Goal: Feedback & Contribution: Submit feedback/report problem

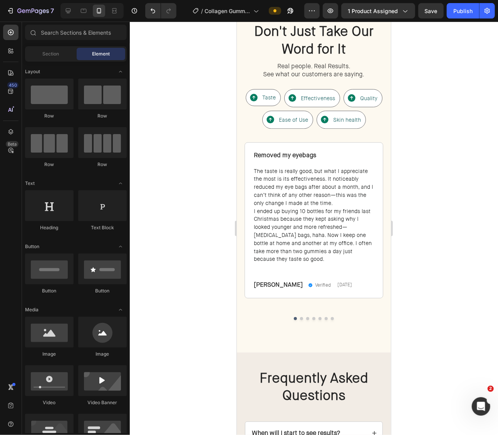
scroll to position [2337, 0]
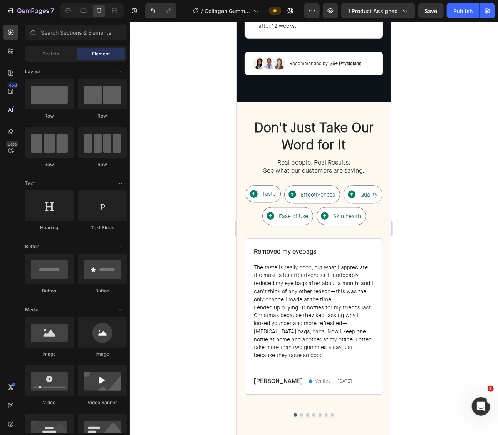
click at [75, 17] on div at bounding box center [91, 10] width 63 height 15
click at [71, 14] on icon at bounding box center [68, 11] width 8 height 8
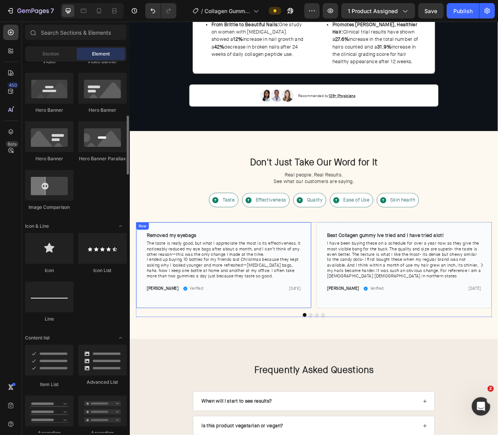
scroll to position [2254, 0]
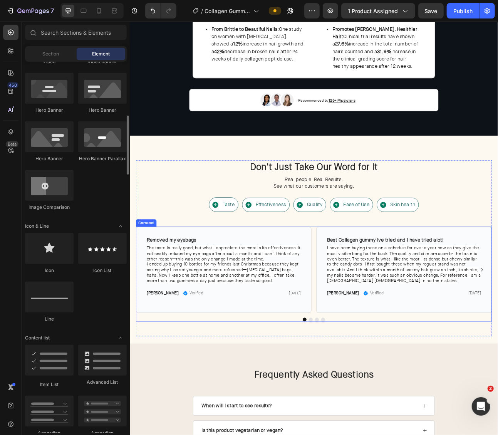
click at [359, 292] on div "Removed my eyebags Text Block Row The taste is really good, but what I apprecia…" at bounding box center [360, 333] width 447 height 108
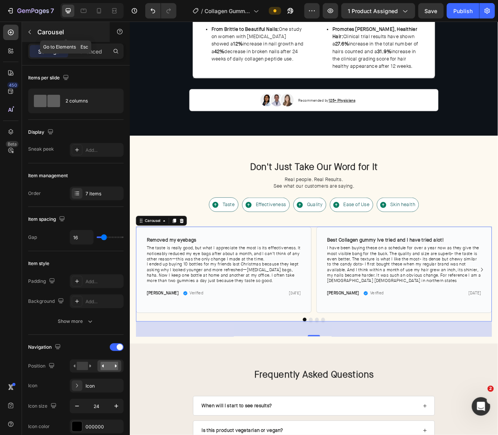
click at [31, 27] on button "button" at bounding box center [29, 32] width 12 height 12
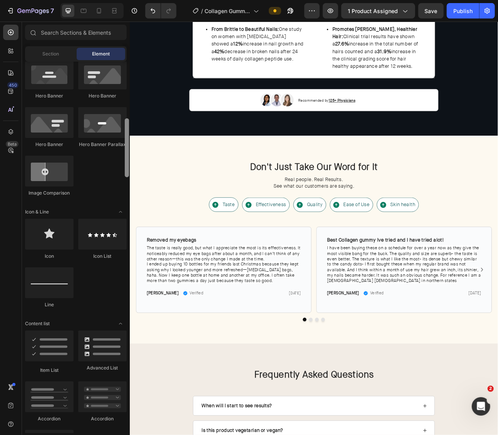
scroll to position [356, 0]
click at [360, 297] on div "Removed my eyebags Text Block Row The taste is really good, but what I apprecia…" at bounding box center [360, 333] width 447 height 108
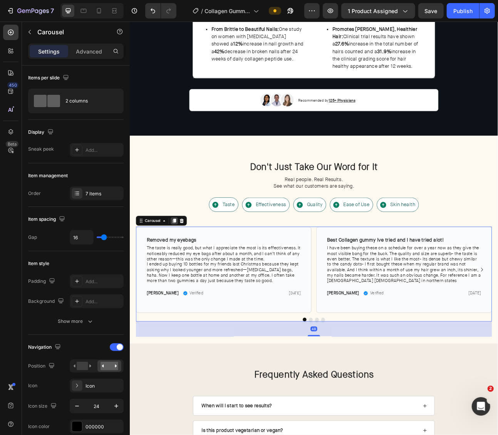
click at [185, 269] on icon at bounding box center [185, 271] width 4 height 5
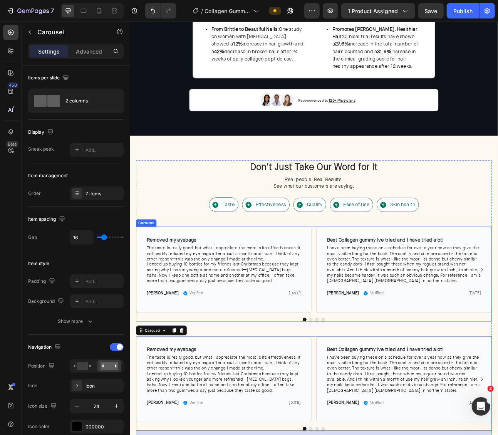
click at [361, 320] on div "Removed my eyebags Text Block Row The taste is really good, but what I apprecia…" at bounding box center [360, 333] width 447 height 108
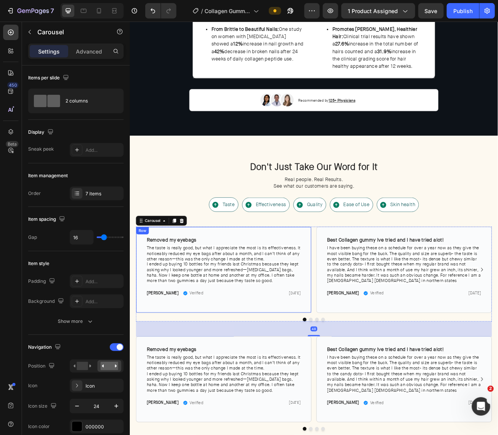
click at [342, 283] on div "Removed my eyebags Text Block Row The taste is really good, but what I apprecia…" at bounding box center [247, 333] width 220 height 108
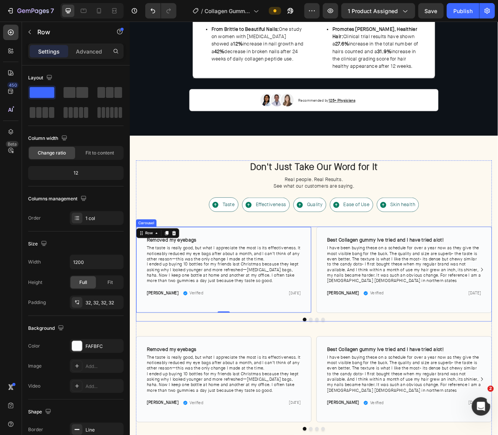
click at [359, 290] on div "Removed my eyebags Text Block Row The taste is really good, but what I apprecia…" at bounding box center [360, 333] width 447 height 108
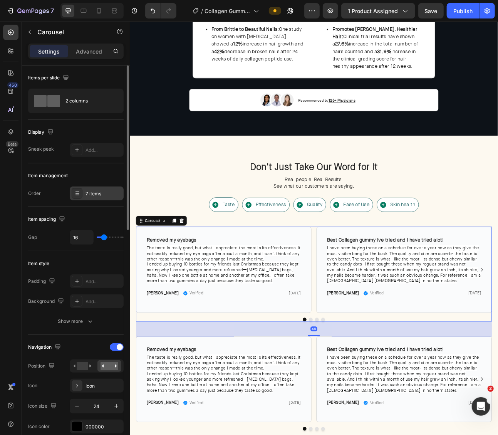
click at [91, 193] on div "7 items" at bounding box center [104, 193] width 36 height 7
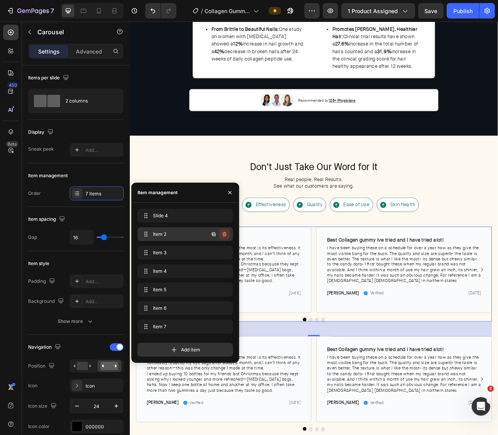
click at [226, 232] on icon "button" at bounding box center [225, 234] width 6 height 6
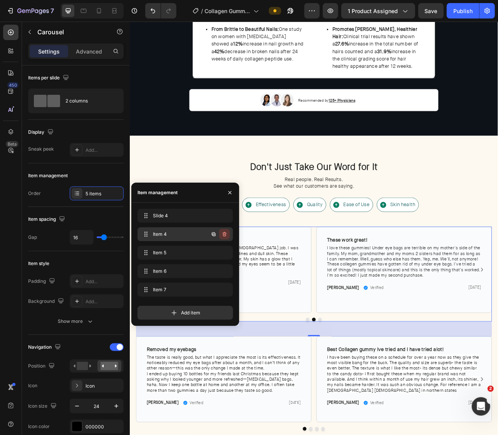
click at [225, 235] on icon "button" at bounding box center [225, 235] width 0 height 2
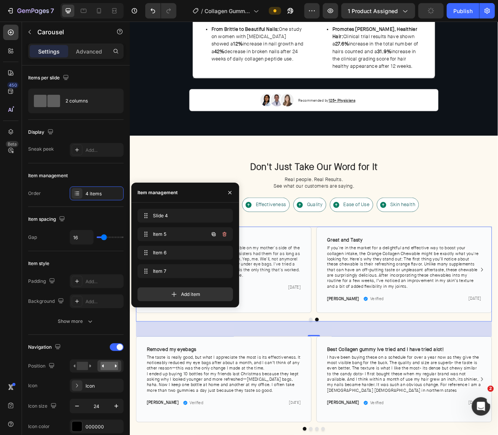
click at [225, 235] on icon "button" at bounding box center [225, 235] width 0 height 2
click at [225, 235] on div "Delete" at bounding box center [219, 234] width 14 height 7
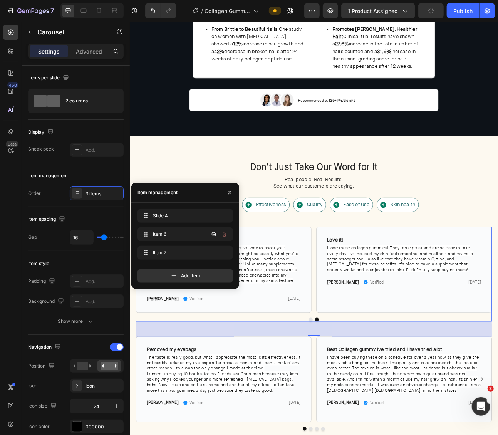
click at [225, 235] on icon "button" at bounding box center [225, 235] width 0 height 2
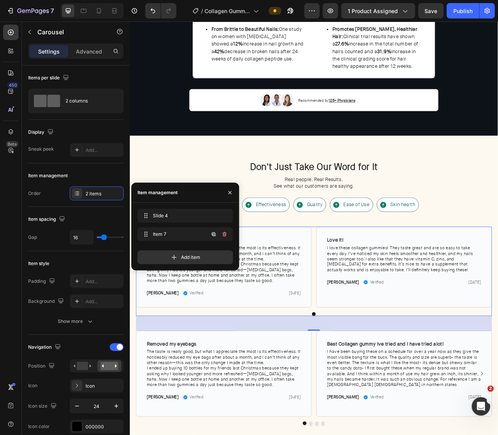
click at [225, 235] on icon "button" at bounding box center [225, 235] width 0 height 2
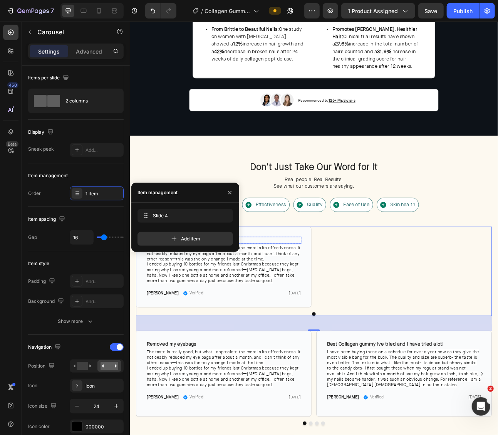
click at [290, 292] on p "Removed my eyebags" at bounding box center [247, 295] width 193 height 7
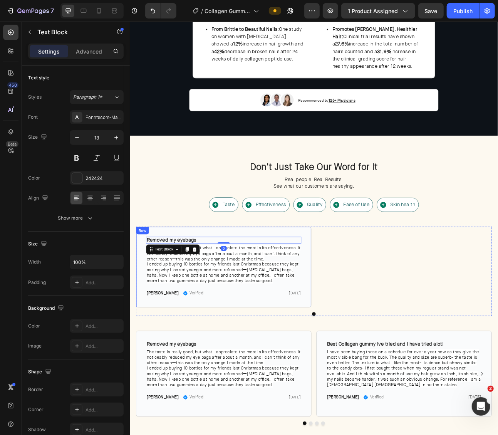
click at [257, 283] on div "Removed my eyebags Text Block 0 Row The taste is really good, but what I apprec…" at bounding box center [247, 329] width 220 height 101
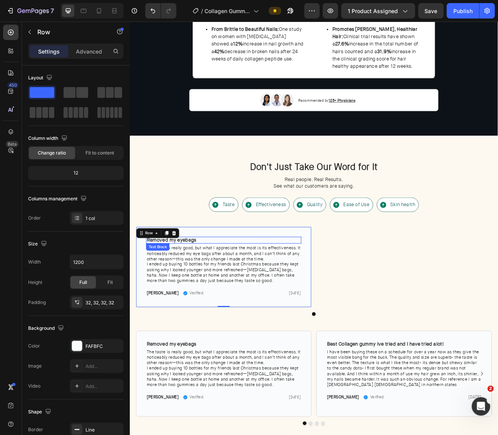
click at [203, 292] on strong "Removed my eyebags" at bounding box center [182, 295] width 62 height 8
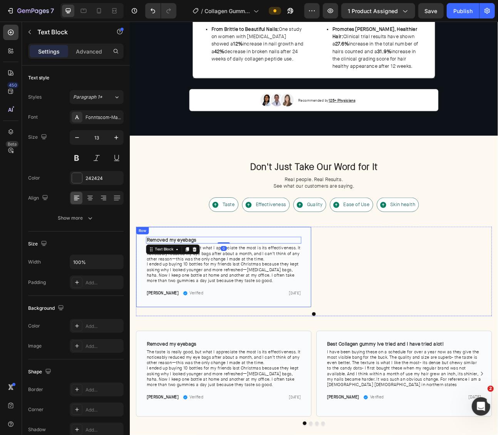
click at [275, 284] on div "Removed my eyebags Text Block 0 Row The taste is really good, but what I apprec…" at bounding box center [247, 329] width 220 height 101
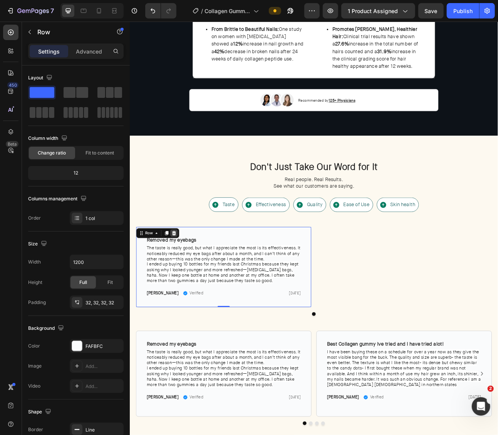
click at [184, 284] on icon at bounding box center [185, 287] width 6 height 6
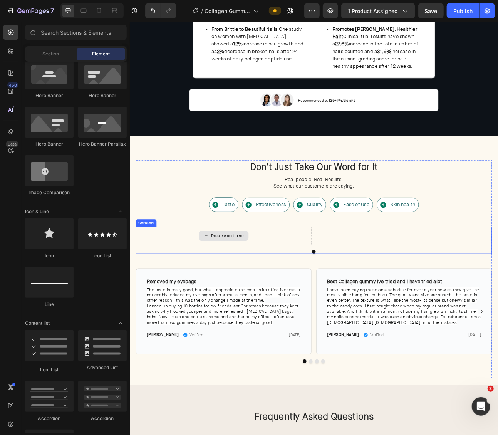
click at [248, 287] on div "Drop element here" at bounding box center [252, 290] width 41 height 6
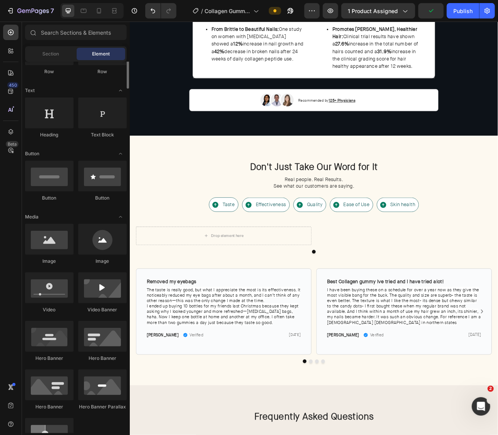
scroll to position [0, 0]
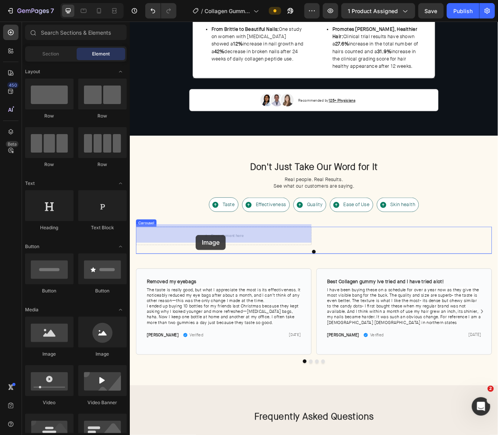
drag, startPoint x: 248, startPoint y: 322, endPoint x: 212, endPoint y: 289, distance: 48.3
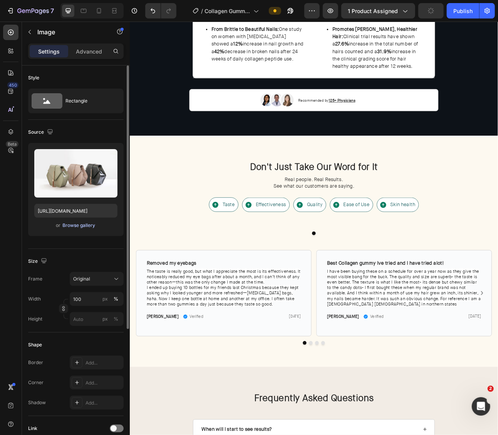
click at [78, 225] on div "Browse gallery" at bounding box center [79, 225] width 33 height 7
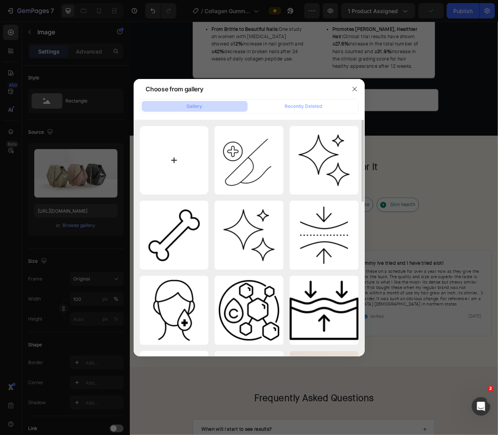
type input "C:\fakepath\13.png"
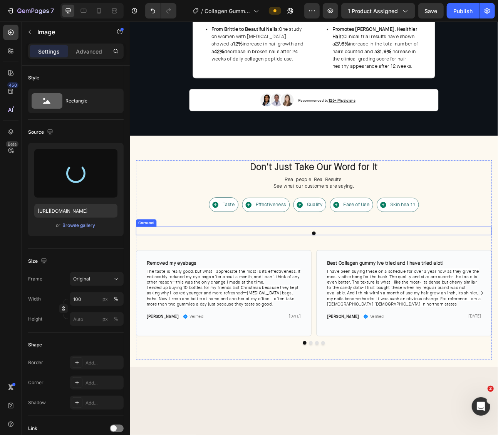
scroll to position [2279, 0]
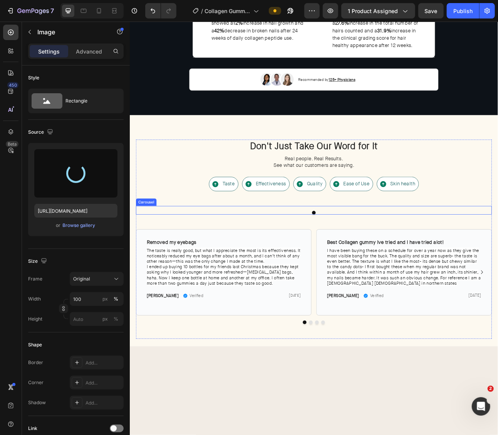
type input "https://cdn.shopify.com/s/files/1/0703/9769/0124/files/gempages_557404027558561…"
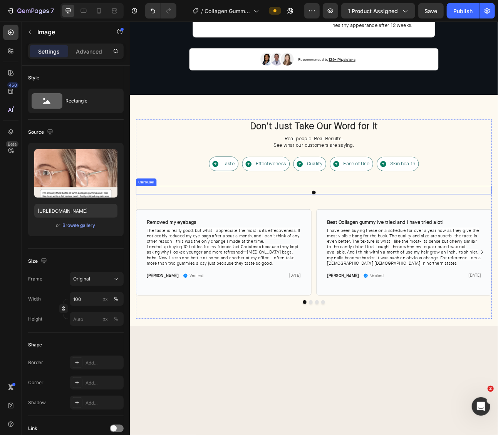
scroll to position [2308, 0]
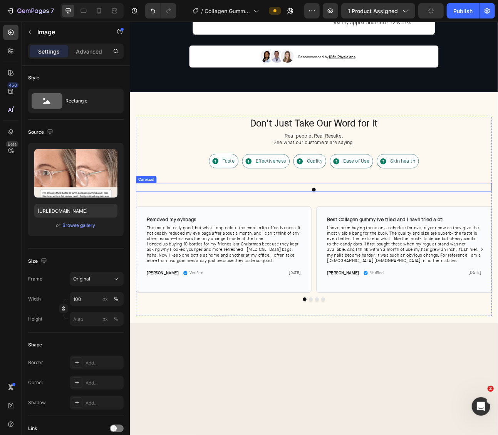
click at [368, 224] on div "Image 0" at bounding box center [360, 224] width 447 height 0
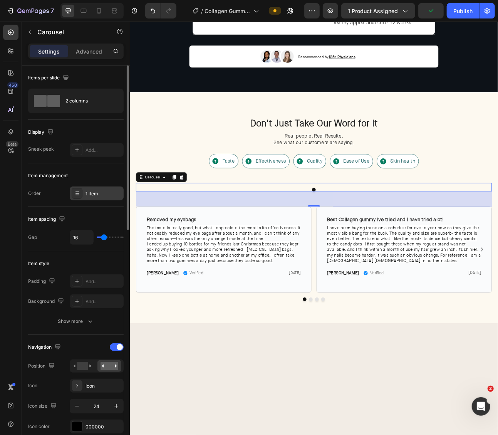
click at [98, 191] on div "1 item" at bounding box center [104, 193] width 36 height 7
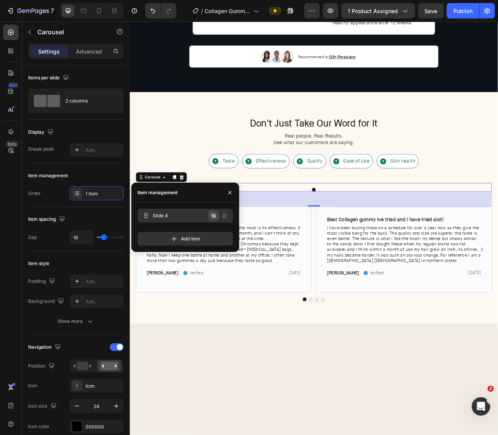
click at [214, 215] on icon "button" at bounding box center [214, 216] width 6 height 6
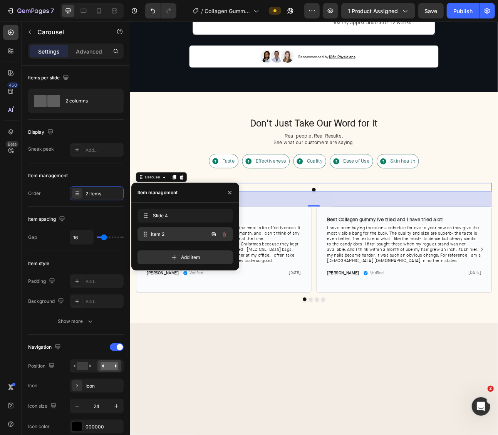
click at [170, 232] on span "Item 2" at bounding box center [179, 234] width 57 height 7
click at [498, 224] on img at bounding box center [474, 224] width 220 height 0
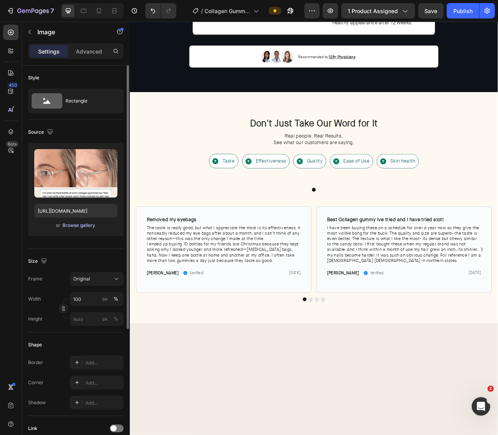
click at [81, 227] on div "Browse gallery" at bounding box center [79, 225] width 33 height 7
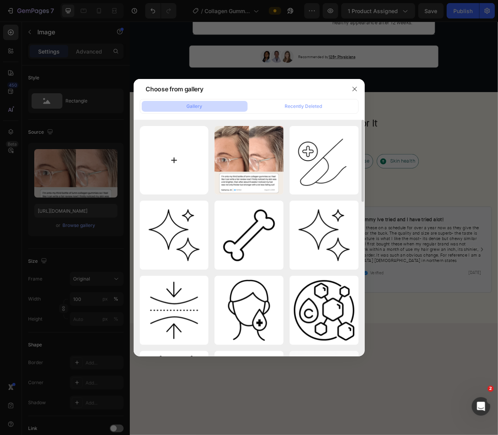
type input "C:\fakepath\14.png"
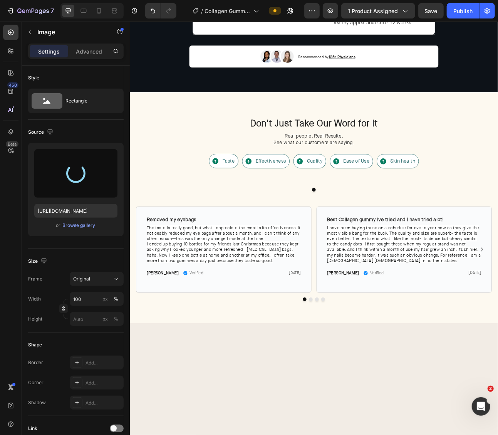
type input "https://cdn.shopify.com/s/files/1/0703/9769/0124/files/gempages_557404027558561…"
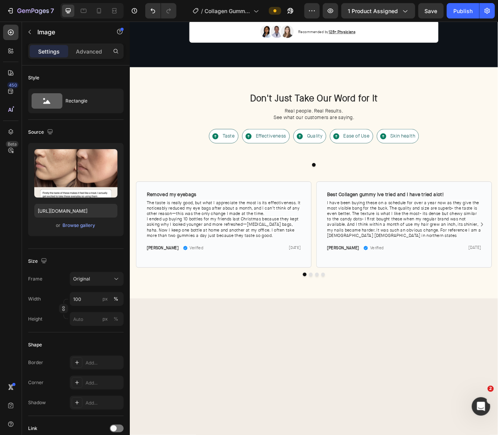
scroll to position [2342, 0]
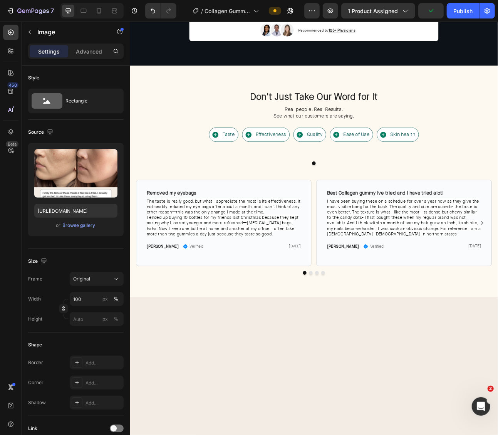
click at [364, 191] on img at bounding box center [474, 191] width 220 height 0
click at [360, 191] on div "Image Image 0" at bounding box center [360, 191] width 447 height 0
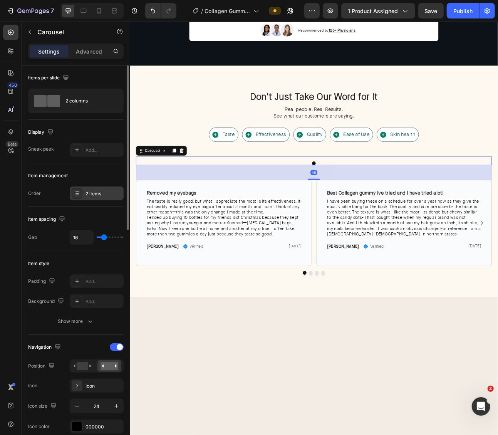
click at [92, 186] on div "2 items" at bounding box center [97, 193] width 54 height 14
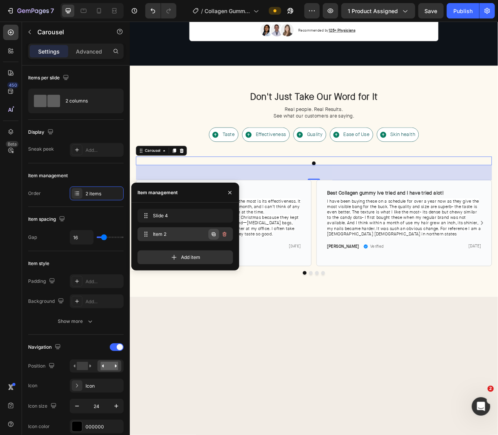
click at [213, 233] on icon "button" at bounding box center [214, 234] width 4 height 4
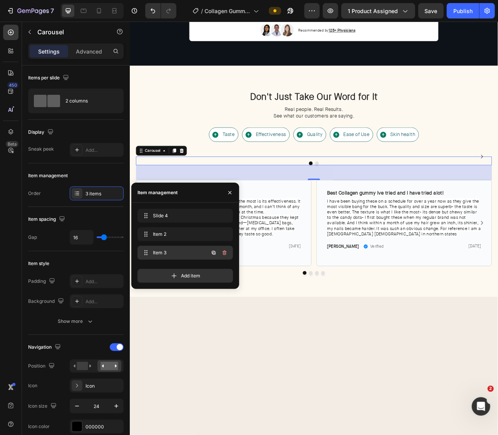
click at [173, 254] on span "Item 3" at bounding box center [175, 252] width 44 height 7
click at [215, 253] on icon "button" at bounding box center [214, 253] width 6 height 6
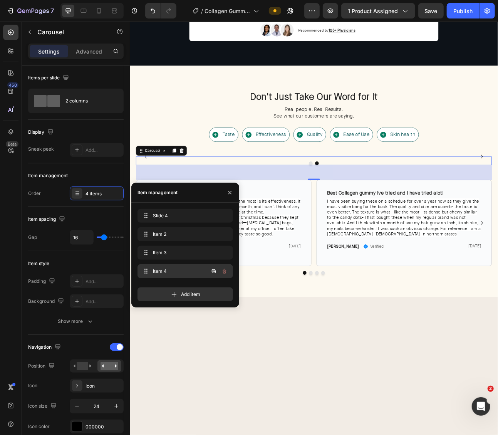
click at [182, 266] on div "Item 4 Item 4" at bounding box center [175, 271] width 68 height 11
click at [301, 191] on img at bounding box center [247, 191] width 220 height 0
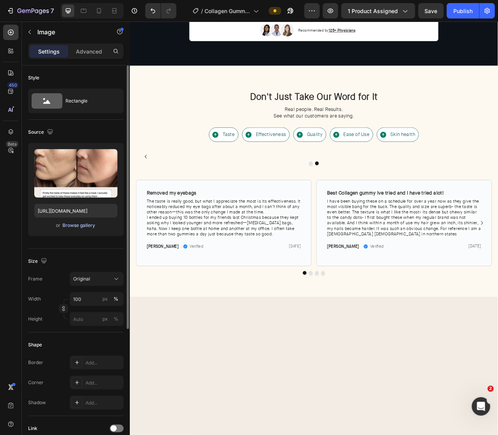
click at [88, 223] on div "Browse gallery" at bounding box center [79, 225] width 33 height 7
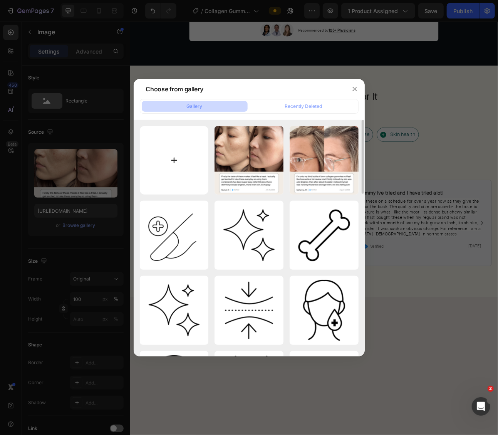
type input "C:\fakepath\15.png"
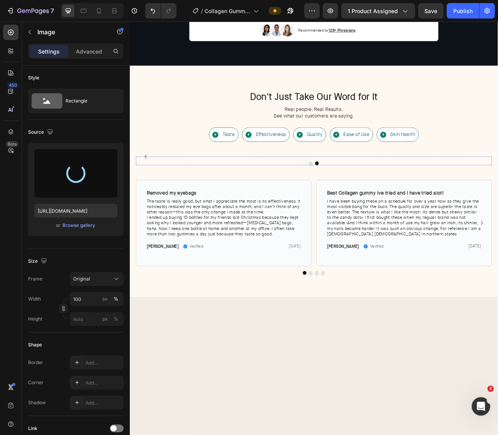
type input "https://cdn.shopify.com/s/files/1/0703/9769/0124/files/gempages_557404027558561…"
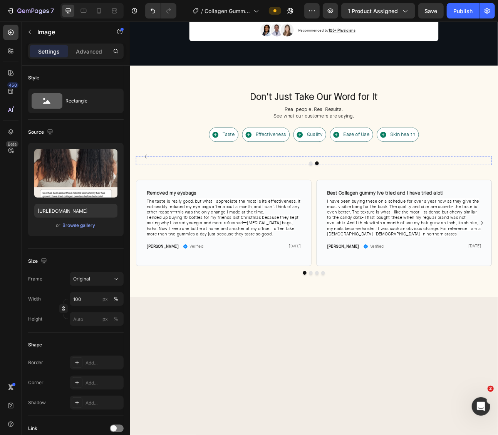
click at [497, 191] on img at bounding box center [474, 191] width 220 height 0
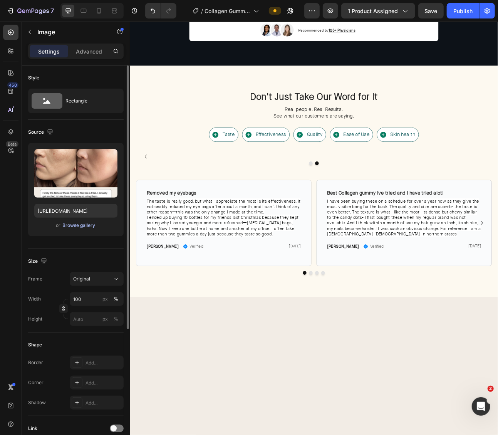
click at [77, 226] on div "Browse gallery" at bounding box center [79, 225] width 33 height 7
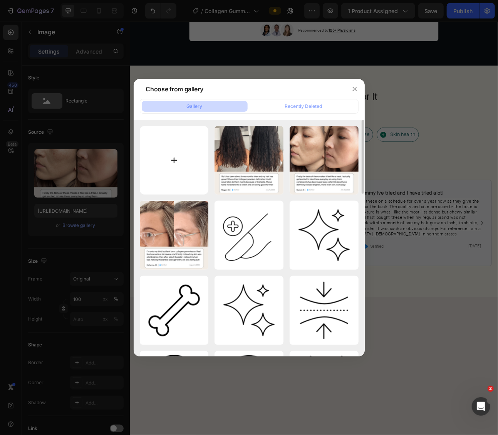
type input "C:\fakepath\16.png"
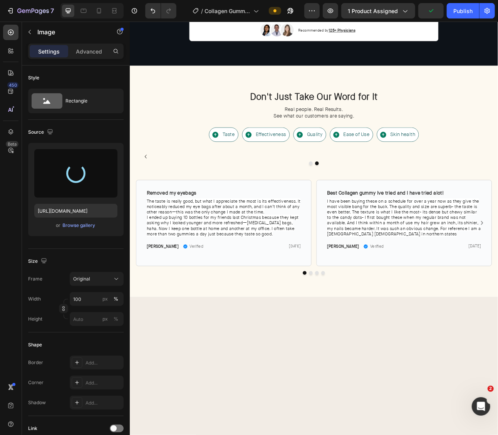
type input "https://cdn.shopify.com/s/files/1/0703/9769/0124/files/gempages_557404027558561…"
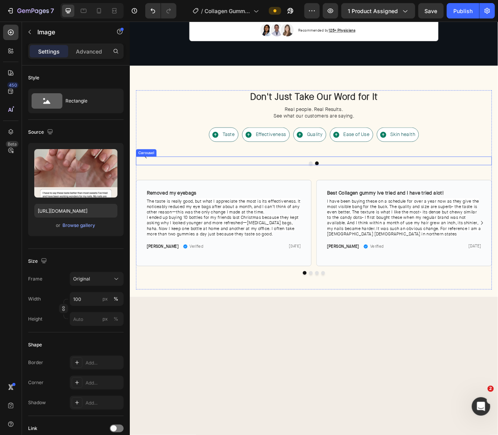
click at [363, 191] on div "Image Image Image Image 0" at bounding box center [360, 191] width 447 height 0
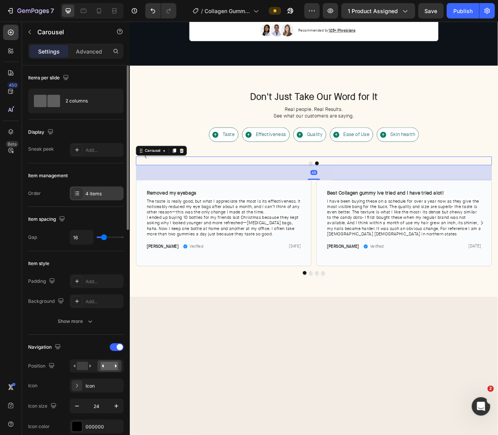
click at [87, 193] on div "4 items" at bounding box center [104, 193] width 36 height 7
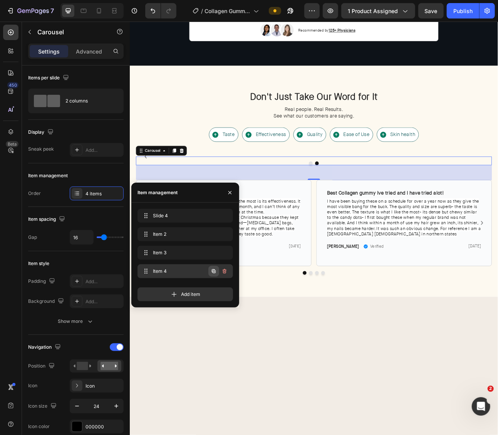
click at [218, 273] on button "button" at bounding box center [213, 271] width 11 height 11
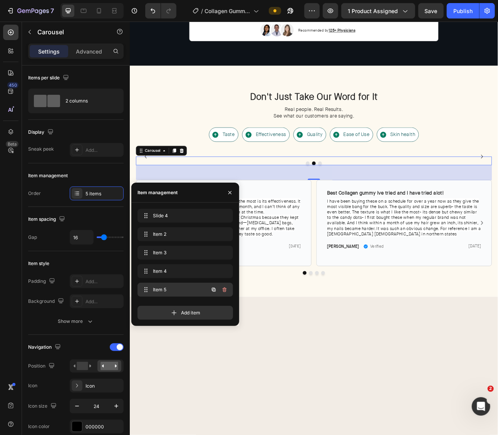
click at [177, 287] on span "Item 5" at bounding box center [175, 289] width 44 height 7
click at [396, 191] on img at bounding box center [474, 191] width 220 height 0
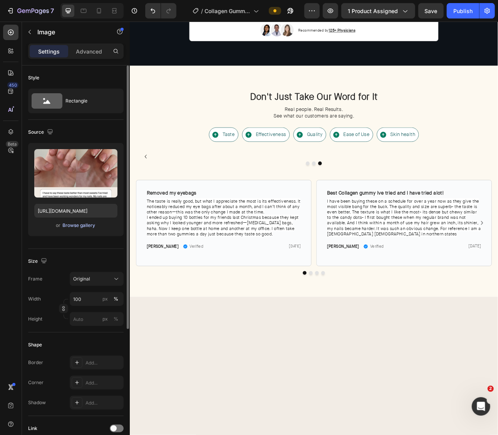
click at [89, 223] on div "Browse gallery" at bounding box center [79, 225] width 33 height 7
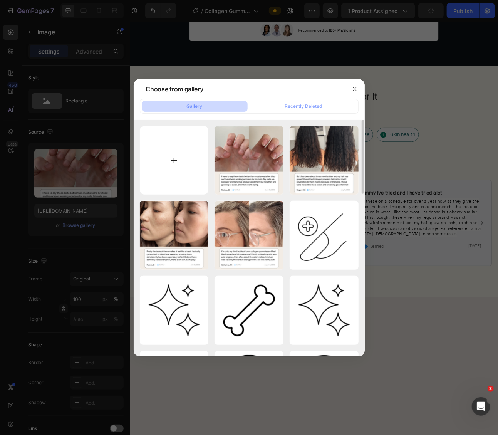
type input "C:\fakepath\17.png"
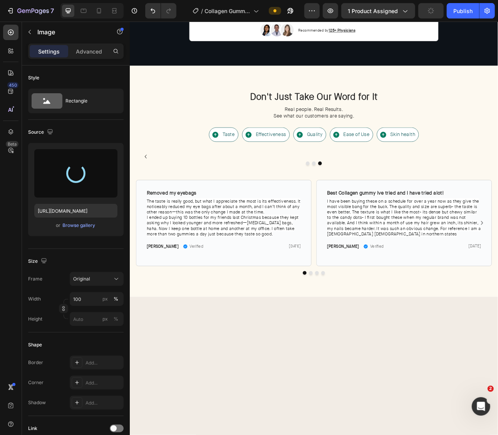
scroll to position [2343, 0]
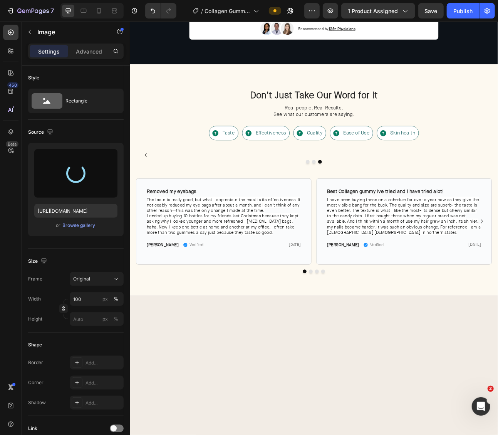
type input "https://cdn.shopify.com/s/files/1/0703/9769/0124/files/gempages_557404027558561…"
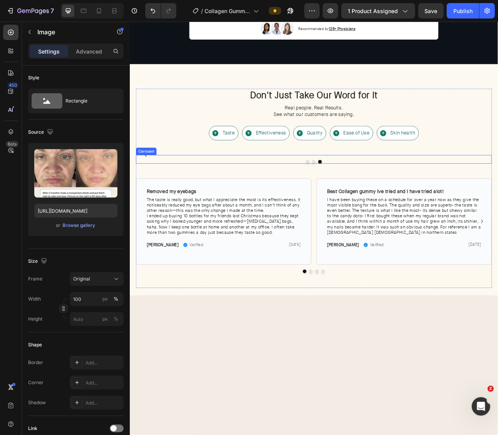
click at [360, 189] on div "Image Image Image Image Image 0" at bounding box center [360, 189] width 447 height 0
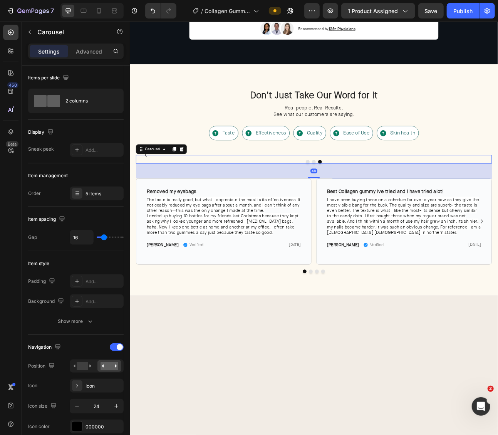
click at [354, 200] on button "Dot" at bounding box center [353, 197] width 5 height 5
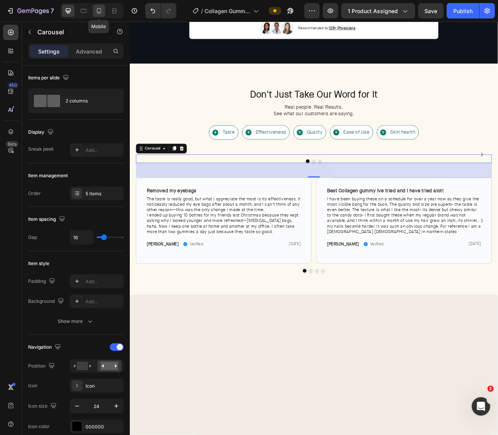
click at [101, 12] on icon at bounding box center [99, 11] width 8 height 8
type input "100%"
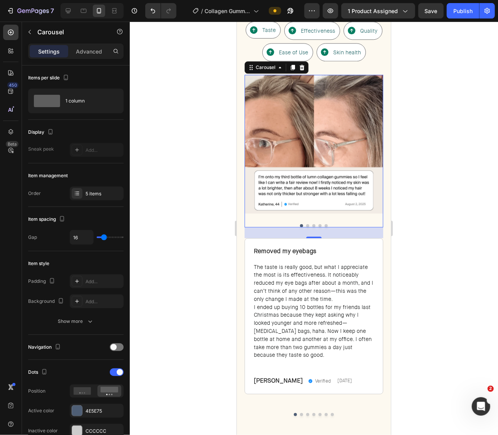
scroll to position [2484, 0]
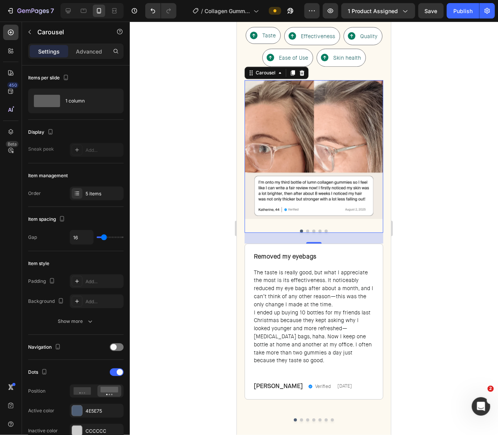
click at [430, 215] on div at bounding box center [314, 228] width 368 height 413
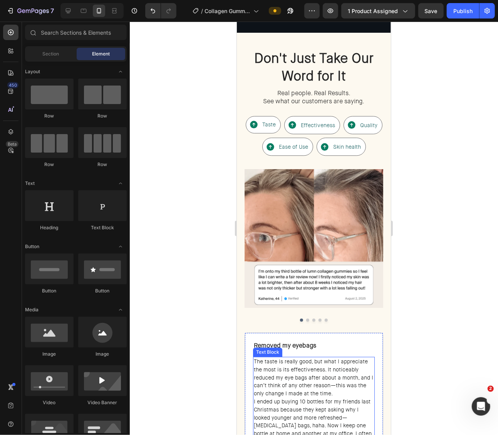
scroll to position [2401, 0]
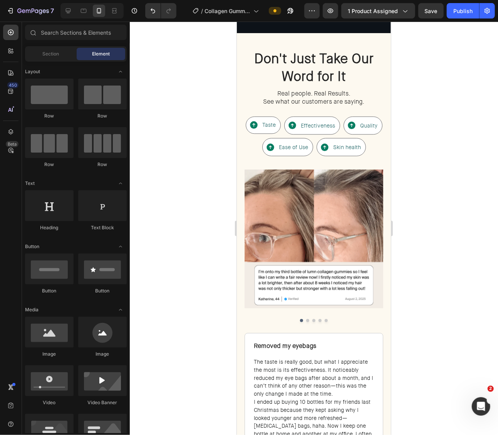
click at [397, 176] on div at bounding box center [314, 228] width 368 height 413
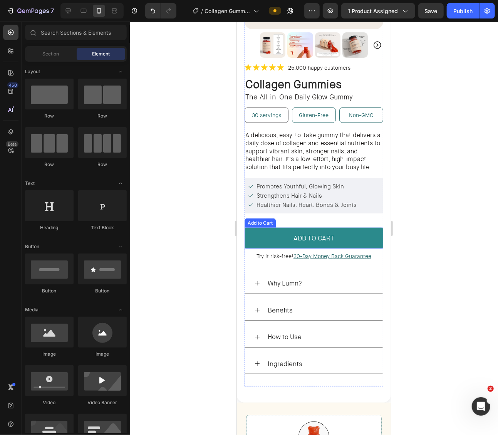
scroll to position [156, 0]
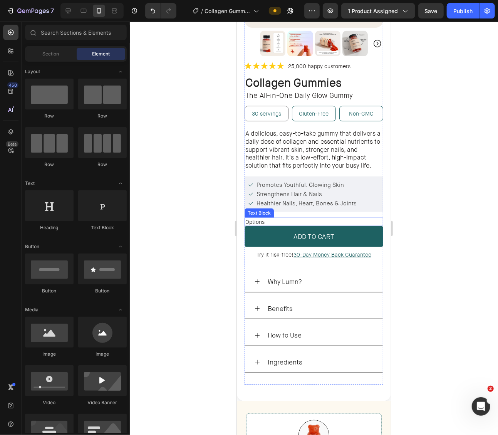
click at [280, 219] on p "Options" at bounding box center [313, 221] width 137 height 7
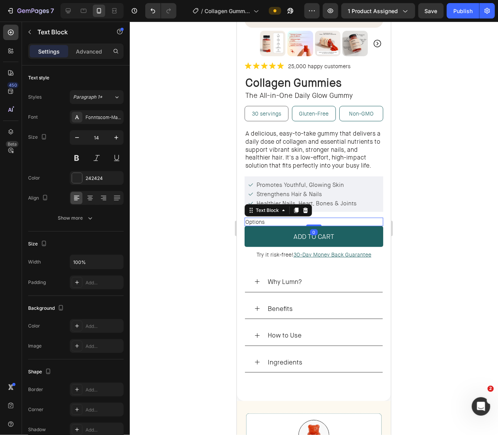
click at [280, 219] on p "Options" at bounding box center [313, 221] width 137 height 7
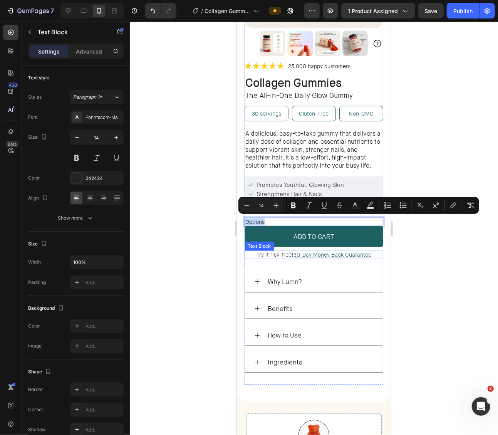
click at [274, 252] on span "Try it risk-free!" at bounding box center [274, 254] width 37 height 7
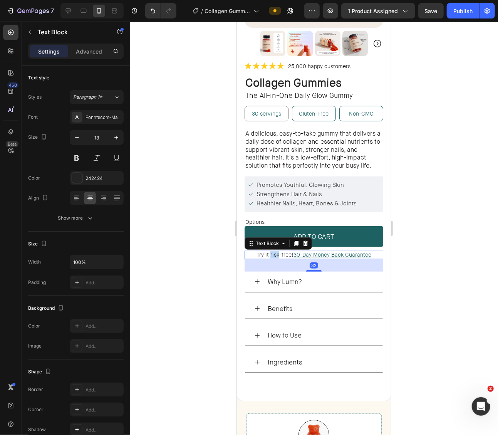
click at [274, 252] on span "Try it risk-free!" at bounding box center [274, 254] width 37 height 7
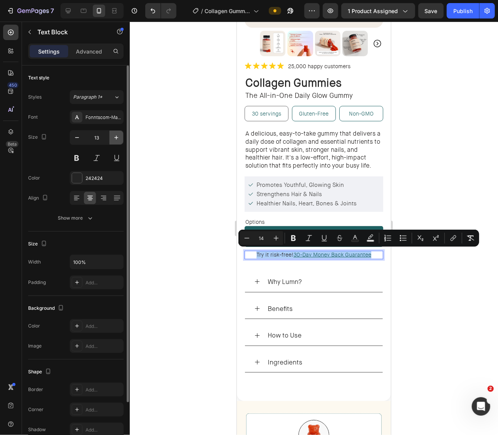
click at [117, 134] on icon "button" at bounding box center [116, 138] width 8 height 8
type input "14"
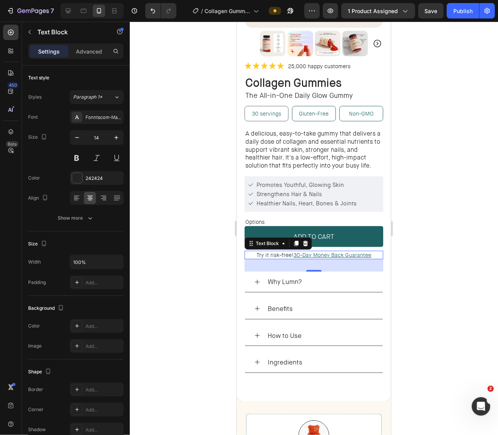
click at [198, 164] on div at bounding box center [314, 228] width 368 height 413
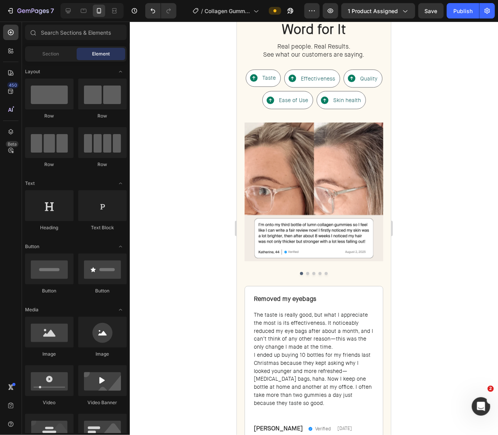
scroll to position [2448, 0]
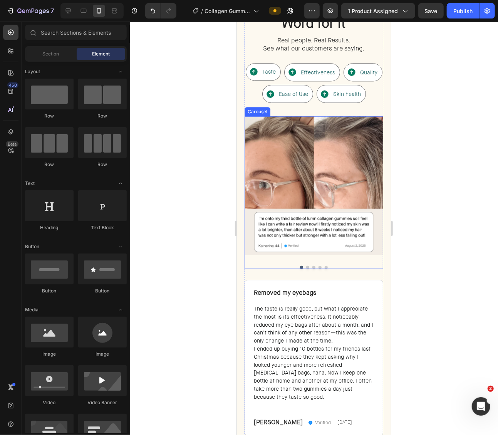
click at [267, 257] on div "Image Image Image Image Image Carousel" at bounding box center [313, 192] width 139 height 153
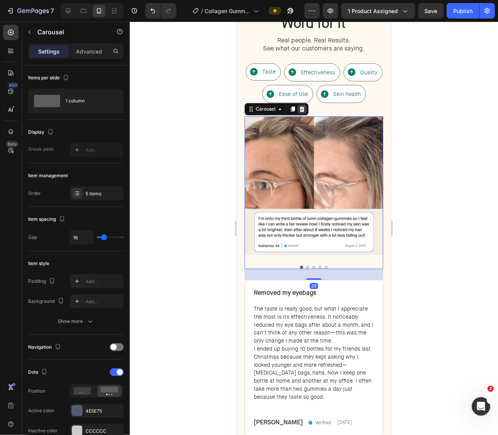
click at [302, 107] on icon at bounding box center [301, 108] width 5 height 5
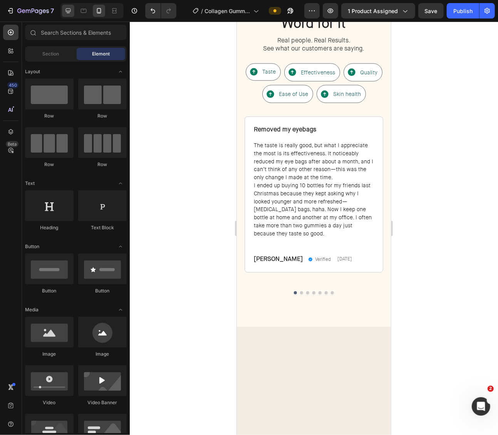
click at [74, 11] on div at bounding box center [68, 11] width 12 height 12
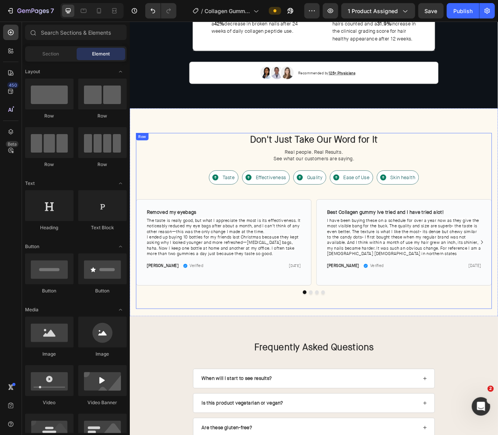
scroll to position [2218, 0]
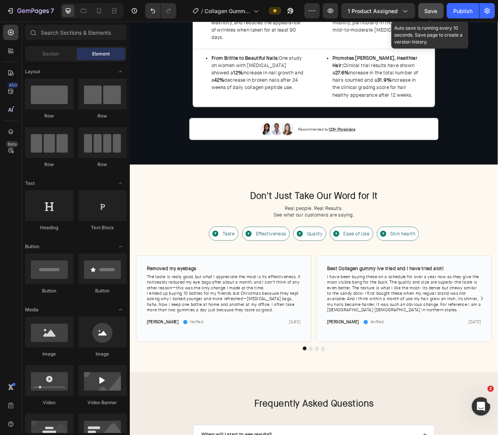
click at [422, 6] on button "Save" at bounding box center [430, 10] width 25 height 15
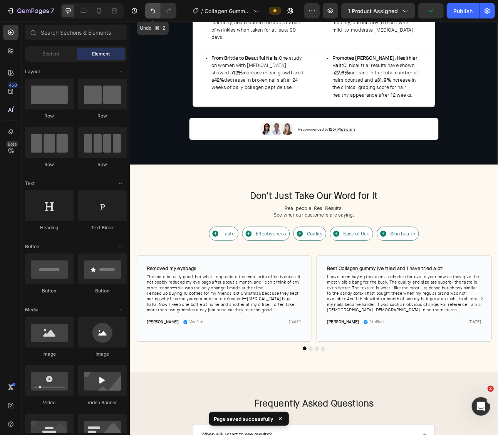
click at [152, 10] on icon "Undo/Redo" at bounding box center [153, 11] width 8 height 8
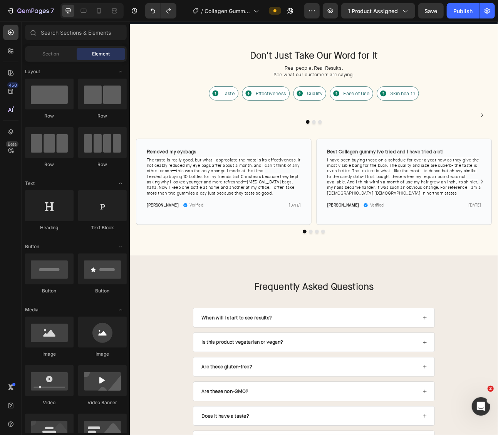
scroll to position [2390, 0]
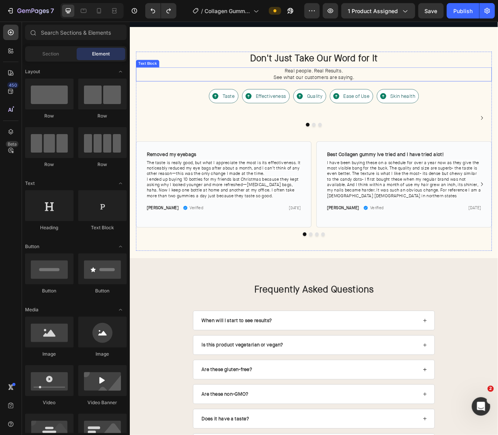
click at [378, 82] on span "Real people. Real Results." at bounding box center [360, 83] width 73 height 8
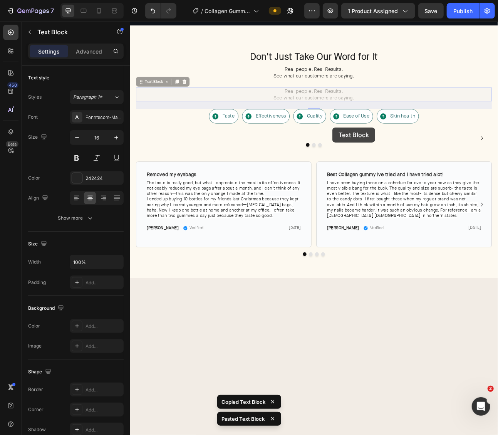
scroll to position [2393, 0]
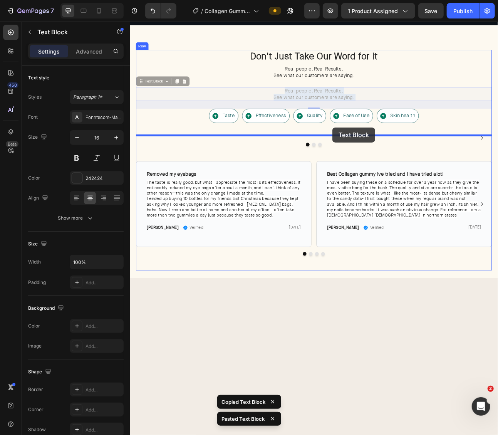
drag, startPoint x: 384, startPoint y: 156, endPoint x: 378, endPoint y: 157, distance: 6.2
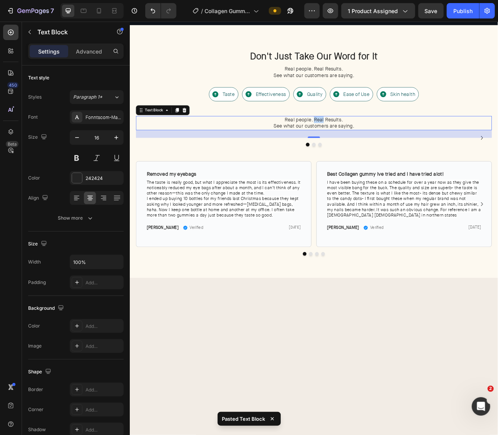
click at [367, 144] on span "Real people. Real Results." at bounding box center [360, 145] width 73 height 8
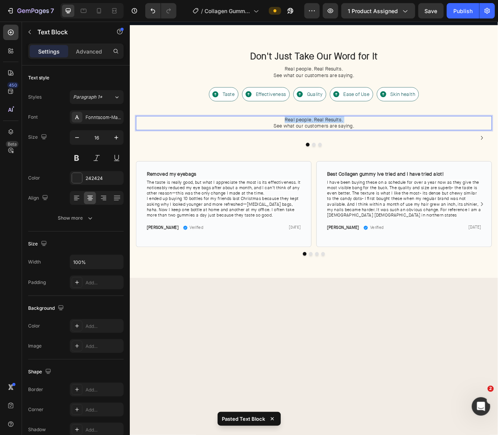
click at [367, 144] on span "Real people. Real Results." at bounding box center [360, 145] width 73 height 8
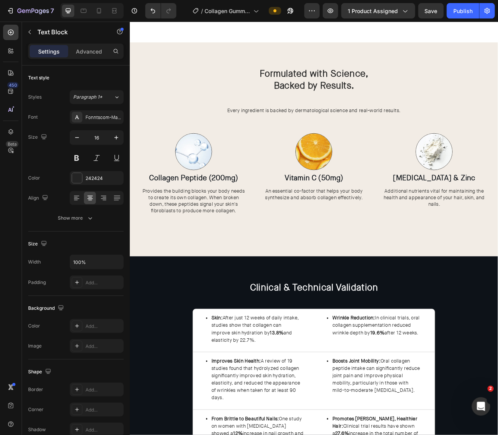
scroll to position [1135, 0]
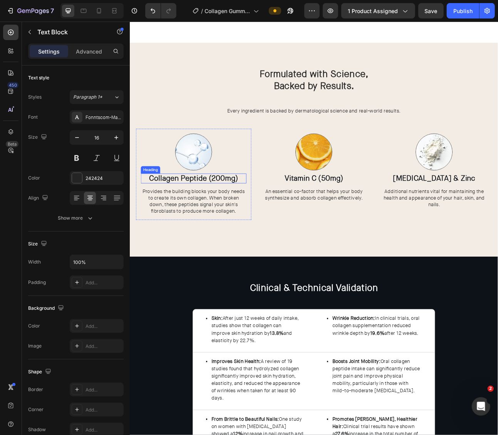
click at [213, 224] on strong "Collagen Peptide (200mg)" at bounding box center [210, 218] width 112 height 12
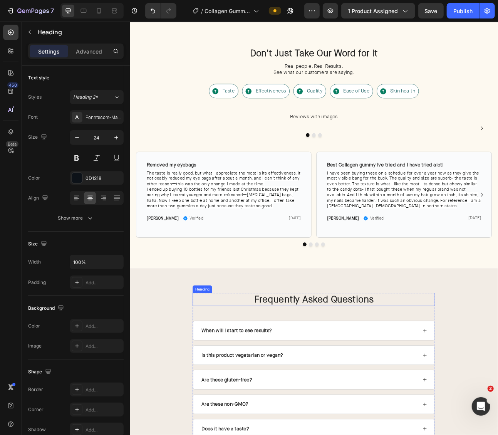
scroll to position [1774, 0]
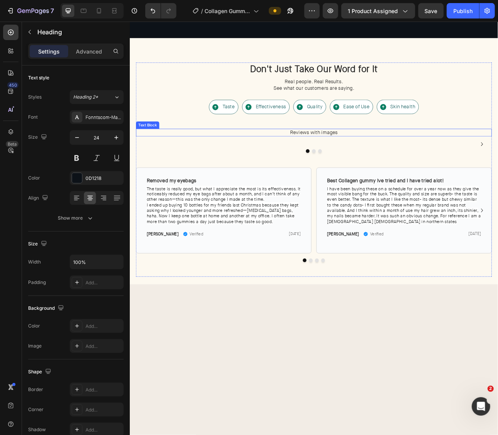
click at [354, 159] on span "Reviews with images" at bounding box center [361, 161] width 60 height 8
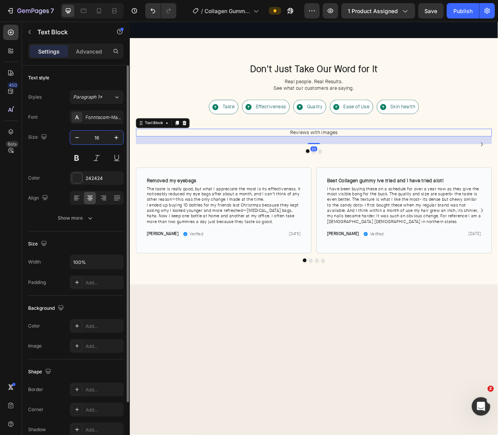
click at [92, 135] on input "16" at bounding box center [96, 138] width 25 height 14
type input "24"
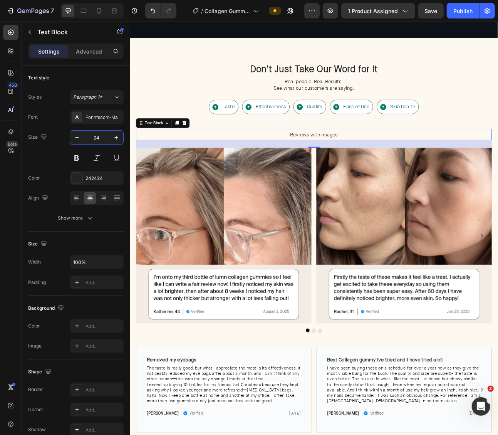
click at [346, 160] on span "Reviews with images" at bounding box center [361, 164] width 60 height 8
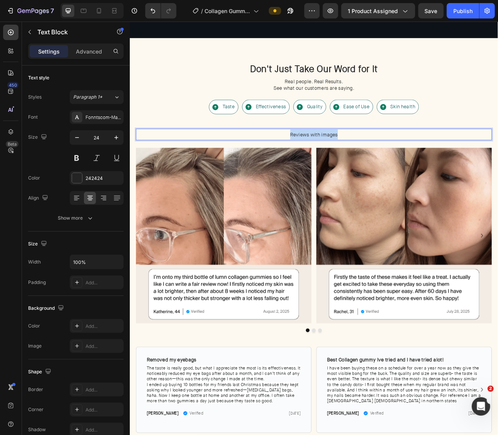
click at [346, 160] on span "Reviews with images" at bounding box center [361, 164] width 60 height 8
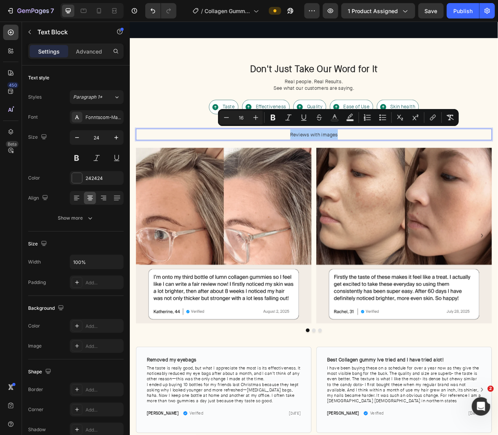
click at [247, 116] on input "16" at bounding box center [240, 117] width 15 height 9
type input "1"
type input "24"
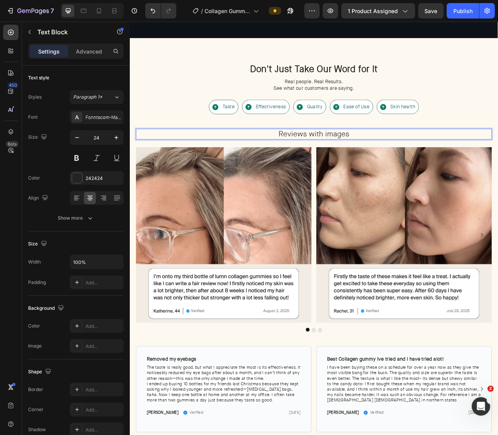
click at [341, 159] on span "Reviews with images" at bounding box center [360, 163] width 89 height 12
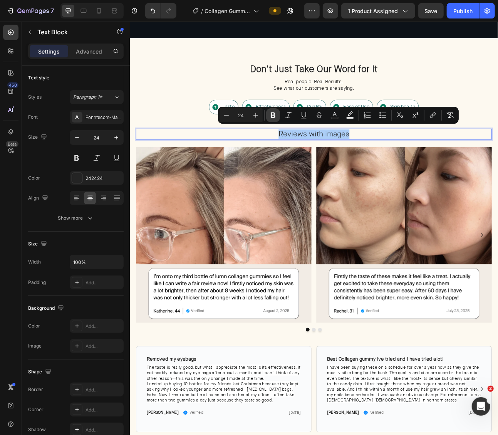
click at [271, 117] on icon "Editor contextual toolbar" at bounding box center [273, 115] width 5 height 6
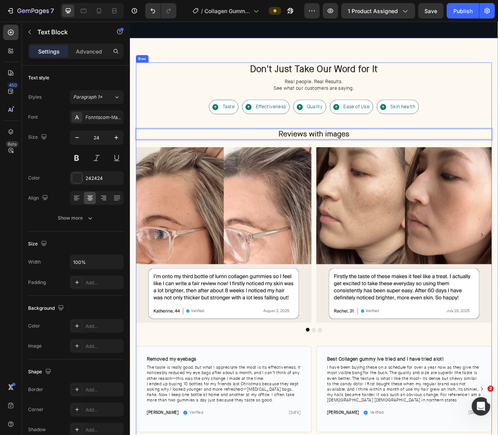
click at [424, 166] on div "Don't Just Take Our Word for It Heading Real people. Real Results. See what our…" at bounding box center [360, 319] width 447 height 493
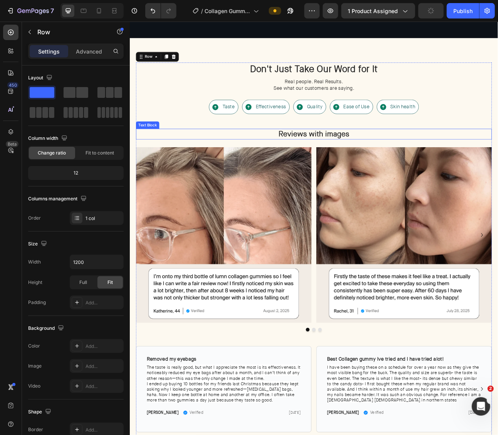
click at [415, 162] on p "Reviews with images" at bounding box center [360, 163] width 445 height 12
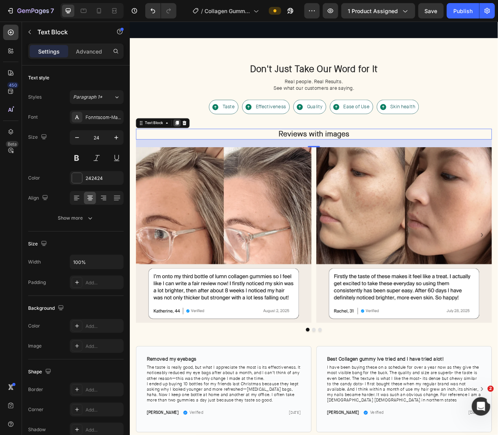
click at [185, 144] on div at bounding box center [188, 148] width 9 height 9
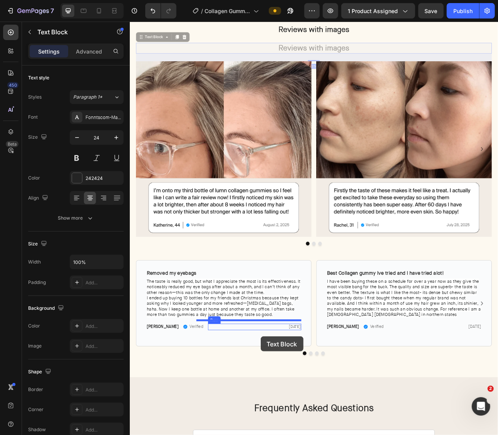
scroll to position [1920, 0]
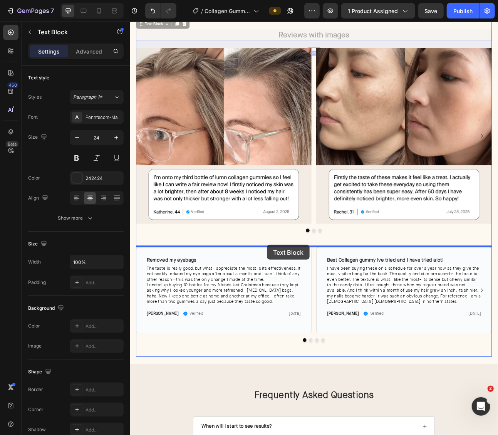
drag, startPoint x: 168, startPoint y: 169, endPoint x: 302, endPoint y: 299, distance: 186.9
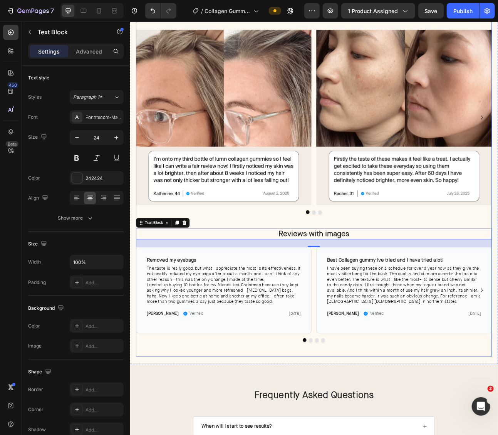
scroll to position [1897, 0]
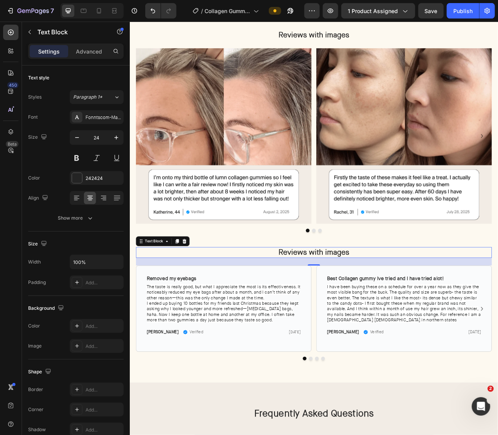
click at [354, 311] on strong "Reviews with images" at bounding box center [360, 311] width 89 height 12
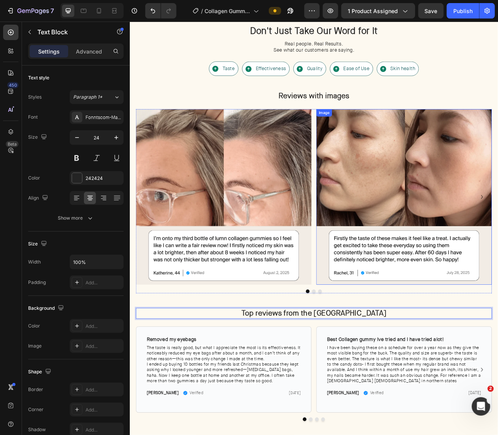
scroll to position [1819, 0]
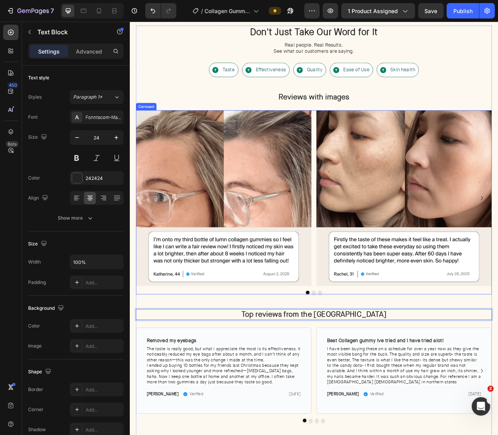
click at [361, 299] on div "Image Image Image Image Image" at bounding box center [360, 243] width 447 height 220
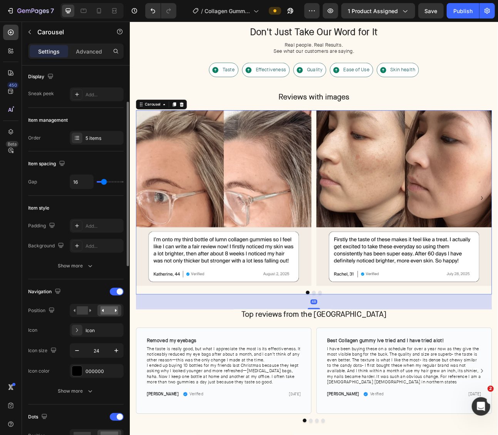
scroll to position [65, 0]
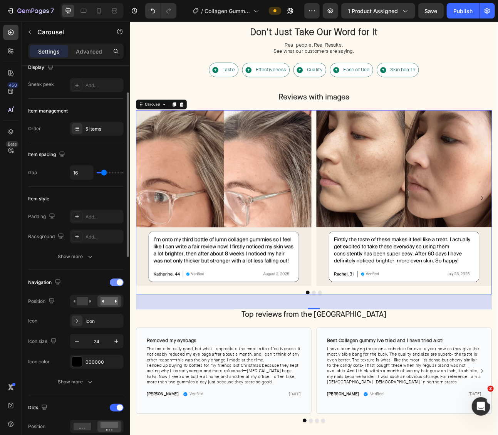
click at [114, 280] on div at bounding box center [117, 283] width 14 height 8
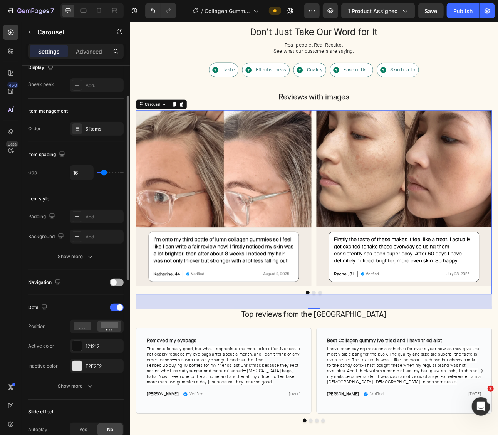
click at [114, 280] on span at bounding box center [114, 282] width 6 height 6
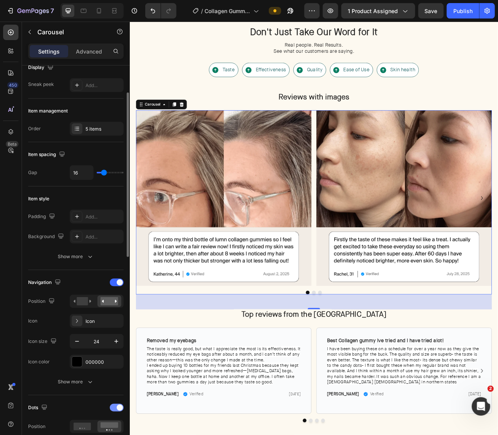
click at [117, 406] on span at bounding box center [120, 408] width 6 height 6
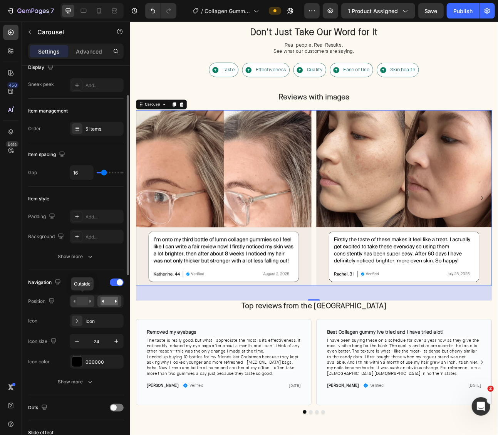
click at [84, 300] on rect at bounding box center [82, 301] width 11 height 8
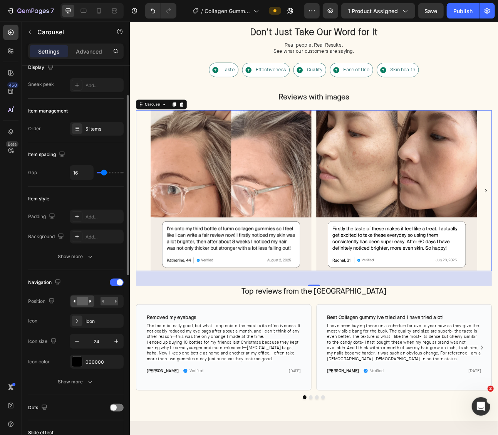
scroll to position [74, 0]
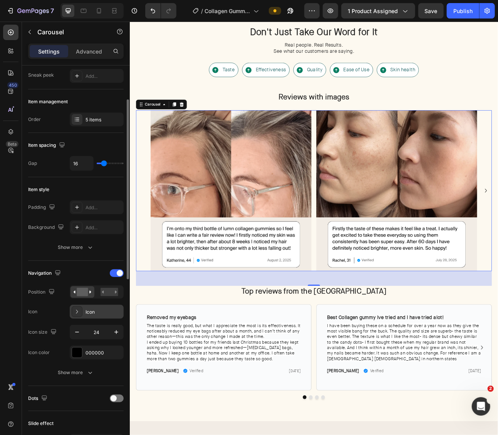
click at [84, 309] on div "Icon" at bounding box center [97, 312] width 54 height 14
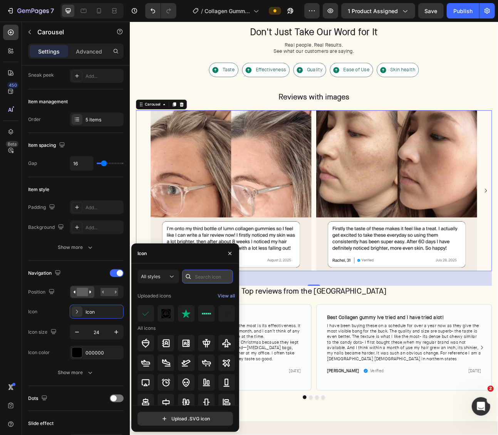
click at [199, 276] on input "text" at bounding box center [207, 277] width 51 height 14
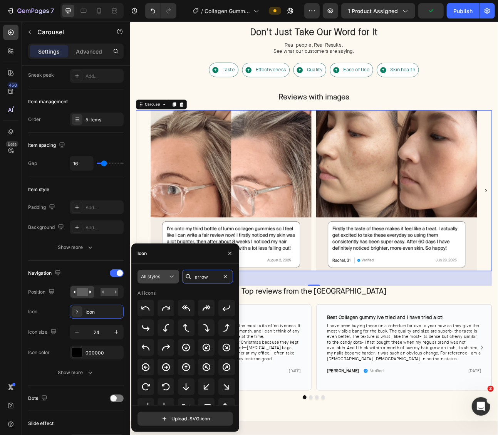
type input "arrow"
click at [163, 275] on div "All styles" at bounding box center [154, 276] width 27 height 7
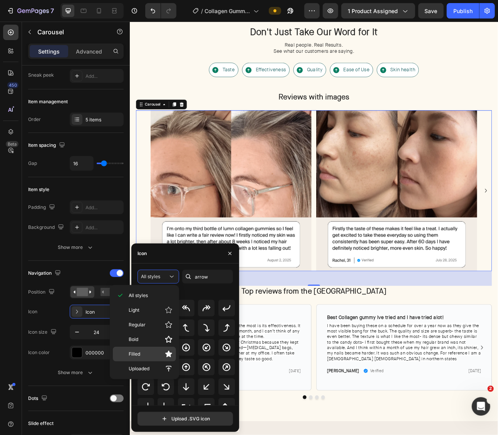
click at [142, 351] on p "Filled" at bounding box center [151, 354] width 44 height 8
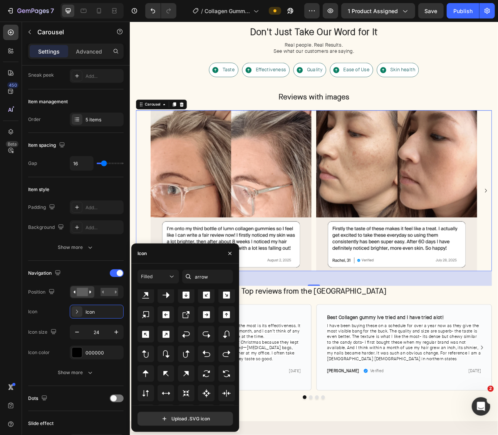
scroll to position [201, 0]
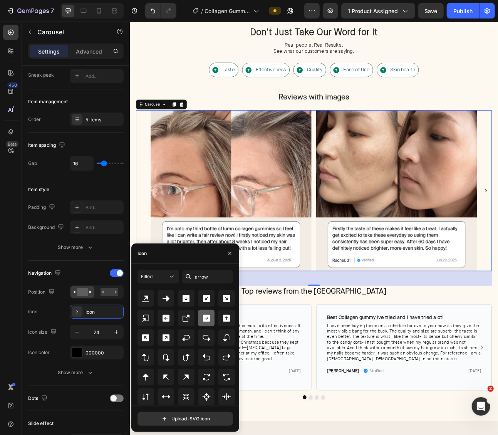
click at [203, 319] on icon at bounding box center [206, 318] width 7 height 7
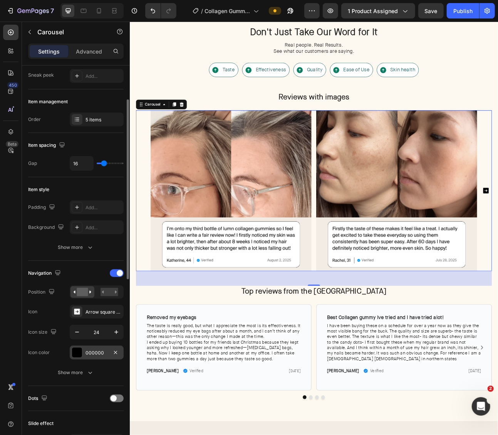
click at [77, 350] on div at bounding box center [77, 352] width 10 height 10
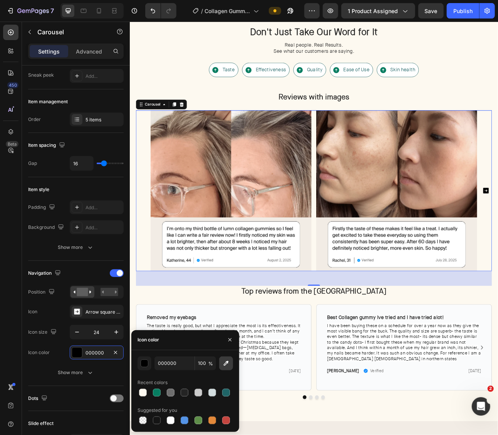
click at [223, 361] on icon "button" at bounding box center [226, 363] width 8 height 8
type input "FFFFFF"
type input "000000"
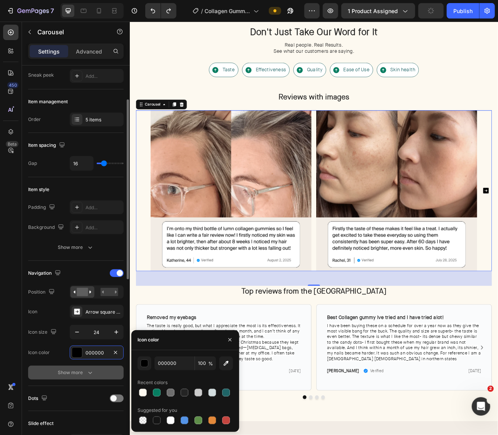
click at [76, 369] on div "Show more" at bounding box center [76, 373] width 36 height 8
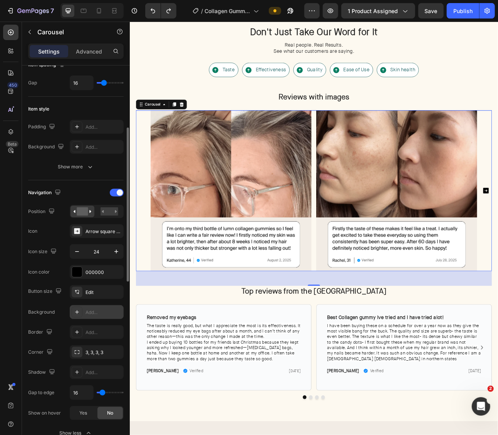
scroll to position [155, 0]
click at [360, 176] on div "Image Image Image Image Image" at bounding box center [361, 234] width 410 height 202
click at [324, 186] on img at bounding box center [257, 234] width 202 height 202
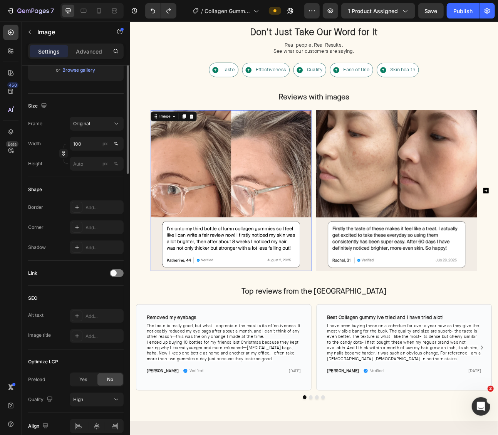
scroll to position [0, 0]
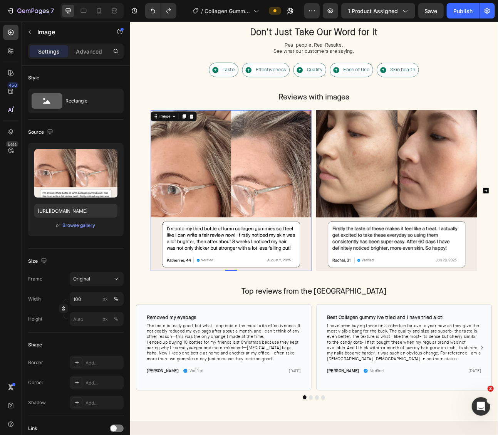
click at [298, 173] on img at bounding box center [257, 234] width 202 height 202
click at [75, 226] on div "Browse gallery" at bounding box center [79, 225] width 33 height 7
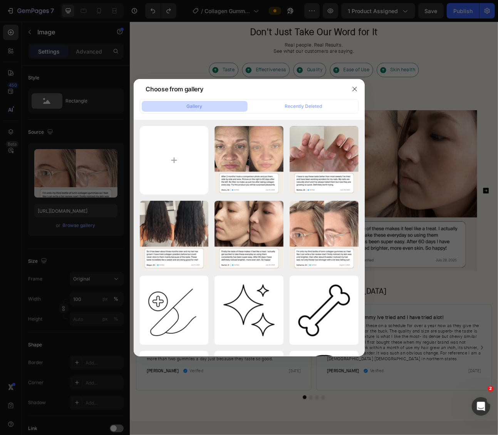
type input "C:\fakepath\61tIZ08ITXL.jpg"
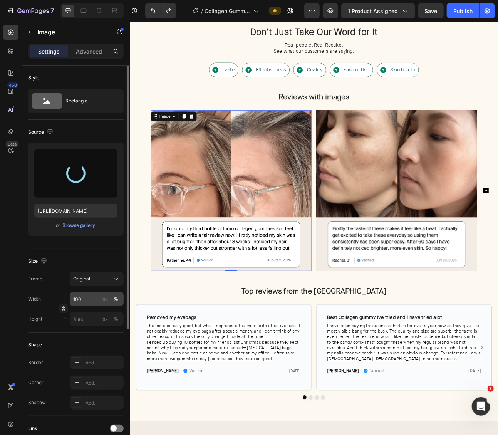
type input "[URL][DOMAIN_NAME]"
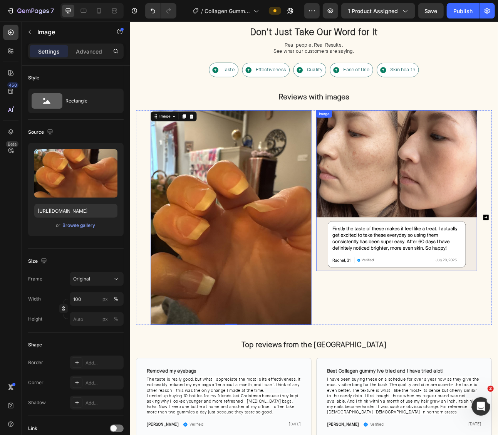
click at [410, 265] on img at bounding box center [465, 234] width 202 height 202
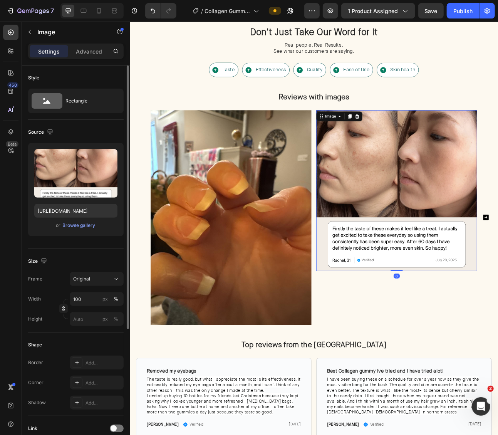
click at [62, 225] on div "or Browse gallery" at bounding box center [75, 225] width 83 height 9
click at [72, 226] on div "Browse gallery" at bounding box center [79, 225] width 33 height 7
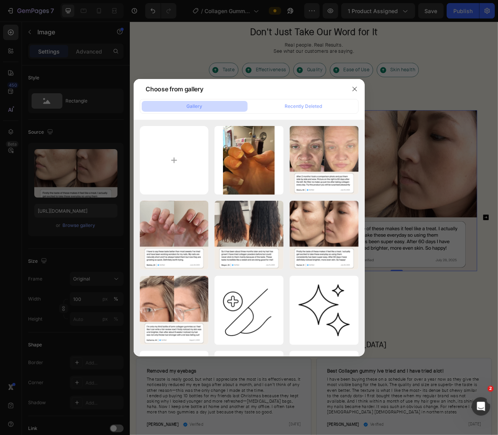
type input "C:\fakepath\6127-e2n84L.jpg"
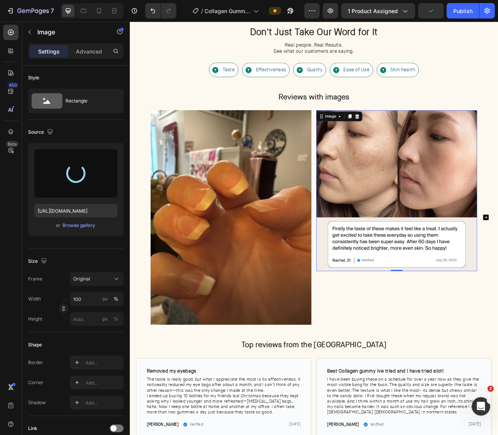
type input "[URL][DOMAIN_NAME]"
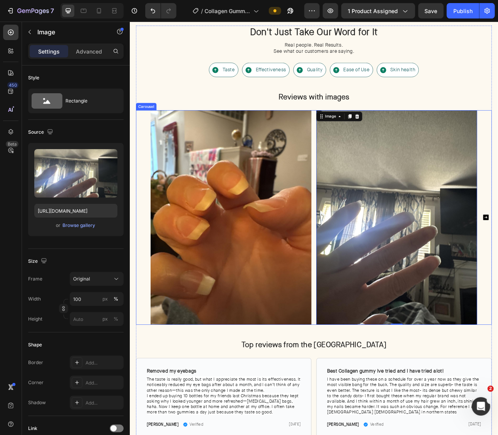
click at [362, 232] on div "Image Image 0 Image Image Image" at bounding box center [361, 267] width 410 height 269
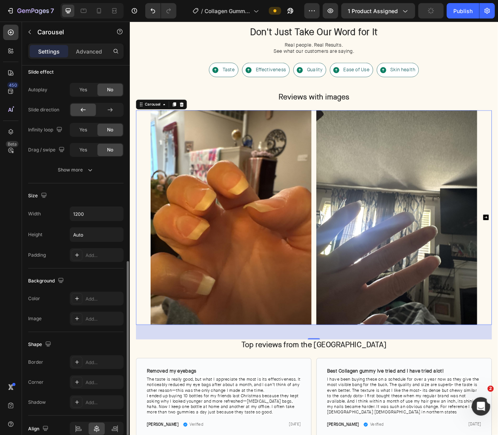
scroll to position [424, 0]
click at [89, 231] on input "Auto" at bounding box center [96, 236] width 53 height 14
click at [97, 216] on input "1200" at bounding box center [96, 215] width 53 height 14
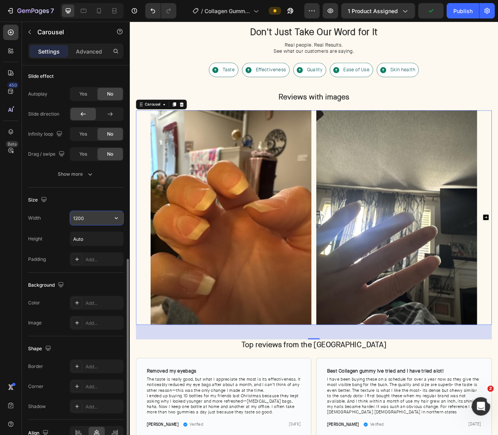
click at [117, 214] on icon "button" at bounding box center [116, 218] width 8 height 8
click at [105, 243] on div "Full 100%" at bounding box center [88, 249] width 63 height 15
type input "100%"
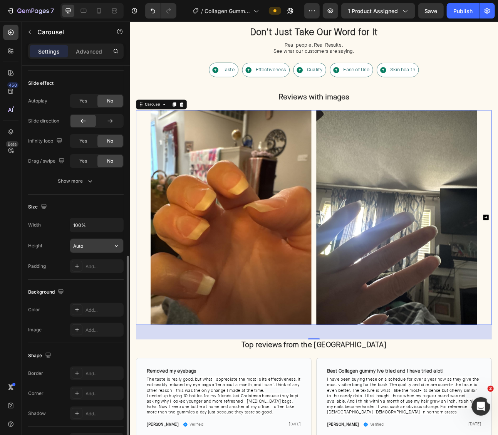
click at [98, 242] on input "Auto" at bounding box center [96, 246] width 53 height 14
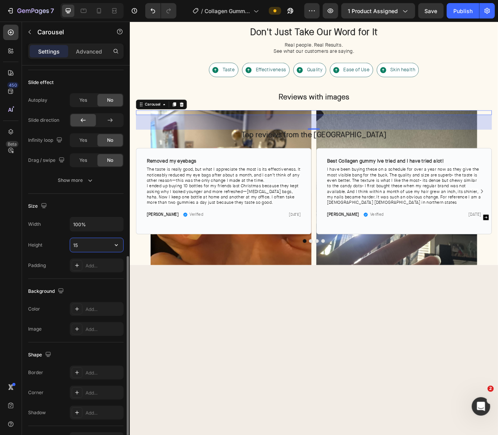
type input "1"
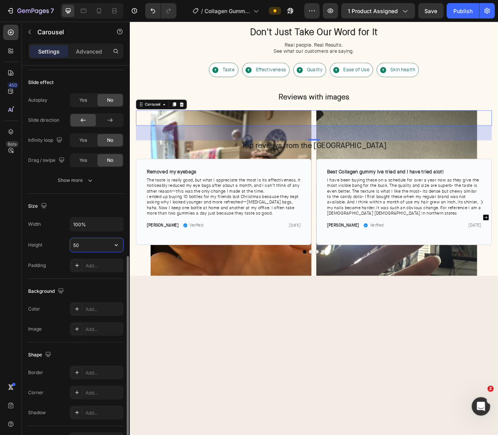
type input "50%"
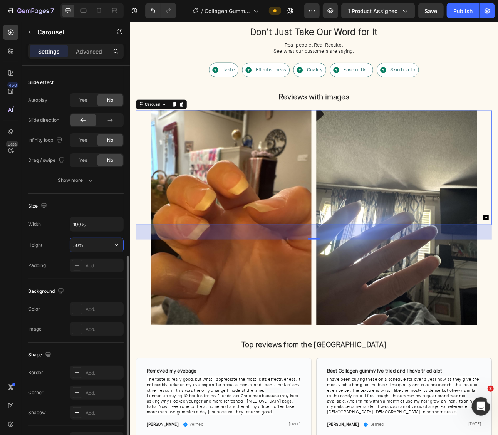
type input "1200"
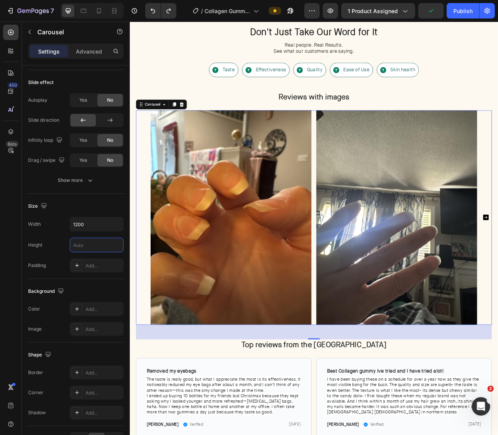
click at [361, 248] on div "Image Image Image Image Image" at bounding box center [361, 267] width 410 height 269
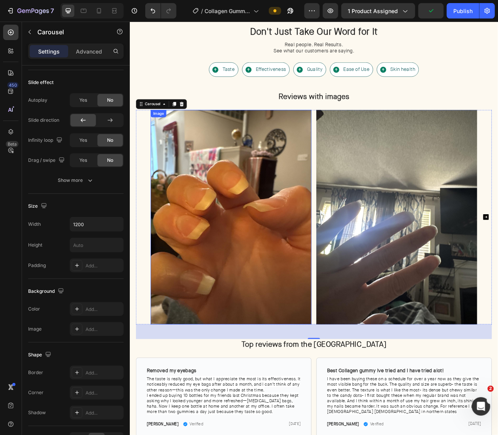
click at [300, 254] on img at bounding box center [257, 267] width 202 height 269
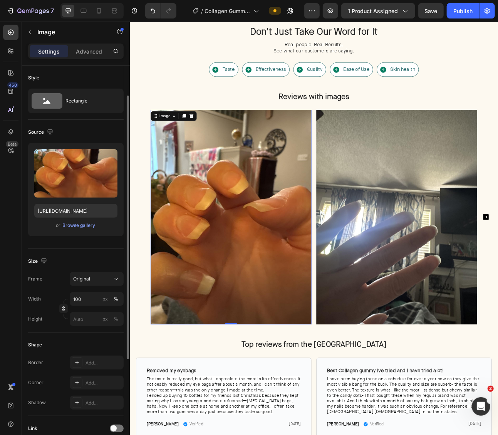
scroll to position [40, 0]
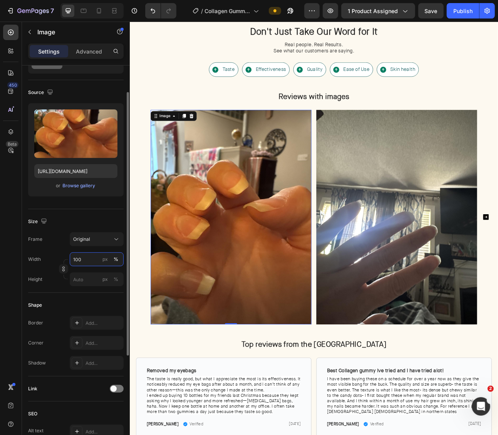
click at [94, 258] on input "100" at bounding box center [97, 259] width 54 height 14
click at [77, 281] on div "Full 100%" at bounding box center [88, 277] width 63 height 14
click at [89, 259] on input "100" at bounding box center [97, 259] width 54 height 14
type input "uto"
type input "100"
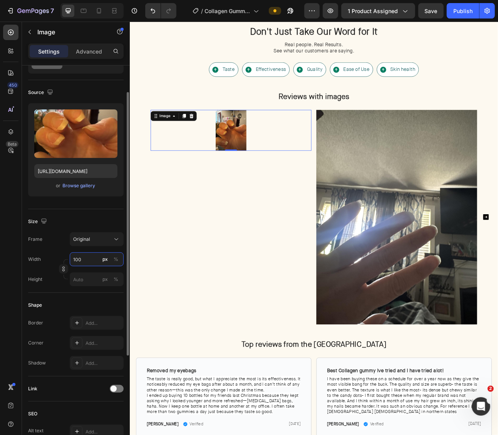
click at [89, 259] on input "100" at bounding box center [97, 259] width 54 height 14
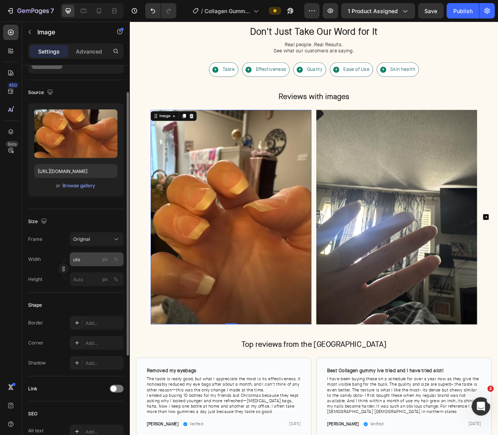
type input "100"
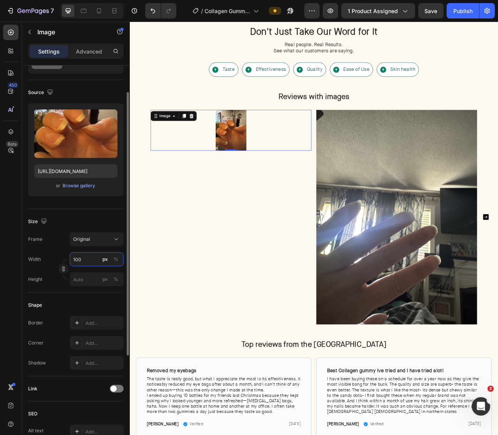
click at [89, 259] on input "100" at bounding box center [97, 259] width 54 height 14
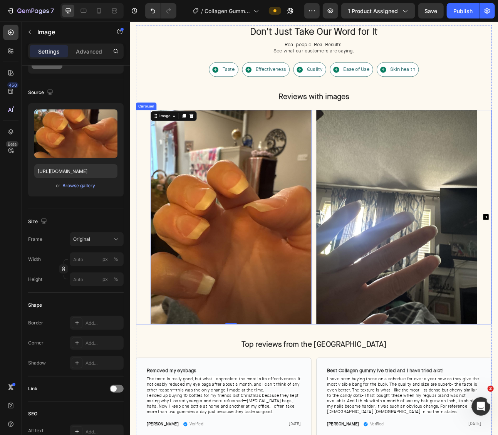
click at [359, 363] on div "Image 0 Image Image Image Image" at bounding box center [361, 267] width 410 height 269
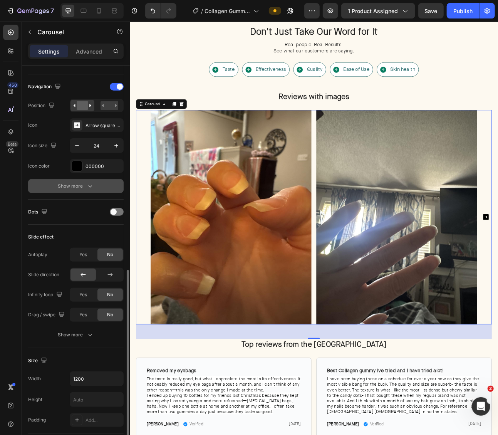
scroll to position [361, 0]
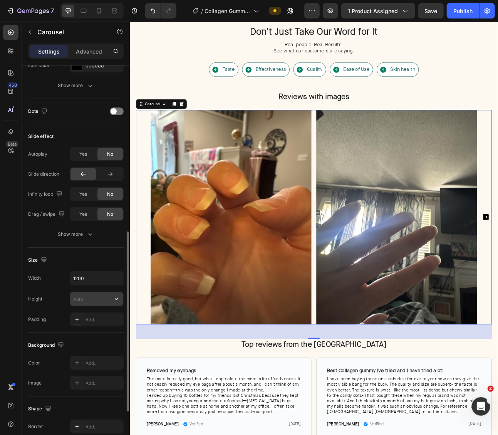
click at [90, 292] on input "text" at bounding box center [96, 299] width 53 height 14
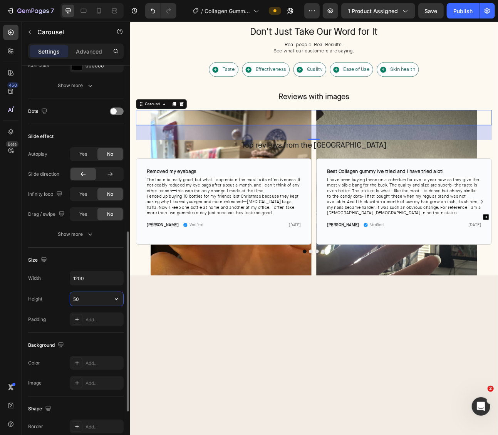
type input "50%"
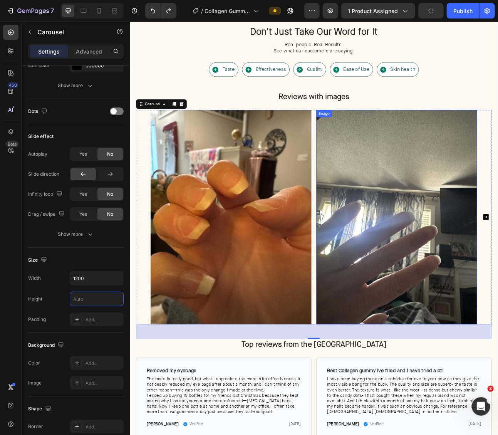
click at [377, 298] on img at bounding box center [465, 267] width 202 height 269
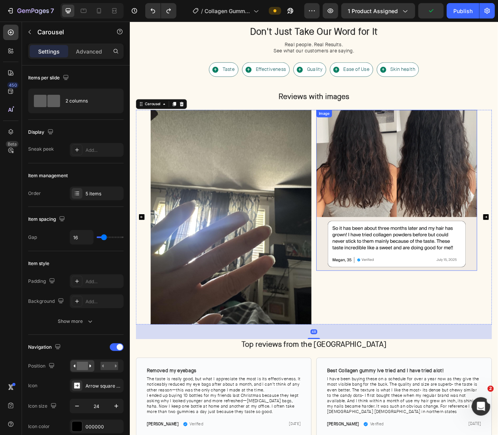
click at [445, 223] on img at bounding box center [465, 234] width 202 height 202
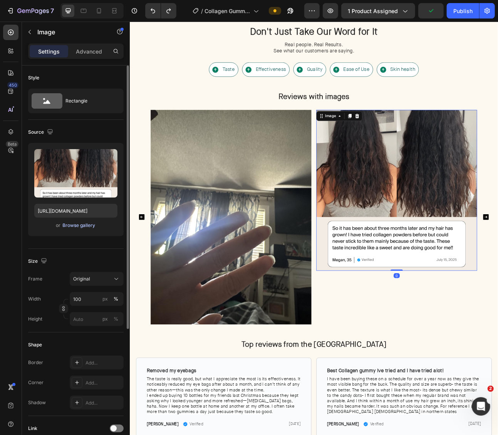
click at [86, 225] on div "Browse gallery" at bounding box center [79, 225] width 33 height 7
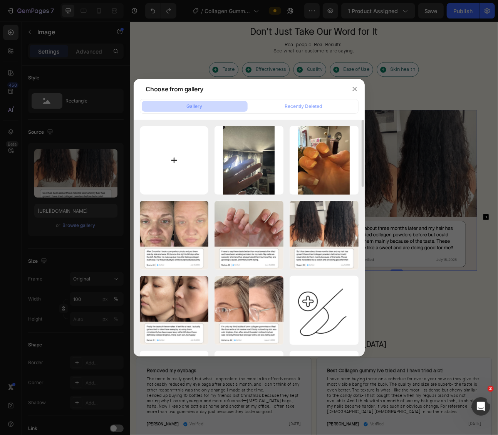
type input "C:\fakepath\61FQCxXTUWL.jpg"
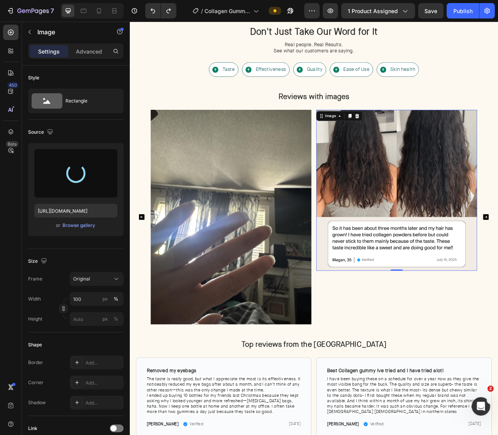
type input "https://cdn.shopify.com/s/files/1/0703/9769/0124/files/gempages_557404027558561…"
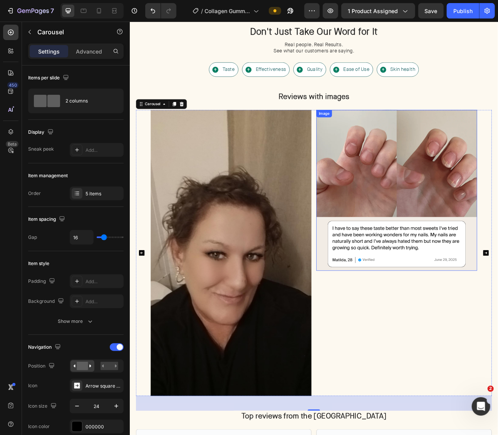
click at [488, 250] on img at bounding box center [465, 234] width 202 height 202
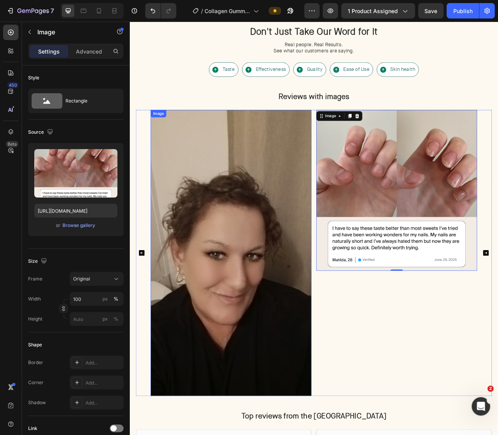
click at [285, 273] on img at bounding box center [257, 312] width 202 height 359
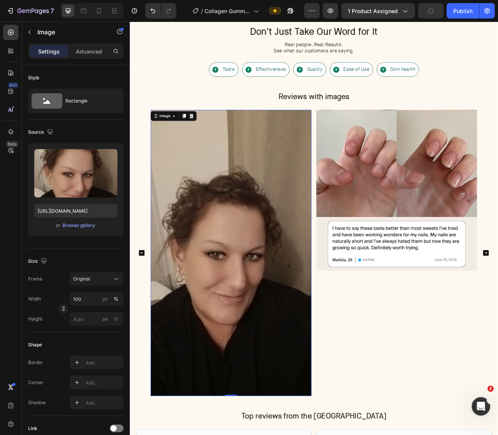
click at [250, 274] on img at bounding box center [257, 312] width 202 height 359
click at [65, 223] on div "Browse gallery" at bounding box center [79, 225] width 33 height 7
click at [74, 225] on div "Browse gallery" at bounding box center [79, 225] width 33 height 7
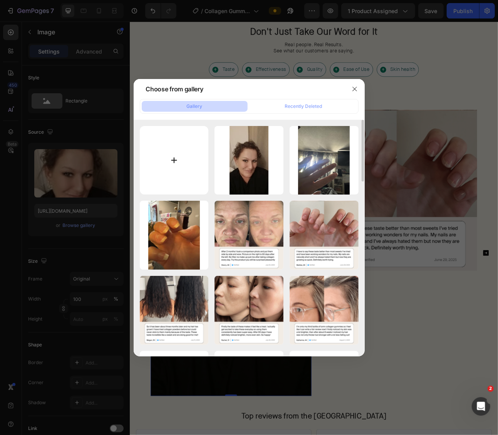
type input "C:\fakepath\61iYeuC6dfL.jpg"
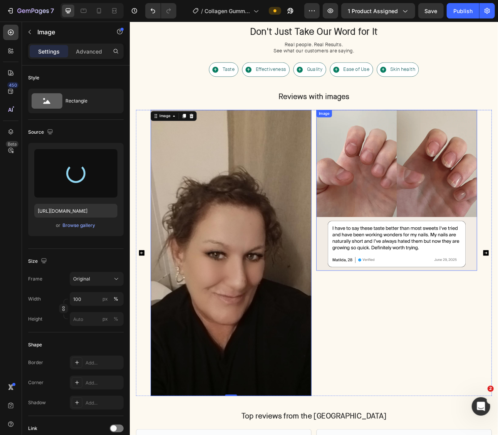
type input "https://cdn.shopify.com/s/files/1/0703/9769/0124/files/gempages_557404027558561…"
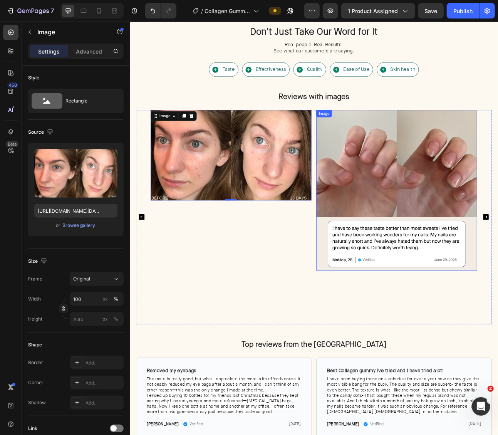
click at [481, 243] on img at bounding box center [465, 234] width 202 height 202
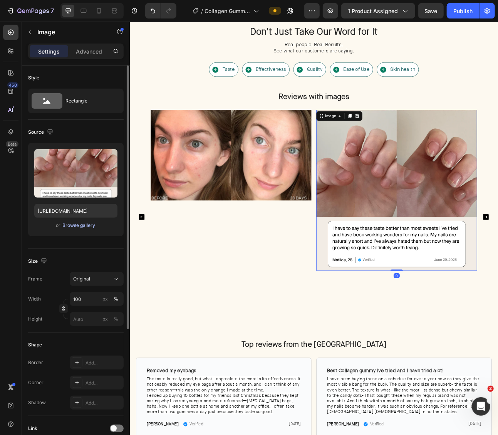
click at [82, 223] on div "Browse gallery" at bounding box center [79, 225] width 33 height 7
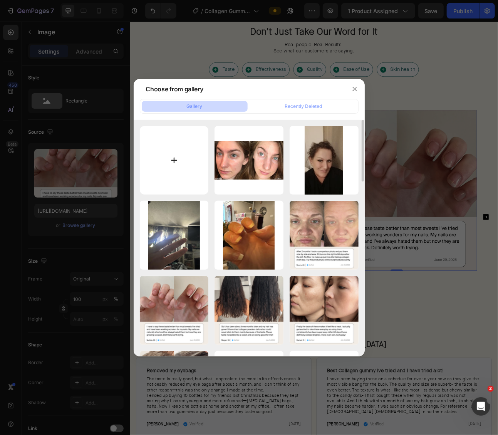
type input "C:\fakepath\61ykmEXinwL.jpg"
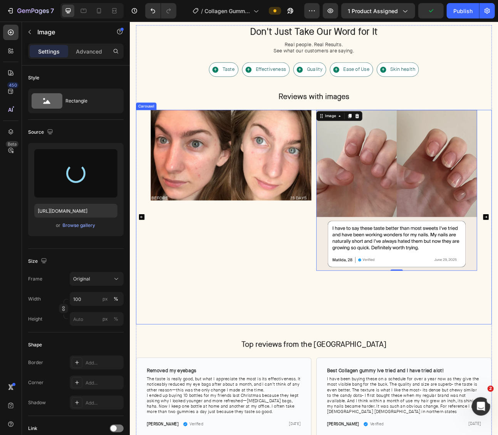
type input "https://cdn.shopify.com/s/files/1/0703/9769/0124/files/gempages_557404027558561…"
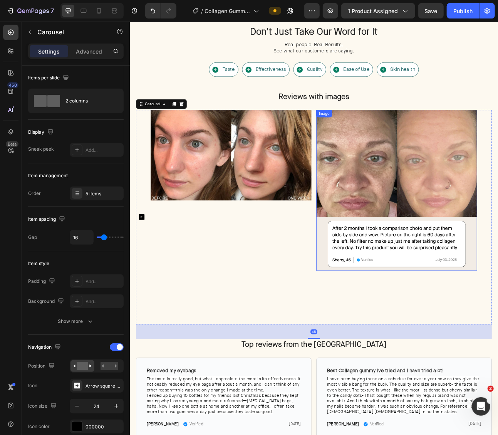
click at [458, 226] on img at bounding box center [465, 234] width 202 height 202
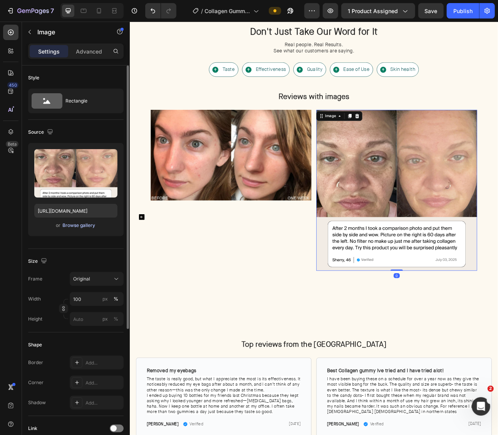
click at [78, 225] on div "Browse gallery" at bounding box center [79, 225] width 33 height 7
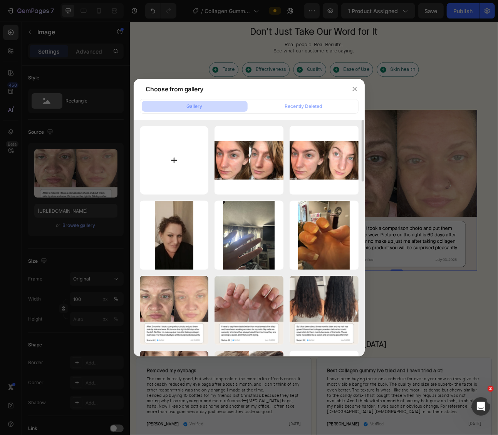
type input "C:\fakepath\71lGDFEne2L.jpg"
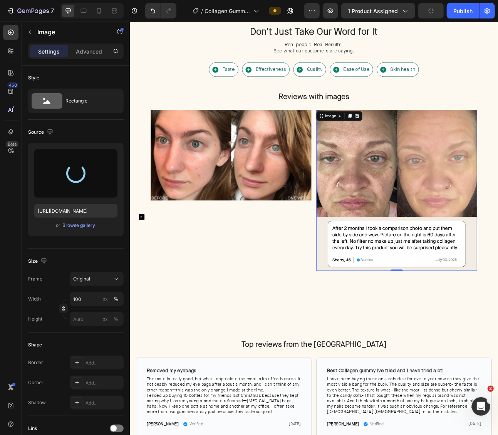
scroll to position [1821, 0]
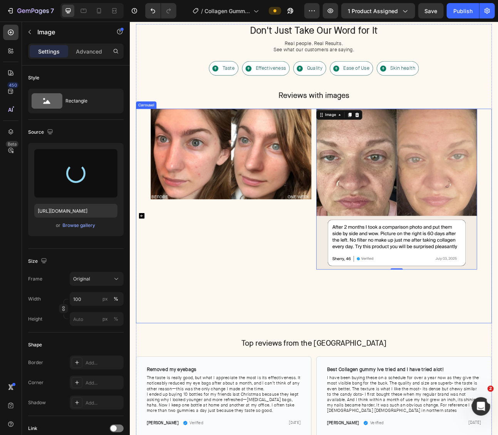
type input "https://cdn.shopify.com/s/files/1/0703/9769/0124/files/gempages_557404027558561…"
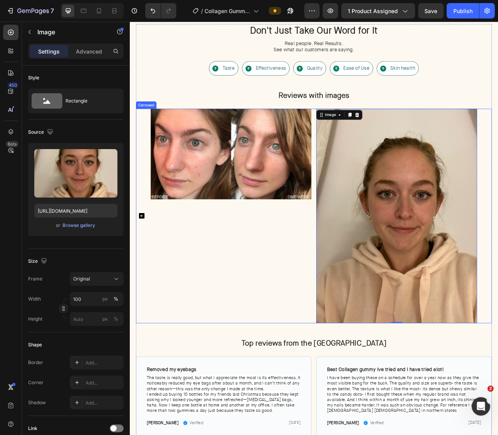
click at [342, 276] on div "Image" at bounding box center [257, 265] width 202 height 269
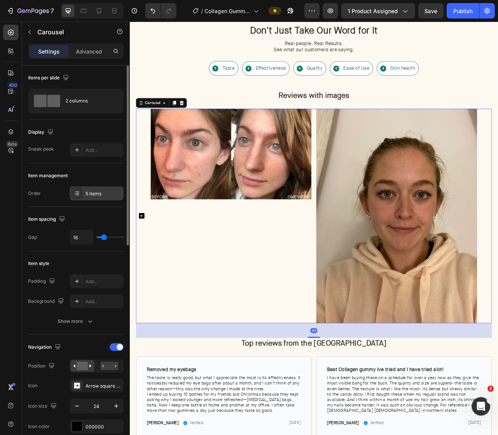
click at [86, 190] on div "5 items" at bounding box center [104, 193] width 36 height 7
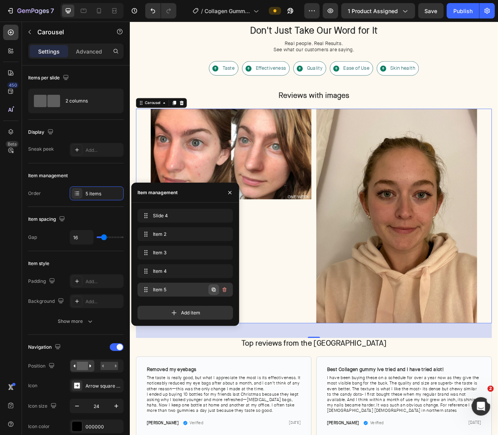
click at [213, 290] on icon "button" at bounding box center [214, 290] width 2 height 2
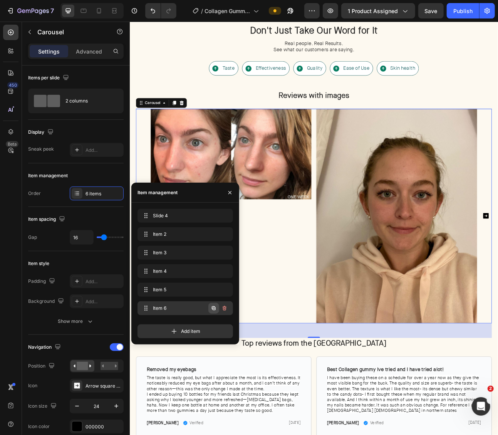
click at [215, 308] on icon "button" at bounding box center [214, 308] width 6 height 6
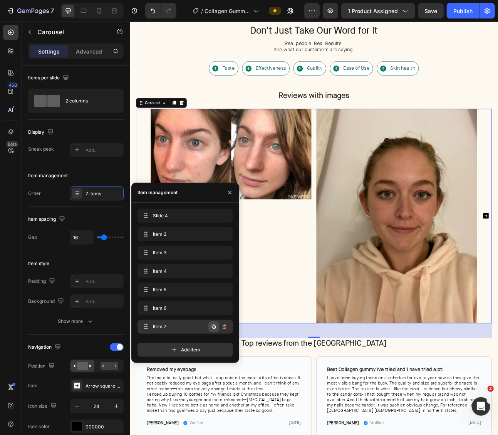
click at [215, 324] on icon "button" at bounding box center [214, 327] width 6 height 6
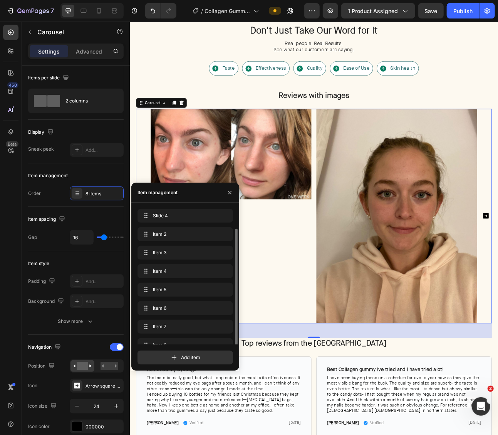
scroll to position [10, 0]
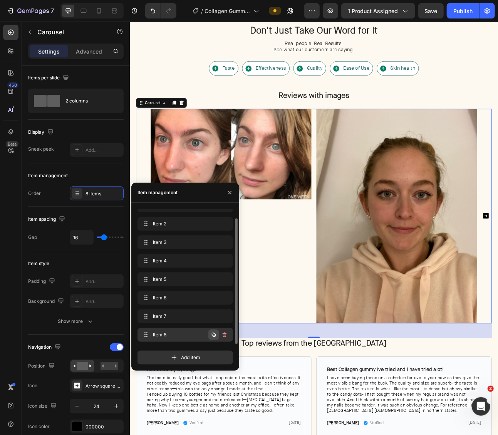
click at [213, 336] on icon "button" at bounding box center [214, 335] width 4 height 4
click at [213, 337] on icon "button" at bounding box center [214, 335] width 6 height 6
click at [213, 337] on button "button" at bounding box center [213, 334] width 11 height 11
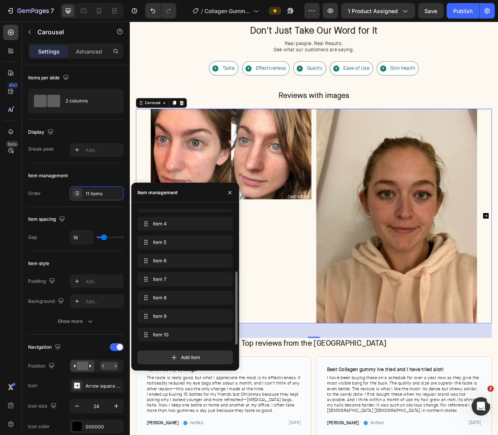
scroll to position [66, 0]
click at [435, 290] on img at bounding box center [465, 265] width 202 height 269
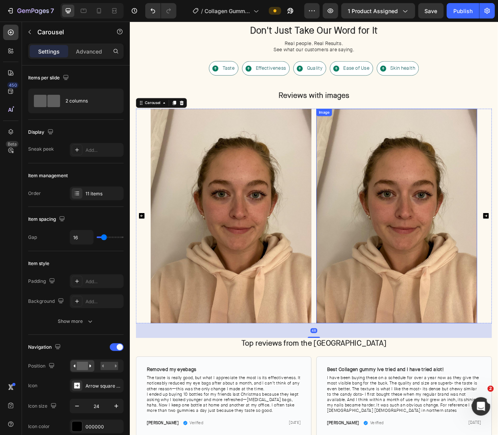
click at [437, 274] on img at bounding box center [465, 265] width 202 height 269
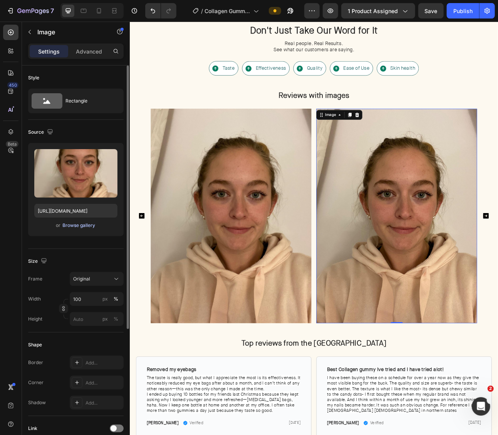
click at [73, 225] on div "Browse gallery" at bounding box center [79, 225] width 33 height 7
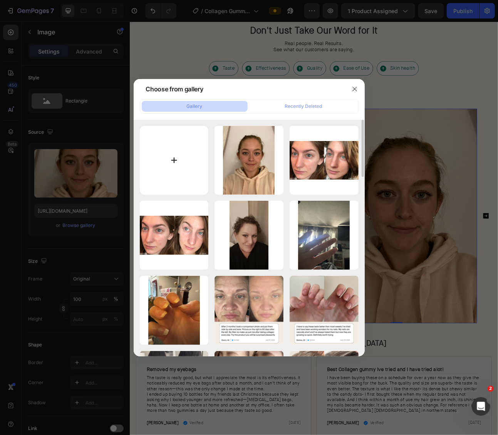
type input "C:\fakepath\71FDtT9SIjL.jpg"
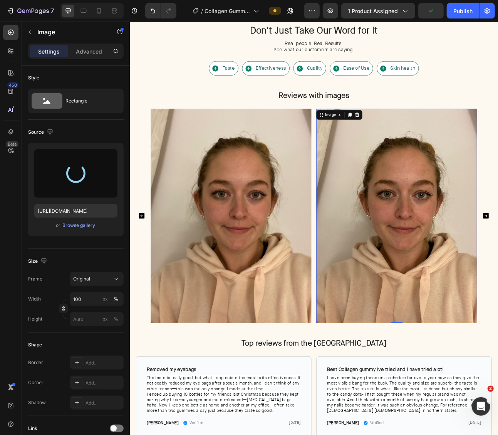
type input "https://cdn.shopify.com/s/files/1/0703/9769/0124/files/gempages_557404027558561…"
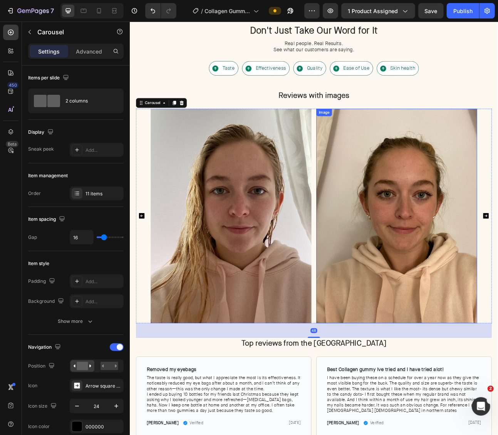
click at [455, 234] on img at bounding box center [465, 265] width 202 height 269
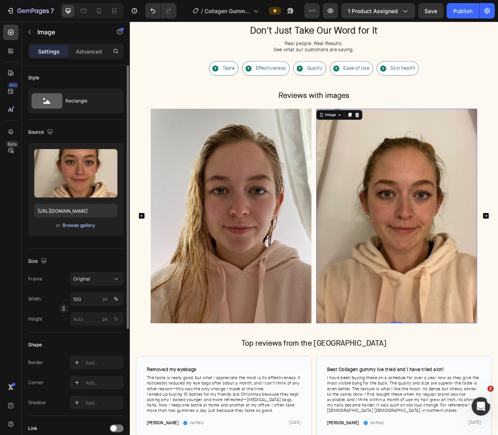
click at [76, 227] on div "Browse gallery" at bounding box center [79, 225] width 33 height 7
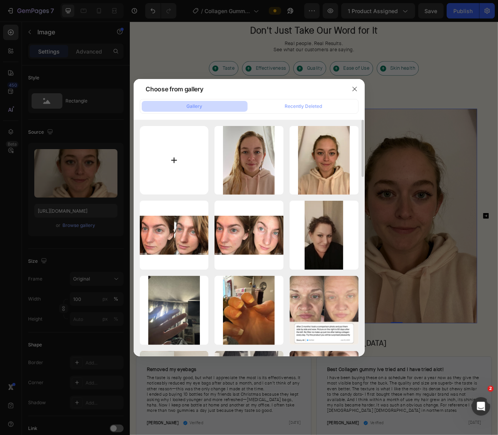
type input "C:\fakepath\71Dsk9p9ixL.jpg"
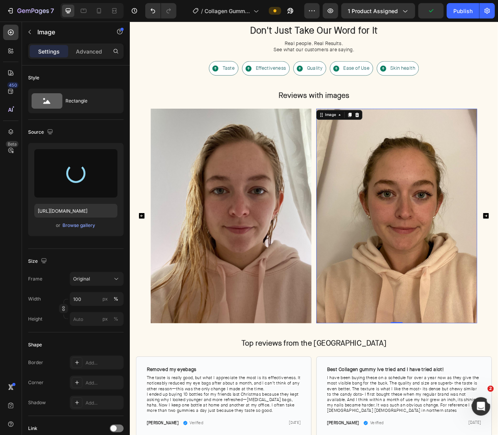
type input "https://cdn.shopify.com/s/files/1/0703/9769/0124/files/gempages_557404027558561…"
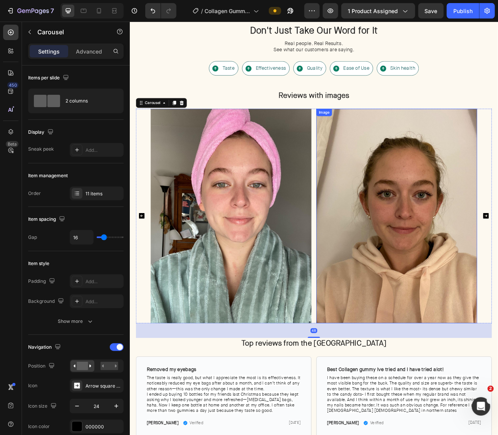
click at [498, 239] on img at bounding box center [465, 265] width 202 height 269
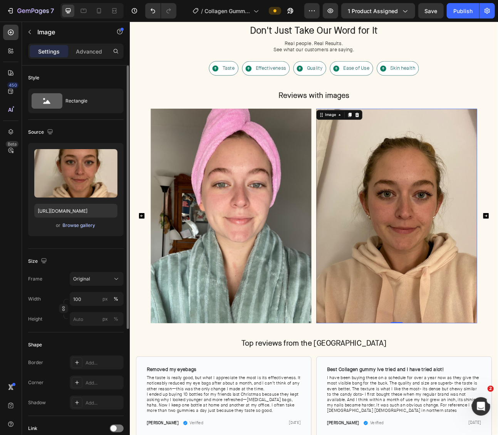
click at [82, 224] on div "Browse gallery" at bounding box center [79, 225] width 33 height 7
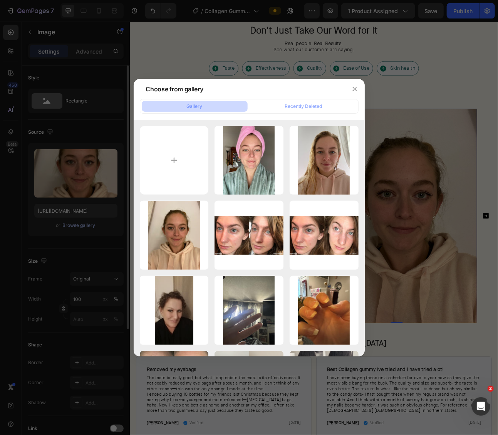
type input "C:\fakepath\61es--ekfzL.jpg"
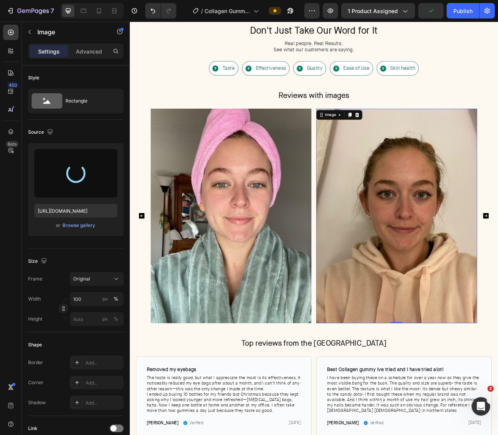
type input "https://cdn.shopify.com/s/files/1/0703/9769/0124/files/gempages_557404027558561…"
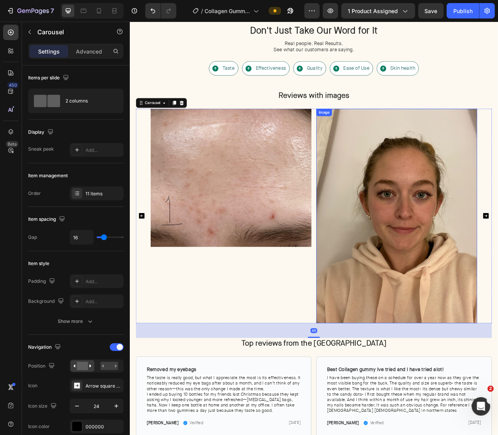
click at [498, 245] on img at bounding box center [465, 265] width 202 height 269
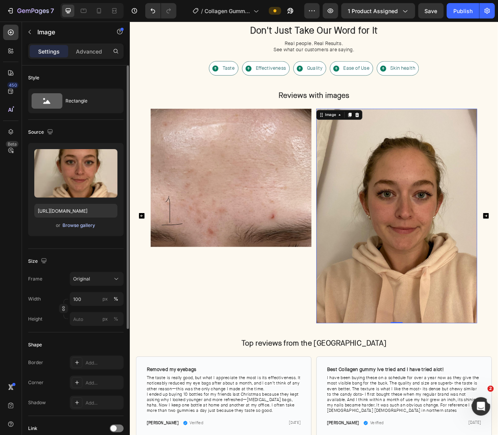
click at [89, 225] on div "Browse gallery" at bounding box center [79, 225] width 33 height 7
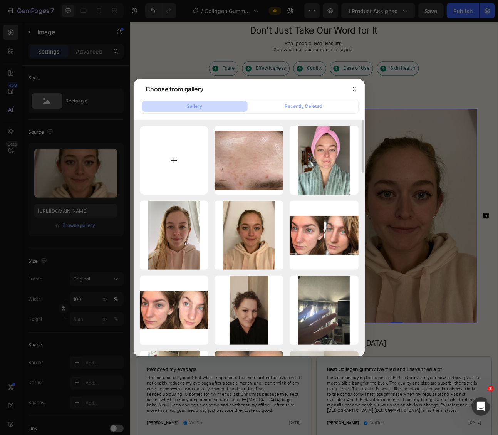
type input "C:\fakepath\6123AMZRvsL.jpg"
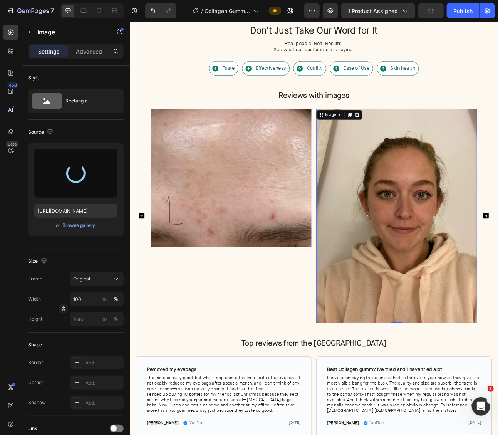
type input "https://cdn.shopify.com/s/files/1/0703/9769/0124/files/gempages_557404027558561…"
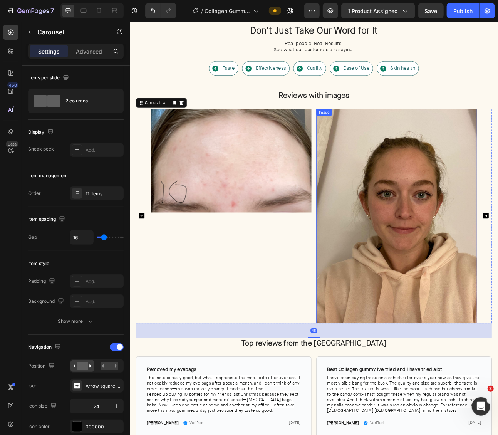
click at [498, 248] on img at bounding box center [465, 265] width 202 height 269
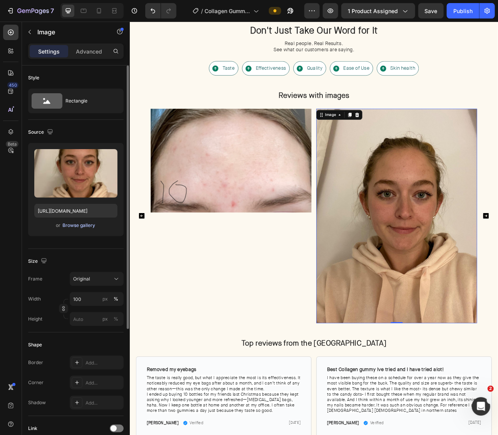
click at [78, 223] on div "Browse gallery" at bounding box center [79, 225] width 33 height 7
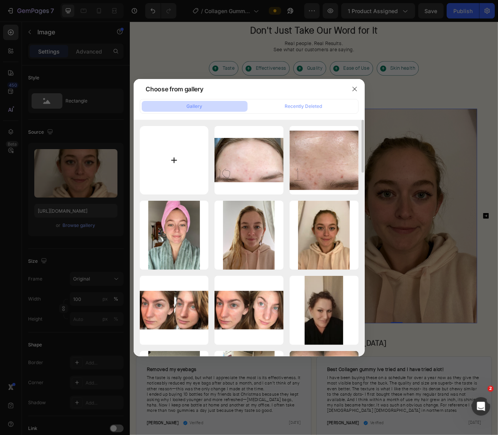
type input "C:\fakepath\61y1YglifAL.jpg"
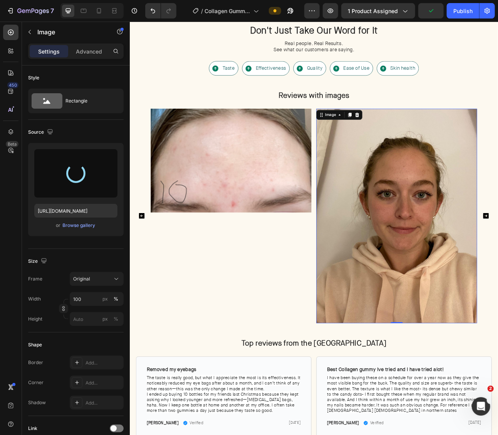
type input "https://cdn.shopify.com/s/files/1/0703/9769/0124/files/gempages_557404027558561…"
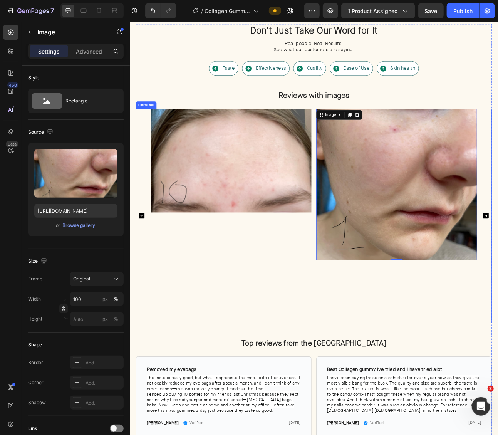
click at [142, 268] on icon "Carousel Back Arrow" at bounding box center [144, 265] width 7 height 7
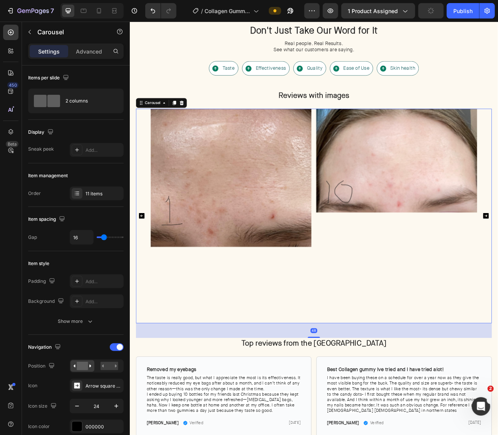
click at [142, 268] on icon "Carousel Back Arrow" at bounding box center [144, 265] width 7 height 7
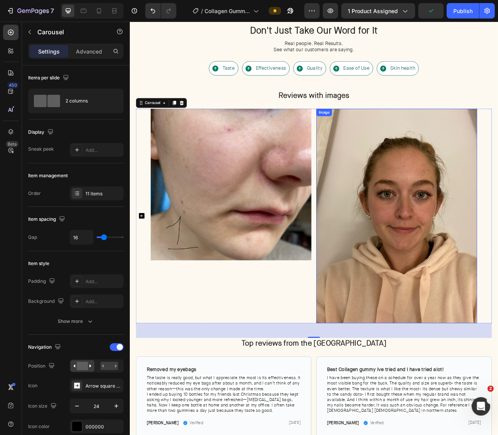
click at [465, 243] on img at bounding box center [465, 265] width 202 height 269
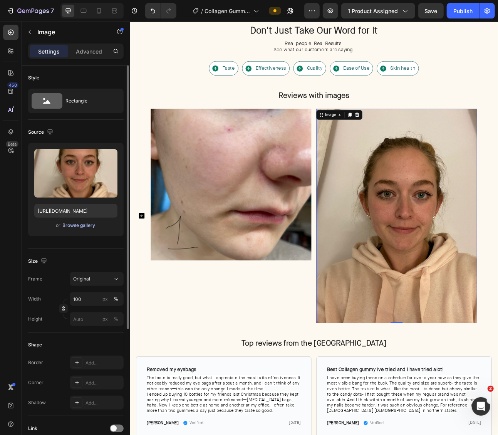
click at [85, 224] on div "Browse gallery" at bounding box center [79, 225] width 33 height 7
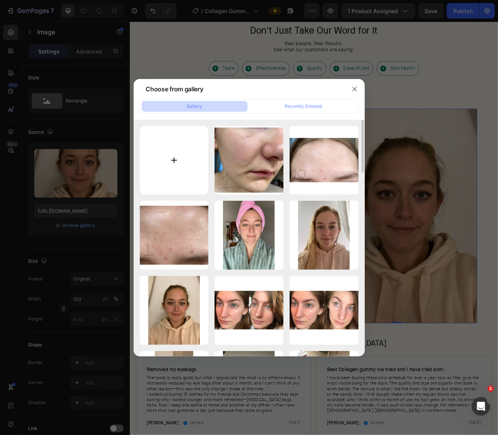
type input "C:\fakepath\61w8kzxonqL.jpg"
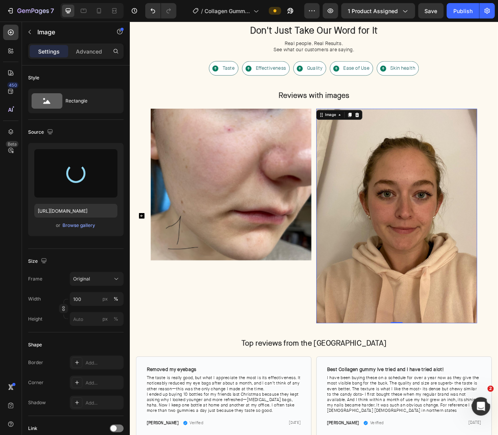
type input "https://cdn.shopify.com/s/files/1/0703/9769/0124/files/gempages_557404027558561…"
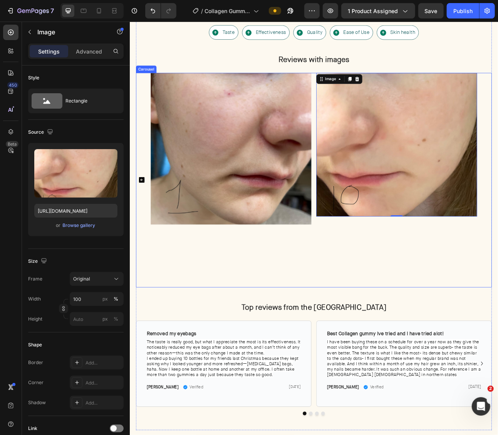
scroll to position [1867, 0]
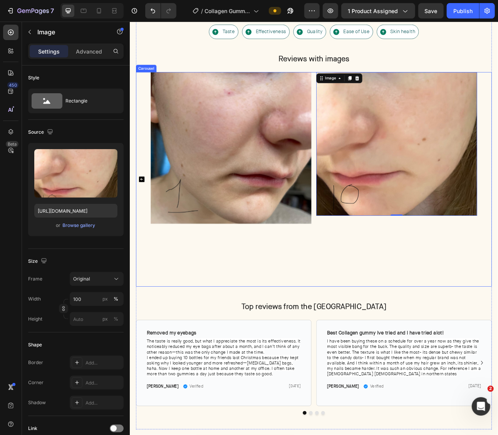
click at [359, 321] on div "Image Image Image Image Image Image Image Image Image Image Image 0" at bounding box center [361, 219] width 410 height 269
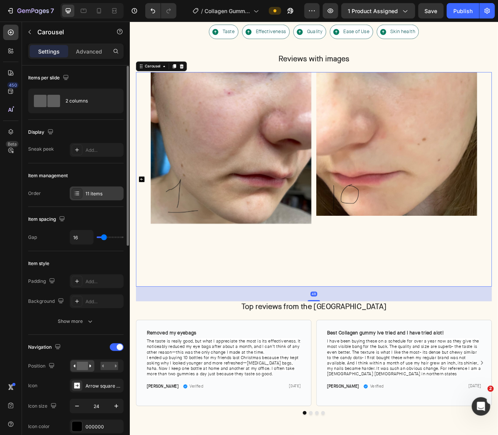
click at [92, 193] on div "11 items" at bounding box center [104, 193] width 36 height 7
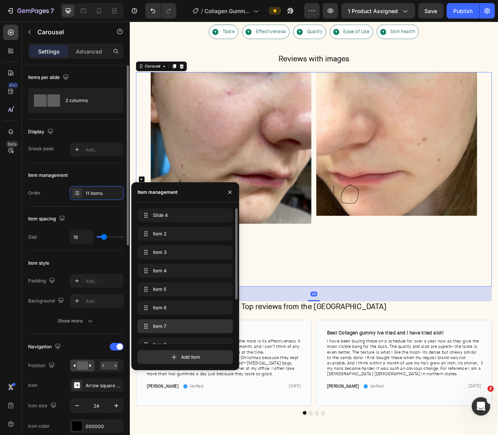
scroll to position [66, 0]
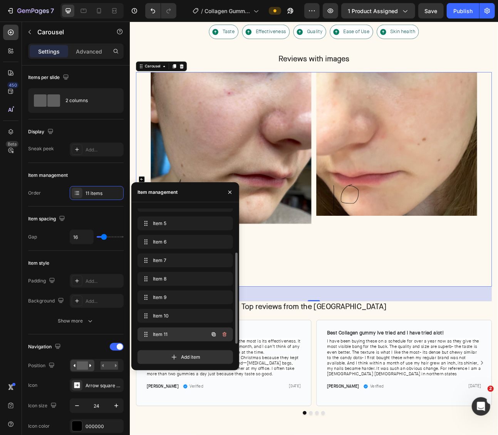
click at [214, 336] on icon "button" at bounding box center [214, 334] width 6 height 6
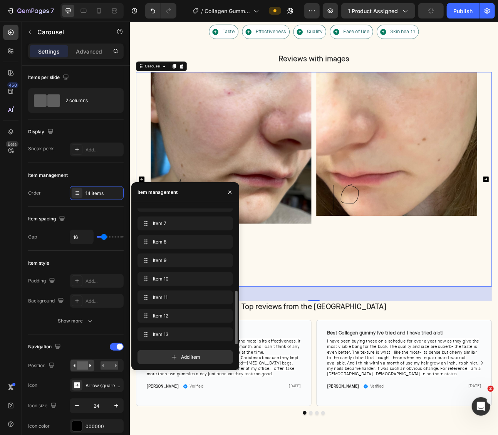
scroll to position [121, 0]
click at [214, 336] on icon "button" at bounding box center [214, 334] width 6 height 6
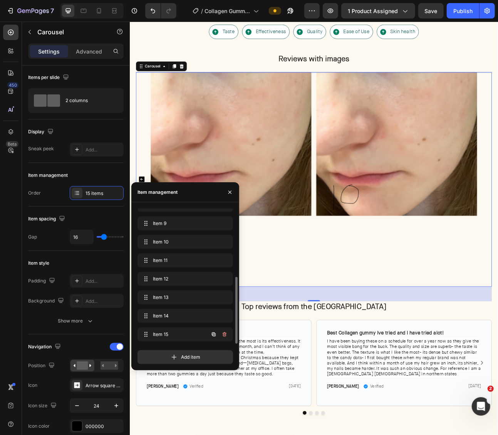
click at [214, 336] on icon "button" at bounding box center [214, 334] width 6 height 6
click at [213, 336] on icon "button" at bounding box center [214, 334] width 6 height 6
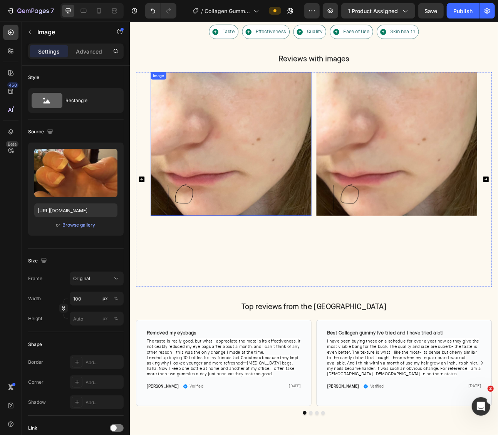
scroll to position [0, 0]
click at [146, 219] on icon "Carousel Back Arrow" at bounding box center [144, 219] width 7 height 7
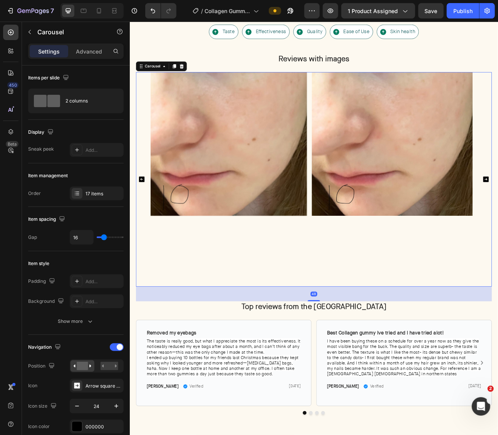
click at [146, 219] on icon "Carousel Back Arrow" at bounding box center [144, 219] width 7 height 7
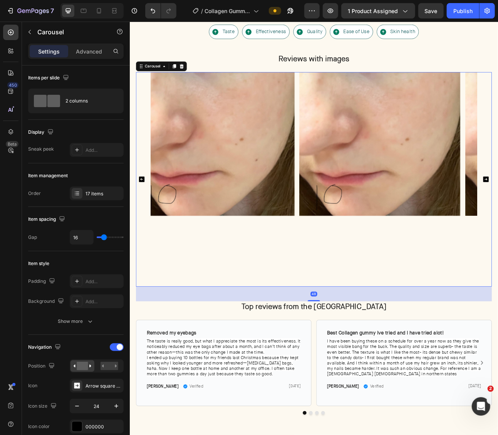
click at [146, 219] on icon "Carousel Back Arrow" at bounding box center [144, 219] width 7 height 7
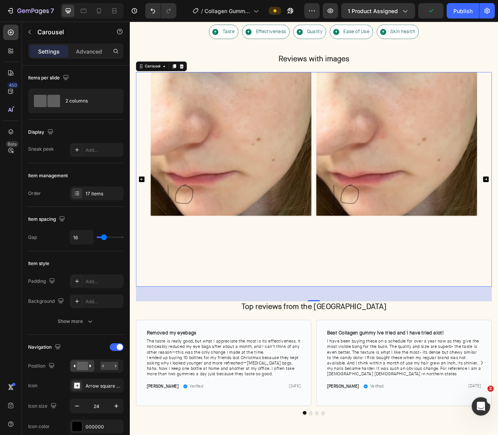
click at [289, 197] on img at bounding box center [257, 175] width 202 height 180
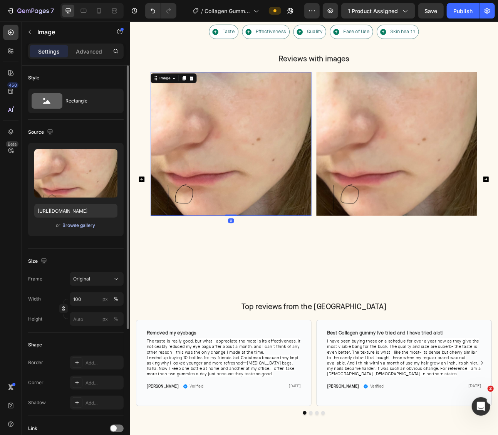
click at [83, 228] on div "Browse gallery" at bounding box center [79, 225] width 33 height 7
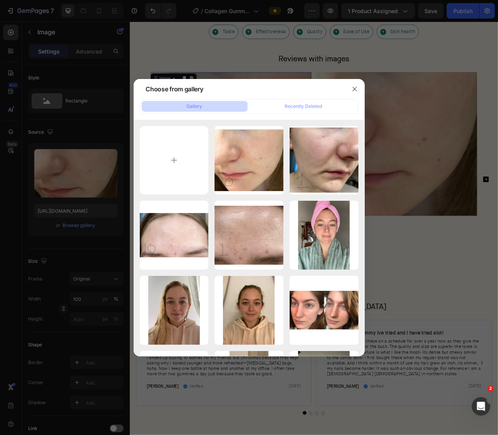
type input "C:\fakepath\61ifIrrbdEL.jpg"
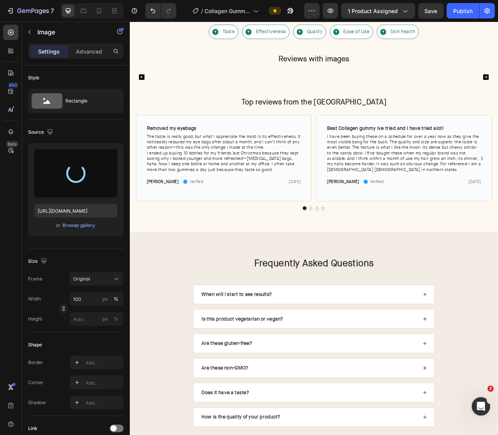
type input "[URL][DOMAIN_NAME]"
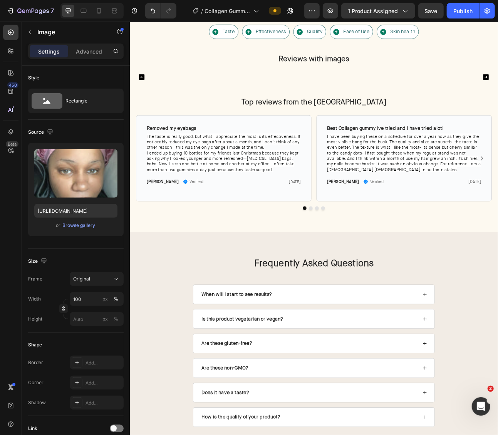
click at [494, 91] on img at bounding box center [465, 91] width 202 height 0
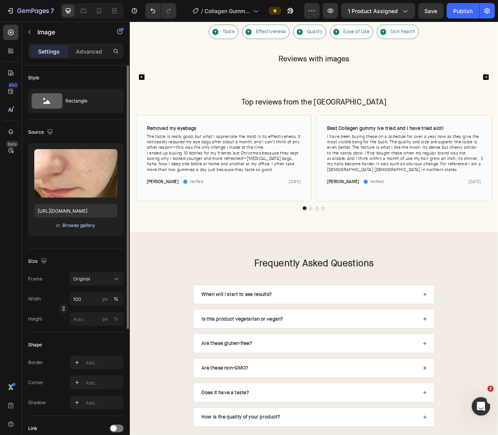
click at [86, 226] on div "Browse gallery" at bounding box center [79, 225] width 33 height 7
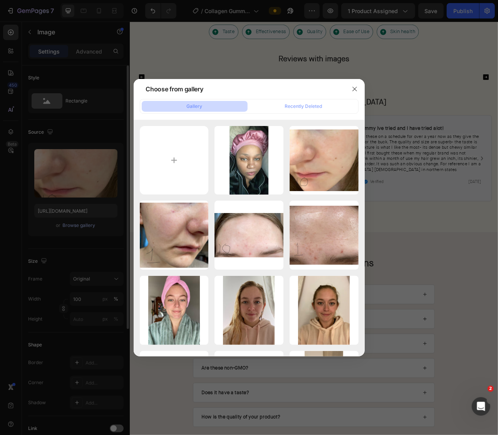
type input "C:\fakepath\51xA-9PwomL.jpg"
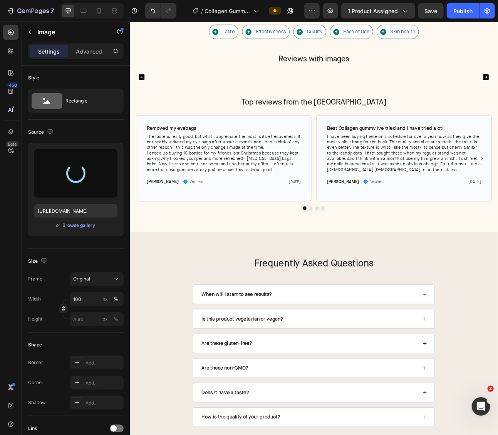
type input "[URL][DOMAIN_NAME]"
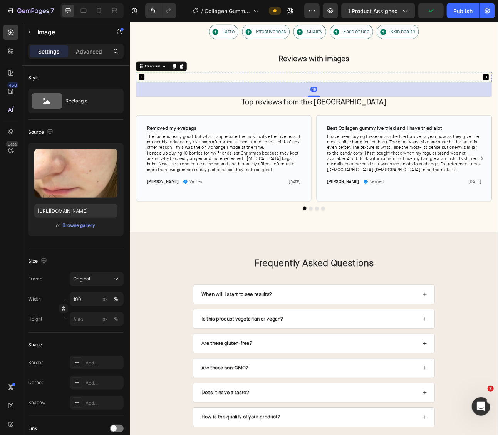
click at [470, 91] on img at bounding box center [465, 91] width 202 height 0
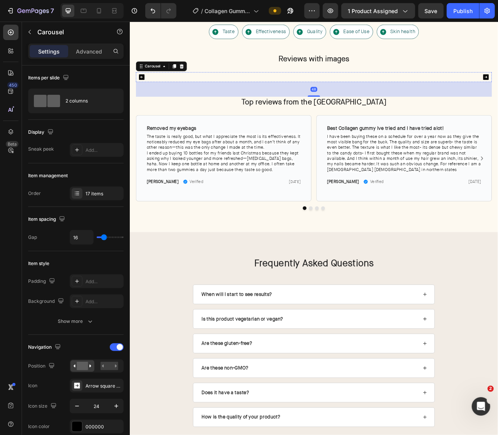
click at [309, 91] on img at bounding box center [257, 91] width 202 height 0
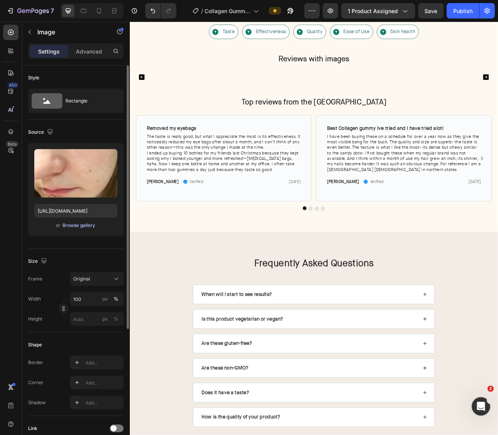
click at [75, 227] on div "Browse gallery" at bounding box center [79, 225] width 33 height 7
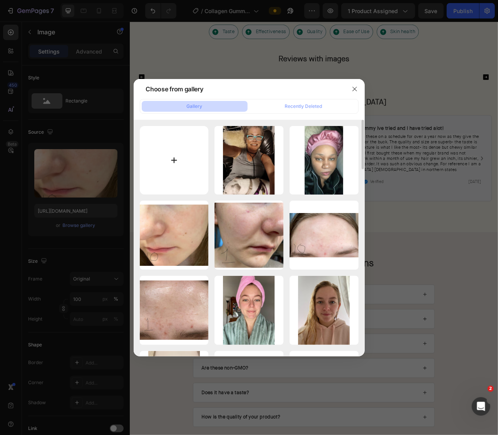
type input "C:\fakepath\81yWc4ofFlL.jpg"
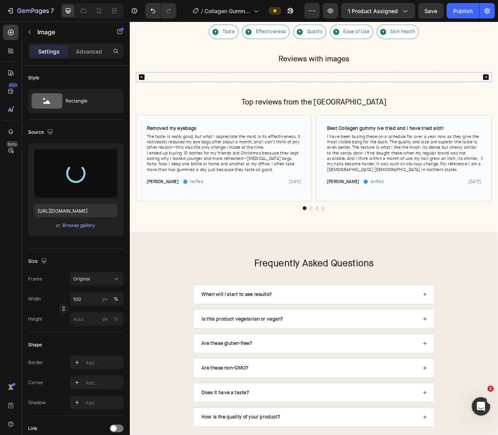
type input "[URL][DOMAIN_NAME]"
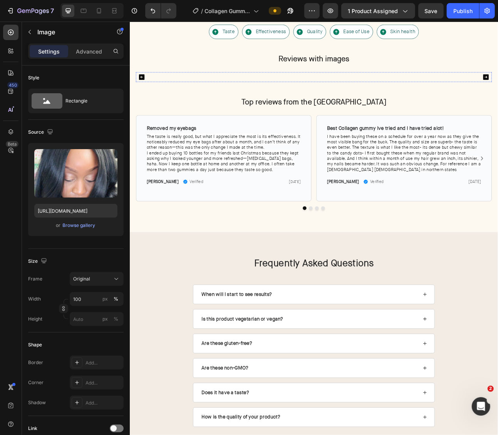
click at [448, 91] on img at bounding box center [465, 91] width 202 height 0
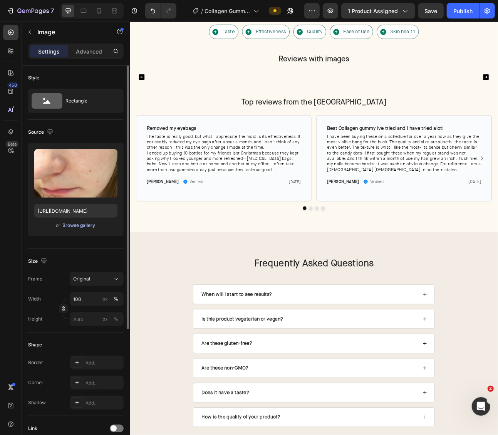
click at [78, 225] on div "Browse gallery" at bounding box center [79, 225] width 33 height 7
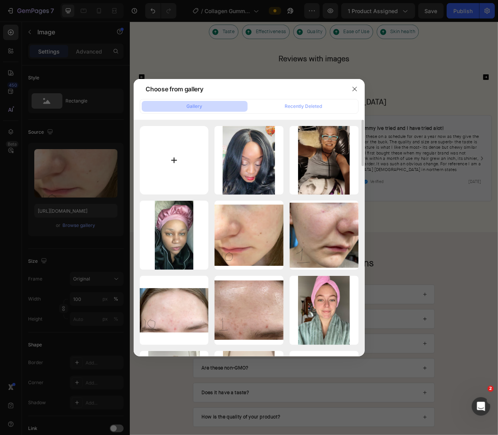
type input "C:\fakepath\71xdtJFDmyL.jpg"
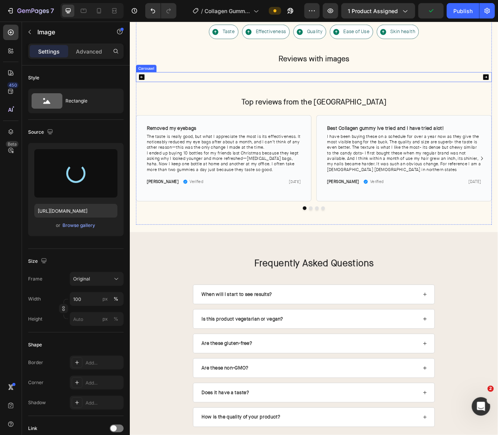
type input "[URL][DOMAIN_NAME]"
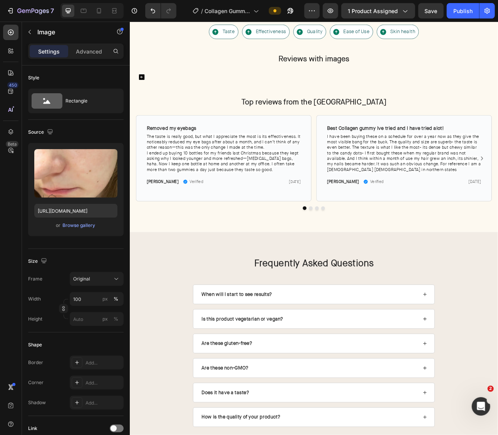
click at [261, 91] on img at bounding box center [257, 91] width 202 height 0
click at [76, 224] on div "Browse gallery" at bounding box center [79, 225] width 33 height 7
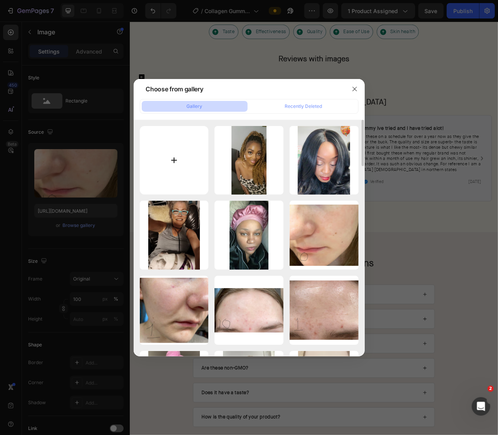
type input "C:\fakepath\61utsuYfkWL.jpg"
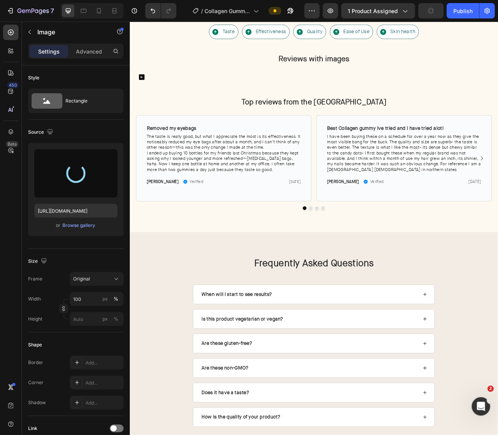
type input "[URL][DOMAIN_NAME]"
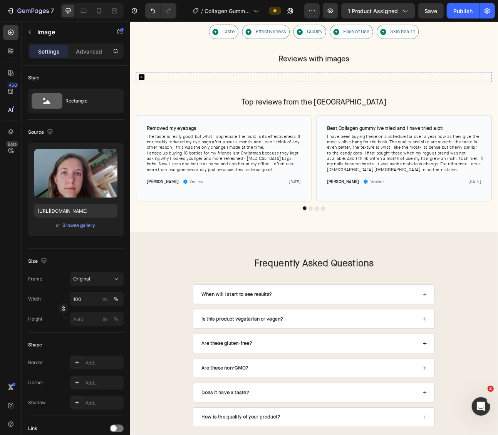
click at [434, 91] on img at bounding box center [465, 91] width 202 height 0
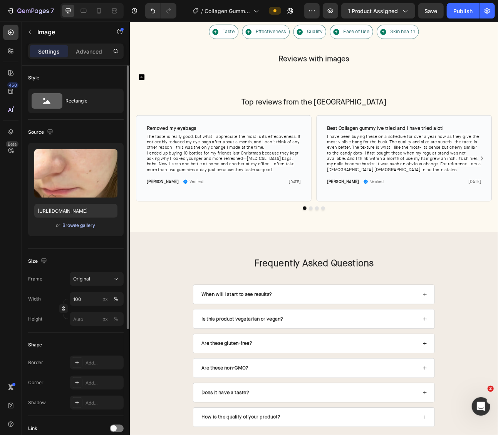
click at [83, 224] on div "Browse gallery" at bounding box center [79, 225] width 33 height 7
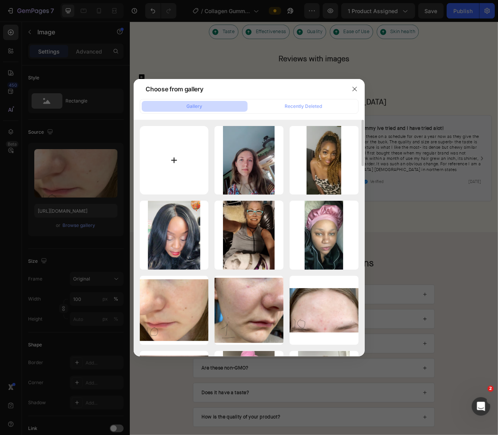
type input "C:\fakepath\716NXsZC9vL.jpg"
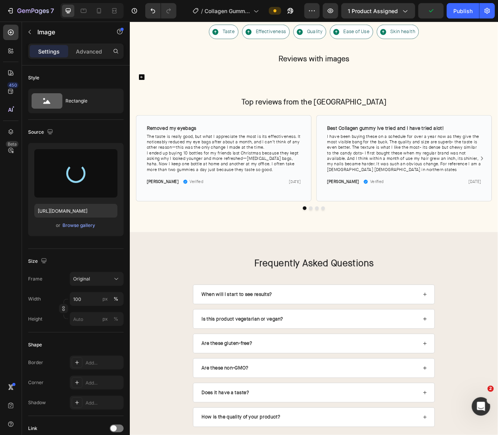
type input "[URL][DOMAIN_NAME]"
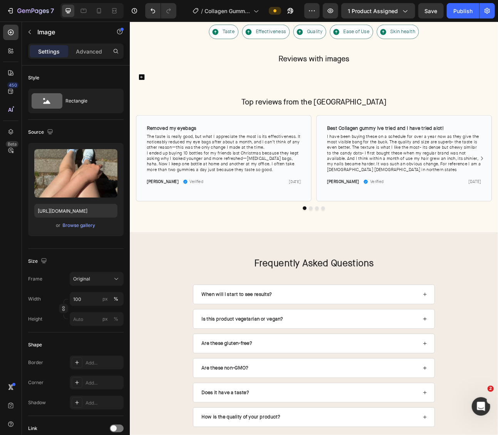
click at [359, 91] on div "Image Image Image Image Image Image Image Image Image Image Image Image Image I…" at bounding box center [361, 91] width 410 height 0
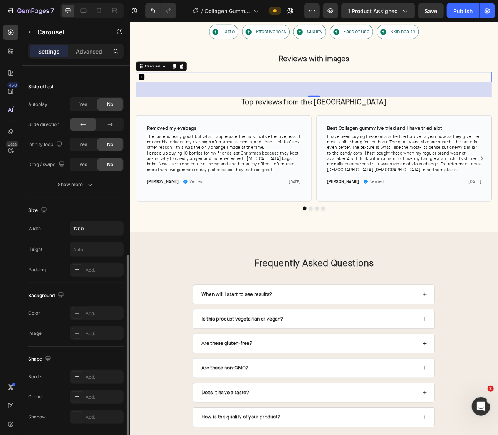
scroll to position [413, 0]
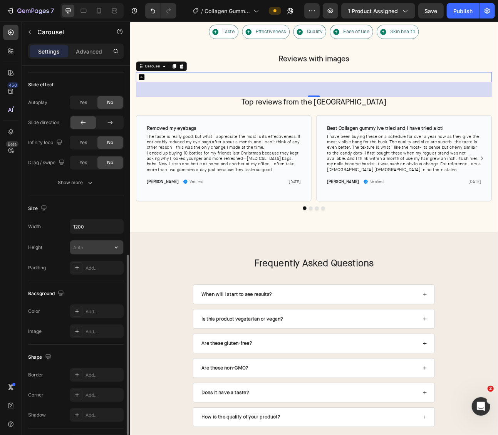
click at [90, 242] on input "text" at bounding box center [96, 247] width 53 height 14
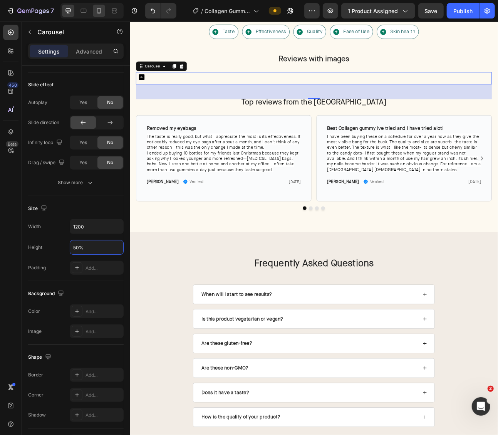
type input "50%"
click at [94, 13] on div at bounding box center [99, 11] width 12 height 12
type input "100%"
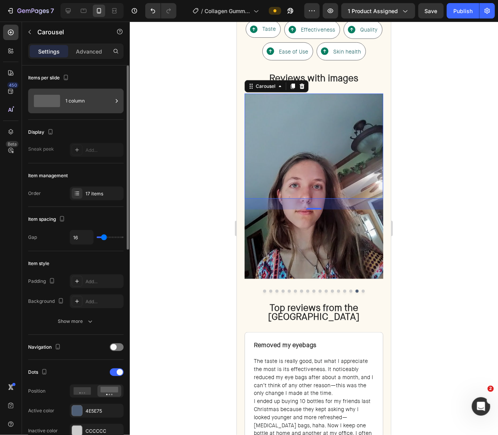
click at [93, 97] on div "1 column" at bounding box center [88, 101] width 47 height 18
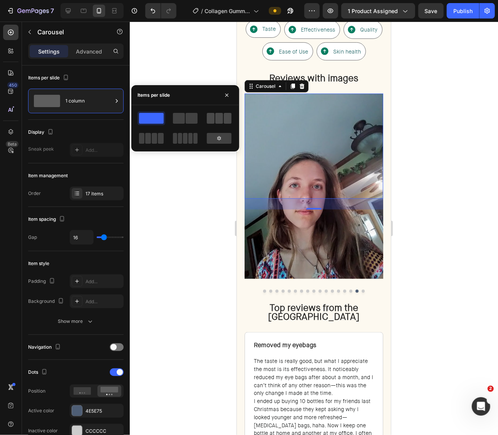
click at [209, 121] on span at bounding box center [211, 118] width 8 height 11
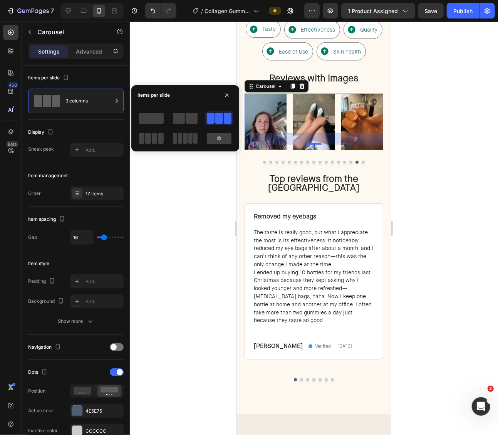
click at [423, 156] on div at bounding box center [314, 228] width 368 height 413
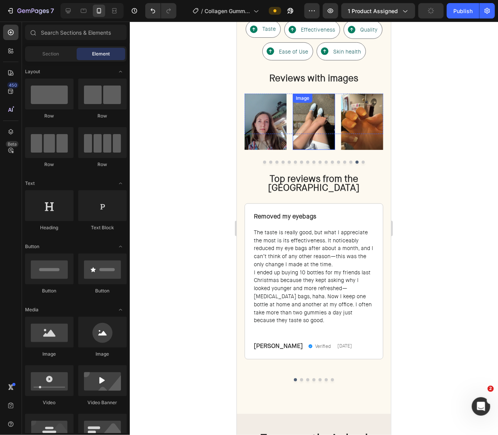
scroll to position [1765, 0]
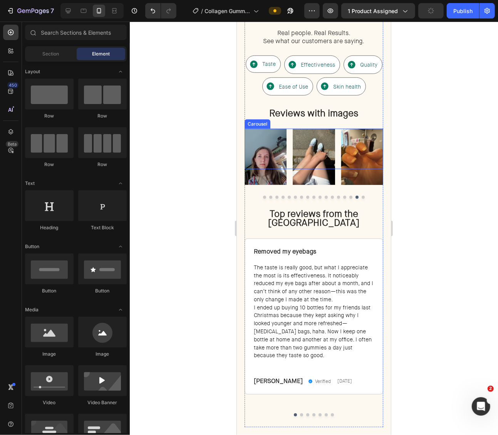
click at [289, 176] on div "Image Image Image Image Image Image Image Image Image Image Image Image Image I…" at bounding box center [313, 156] width 139 height 56
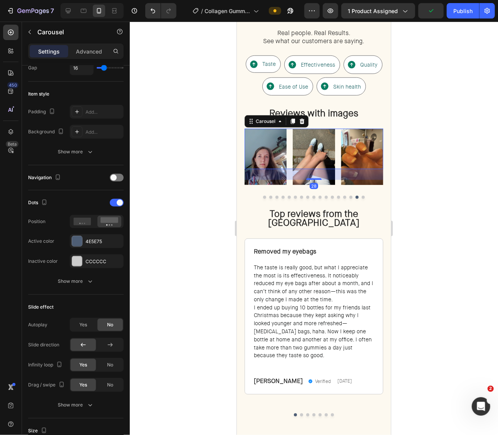
scroll to position [439, 0]
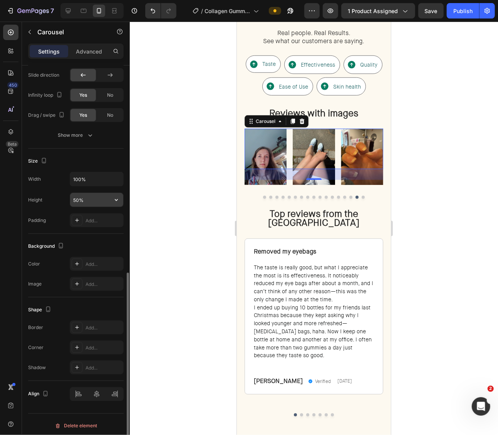
click at [95, 201] on input "50%" at bounding box center [96, 200] width 53 height 14
type input "%"
click at [104, 193] on input "50%" at bounding box center [96, 200] width 53 height 14
type input "%"
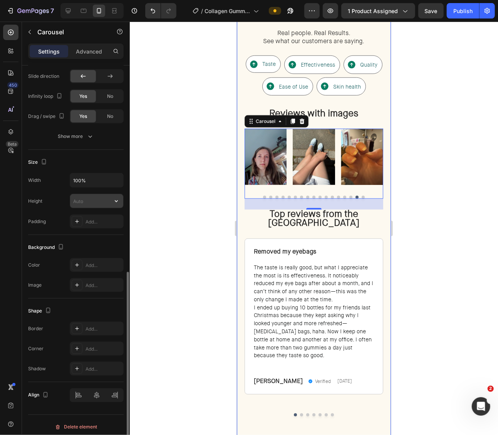
click at [93, 196] on input "text" at bounding box center [96, 201] width 53 height 14
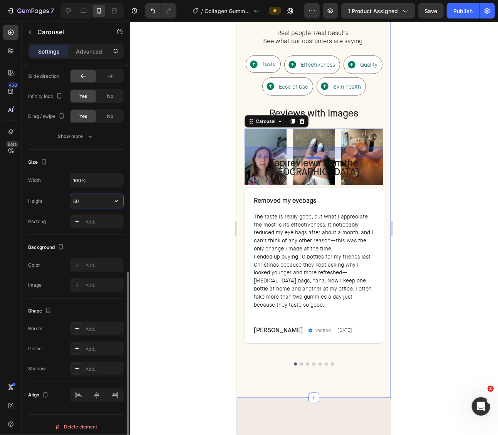
type input "50%"
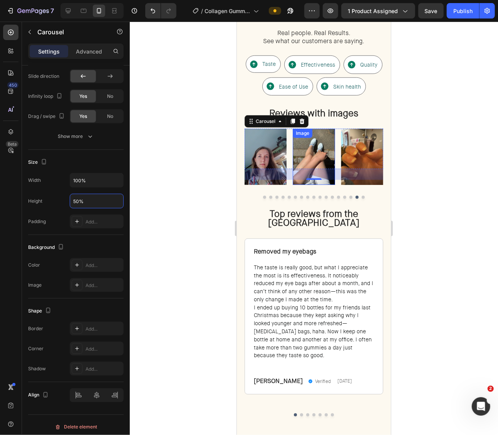
click at [271, 155] on div "Image Image Image Image Image Image Image Image Image Image Image Image Image I…" at bounding box center [313, 156] width 139 height 56
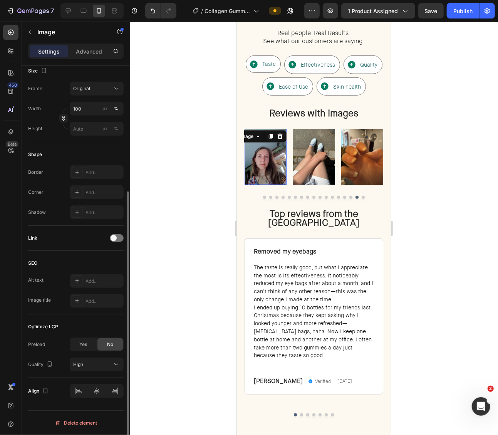
scroll to position [0, 0]
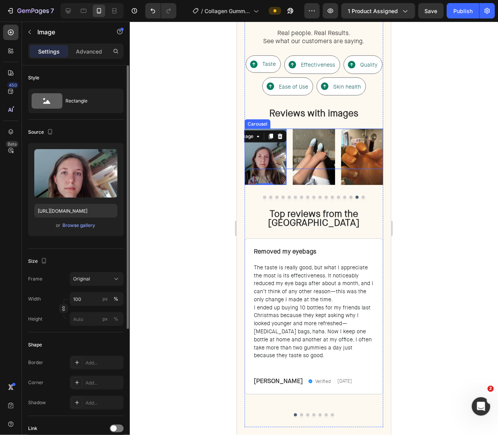
click at [294, 185] on div "Image" at bounding box center [313, 156] width 42 height 56
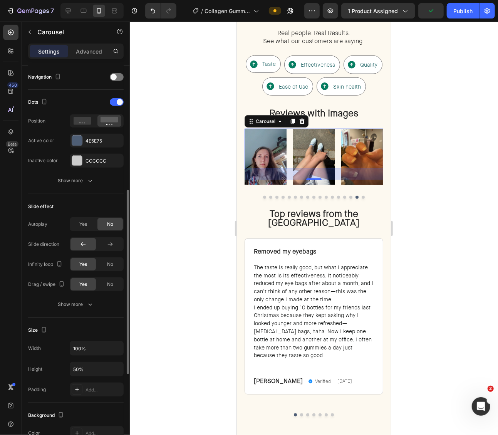
scroll to position [190, 0]
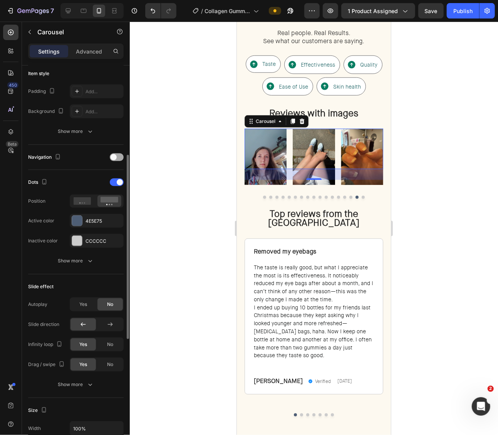
click at [116, 156] on span at bounding box center [114, 157] width 6 height 6
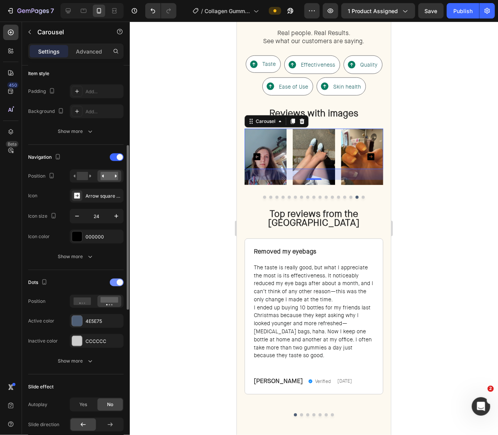
click at [119, 282] on span at bounding box center [120, 282] width 6 height 6
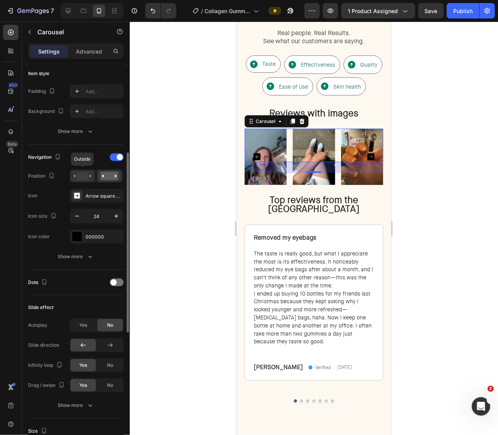
click at [81, 173] on rect at bounding box center [82, 176] width 11 height 8
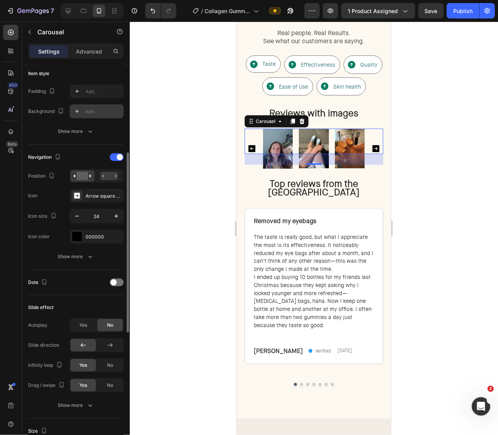
scroll to position [0, 0]
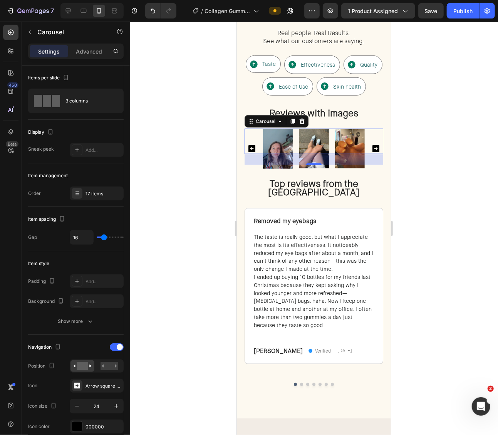
click at [403, 181] on div at bounding box center [314, 228] width 368 height 413
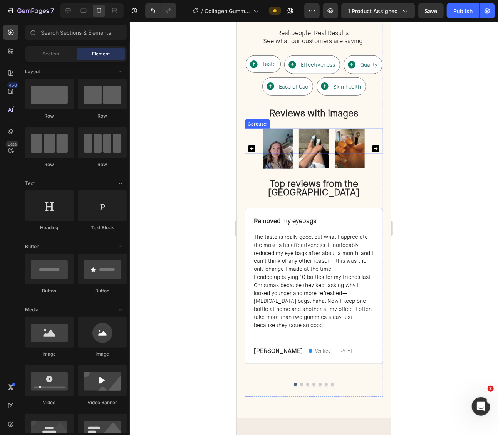
click at [342, 168] on div "Image" at bounding box center [350, 148] width 30 height 40
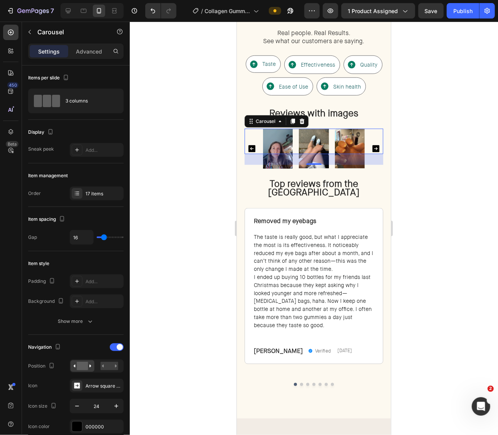
click at [376, 153] on icon "Carousel Next Arrow" at bounding box center [375, 148] width 9 height 9
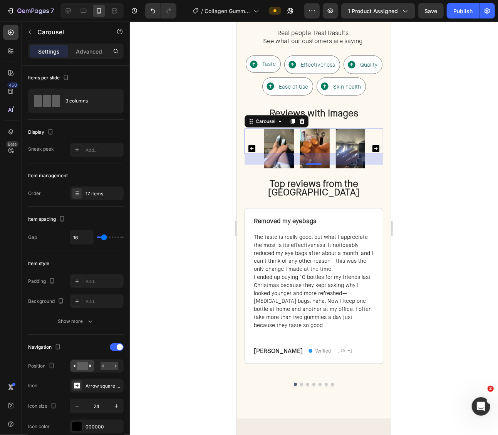
click at [376, 153] on icon "Carousel Next Arrow" at bounding box center [375, 148] width 9 height 9
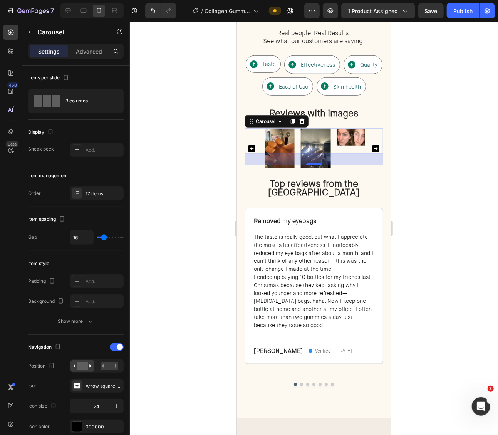
click at [376, 153] on icon "Carousel Next Arrow" at bounding box center [375, 148] width 9 height 9
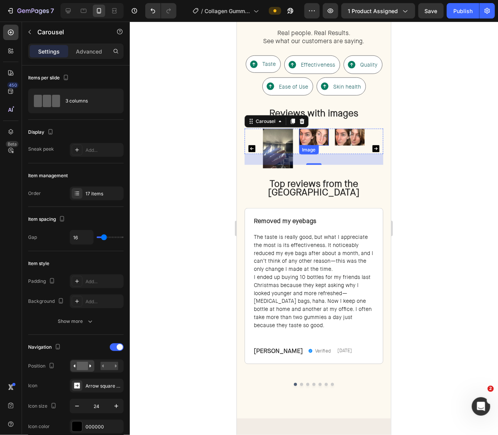
click at [317, 138] on img at bounding box center [314, 136] width 30 height 17
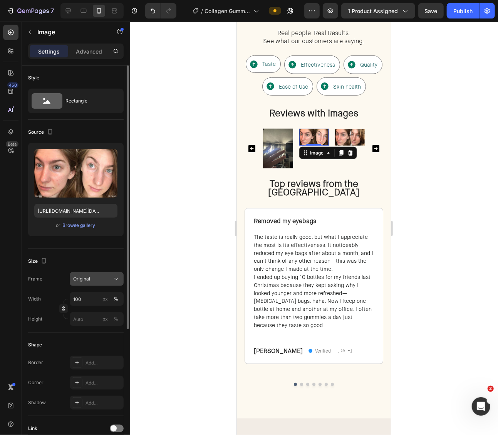
click at [89, 280] on span "Original" at bounding box center [81, 278] width 17 height 7
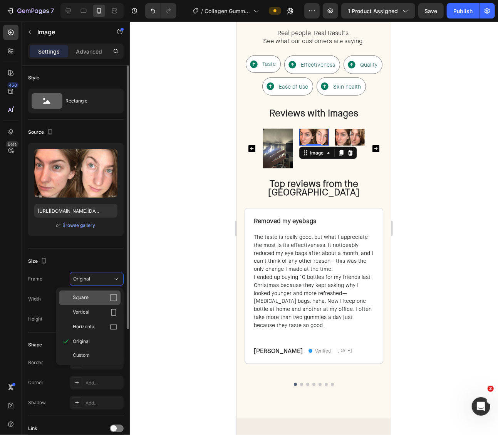
click at [94, 295] on div "Square" at bounding box center [95, 298] width 45 height 8
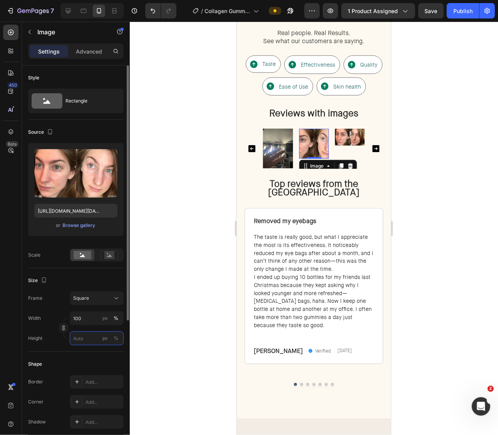
click at [91, 340] on input "px %" at bounding box center [97, 338] width 54 height 14
type input "1"
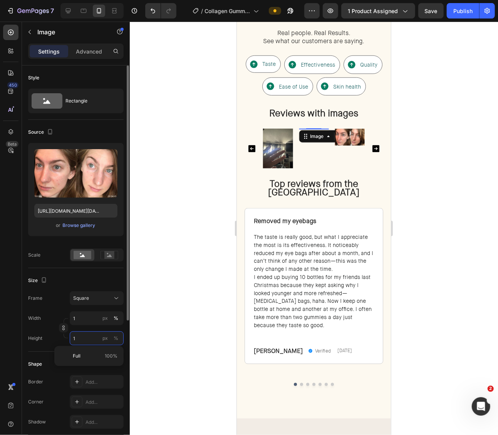
type input "10"
type input "100"
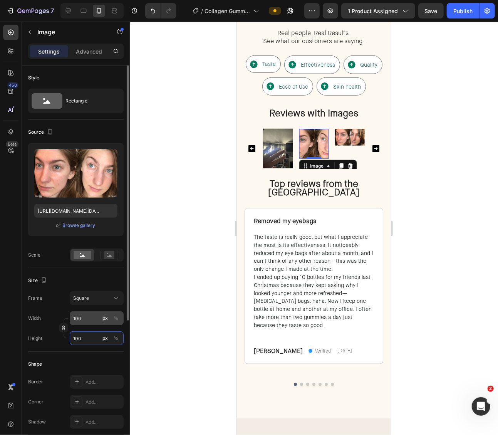
type input "100"
click at [94, 320] on input "100" at bounding box center [97, 318] width 54 height 14
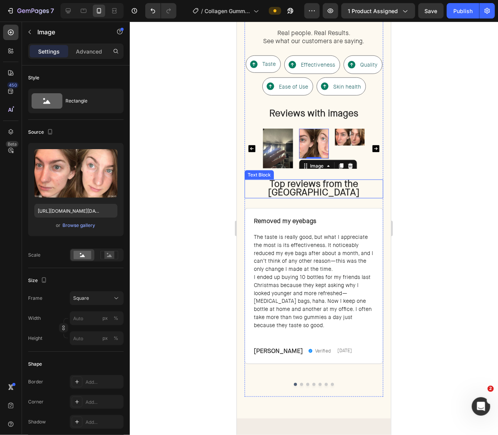
click at [425, 190] on div at bounding box center [314, 228] width 368 height 413
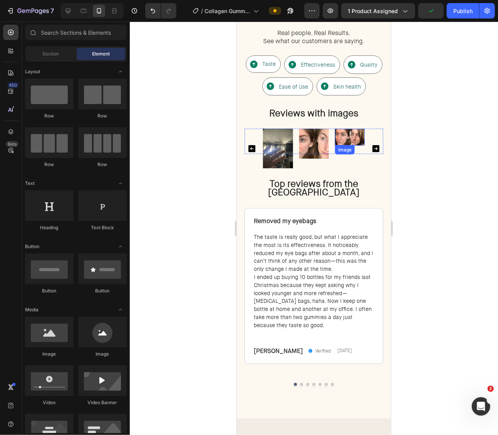
click at [355, 132] on img at bounding box center [350, 136] width 30 height 17
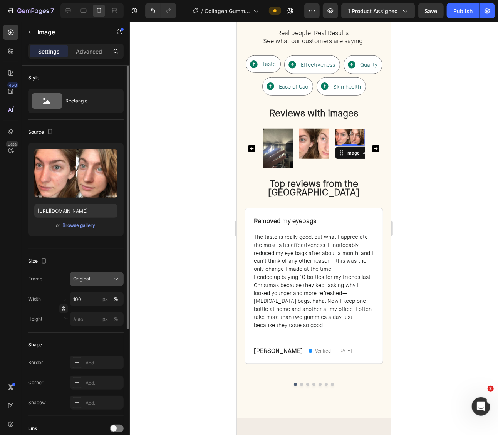
click at [89, 282] on button "Original" at bounding box center [97, 279] width 54 height 14
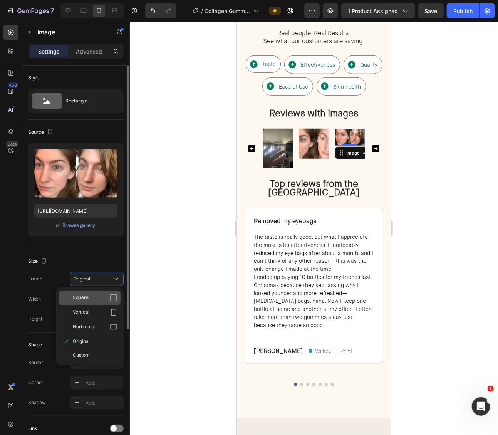
click at [93, 298] on div "Square" at bounding box center [95, 298] width 45 height 8
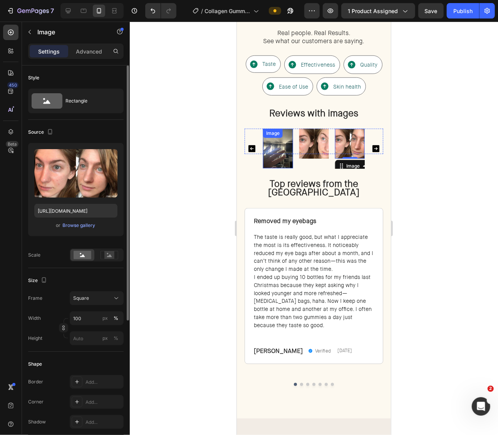
click at [281, 154] on img at bounding box center [278, 148] width 30 height 40
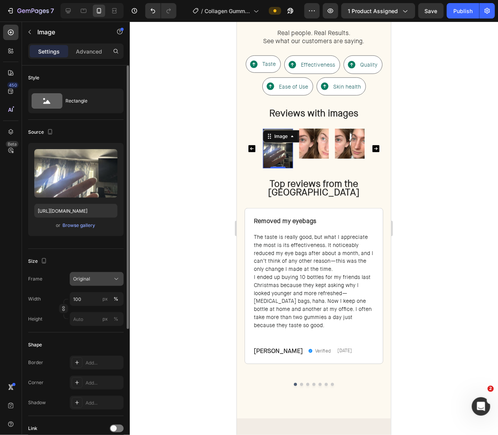
click at [94, 278] on div "Original" at bounding box center [92, 278] width 38 height 7
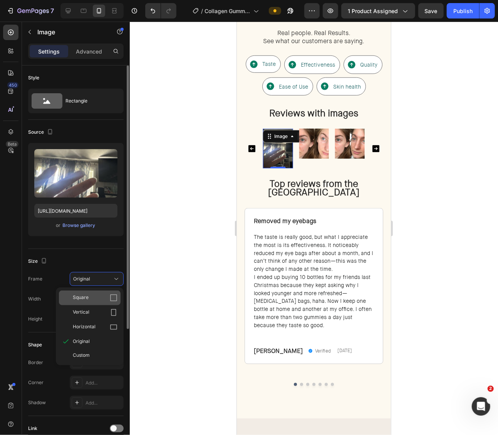
click at [96, 298] on div "Square" at bounding box center [95, 298] width 45 height 8
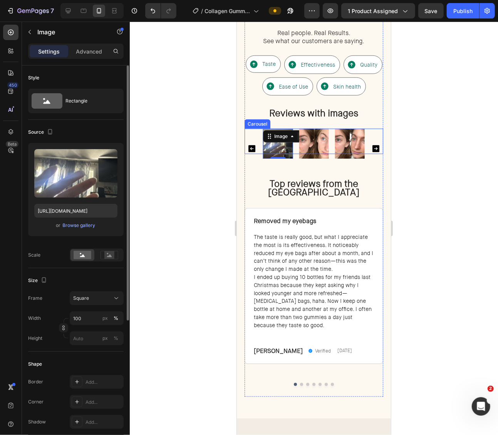
click at [252, 152] on icon "Carousel Back Arrow" at bounding box center [251, 148] width 7 height 7
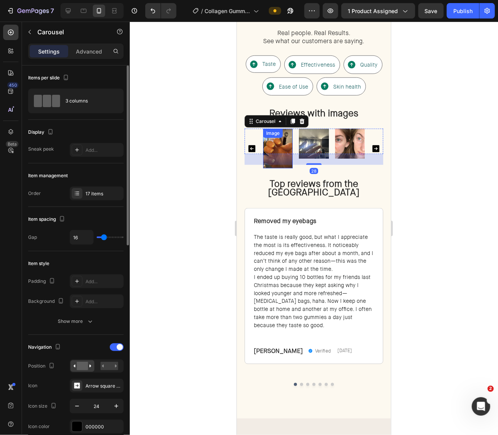
click at [289, 148] on img at bounding box center [278, 148] width 30 height 40
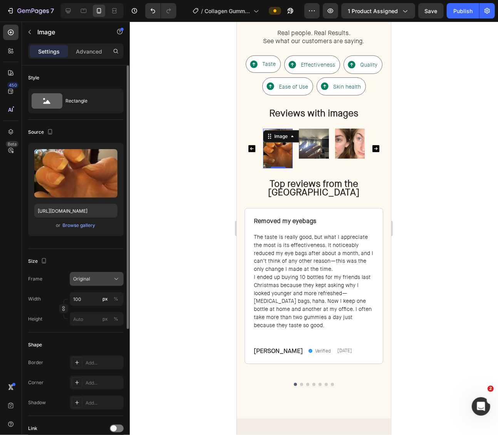
click at [85, 283] on button "Original" at bounding box center [97, 279] width 54 height 14
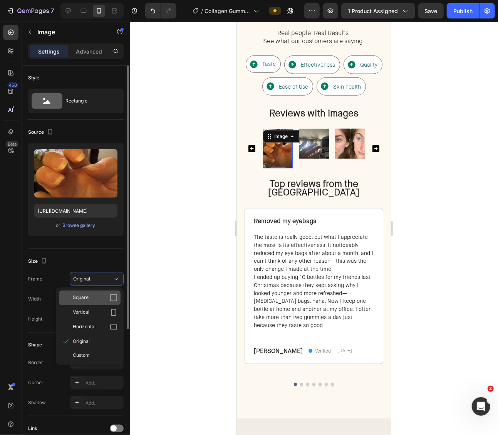
click at [90, 295] on div "Square" at bounding box center [95, 298] width 45 height 8
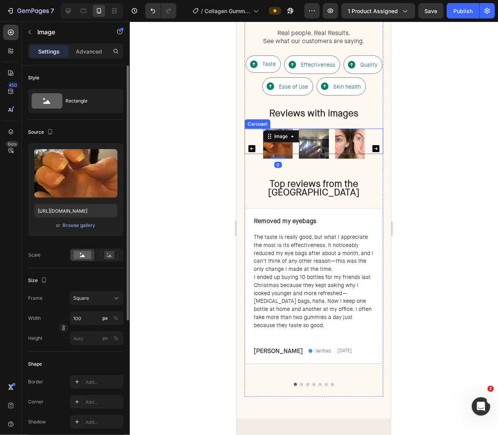
click at [254, 152] on icon "Carousel Back Arrow" at bounding box center [251, 148] width 7 height 7
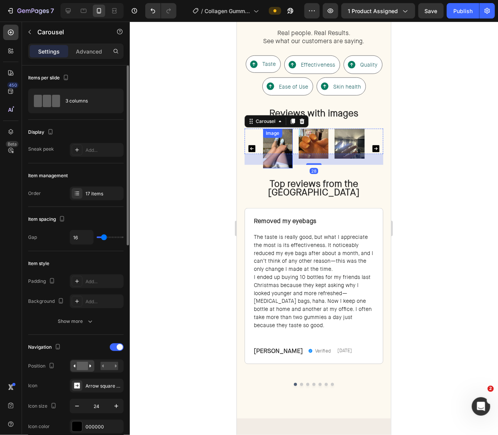
click at [277, 152] on img at bounding box center [277, 148] width 30 height 40
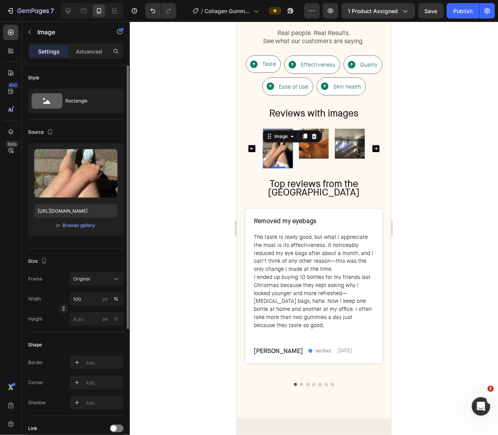
drag, startPoint x: 86, startPoint y: 278, endPoint x: 93, endPoint y: 285, distance: 9.8
click at [86, 278] on span "Original" at bounding box center [81, 278] width 17 height 7
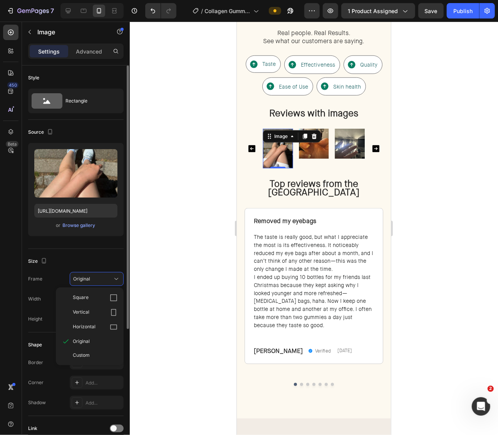
click at [94, 294] on div "Square" at bounding box center [95, 298] width 45 height 8
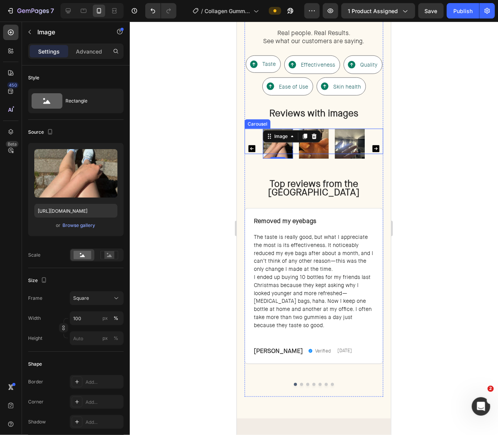
click at [251, 152] on icon "Carousel Back Arrow" at bounding box center [251, 148] width 7 height 7
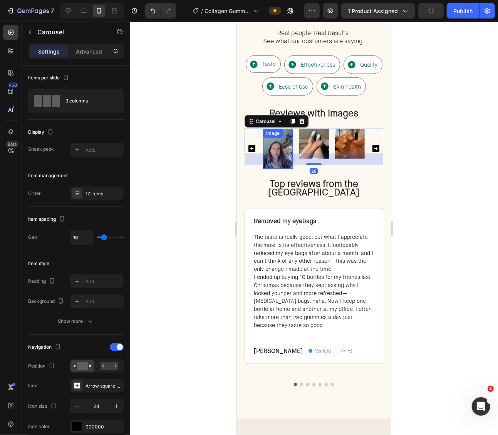
click at [276, 147] on img at bounding box center [278, 148] width 30 height 40
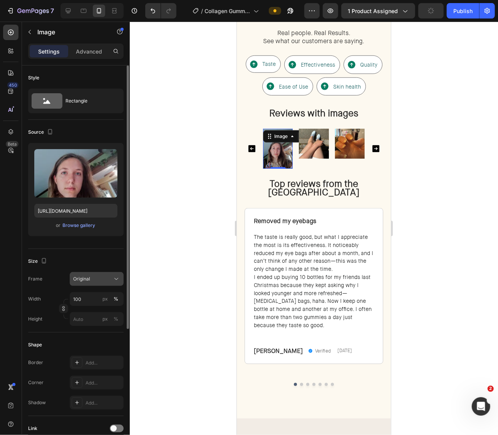
click at [91, 277] on div "Original" at bounding box center [92, 278] width 38 height 7
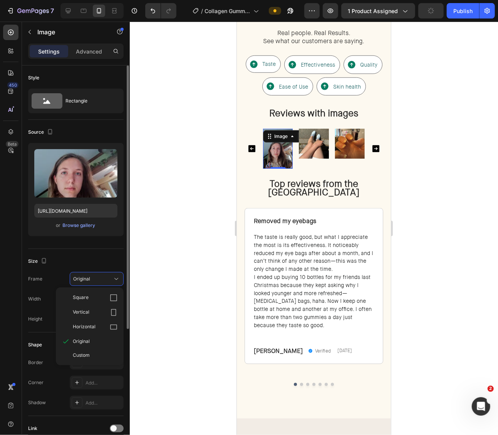
drag, startPoint x: 92, startPoint y: 293, endPoint x: 113, endPoint y: 272, distance: 29.4
click at [92, 293] on div "Square" at bounding box center [90, 297] width 62 height 15
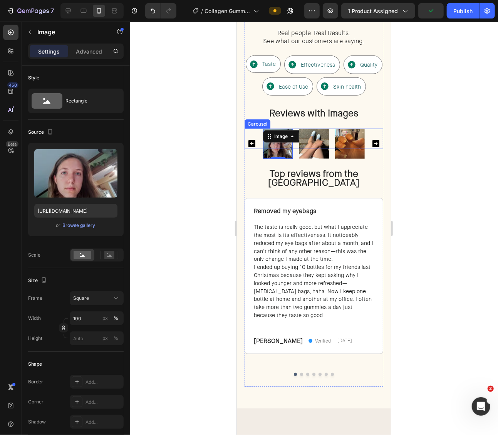
click at [249, 147] on icon "Carousel Back Arrow" at bounding box center [251, 143] width 7 height 7
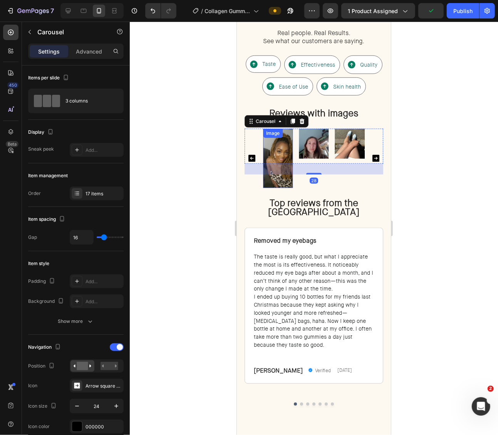
click at [284, 149] on img at bounding box center [278, 157] width 30 height 59
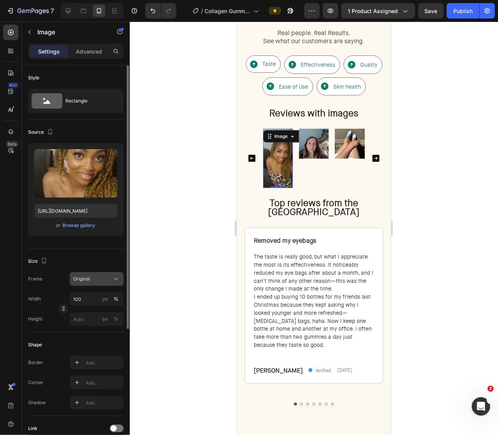
click at [89, 276] on span "Original" at bounding box center [81, 278] width 17 height 7
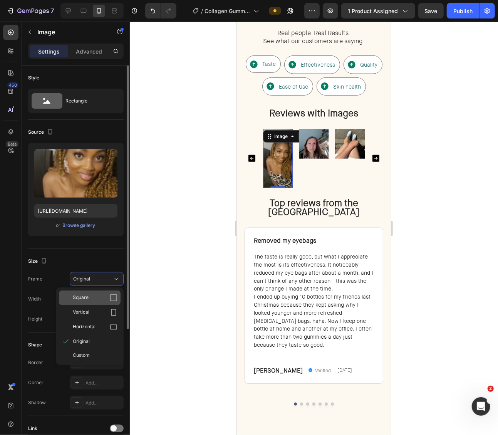
click at [96, 294] on div "Square" at bounding box center [95, 298] width 45 height 8
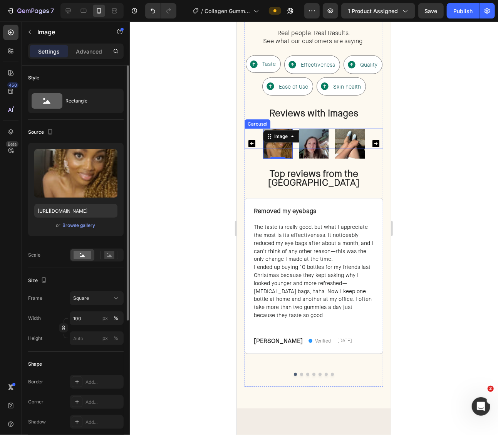
click at [250, 147] on icon "Carousel Back Arrow" at bounding box center [251, 143] width 7 height 7
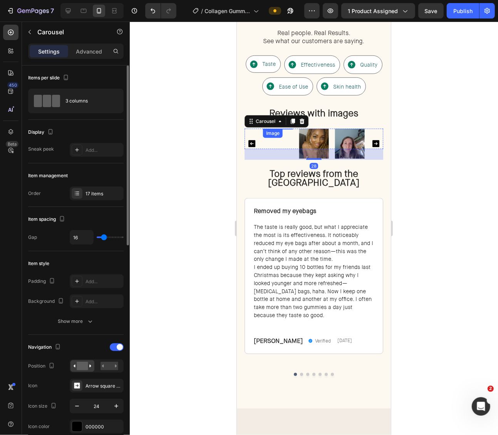
click at [278, 151] on img at bounding box center [278, 147] width 30 height 39
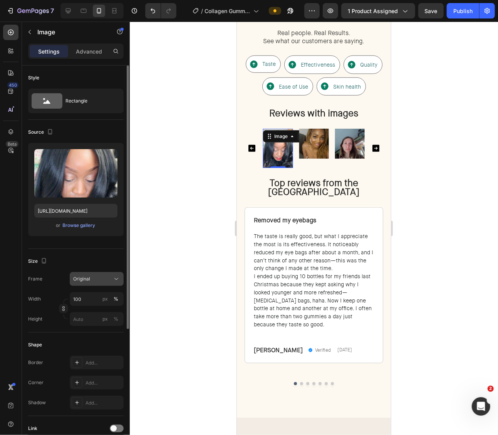
drag, startPoint x: 82, startPoint y: 280, endPoint x: 87, endPoint y: 285, distance: 6.3
click at [82, 280] on span "Original" at bounding box center [81, 278] width 17 height 7
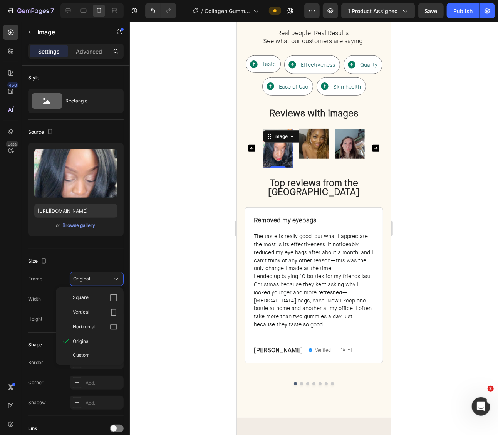
drag, startPoint x: 90, startPoint y: 292, endPoint x: 186, endPoint y: 205, distance: 129.5
click at [90, 292] on div "Square" at bounding box center [90, 297] width 62 height 15
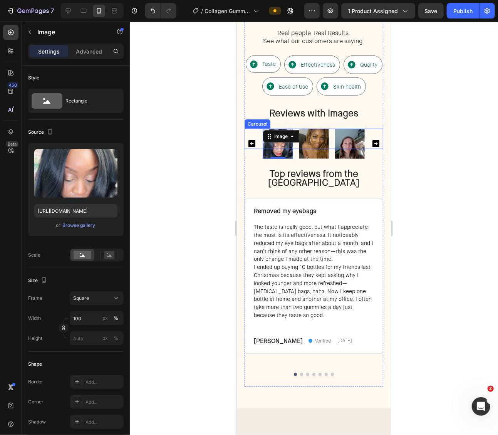
click at [252, 147] on icon "Carousel Back Arrow" at bounding box center [251, 143] width 7 height 7
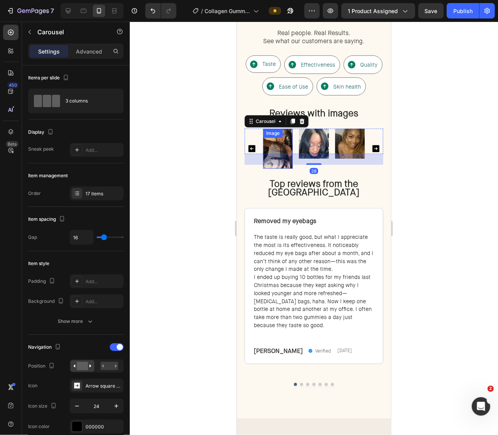
click at [277, 145] on img at bounding box center [278, 148] width 30 height 40
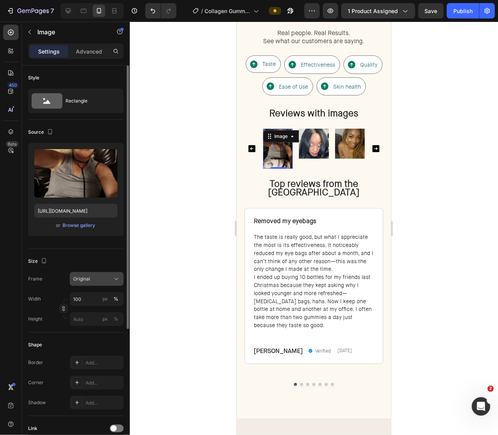
click at [97, 278] on div "Original" at bounding box center [92, 278] width 38 height 7
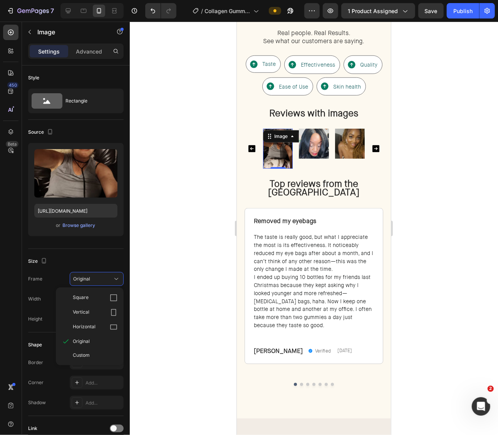
drag, startPoint x: 97, startPoint y: 294, endPoint x: 200, endPoint y: 212, distance: 131.6
click at [97, 294] on div "Square" at bounding box center [95, 298] width 45 height 8
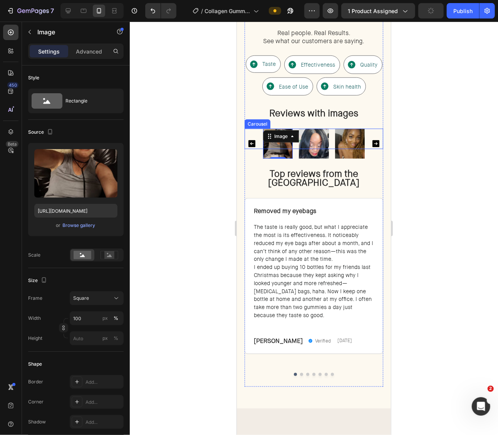
click at [253, 147] on icon "Carousel Back Arrow" at bounding box center [251, 143] width 7 height 7
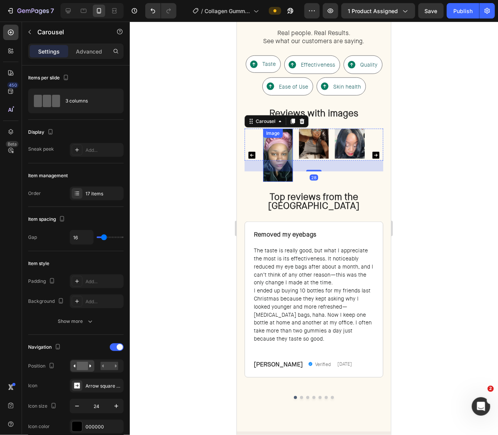
click at [285, 144] on img at bounding box center [278, 154] width 30 height 53
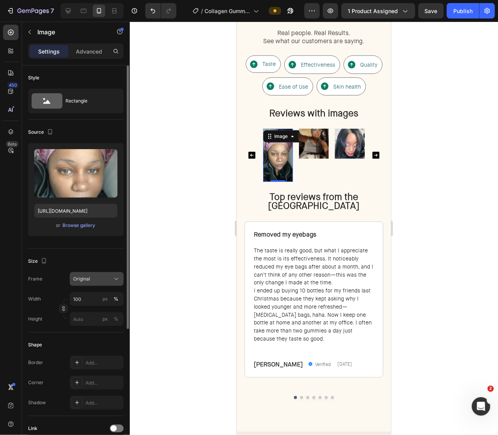
click at [82, 280] on span "Original" at bounding box center [81, 278] width 17 height 7
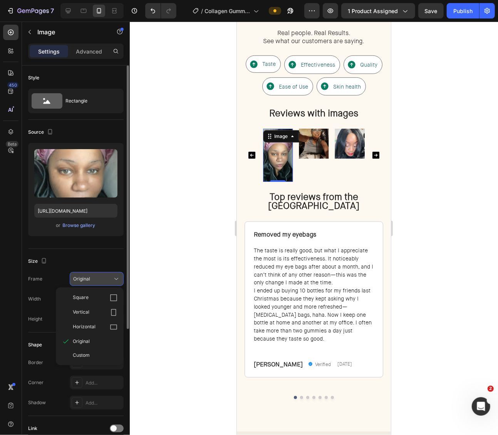
click at [94, 296] on div "Square" at bounding box center [95, 298] width 45 height 8
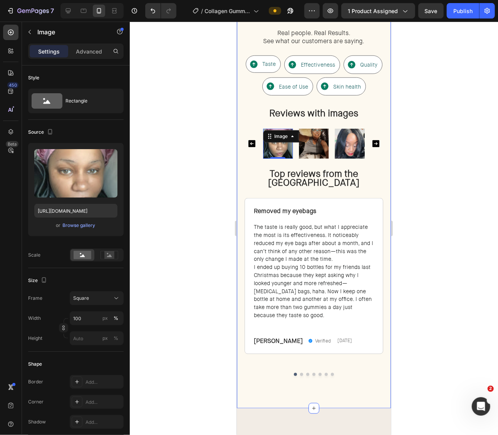
click at [252, 147] on icon "Carousel Back Arrow" at bounding box center [251, 143] width 7 height 7
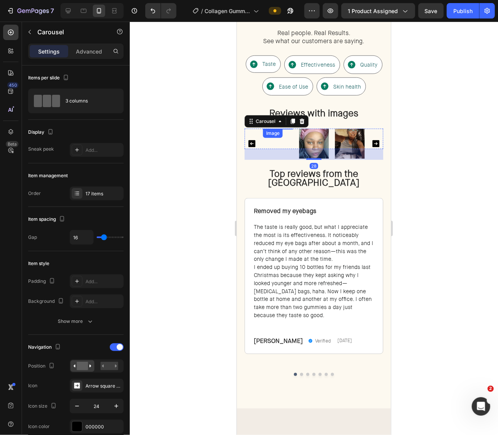
click at [279, 143] on img at bounding box center [278, 141] width 30 height 27
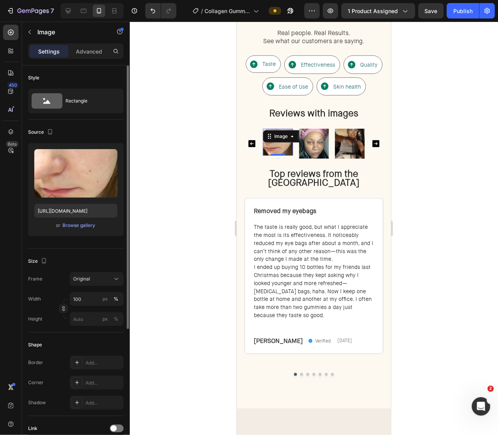
drag, startPoint x: 93, startPoint y: 279, endPoint x: 91, endPoint y: 286, distance: 7.3
click at [92, 279] on div "Original" at bounding box center [92, 278] width 38 height 7
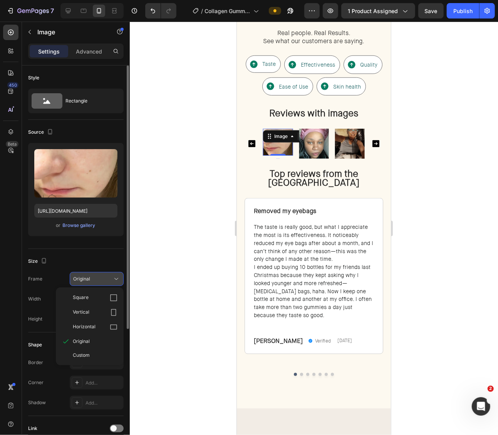
click at [94, 294] on div "Square" at bounding box center [95, 298] width 45 height 8
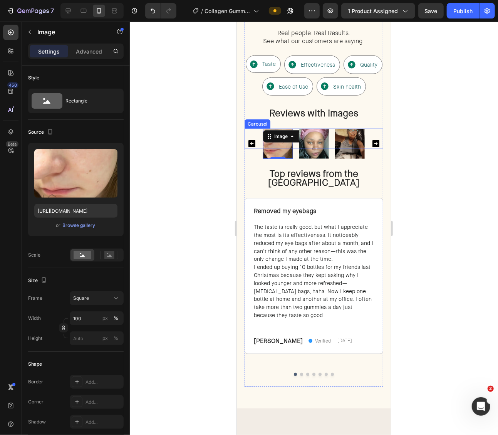
click at [256, 146] on icon "Carousel Back Arrow" at bounding box center [251, 143] width 9 height 9
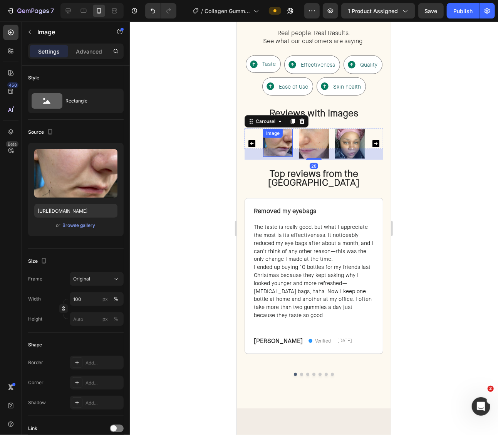
click at [286, 145] on img at bounding box center [278, 142] width 30 height 28
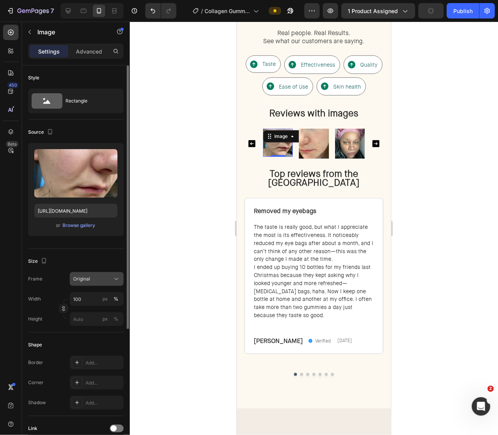
click at [102, 272] on button "Original" at bounding box center [97, 279] width 54 height 14
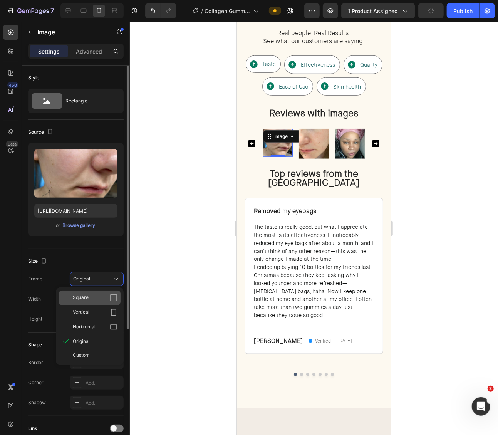
click at [97, 295] on div "Square" at bounding box center [95, 298] width 45 height 8
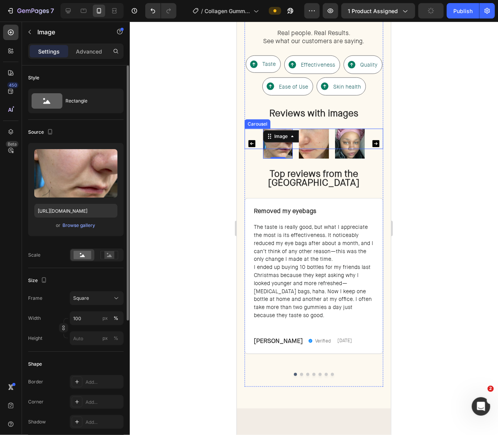
click at [252, 147] on icon "Carousel Back Arrow" at bounding box center [251, 143] width 7 height 7
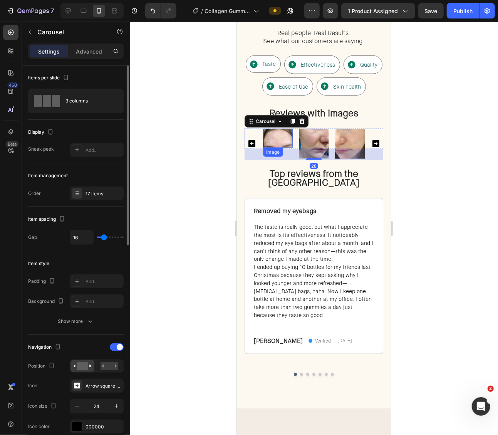
click at [285, 140] on img at bounding box center [278, 137] width 30 height 19
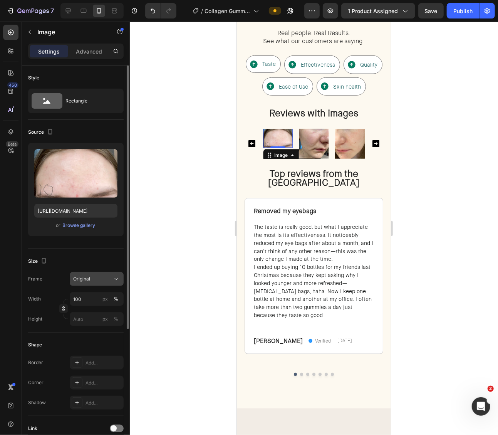
drag, startPoint x: 99, startPoint y: 275, endPoint x: 96, endPoint y: 281, distance: 7.4
click at [99, 275] on div "Original" at bounding box center [92, 278] width 38 height 7
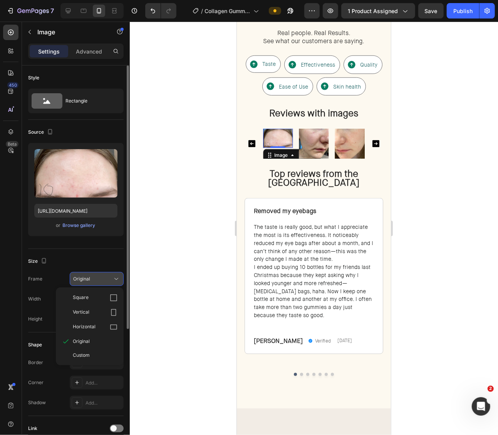
click at [93, 292] on div "Square" at bounding box center [90, 297] width 62 height 15
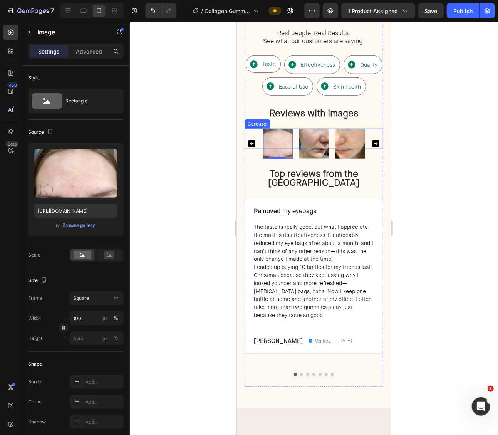
click at [256, 148] on icon "Carousel Back Arrow" at bounding box center [251, 143] width 9 height 9
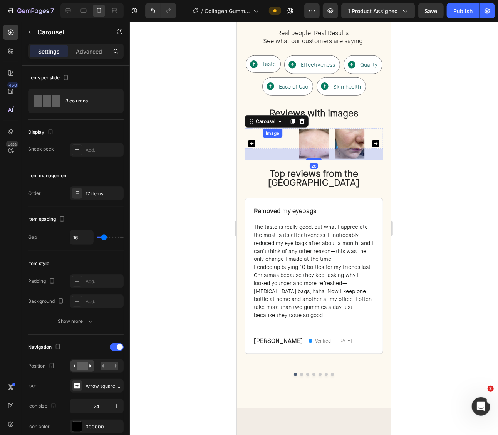
click at [284, 144] on img at bounding box center [277, 140] width 30 height 25
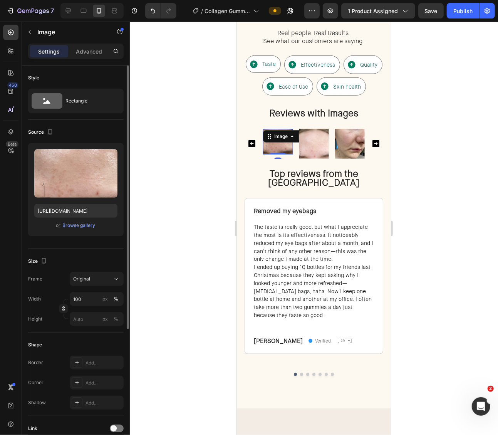
drag, startPoint x: 89, startPoint y: 277, endPoint x: 88, endPoint y: 285, distance: 8.6
click at [89, 277] on span "Original" at bounding box center [81, 278] width 17 height 7
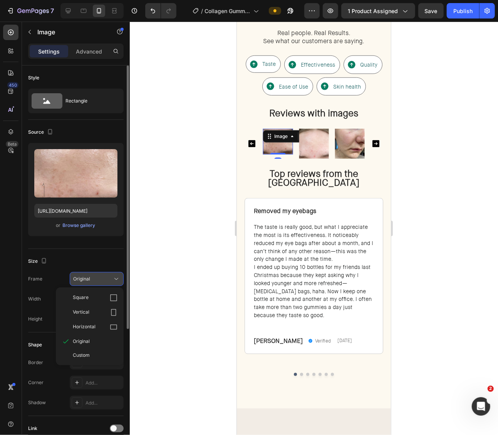
click at [89, 292] on div "Square" at bounding box center [90, 297] width 62 height 15
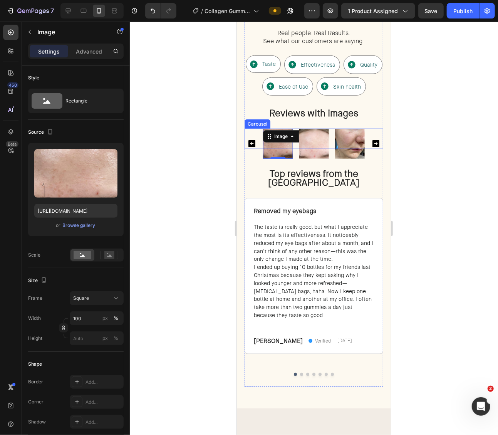
click at [251, 146] on icon "Carousel Back Arrow" at bounding box center [251, 143] width 9 height 9
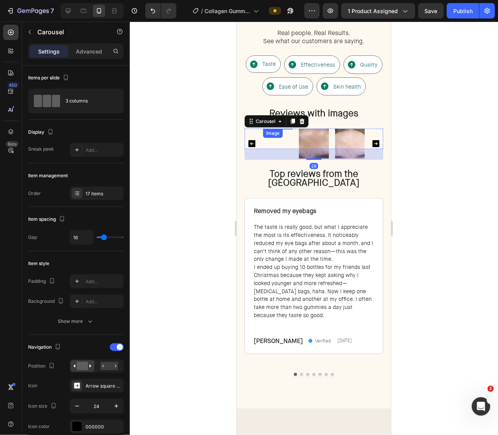
click at [280, 143] on img at bounding box center [278, 148] width 30 height 40
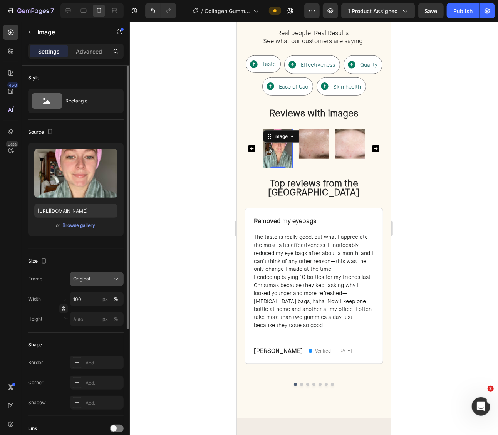
drag, startPoint x: 104, startPoint y: 271, endPoint x: 102, endPoint y: 284, distance: 13.2
click at [104, 272] on button "Original" at bounding box center [97, 279] width 54 height 14
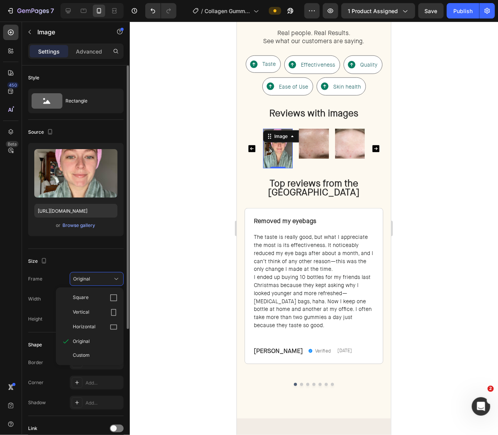
click at [99, 294] on div "Square" at bounding box center [95, 298] width 45 height 8
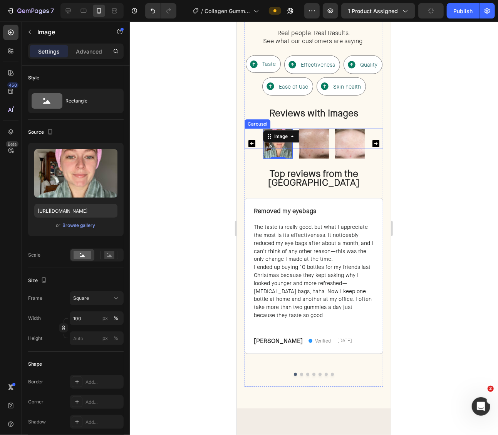
click at [253, 147] on icon "Carousel Back Arrow" at bounding box center [251, 143] width 7 height 7
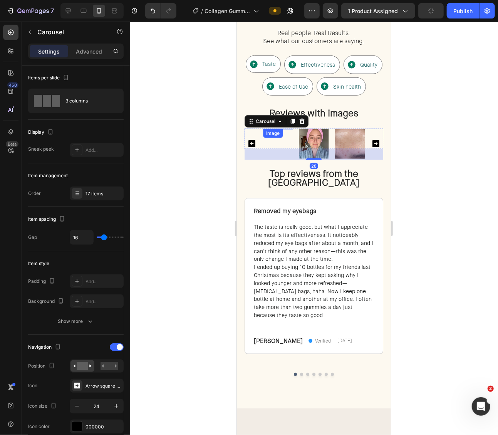
click at [278, 145] on img at bounding box center [278, 148] width 30 height 40
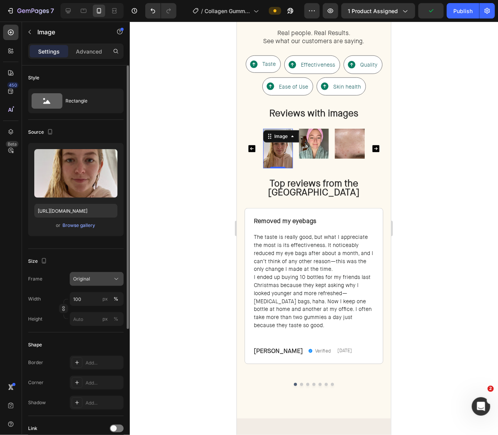
click at [81, 285] on button "Original" at bounding box center [97, 279] width 54 height 14
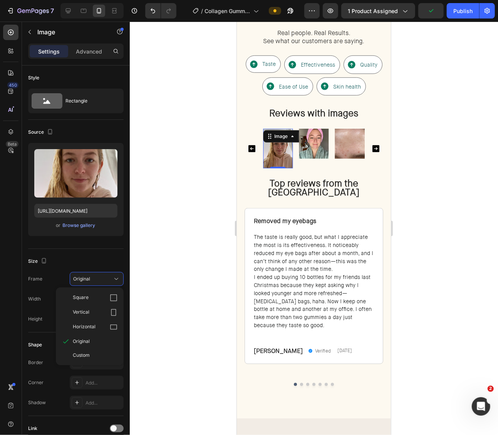
drag, startPoint x: 89, startPoint y: 292, endPoint x: 181, endPoint y: 230, distance: 111.2
click at [89, 292] on div "Square" at bounding box center [90, 297] width 62 height 15
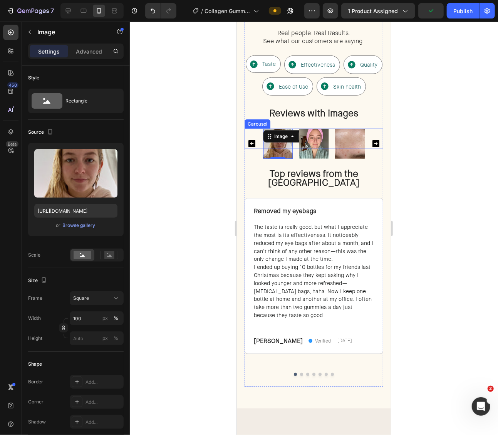
click at [255, 147] on icon "Carousel Back Arrow" at bounding box center [251, 143] width 9 height 9
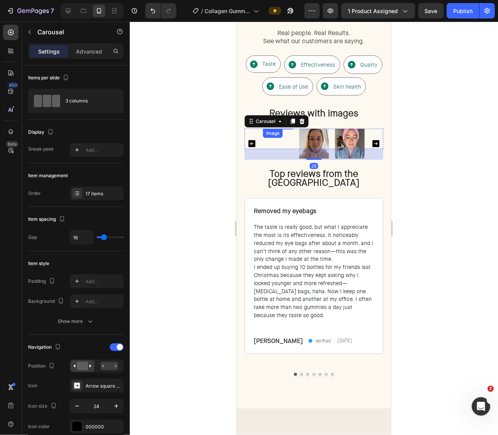
click at [279, 144] on img at bounding box center [278, 148] width 30 height 40
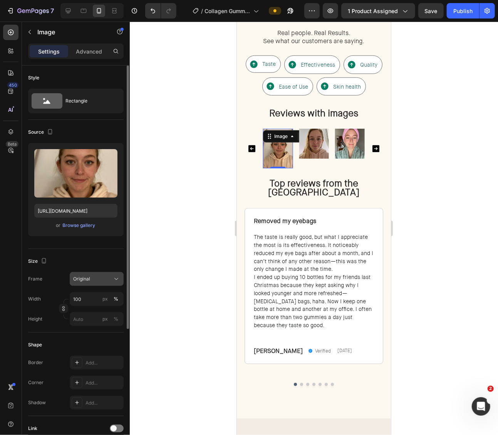
drag, startPoint x: 88, startPoint y: 278, endPoint x: 89, endPoint y: 284, distance: 6.4
click at [88, 278] on span "Original" at bounding box center [81, 278] width 17 height 7
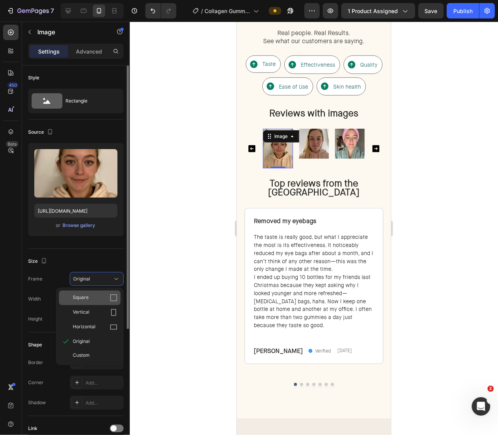
click at [91, 292] on div "Square" at bounding box center [90, 297] width 62 height 15
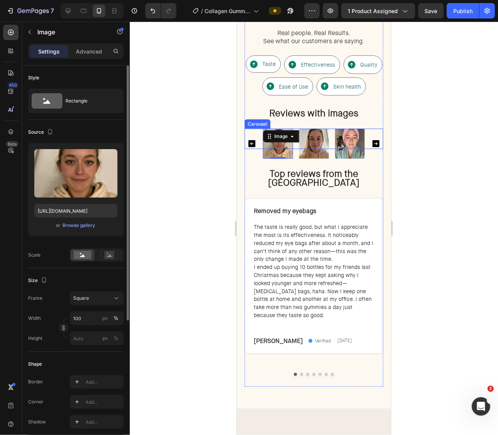
click at [249, 141] on icon "Carousel Back Arrow" at bounding box center [251, 143] width 7 height 7
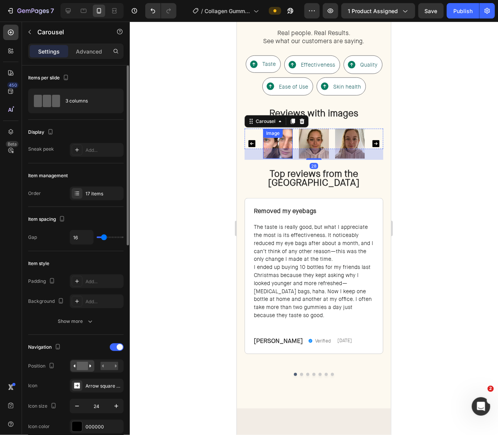
click at [282, 145] on img at bounding box center [278, 143] width 30 height 30
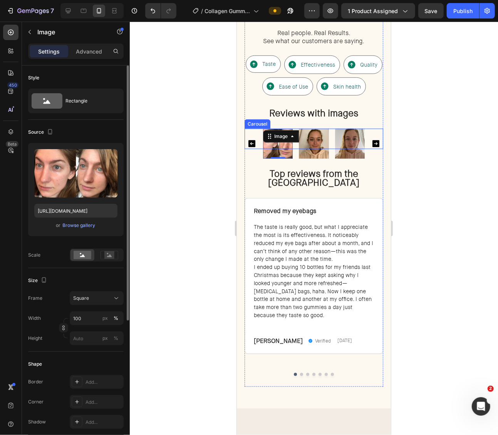
click at [255, 142] on icon "Carousel Back Arrow" at bounding box center [251, 143] width 9 height 9
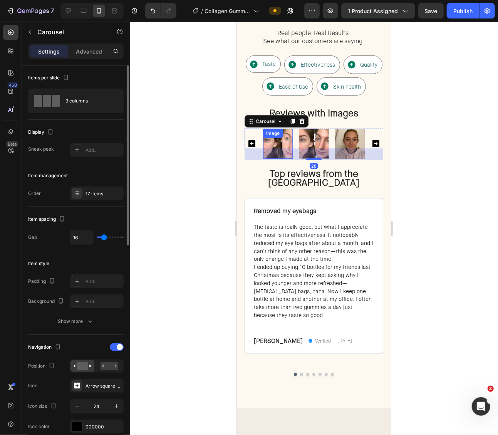
click at [287, 142] on img at bounding box center [278, 143] width 30 height 30
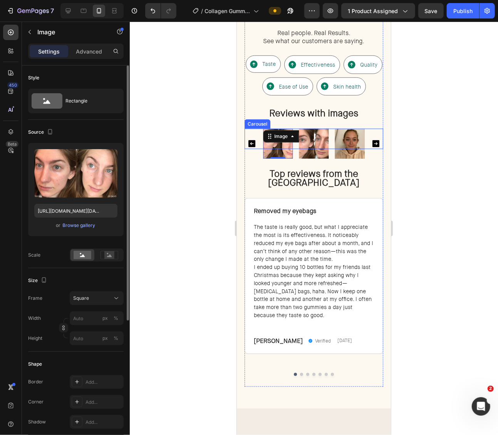
click at [251, 141] on icon "Carousel Back Arrow" at bounding box center [251, 143] width 9 height 9
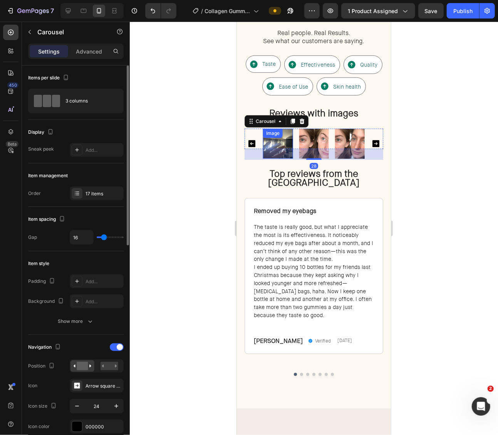
click at [276, 140] on div "Image" at bounding box center [278, 143] width 30 height 30
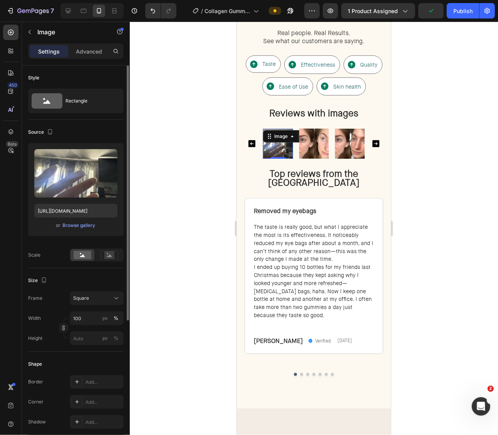
click at [412, 155] on div at bounding box center [314, 228] width 368 height 413
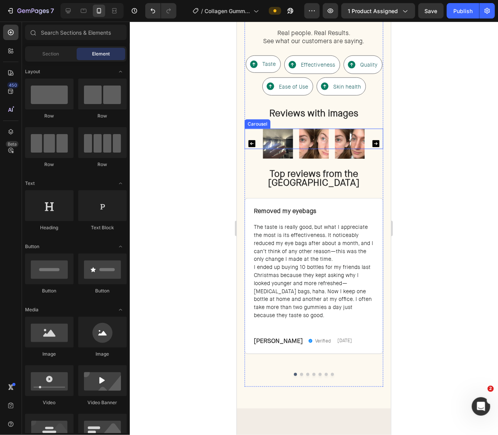
click at [373, 150] on div "Image Image Image Image Image Image Image Image Image Image Image Image Image I…" at bounding box center [313, 143] width 139 height 30
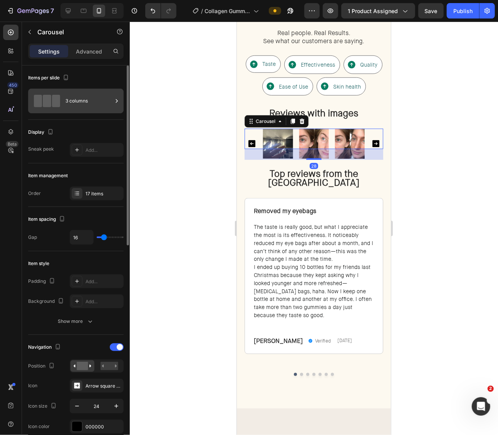
click at [90, 102] on div "3 columns" at bounding box center [88, 101] width 47 height 18
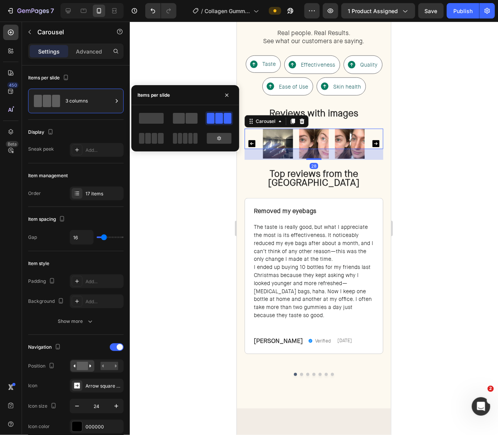
click at [180, 119] on span at bounding box center [179, 118] width 12 height 11
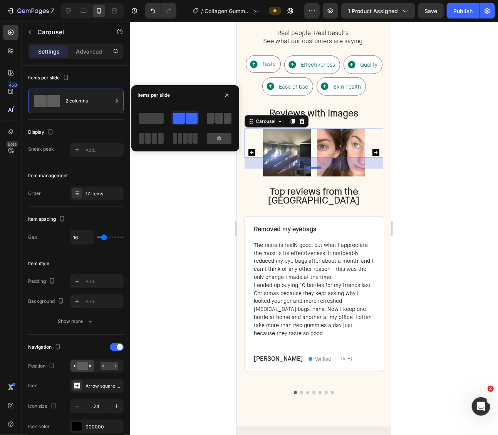
click at [212, 121] on span at bounding box center [211, 118] width 8 height 11
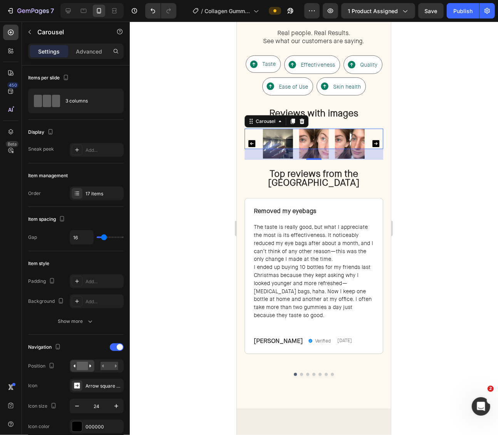
click at [411, 135] on div at bounding box center [314, 228] width 368 height 413
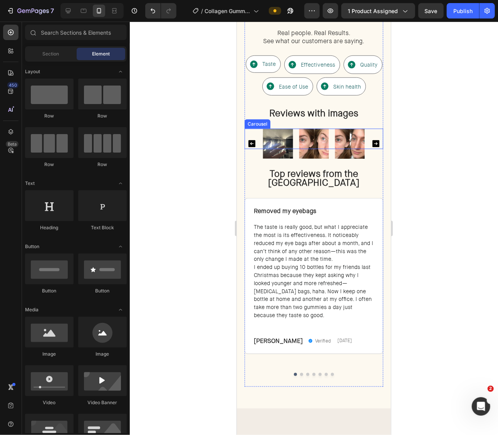
click at [295, 148] on div "Image Image Image Image Image Image Image Image Image Image Image Image Image I…" at bounding box center [314, 143] width 102 height 30
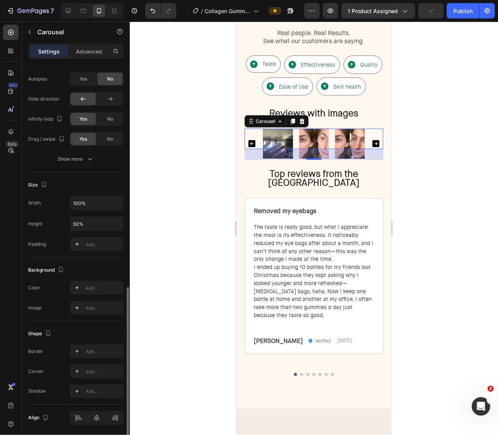
scroll to position [460, 0]
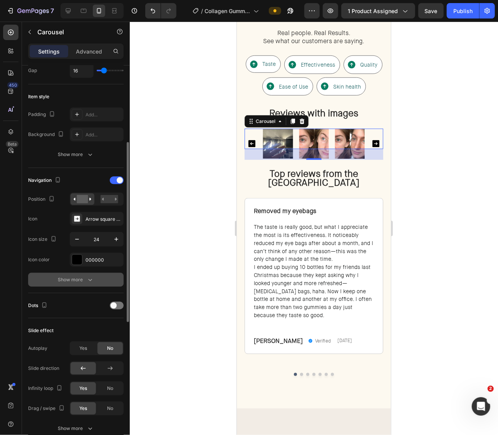
click at [90, 277] on icon "button" at bounding box center [90, 280] width 8 height 8
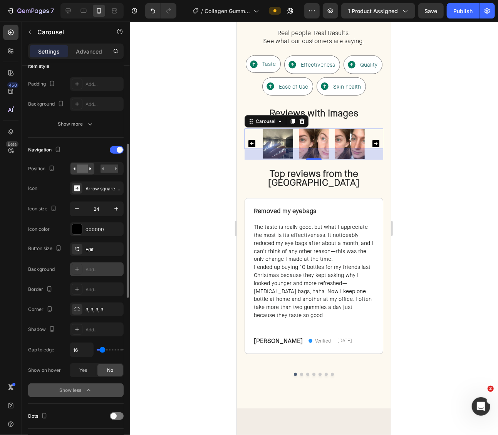
scroll to position [198, 0]
type input "15"
type input "13"
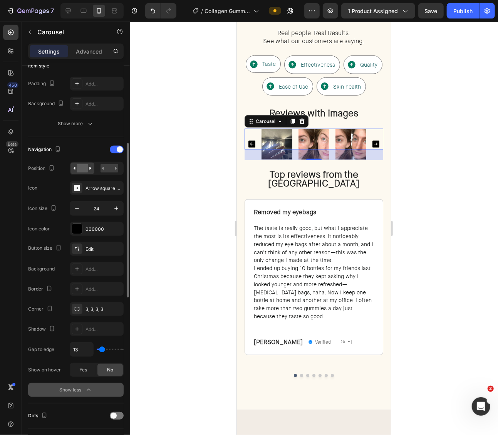
type input "12"
type input "11"
type input "9"
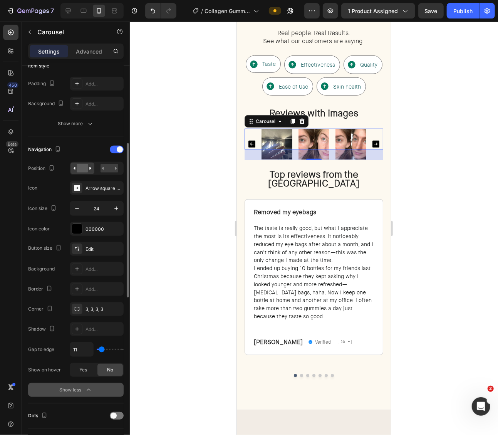
type input "9"
type input "8"
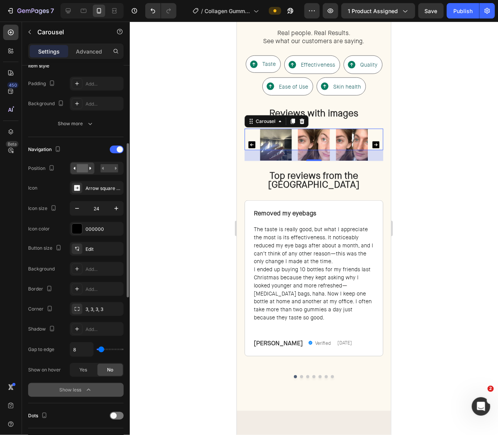
type input "7"
type input "6"
type input "5"
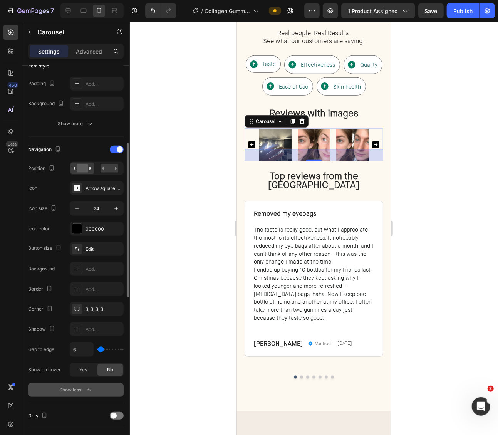
type input "5"
type input "4"
type input "2"
drag, startPoint x: 103, startPoint y: 349, endPoint x: 101, endPoint y: 203, distance: 145.2
click at [99, 350] on input "range" at bounding box center [110, 350] width 27 height 2
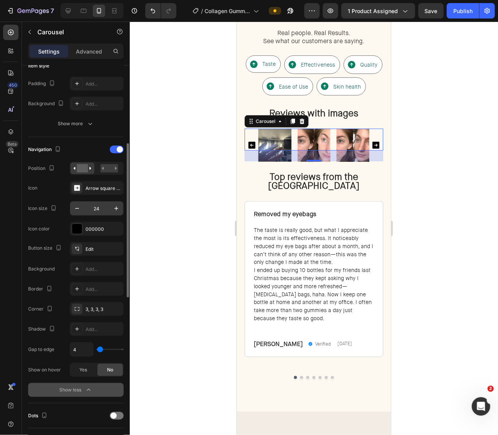
type input "2"
click at [96, 185] on div "Arrow square right filled" at bounding box center [104, 188] width 36 height 7
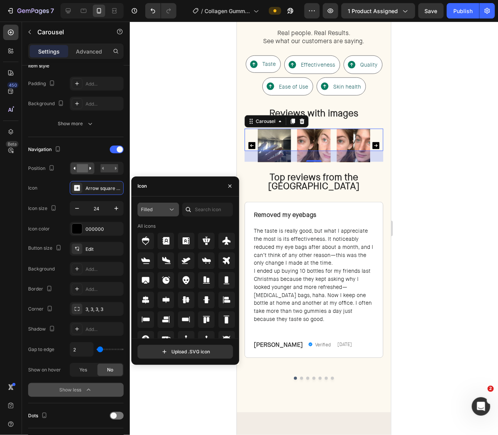
click at [158, 211] on div "Filled" at bounding box center [154, 209] width 27 height 7
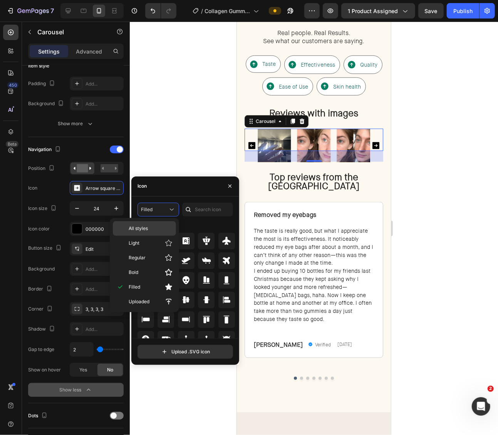
click at [163, 226] on p "All styles" at bounding box center [151, 228] width 44 height 7
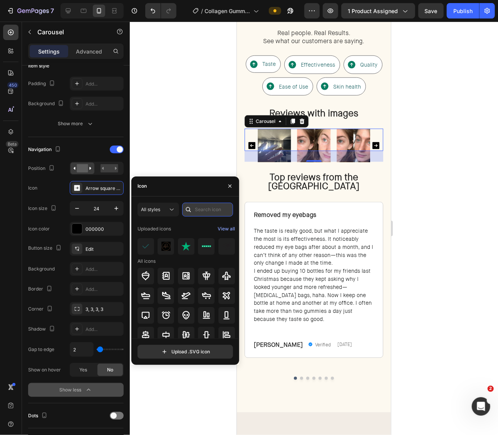
click at [200, 213] on input "text" at bounding box center [207, 210] width 51 height 14
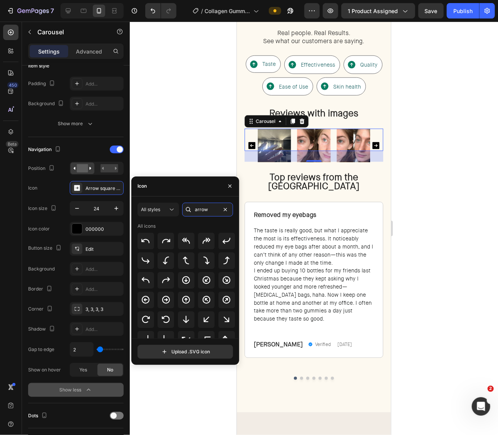
type input "arrow"
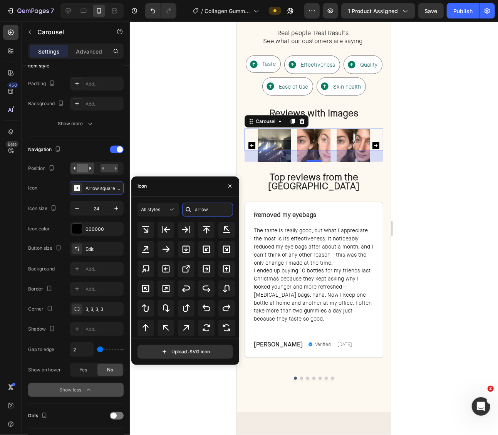
scroll to position [189, 0]
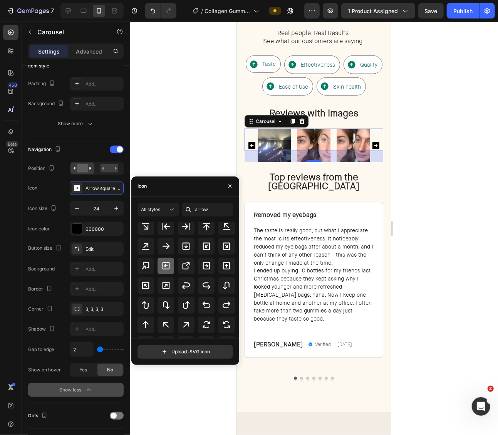
click at [169, 269] on icon at bounding box center [166, 265] width 7 height 7
click at [205, 260] on div at bounding box center [206, 266] width 17 height 17
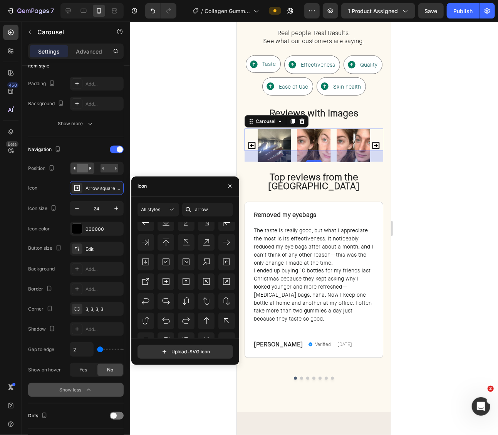
scroll to position [673, 0]
click at [170, 279] on div at bounding box center [166, 282] width 17 height 17
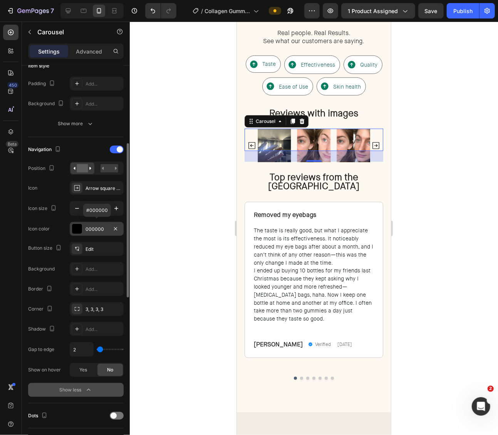
click at [75, 224] on div at bounding box center [77, 229] width 10 height 10
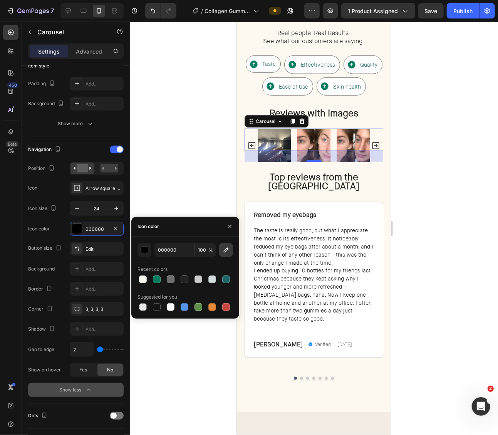
click at [220, 253] on button "button" at bounding box center [226, 250] width 14 height 14
type input "555555"
click at [431, 168] on div at bounding box center [314, 228] width 368 height 413
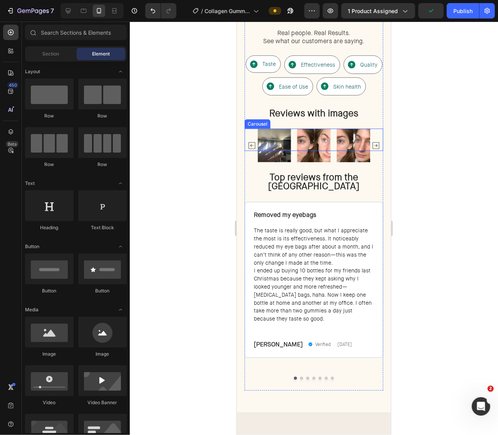
click at [255, 157] on div "Image Image Image Image Image Image Image Image Image Image Image Image Image I…" at bounding box center [313, 145] width 139 height 34
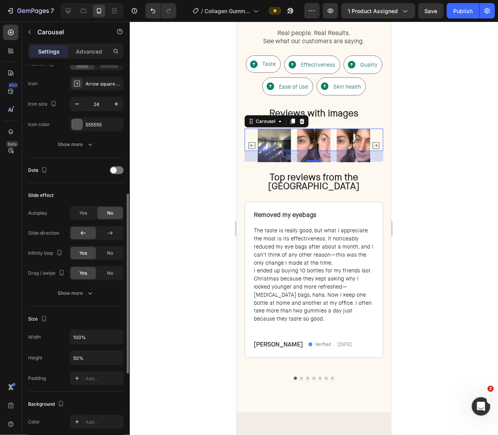
scroll to position [305, 0]
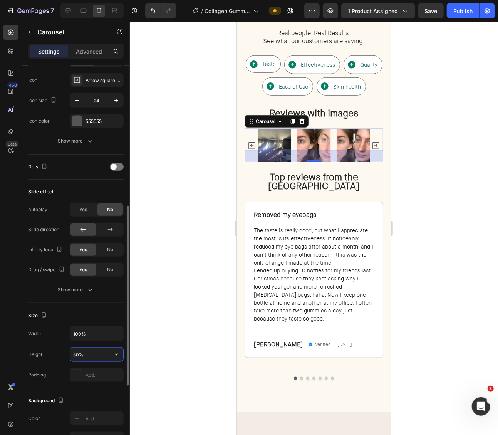
click at [94, 349] on input "50%" at bounding box center [96, 354] width 53 height 14
click at [116, 354] on icon "button" at bounding box center [116, 355] width 8 height 8
click at [102, 367] on div "Fit content Auto" at bounding box center [88, 371] width 63 height 15
type input "Auto"
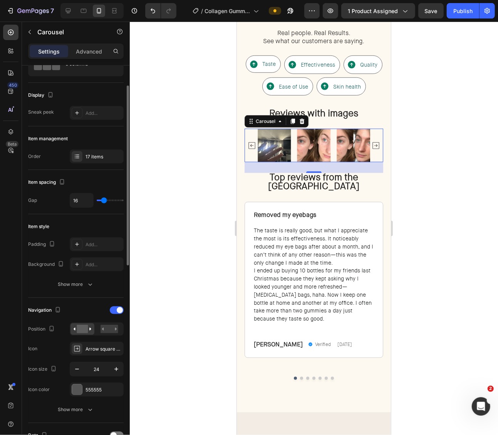
scroll to position [39, 0]
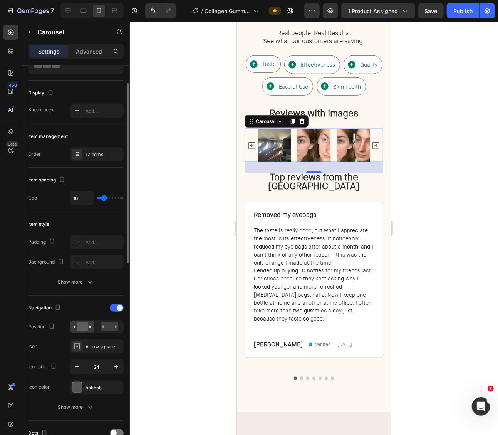
type input "14"
type input "10"
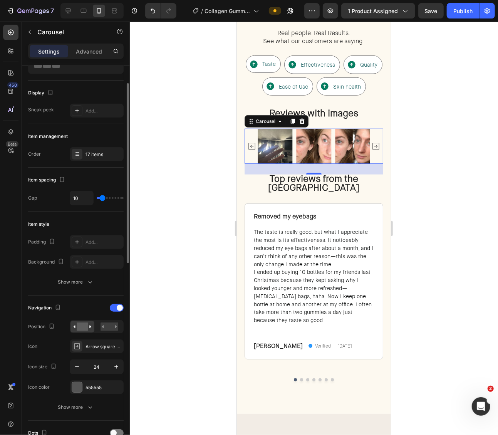
type input "9"
type input "8"
type input "7"
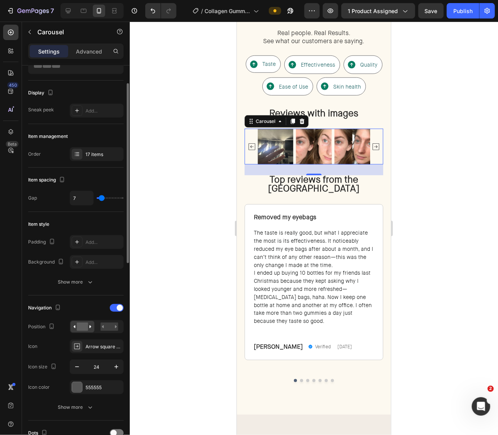
type input "7"
click at [101, 198] on input "range" at bounding box center [110, 198] width 27 height 2
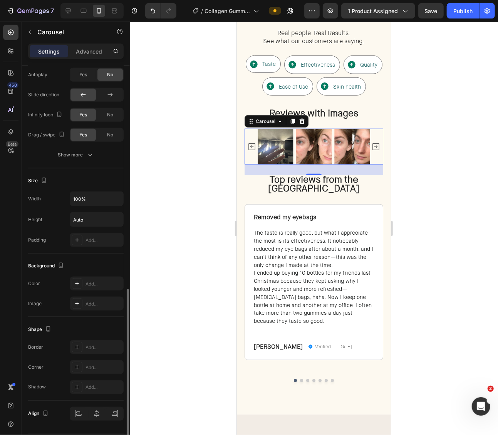
scroll to position [460, 0]
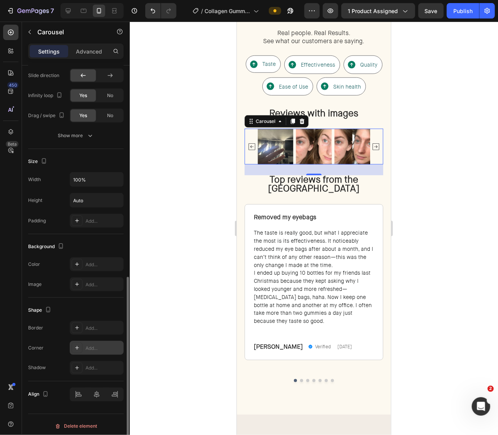
click at [90, 345] on div "Add..." at bounding box center [104, 348] width 36 height 7
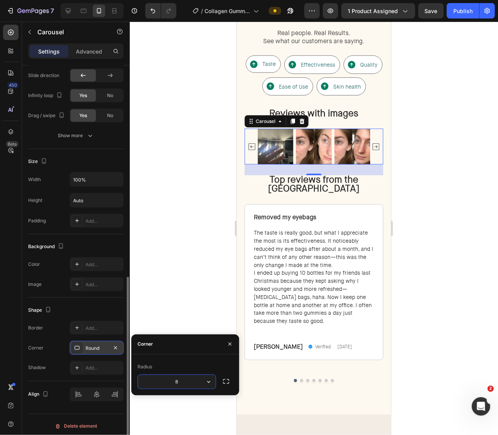
type input "0"
click at [233, 343] on button "button" at bounding box center [230, 344] width 12 height 12
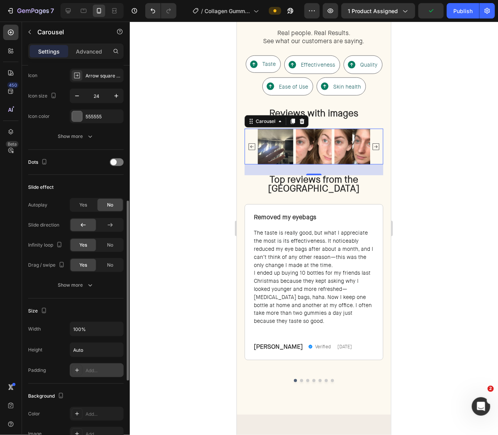
scroll to position [305, 0]
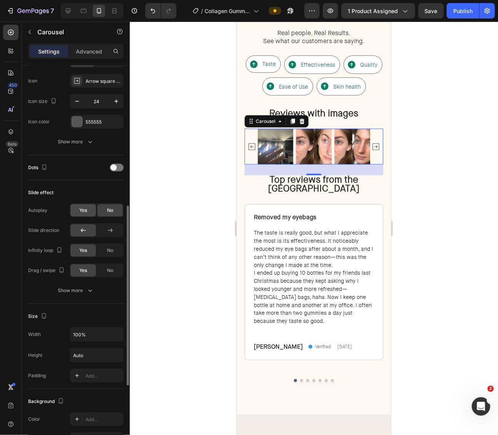
click at [91, 208] on div "Yes" at bounding box center [82, 210] width 25 height 12
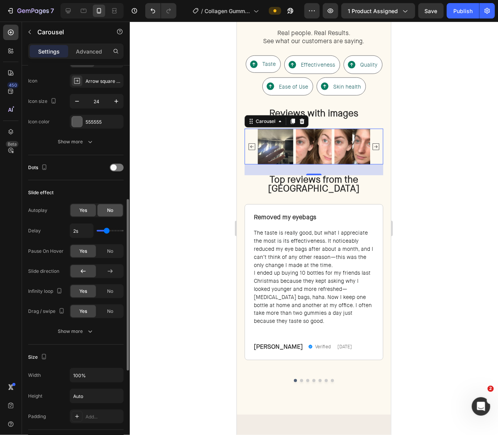
click at [110, 207] on span "No" at bounding box center [110, 210] width 6 height 7
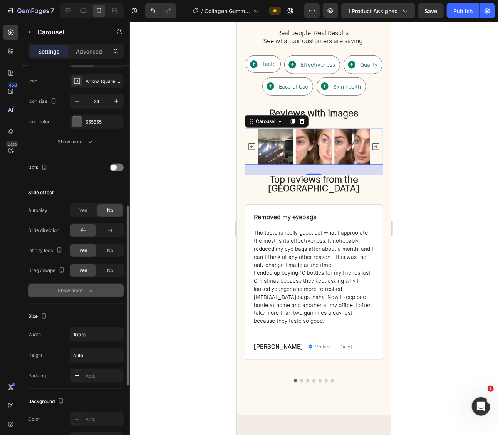
click at [81, 287] on div "Show more" at bounding box center [76, 291] width 36 height 8
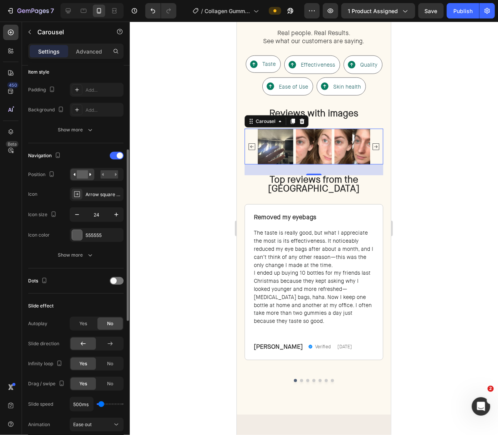
scroll to position [189, 0]
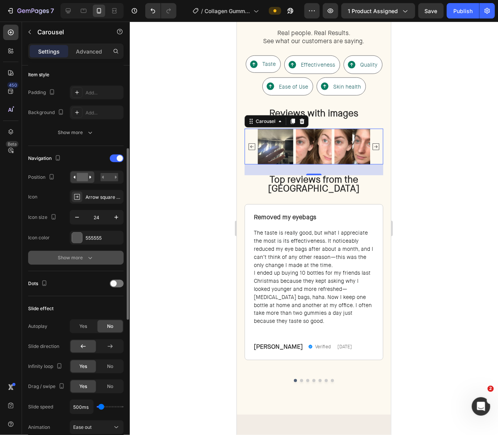
click at [84, 254] on div "Show more" at bounding box center [76, 258] width 36 height 8
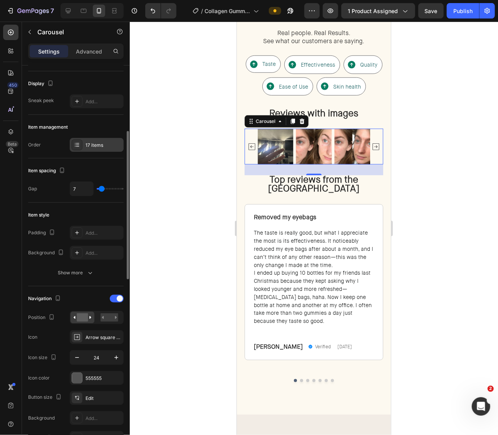
scroll to position [0, 0]
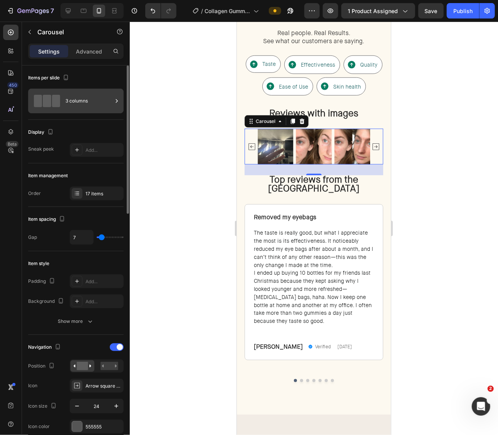
click at [84, 92] on div "3 columns" at bounding box center [88, 101] width 47 height 18
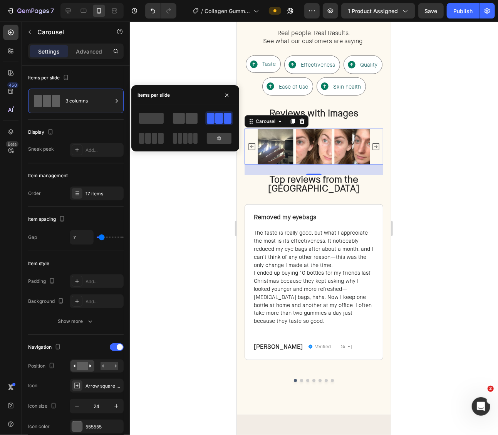
click at [180, 114] on span at bounding box center [179, 118] width 12 height 11
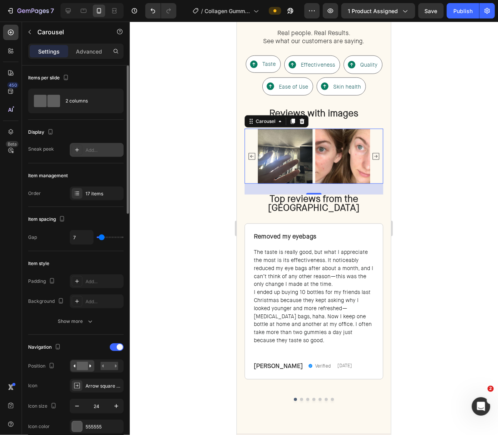
click at [105, 151] on div "Add..." at bounding box center [104, 150] width 36 height 7
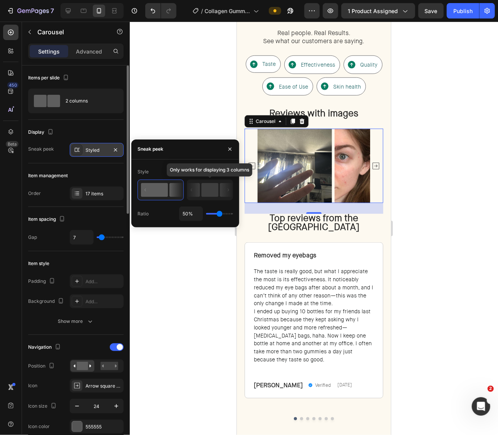
click at [191, 185] on icon at bounding box center [193, 190] width 13 height 14
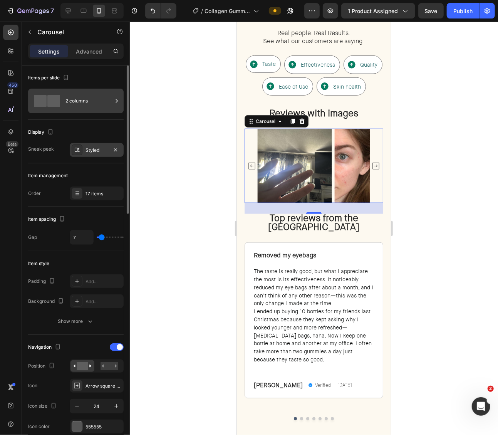
click at [69, 102] on div "2 columns" at bounding box center [88, 101] width 47 height 18
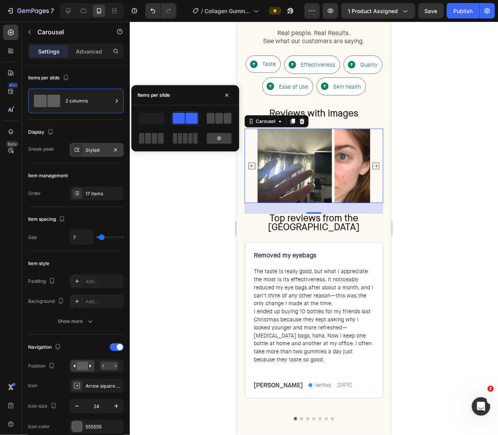
click at [210, 115] on span at bounding box center [211, 118] width 8 height 11
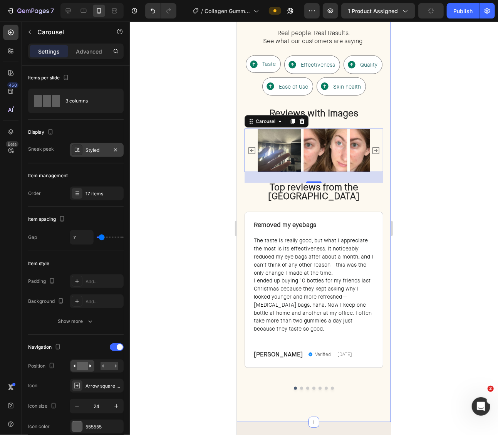
click at [413, 156] on div at bounding box center [314, 228] width 368 height 413
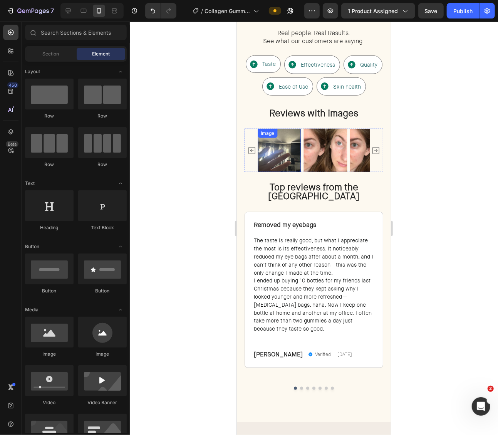
click at [284, 158] on img at bounding box center [279, 150] width 44 height 44
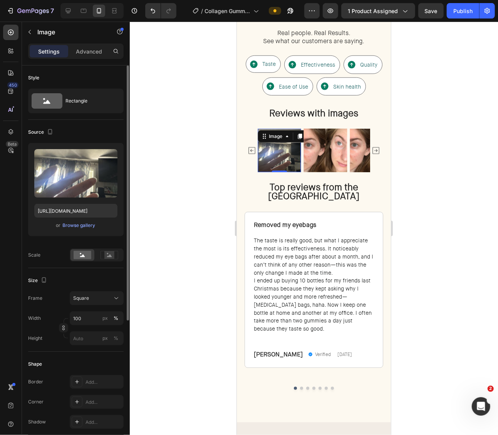
scroll to position [208, 0]
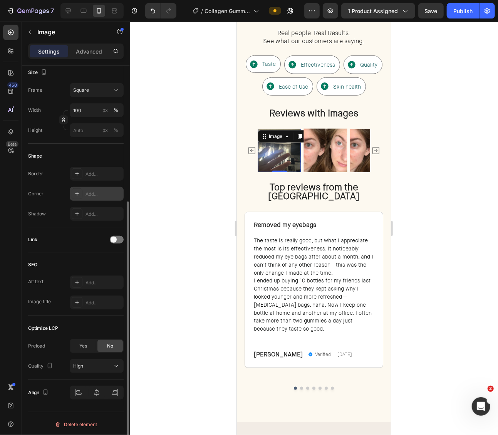
click at [93, 191] on div "Add..." at bounding box center [104, 194] width 36 height 7
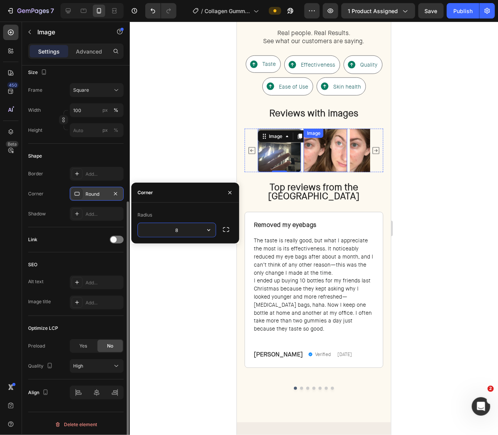
click at [333, 149] on img at bounding box center [326, 150] width 44 height 44
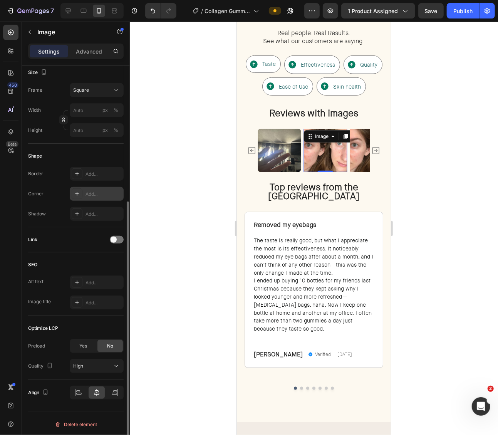
click at [92, 194] on div "Add..." at bounding box center [104, 194] width 36 height 7
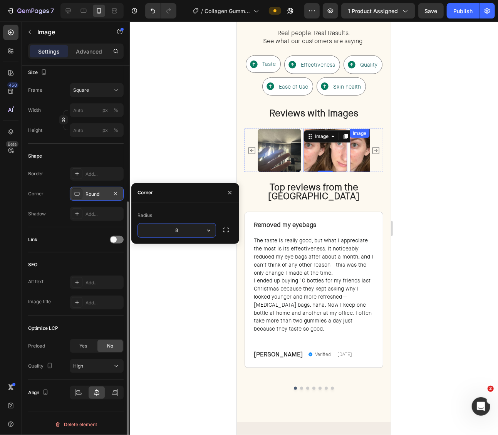
click at [356, 152] on img at bounding box center [371, 150] width 44 height 44
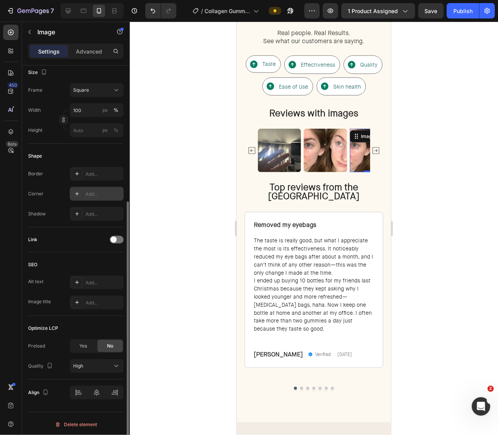
click at [89, 196] on div "Add..." at bounding box center [104, 194] width 36 height 7
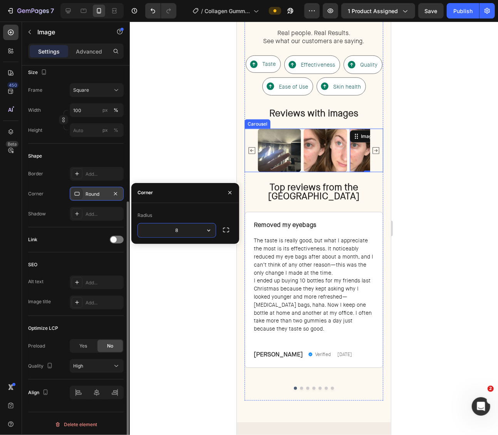
click at [378, 149] on icon "Carousel Next Arrow" at bounding box center [375, 150] width 9 height 9
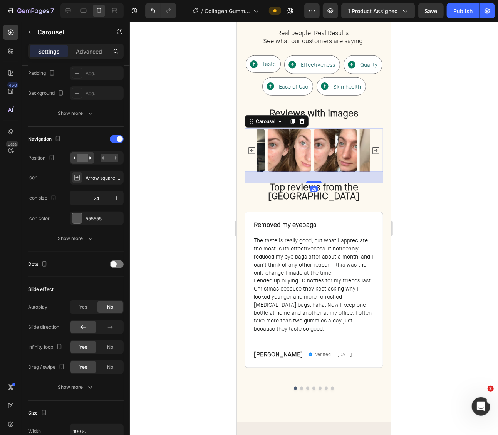
scroll to position [0, 0]
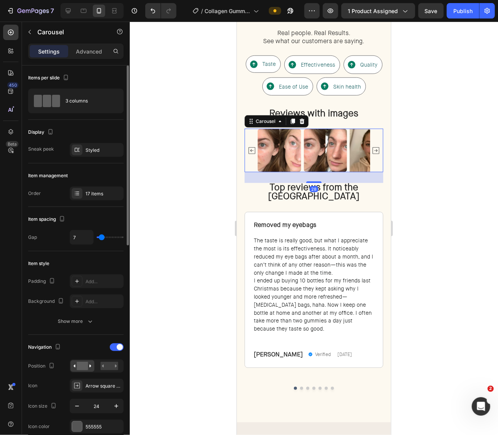
click at [378, 149] on icon "Carousel Next Arrow" at bounding box center [375, 150] width 9 height 9
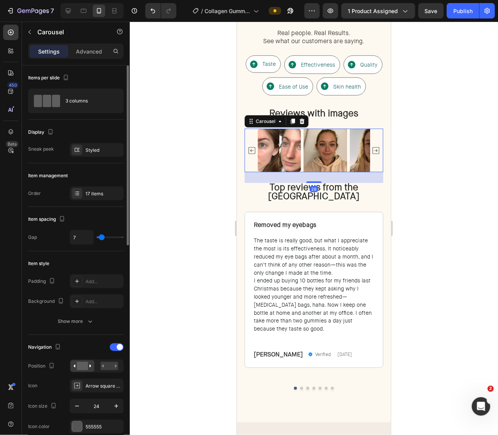
click at [378, 149] on icon "Carousel Next Arrow" at bounding box center [375, 150] width 9 height 9
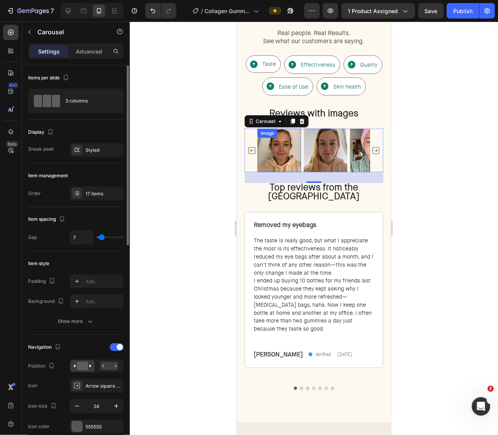
click at [270, 148] on img at bounding box center [279, 150] width 44 height 44
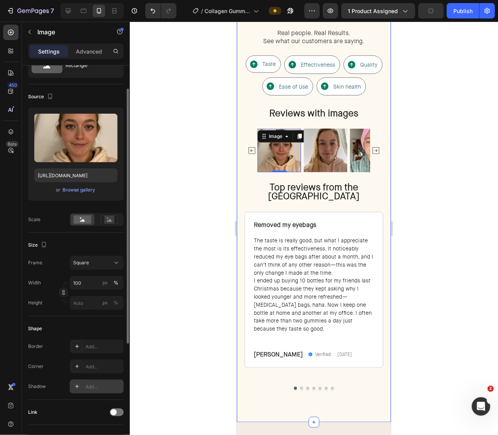
scroll to position [35, 0]
drag, startPoint x: 91, startPoint y: 366, endPoint x: 59, endPoint y: 159, distance: 209.5
click at [91, 366] on div "Add..." at bounding box center [104, 367] width 36 height 7
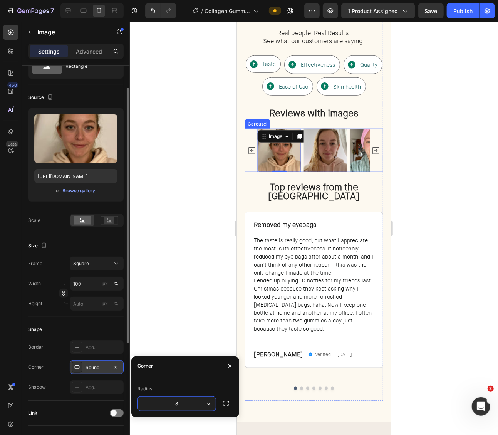
click at [335, 144] on img at bounding box center [326, 150] width 44 height 44
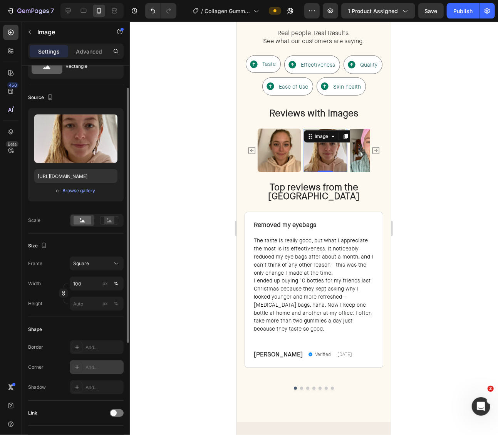
click at [84, 367] on div "Add..." at bounding box center [97, 367] width 54 height 14
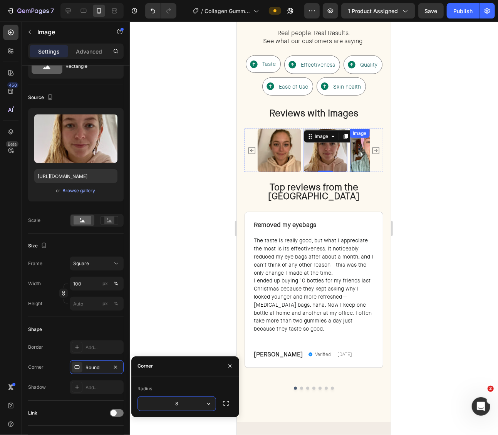
click at [354, 153] on img at bounding box center [371, 150] width 44 height 44
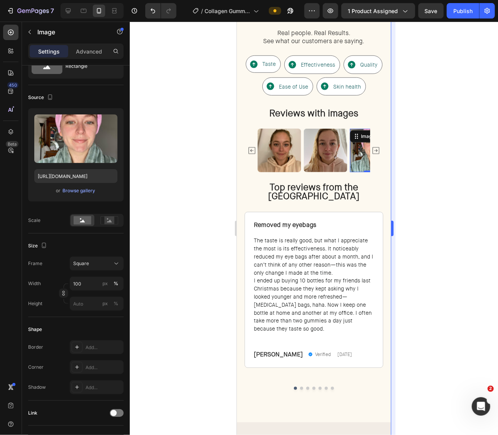
drag, startPoint x: 97, startPoint y: 371, endPoint x: 391, endPoint y: 151, distance: 366.6
click at [97, 371] on div "Add..." at bounding box center [97, 367] width 54 height 14
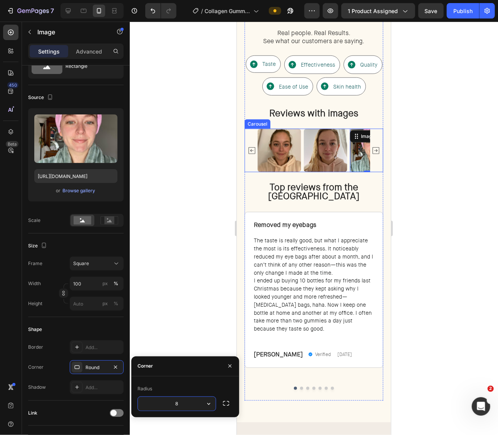
click at [378, 147] on icon "Carousel Next Arrow" at bounding box center [375, 150] width 9 height 9
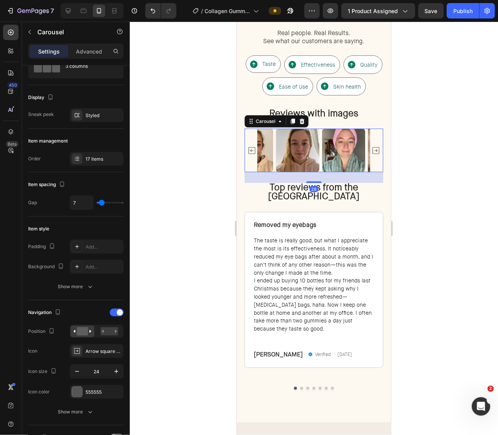
scroll to position [0, 0]
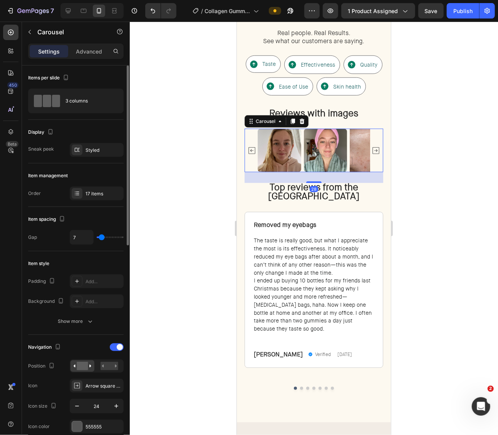
click at [378, 147] on icon "Carousel Next Arrow" at bounding box center [375, 150] width 9 height 9
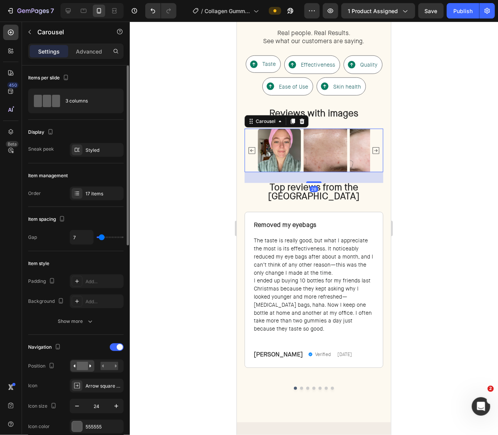
click at [378, 147] on icon "Carousel Next Arrow" at bounding box center [375, 150] width 9 height 9
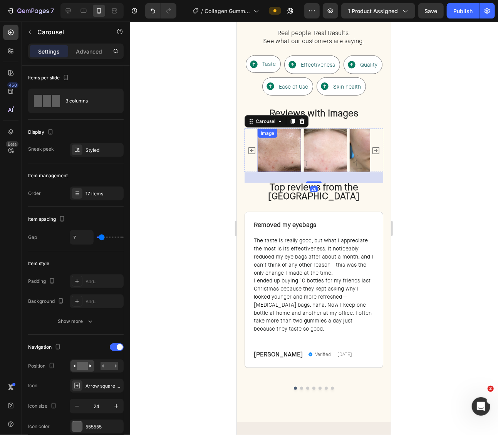
click at [284, 148] on img at bounding box center [279, 150] width 44 height 44
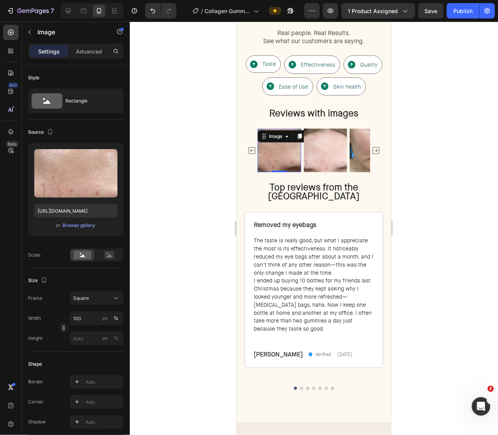
drag, startPoint x: 91, startPoint y: 405, endPoint x: 162, endPoint y: 329, distance: 104.1
click at [91, 405] on div "Add..." at bounding box center [97, 402] width 54 height 14
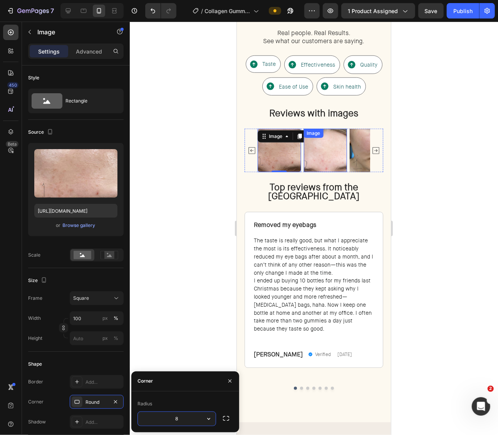
click at [336, 146] on img at bounding box center [326, 150] width 44 height 44
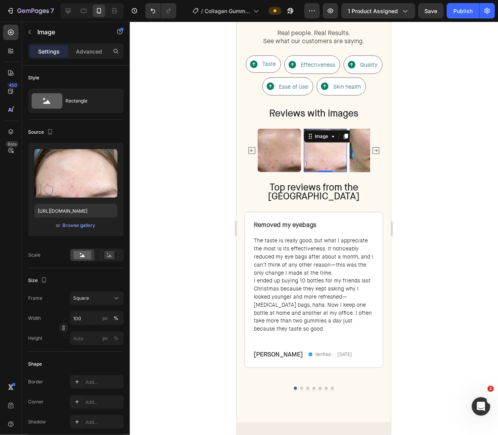
drag, startPoint x: 97, startPoint y: 403, endPoint x: 135, endPoint y: 368, distance: 52.0
click at [97, 403] on div "Add..." at bounding box center [104, 402] width 36 height 7
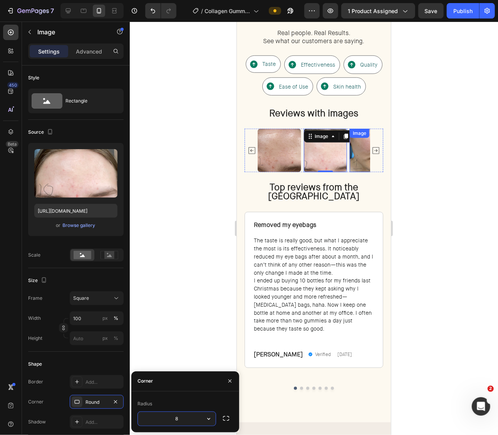
click at [361, 152] on img at bounding box center [371, 150] width 44 height 44
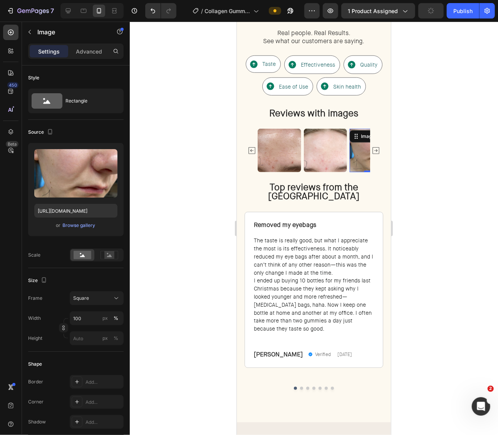
click at [89, 401] on div "Add..." at bounding box center [104, 402] width 36 height 7
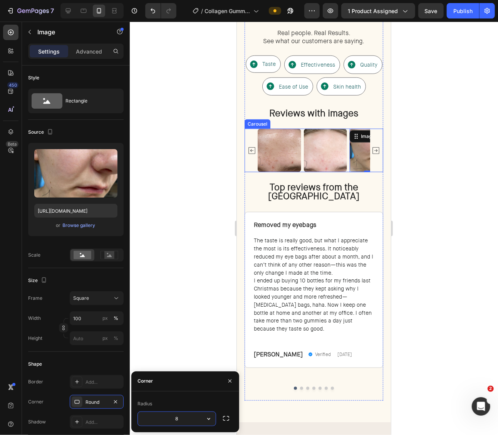
click at [380, 149] on button "Carousel Next Arrow" at bounding box center [375, 150] width 12 height 12
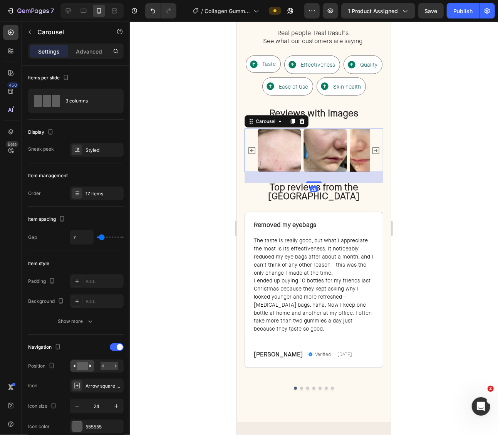
scroll to position [1776, 0]
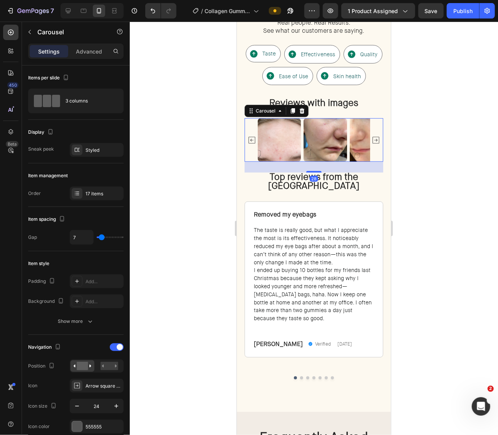
click at [379, 149] on div "Image Image Image Image Image Image Image Image Image Image Image Image Image I…" at bounding box center [313, 140] width 139 height 44
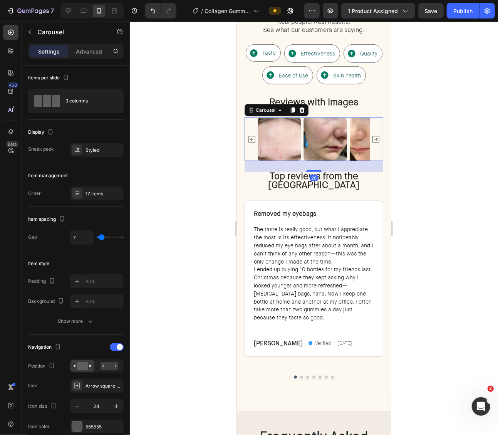
click at [376, 140] on icon "Carousel Next Arrow" at bounding box center [375, 139] width 7 height 7
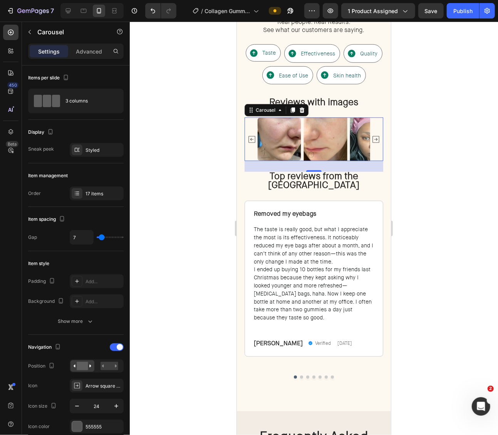
click at [376, 136] on icon "Carousel Next Arrow" at bounding box center [375, 138] width 9 height 9
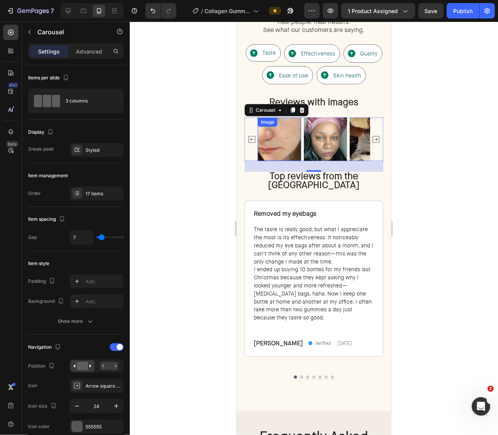
click at [290, 136] on img at bounding box center [279, 139] width 44 height 44
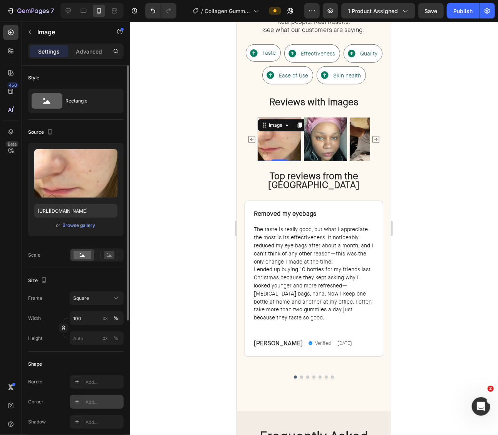
click at [92, 401] on div "Add..." at bounding box center [104, 402] width 36 height 7
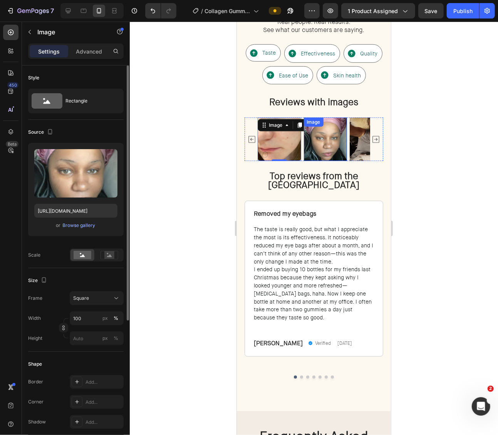
click at [327, 140] on img at bounding box center [325, 139] width 44 height 44
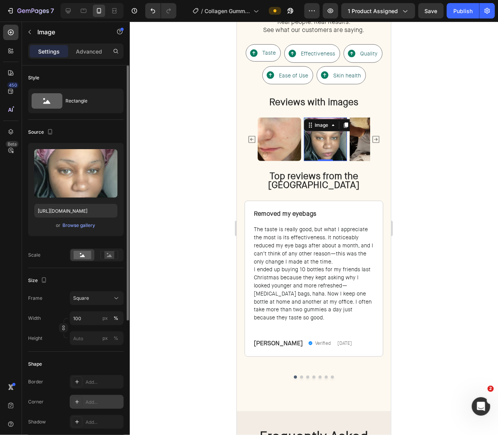
click at [94, 400] on div "Add..." at bounding box center [104, 402] width 36 height 7
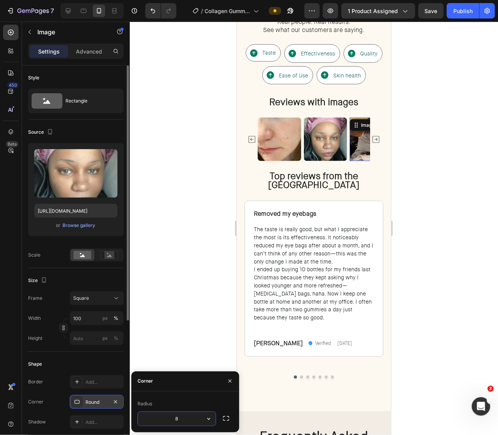
click at [351, 143] on img at bounding box center [371, 139] width 44 height 44
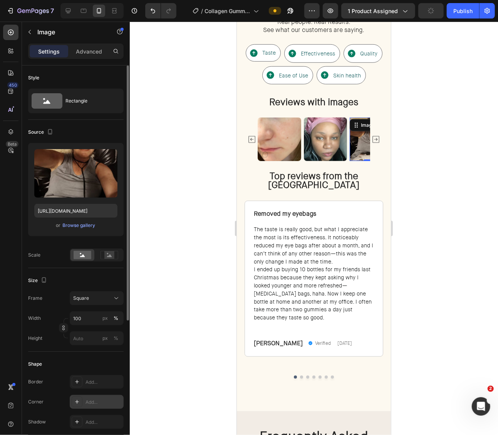
click at [87, 401] on div "Add..." at bounding box center [104, 402] width 36 height 7
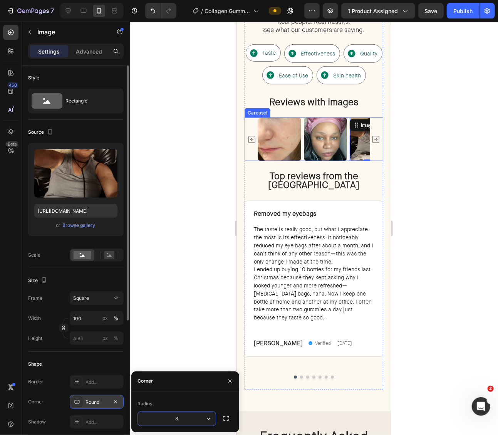
click at [379, 137] on icon "Carousel Next Arrow" at bounding box center [375, 139] width 7 height 7
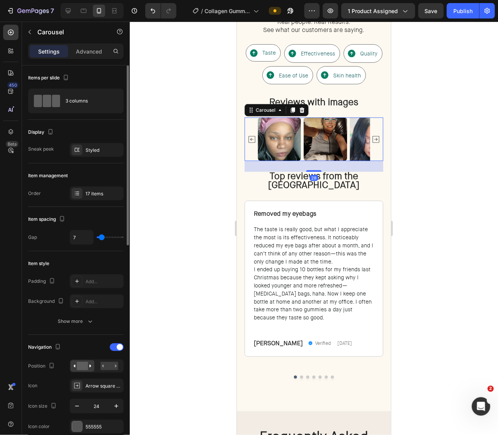
click at [379, 137] on icon "Carousel Next Arrow" at bounding box center [375, 139] width 7 height 7
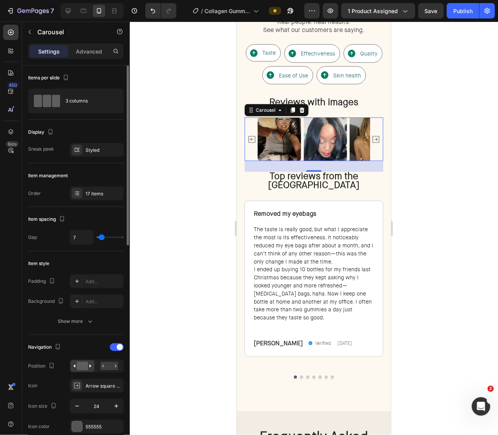
click at [432, 182] on div at bounding box center [314, 228] width 368 height 413
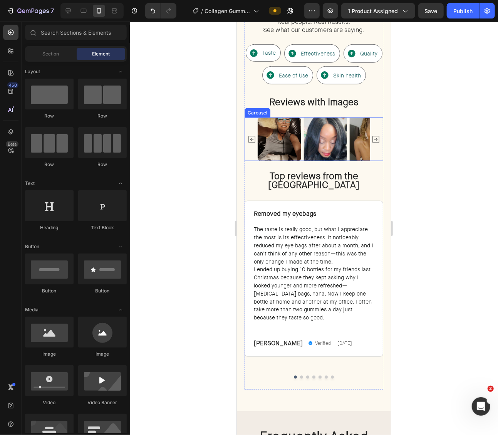
click at [377, 139] on icon "Carousel Next Arrow" at bounding box center [375, 138] width 9 height 9
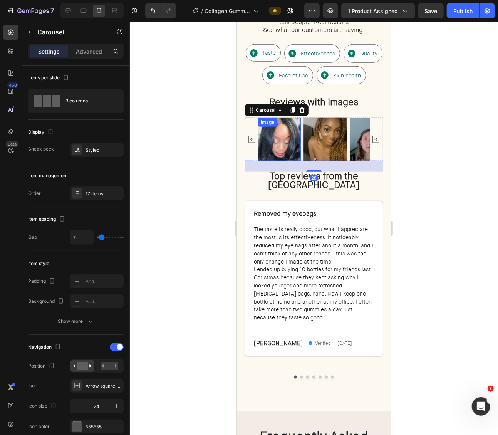
click at [280, 135] on img at bounding box center [279, 139] width 44 height 44
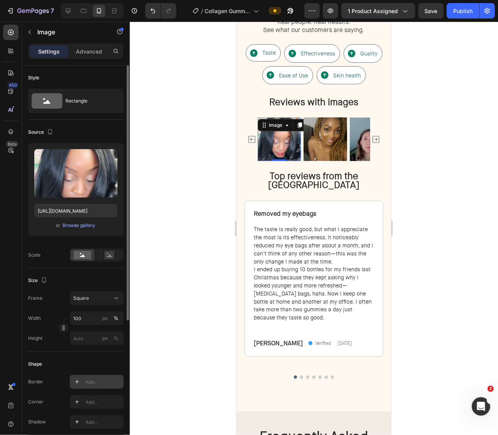
drag, startPoint x: 84, startPoint y: 403, endPoint x: 108, endPoint y: 382, distance: 32.2
click at [84, 403] on div "Add..." at bounding box center [97, 402] width 54 height 14
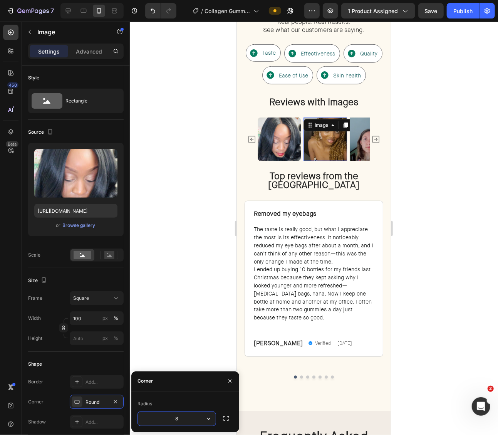
click at [313, 143] on img at bounding box center [325, 139] width 44 height 44
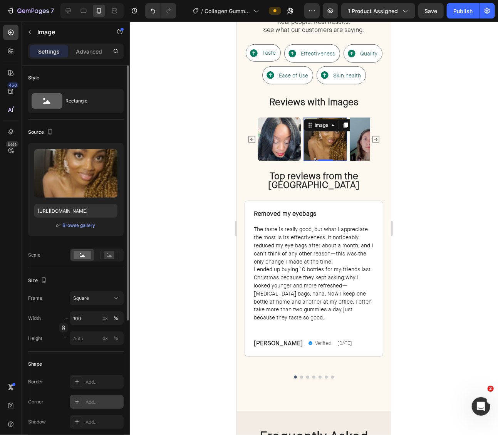
click at [90, 405] on div "Add..." at bounding box center [97, 402] width 54 height 14
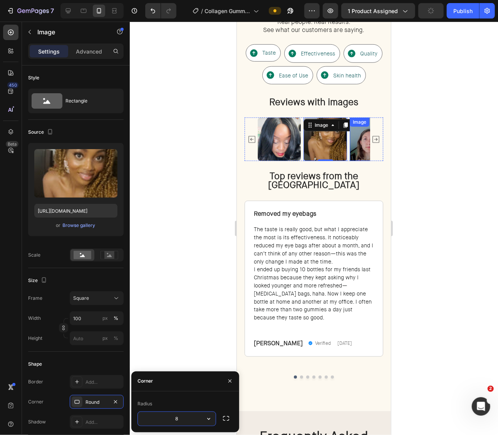
click at [364, 128] on div "Image" at bounding box center [371, 139] width 44 height 44
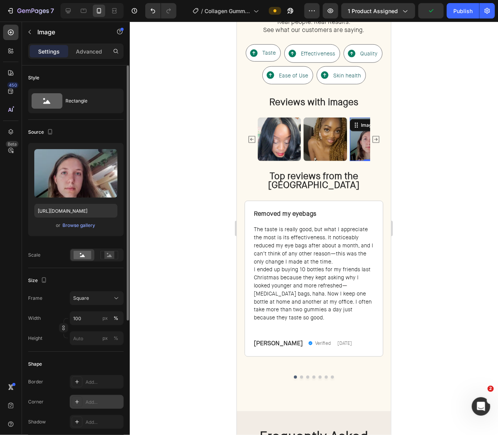
click at [89, 403] on div "Add..." at bounding box center [104, 402] width 36 height 7
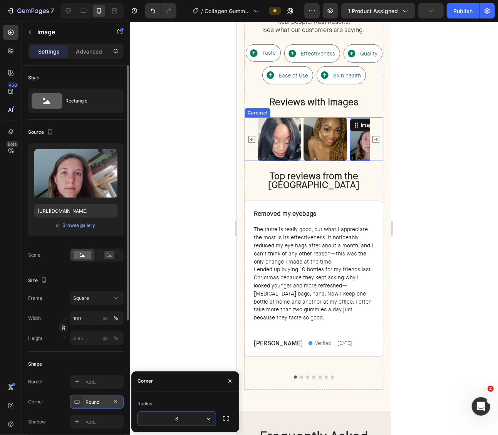
click at [376, 136] on icon "Carousel Next Arrow" at bounding box center [375, 139] width 7 height 7
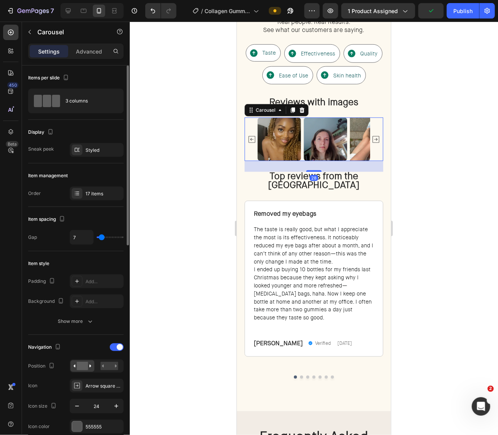
click at [376, 136] on icon "Carousel Next Arrow" at bounding box center [375, 139] width 7 height 7
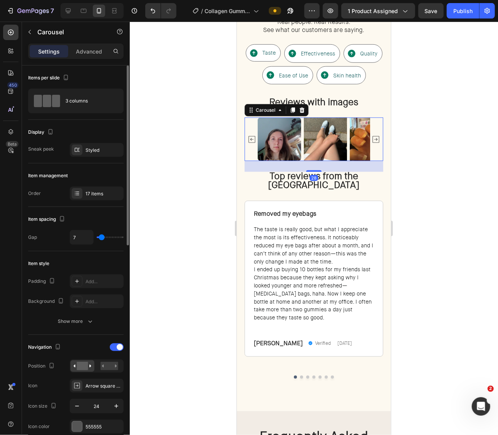
click at [376, 136] on icon "Carousel Next Arrow" at bounding box center [375, 139] width 7 height 7
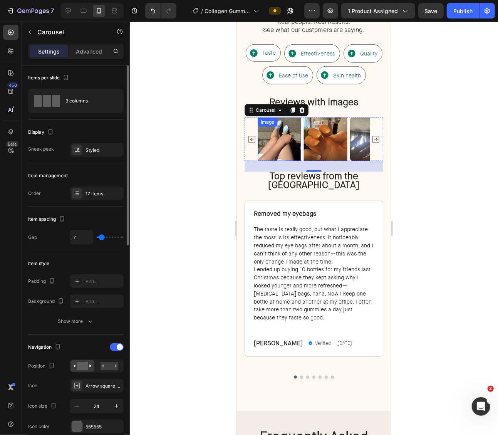
click at [279, 131] on img at bounding box center [279, 139] width 44 height 44
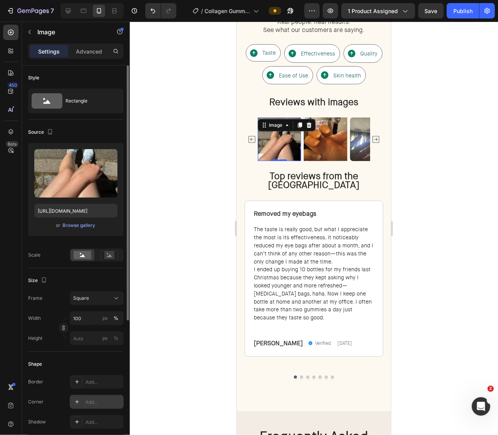
click at [98, 400] on div "Add..." at bounding box center [104, 402] width 36 height 7
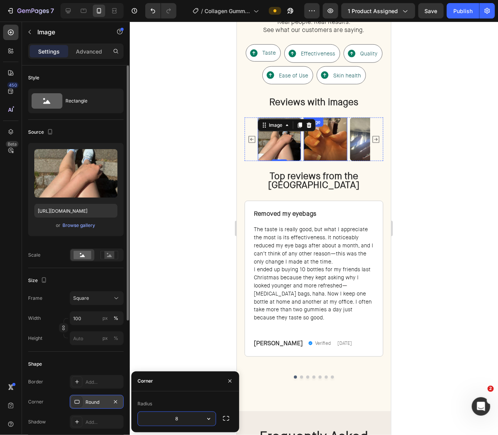
click at [334, 133] on img at bounding box center [326, 139] width 44 height 44
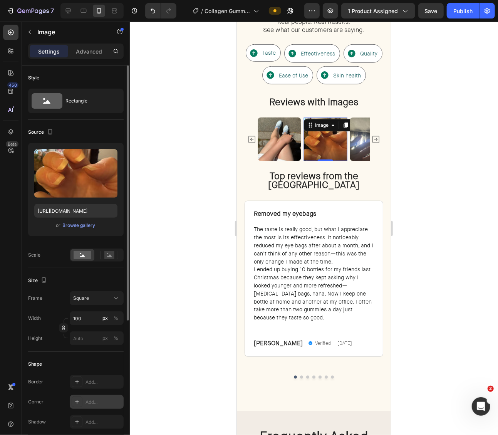
click at [87, 407] on div "Add..." at bounding box center [97, 402] width 54 height 14
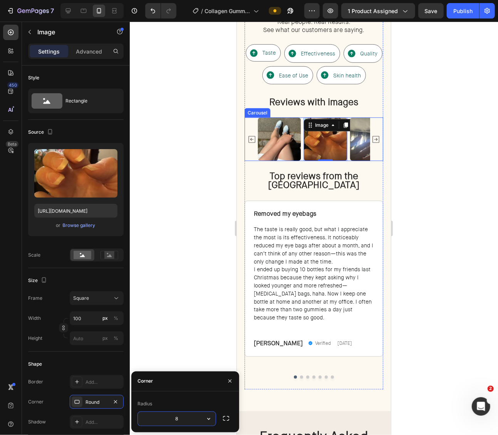
click at [358, 136] on img at bounding box center [371, 139] width 44 height 44
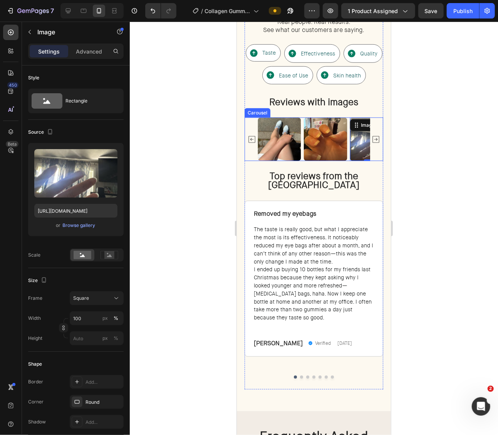
click at [443, 140] on div at bounding box center [314, 228] width 368 height 413
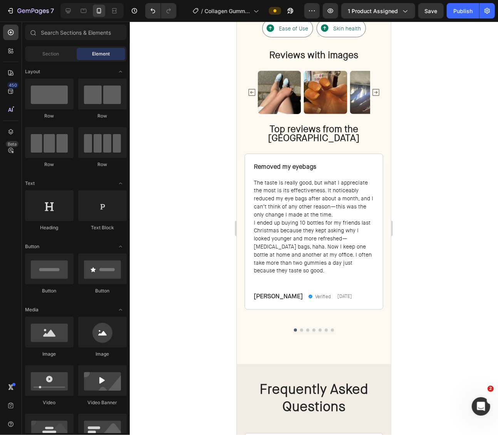
scroll to position [1921, 0]
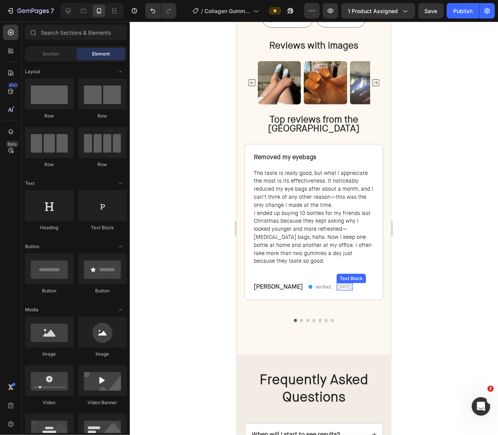
click at [344, 287] on span "May 30, 2025" at bounding box center [344, 286] width 15 height 6
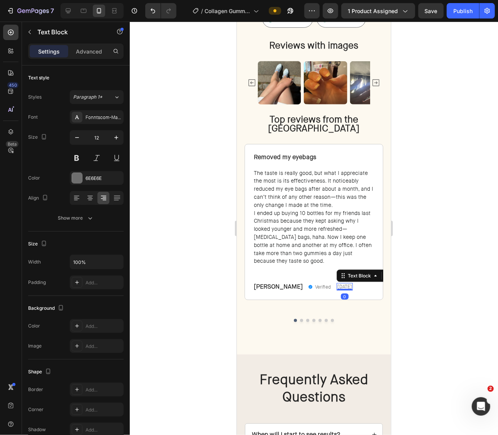
click at [386, 277] on icon at bounding box center [388, 275] width 4 height 5
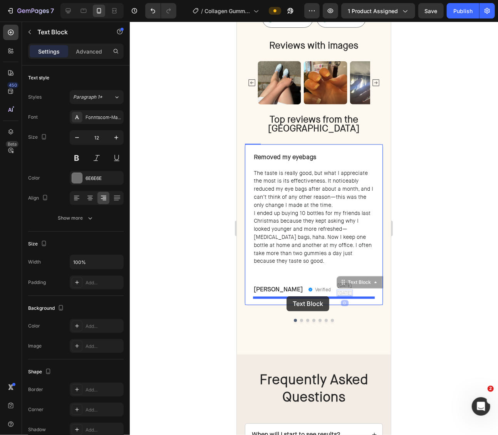
drag, startPoint x: 341, startPoint y: 284, endPoint x: 286, endPoint y: 296, distance: 56.1
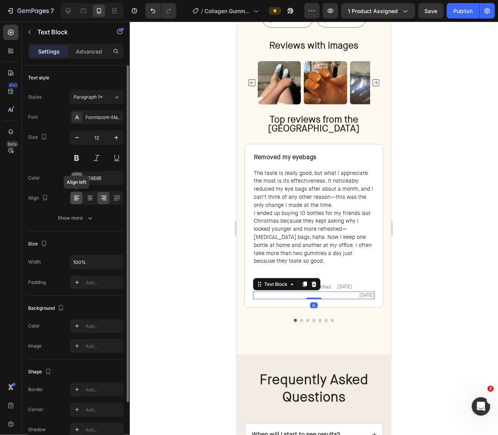
drag, startPoint x: 76, startPoint y: 197, endPoint x: 49, endPoint y: 277, distance: 84.2
click at [76, 197] on icon at bounding box center [77, 198] width 8 height 8
click at [268, 295] on span "May 30, 2025" at bounding box center [260, 295] width 15 height 6
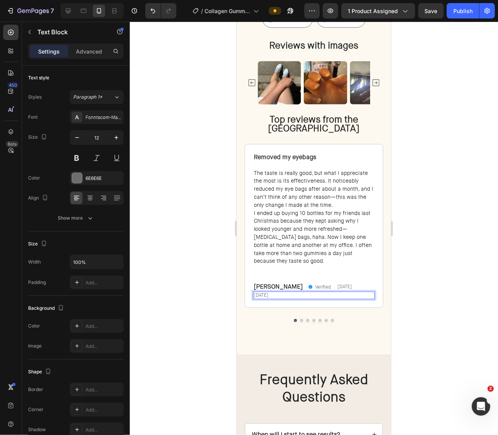
click at [268, 295] on span "May 30, 2025" at bounding box center [260, 295] width 15 height 6
click at [362, 286] on div "Michelle H. Text Block Verified Item List May 30, 2025 Text Block Row Row" at bounding box center [314, 287] width 122 height 10
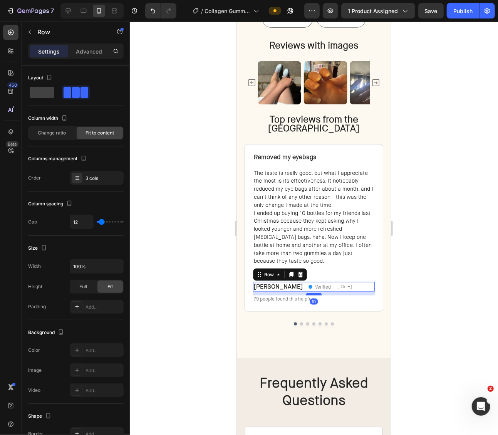
drag, startPoint x: 317, startPoint y: 290, endPoint x: 648, endPoint y: 310, distance: 331.9
click at [317, 294] on div at bounding box center [313, 294] width 15 height 2
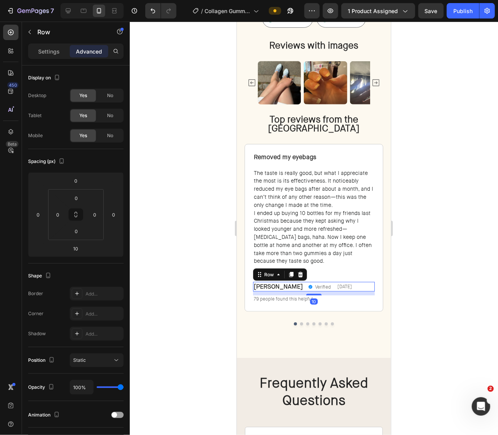
click at [414, 289] on div at bounding box center [314, 228] width 368 height 413
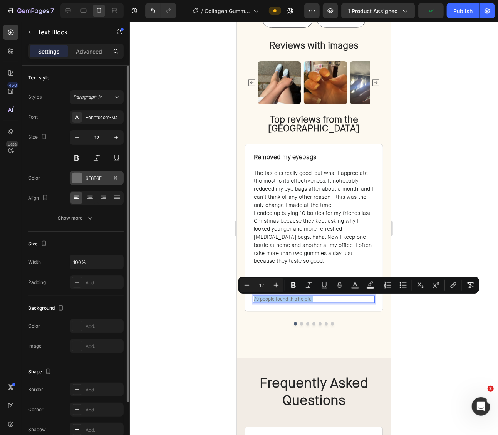
click at [82, 173] on div at bounding box center [77, 178] width 11 height 11
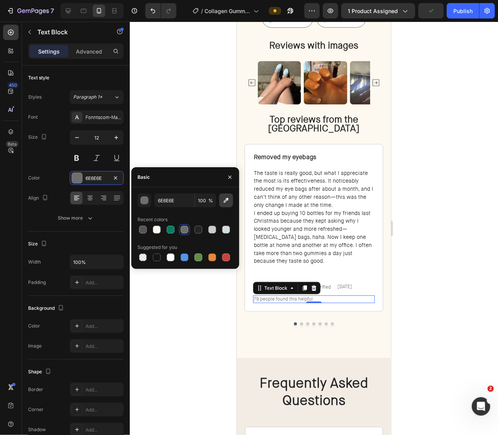
click at [223, 203] on icon "button" at bounding box center [226, 200] width 8 height 8
type input "575959"
click at [431, 236] on div at bounding box center [314, 228] width 368 height 413
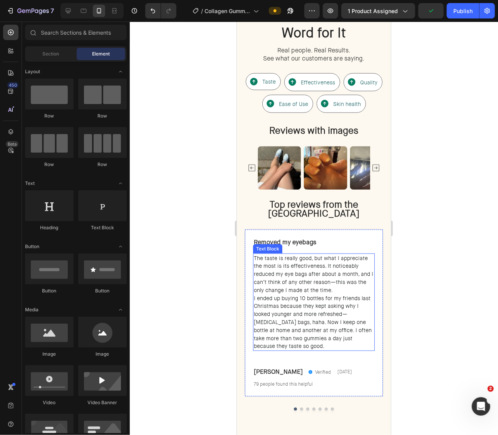
scroll to position [1835, 0]
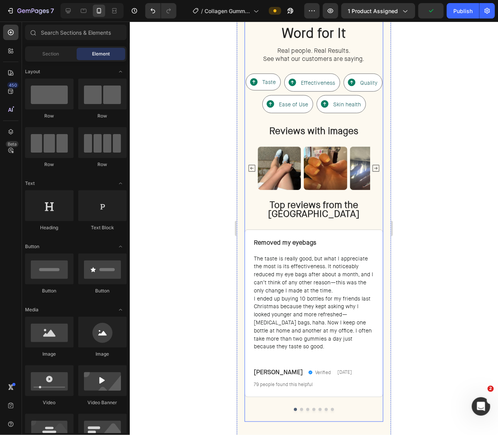
click at [329, 197] on div "Image Image Image Image Image Image Image Image Image Image Image Image Image I…" at bounding box center [313, 173] width 139 height 54
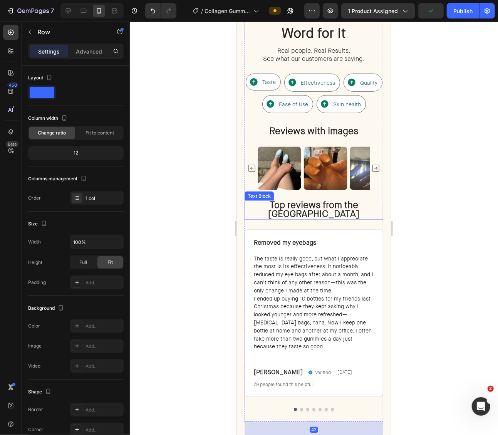
click at [330, 205] on strong "Top reviews from the [GEOGRAPHIC_DATA]" at bounding box center [313, 209] width 91 height 21
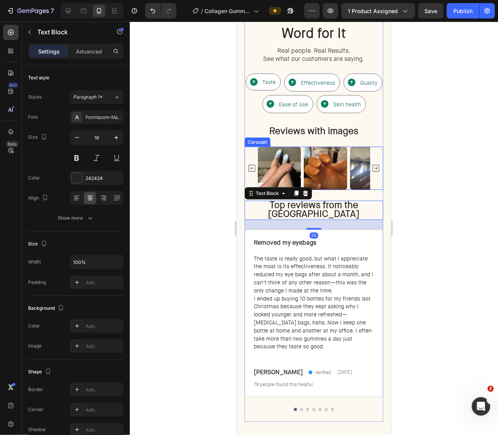
click at [379, 183] on div "Image Image Image Image Image Image Image Image Image Image Image Image Image I…" at bounding box center [313, 168] width 139 height 44
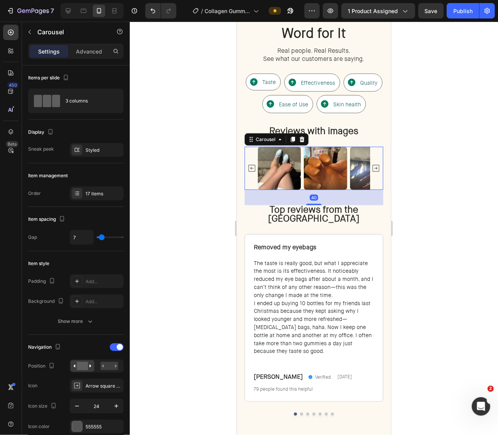
click at [322, 190] on div "40" at bounding box center [313, 190] width 139 height 0
click at [446, 205] on div at bounding box center [314, 228] width 368 height 413
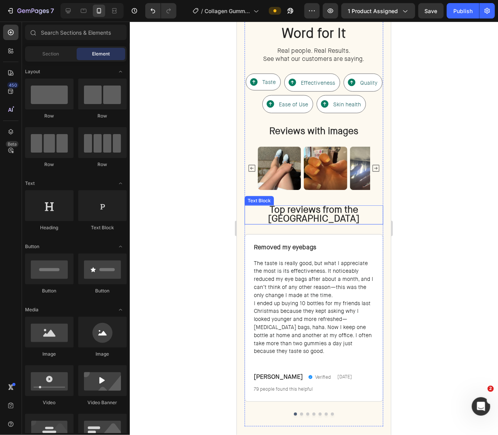
click at [356, 213] on p "Top reviews from the [GEOGRAPHIC_DATA]" at bounding box center [313, 215] width 137 height 18
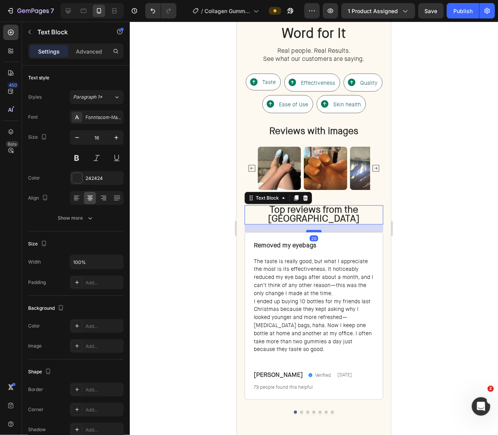
drag, startPoint x: 316, startPoint y: 230, endPoint x: 631, endPoint y: 255, distance: 316.1
click at [321, 230] on div at bounding box center [313, 231] width 15 height 2
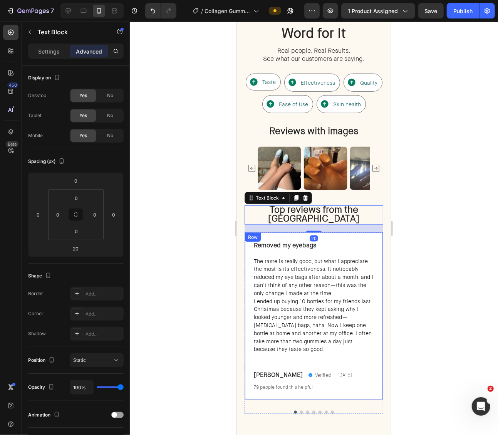
click at [420, 235] on div at bounding box center [314, 228] width 368 height 413
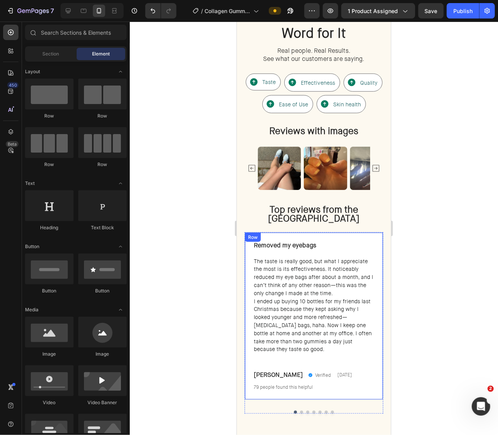
click at [465, 241] on div at bounding box center [314, 228] width 368 height 413
click at [474, 253] on div at bounding box center [314, 228] width 368 height 413
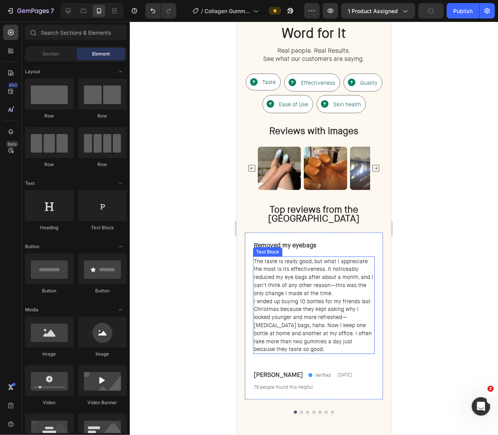
scroll to position [1937, 0]
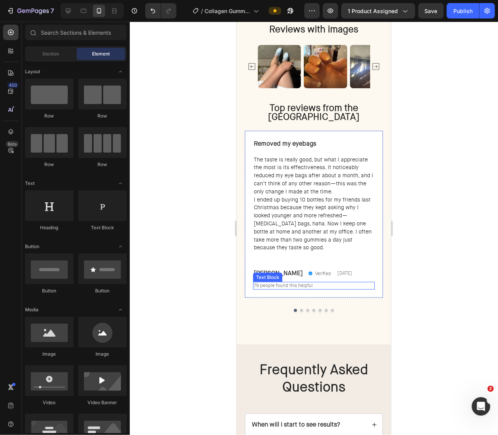
click at [354, 284] on p "79 people found this helpful" at bounding box center [313, 285] width 120 height 6
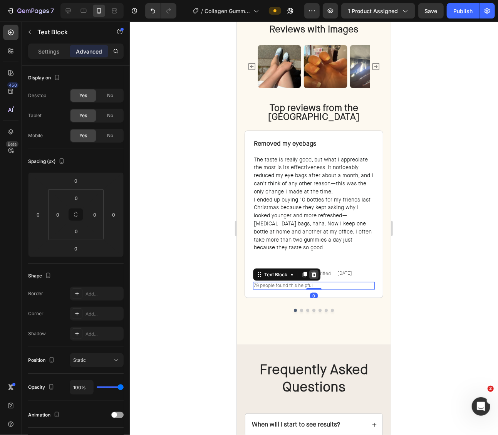
click at [312, 274] on icon at bounding box center [314, 274] width 6 height 6
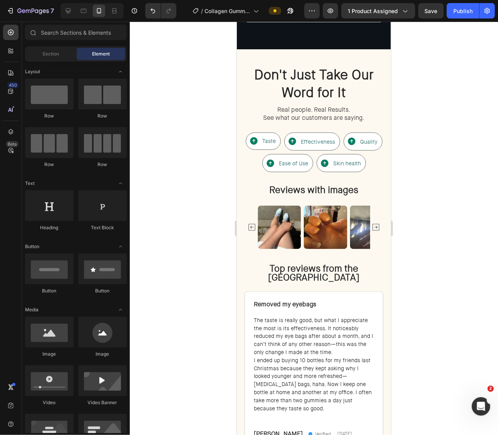
scroll to position [1785, 0]
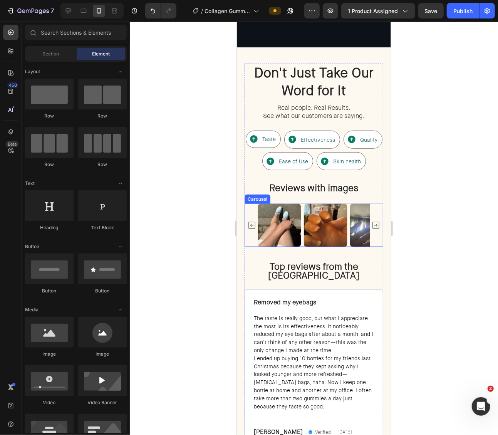
click at [253, 231] on div "Image Image Image Image Image Image Image Image Image Image Image Image Image I…" at bounding box center [313, 225] width 139 height 44
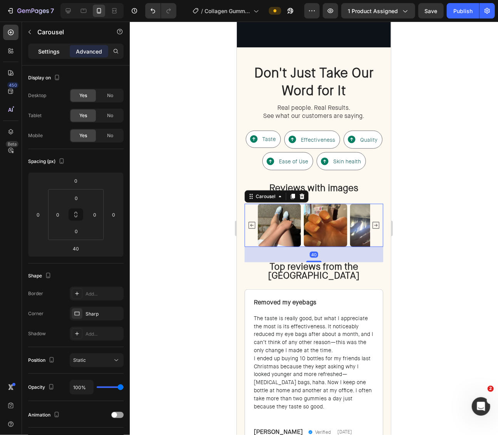
click at [51, 45] on div "Settings" at bounding box center [49, 51] width 39 height 12
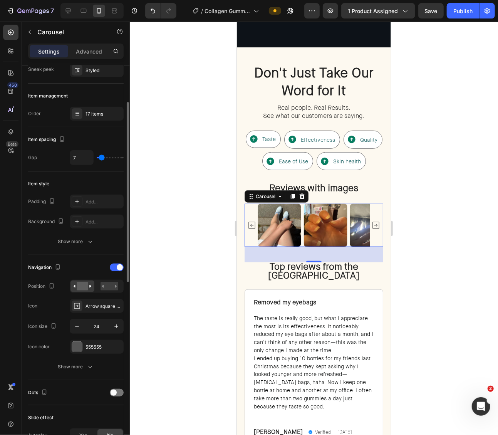
scroll to position [92, 0]
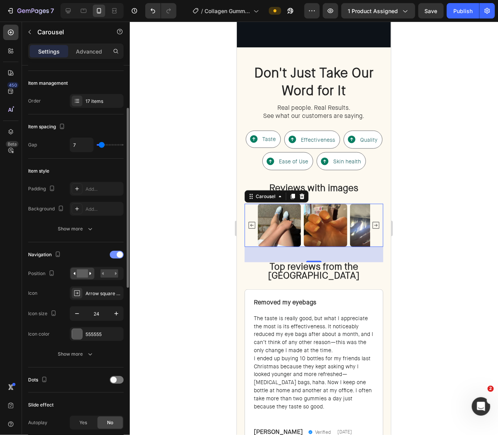
click at [116, 254] on div at bounding box center [117, 255] width 14 height 8
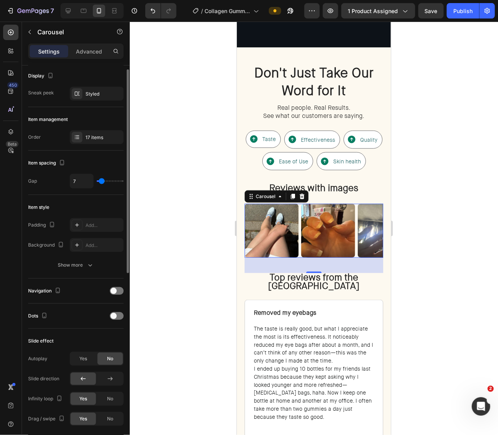
scroll to position [0, 0]
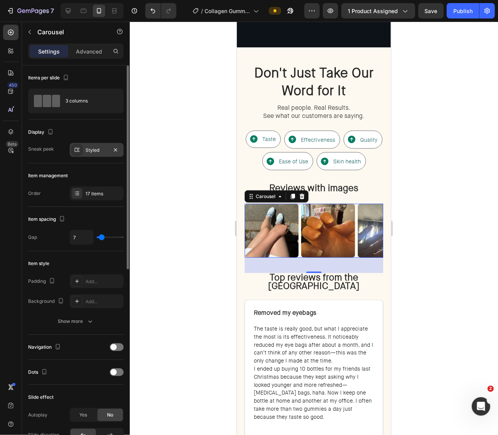
click at [99, 153] on div "Styled" at bounding box center [97, 150] width 22 height 7
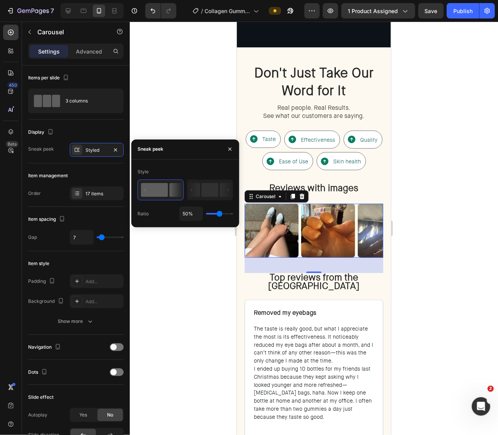
type input "40%"
type input "40"
type input "30%"
type input "30"
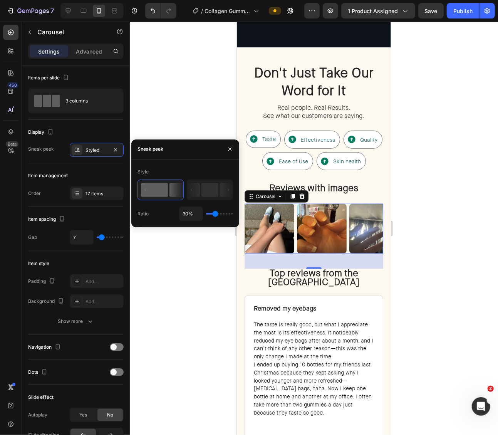
type input "44%"
type input "44"
type input "55%"
type input "55"
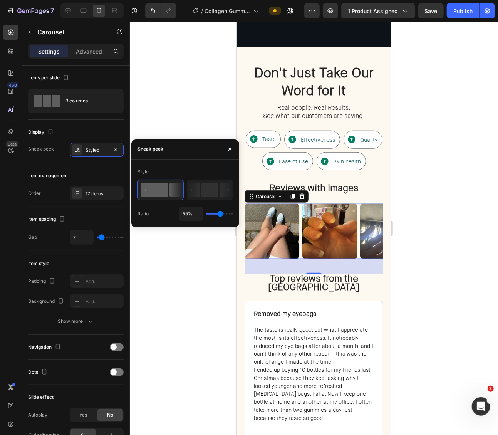
type input "58%"
type input "58"
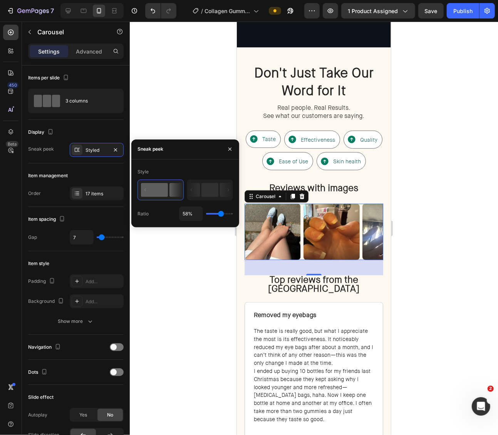
type input "60%"
type input "60"
type input "62%"
type input "62"
type input "63%"
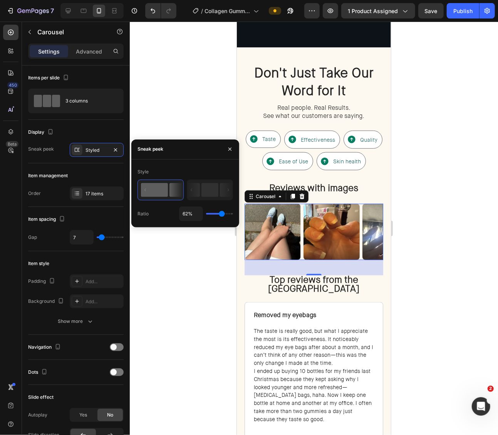
type input "63"
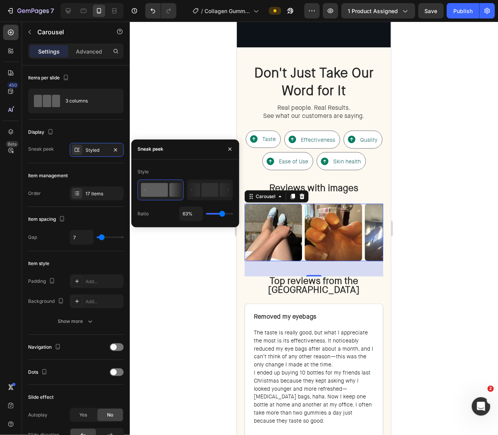
type input "65%"
type input "65"
type input "66%"
type input "66"
type input "67%"
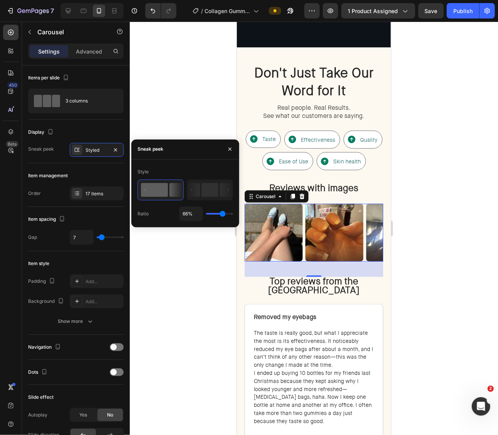
type input "67"
type input "68%"
type input "68"
type input "69%"
type input "69"
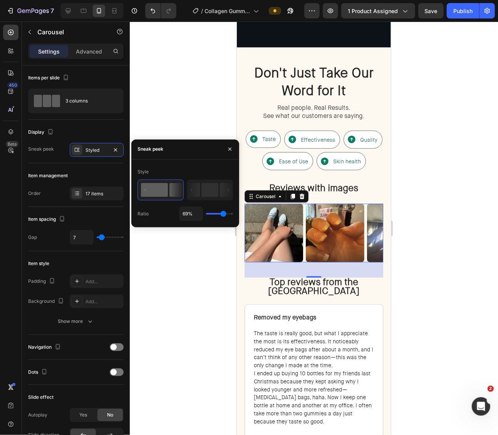
type input "70%"
type input "70"
type input "71%"
type input "71"
type input "72%"
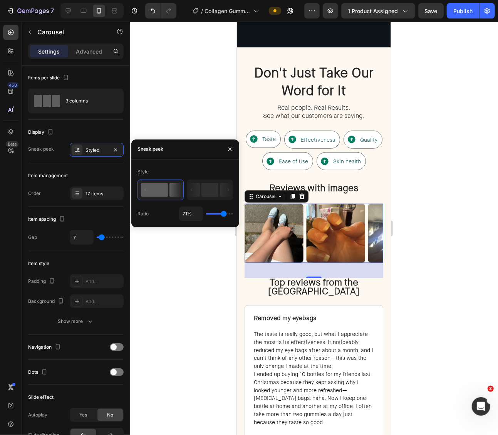
type input "72"
type input "73%"
type input "73"
type input "74%"
type input "74"
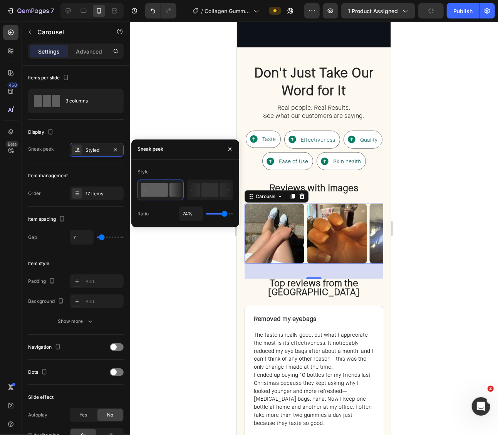
type input "75%"
drag, startPoint x: 218, startPoint y: 213, endPoint x: 97, endPoint y: 191, distance: 123.3
type input "75"
click at [225, 214] on input "range" at bounding box center [219, 214] width 27 height 2
click at [436, 212] on div at bounding box center [314, 228] width 368 height 413
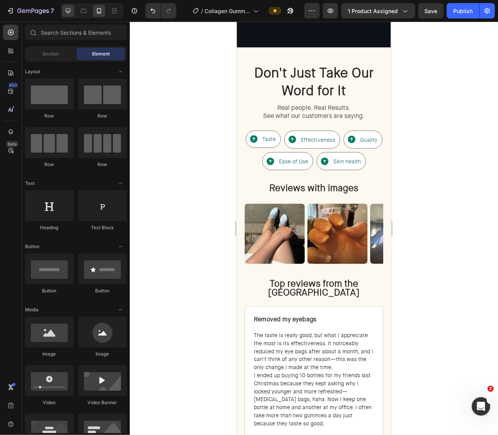
click at [64, 15] on div at bounding box center [68, 11] width 12 height 12
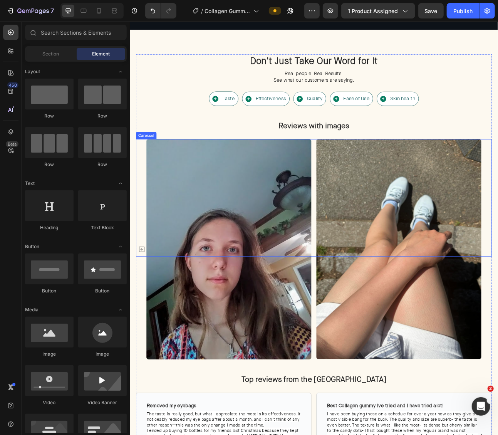
click at [359, 231] on div "Image Image Image Image Image Image Image Image Image Image Image Image Image I…" at bounding box center [360, 307] width 421 height 277
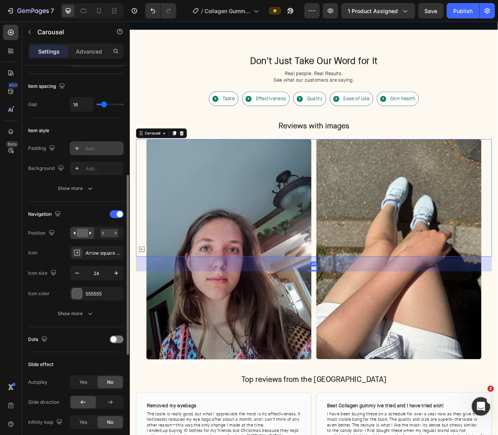
scroll to position [166, 0]
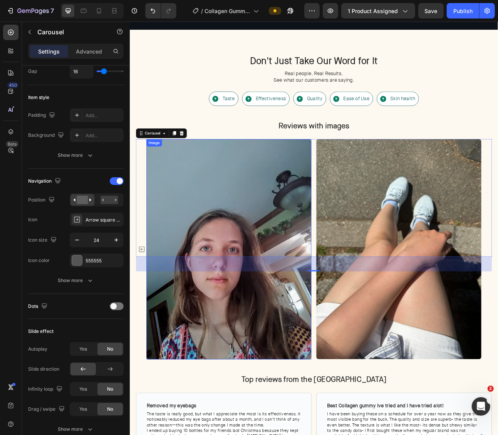
click at [247, 305] on img at bounding box center [253, 307] width 207 height 277
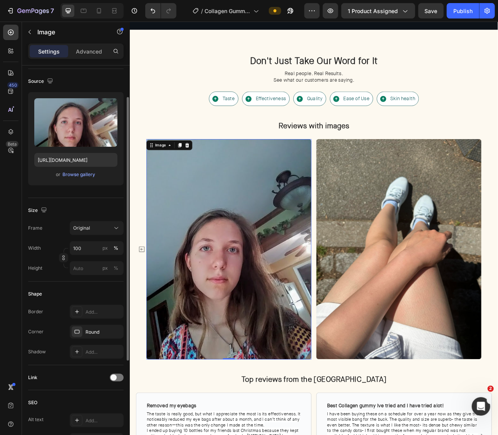
scroll to position [51, 0]
click at [102, 227] on div "Original" at bounding box center [92, 227] width 38 height 7
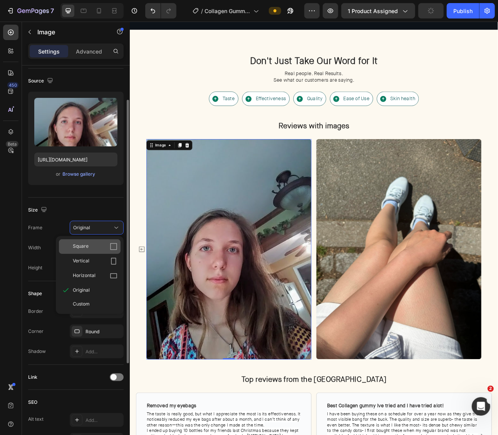
click at [102, 241] on div "Square" at bounding box center [90, 246] width 62 height 15
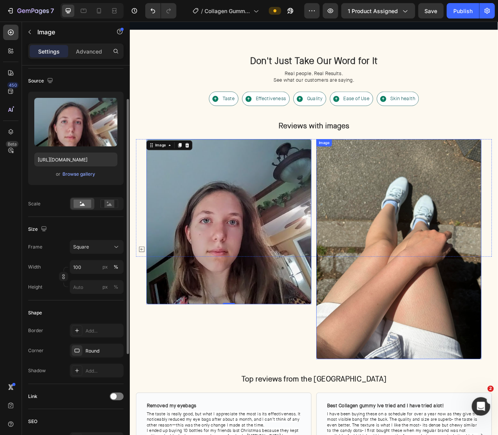
click at [466, 260] on img at bounding box center [467, 307] width 207 height 276
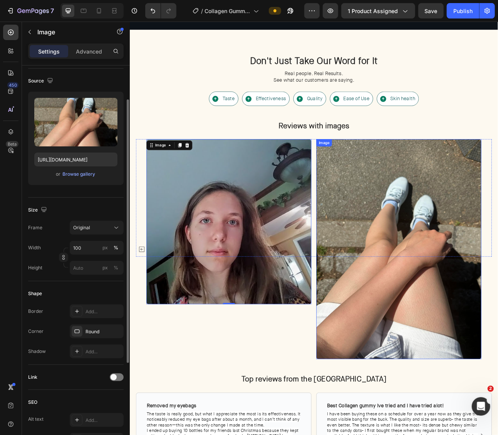
scroll to position [51, 0]
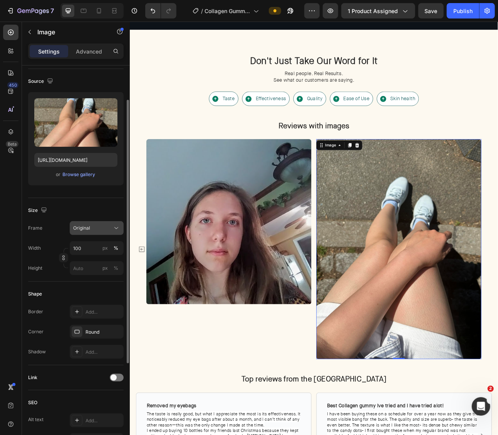
click at [109, 230] on div "Original" at bounding box center [92, 228] width 38 height 7
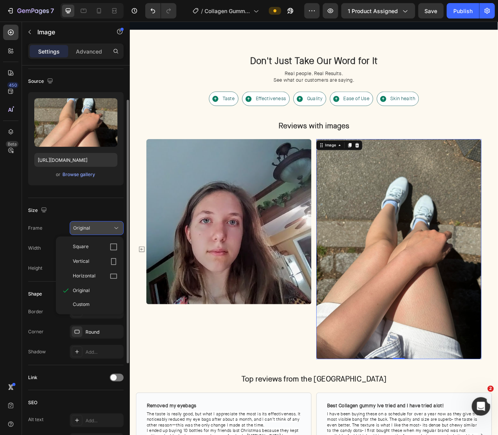
click at [108, 243] on div "Square" at bounding box center [95, 247] width 45 height 8
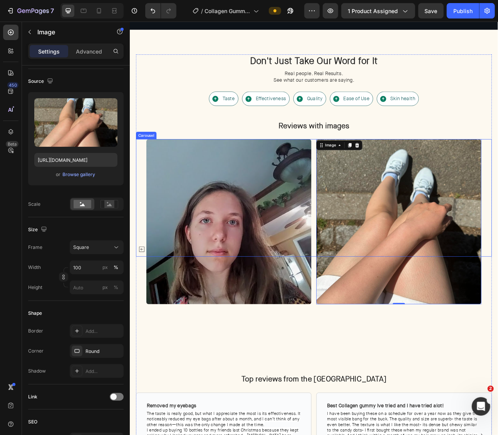
click at [361, 332] on div "Image Image Image Image Image Image Image Image Image Image Image Image Image I…" at bounding box center [360, 307] width 421 height 276
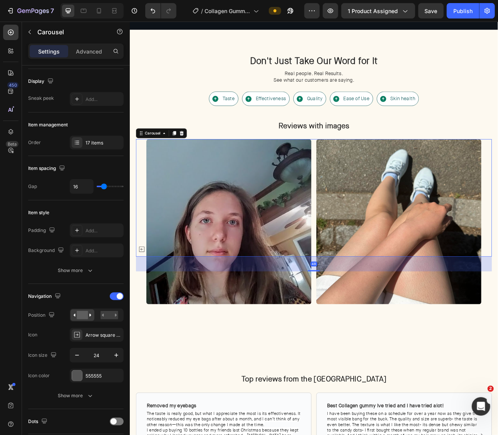
scroll to position [0, 0]
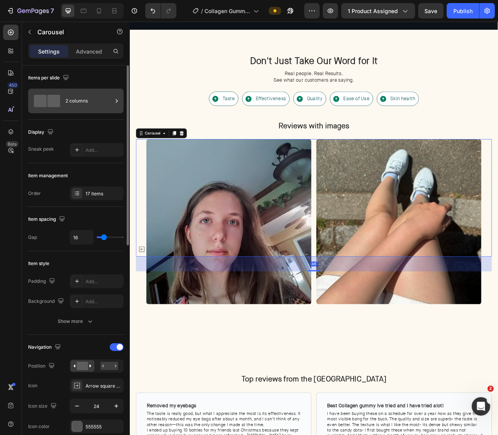
click at [82, 111] on div "2 columns" at bounding box center [76, 101] width 96 height 25
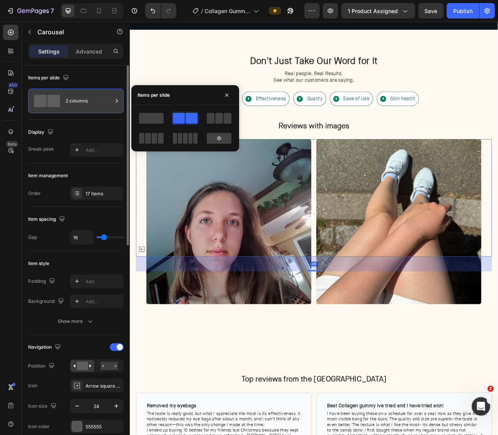
click at [82, 106] on div "2 columns" at bounding box center [88, 101] width 47 height 18
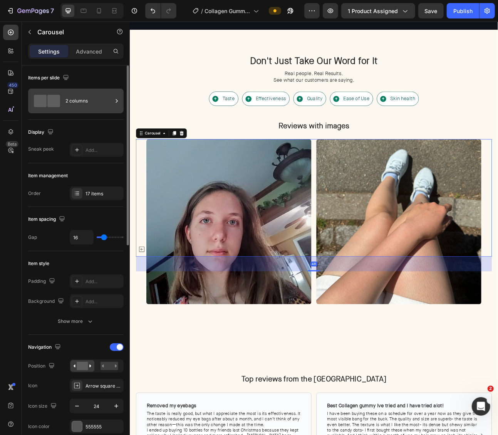
click at [84, 106] on div "2 columns" at bounding box center [88, 101] width 47 height 18
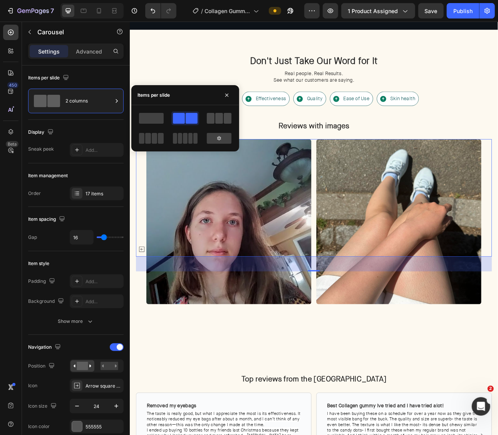
click at [224, 121] on span at bounding box center [228, 118] width 8 height 11
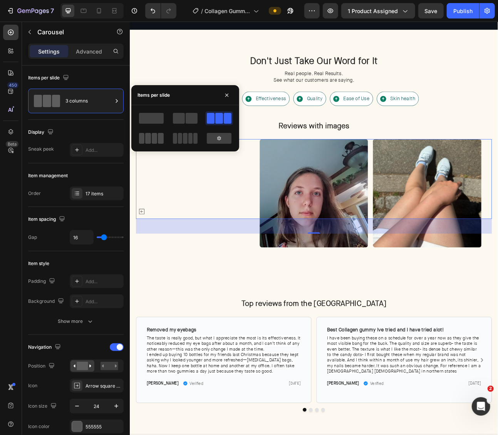
click at [193, 139] on span at bounding box center [195, 138] width 4 height 11
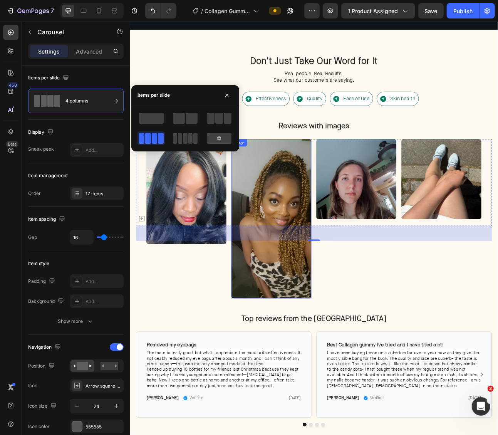
click at [299, 242] on img at bounding box center [307, 269] width 101 height 200
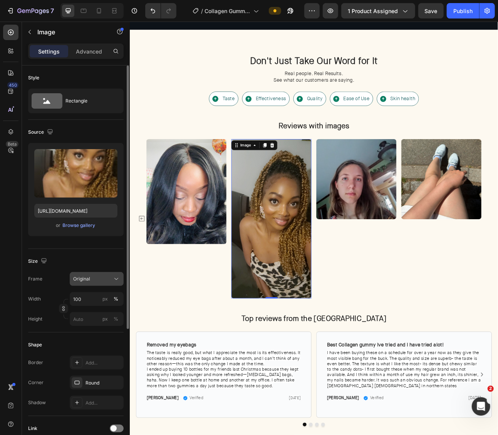
click at [91, 280] on div "Original" at bounding box center [92, 278] width 38 height 7
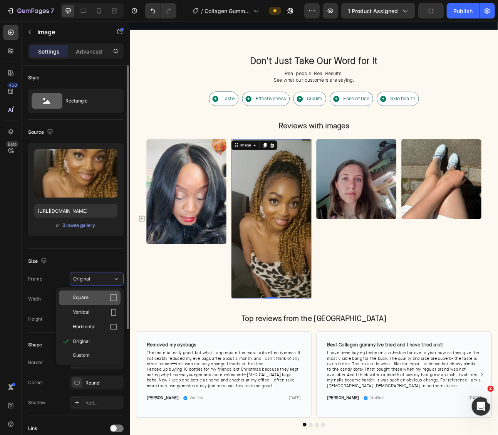
click at [100, 294] on div "Square" at bounding box center [95, 298] width 45 height 8
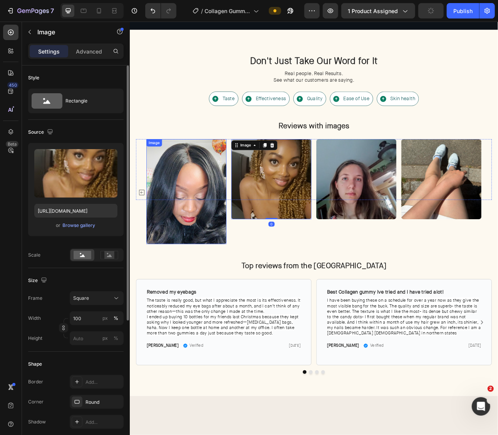
click at [203, 252] on img at bounding box center [200, 235] width 101 height 132
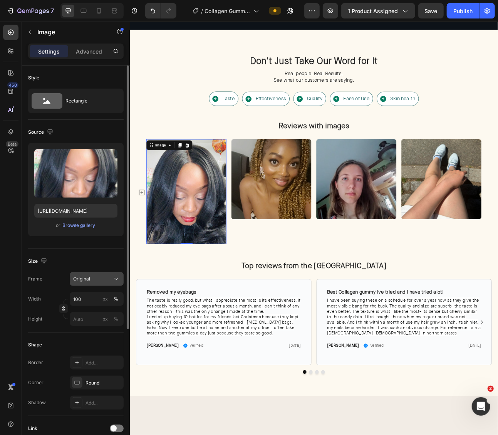
drag, startPoint x: 107, startPoint y: 276, endPoint x: 109, endPoint y: 283, distance: 7.6
click at [107, 276] on div "Original" at bounding box center [92, 278] width 38 height 7
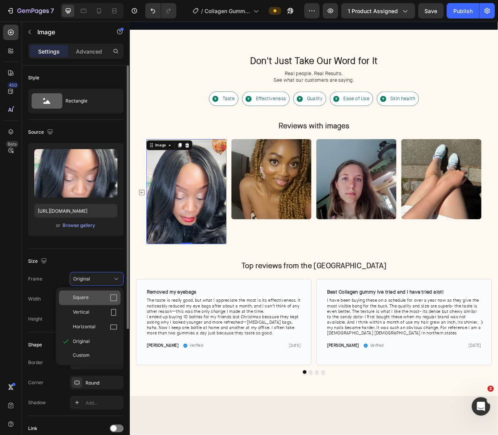
click at [109, 292] on div "Square" at bounding box center [90, 297] width 62 height 15
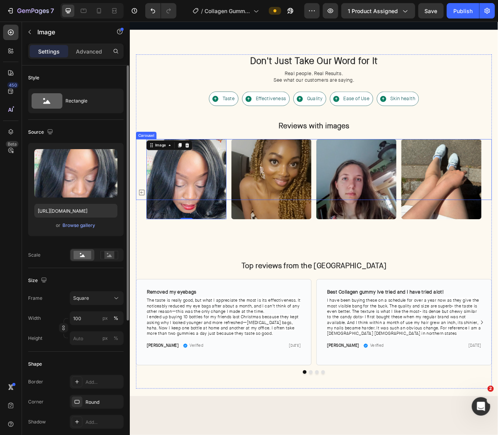
click at [148, 240] on icon "Carousel Back Arrow" at bounding box center [144, 236] width 7 height 7
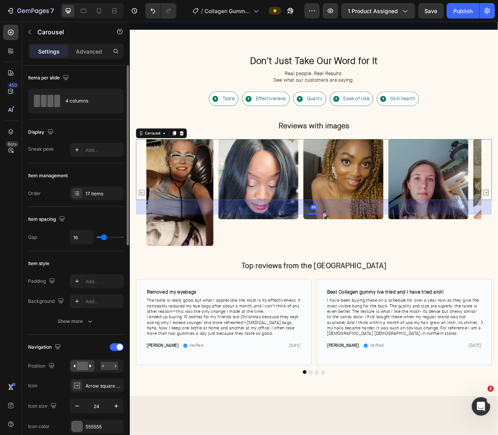
click at [148, 240] on icon "Carousel Back Arrow" at bounding box center [144, 236] width 7 height 7
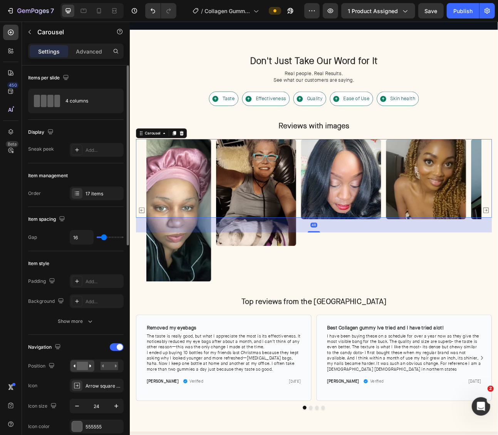
click at [148, 255] on icon "Carousel Back Arrow" at bounding box center [144, 258] width 7 height 7
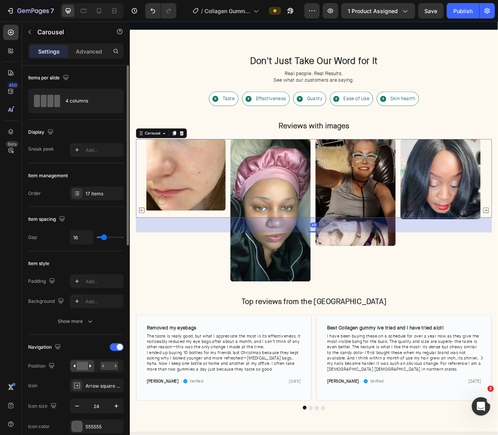
click at [148, 255] on icon "Carousel Back Arrow" at bounding box center [144, 258] width 7 height 7
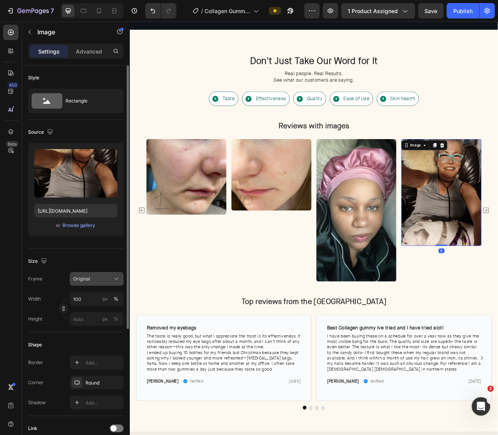
click at [109, 279] on div "Original" at bounding box center [92, 278] width 38 height 7
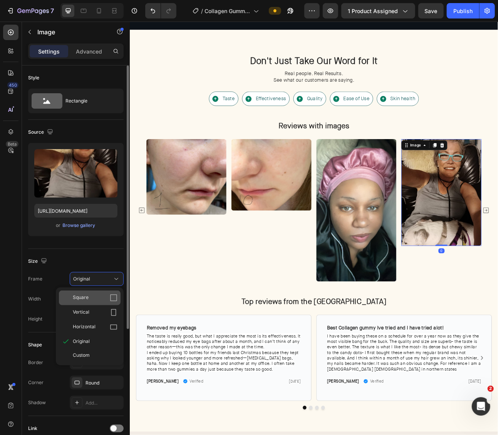
click at [111, 294] on icon at bounding box center [113, 297] width 7 height 7
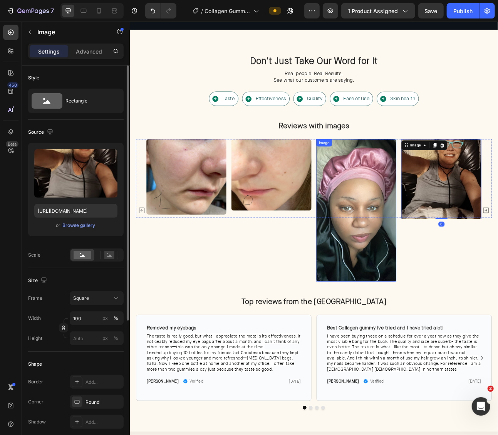
click at [392, 228] on img at bounding box center [414, 258] width 101 height 179
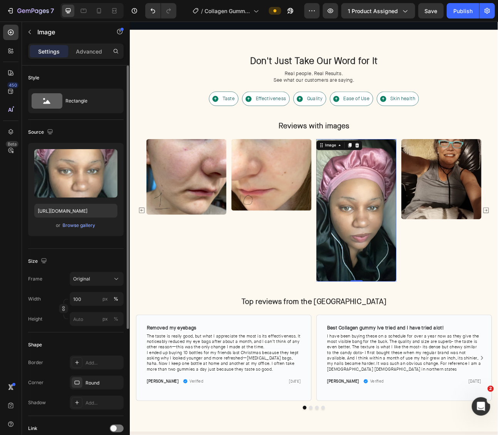
drag, startPoint x: 96, startPoint y: 280, endPoint x: 98, endPoint y: 286, distance: 6.4
click at [96, 280] on div "Original" at bounding box center [92, 278] width 38 height 7
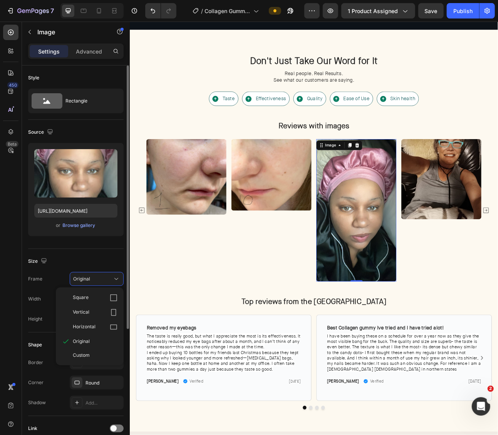
drag, startPoint x: 104, startPoint y: 297, endPoint x: 119, endPoint y: 281, distance: 22.1
click at [104, 297] on div "Square" at bounding box center [95, 298] width 45 height 8
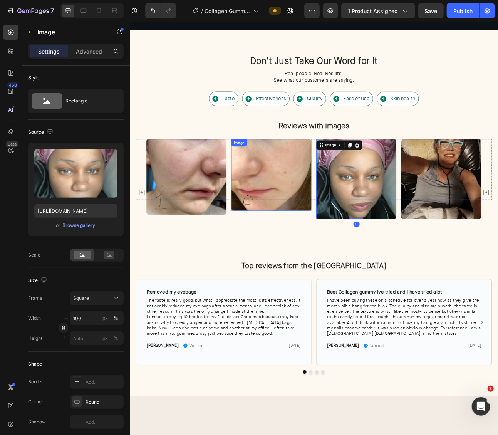
click at [299, 225] on img at bounding box center [307, 214] width 101 height 90
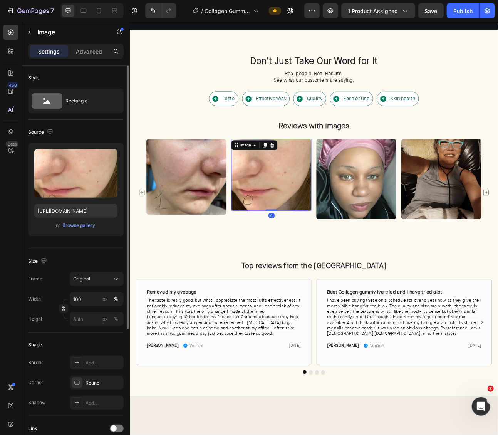
drag, startPoint x: 107, startPoint y: 271, endPoint x: 107, endPoint y: 285, distance: 14.7
click at [106, 273] on button "Original" at bounding box center [97, 279] width 54 height 14
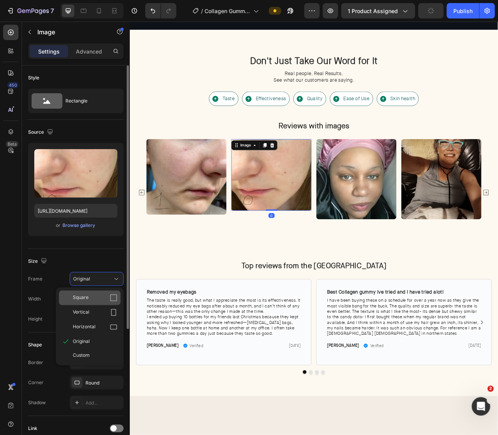
drag, startPoint x: 103, startPoint y: 294, endPoint x: 10, endPoint y: 306, distance: 94.5
click at [103, 294] on div "Square" at bounding box center [95, 298] width 45 height 8
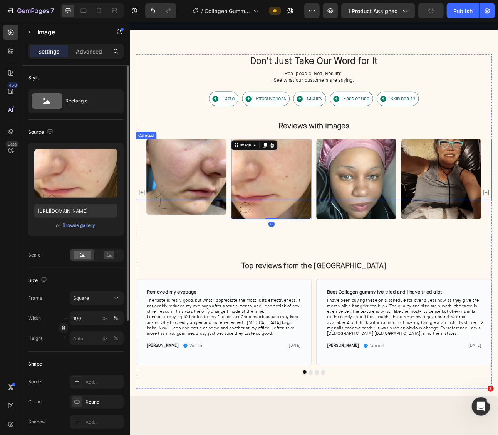
click at [207, 240] on img at bounding box center [200, 216] width 101 height 95
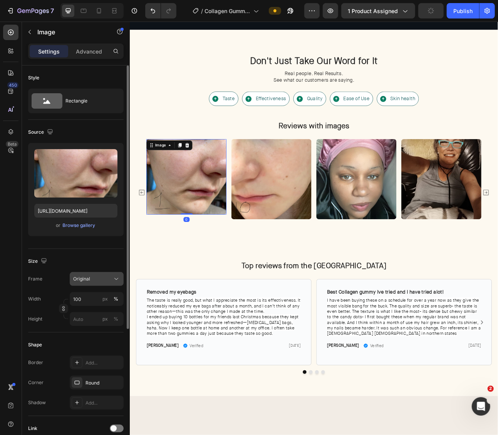
click at [92, 280] on div "Original" at bounding box center [92, 278] width 38 height 7
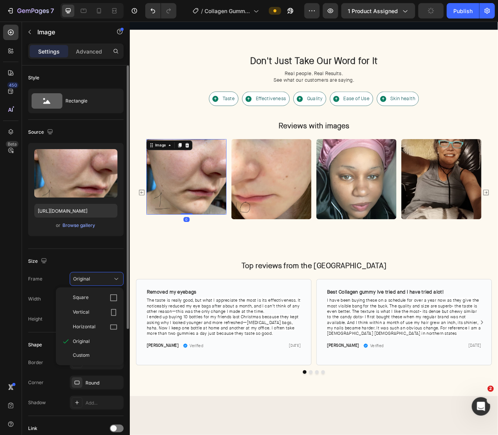
drag, startPoint x: 112, startPoint y: 295, endPoint x: 122, endPoint y: 282, distance: 16.3
click at [112, 295] on icon at bounding box center [114, 298] width 8 height 8
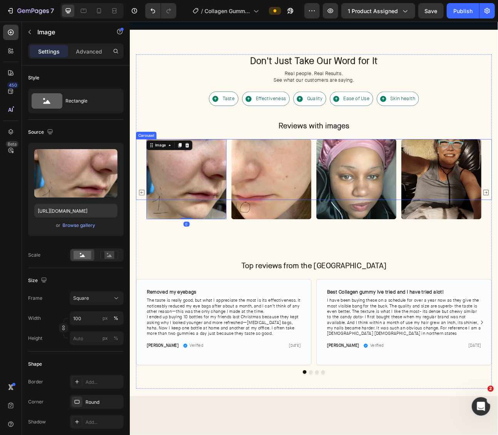
click at [143, 232] on icon "Carousel Back Arrow" at bounding box center [144, 236] width 9 height 9
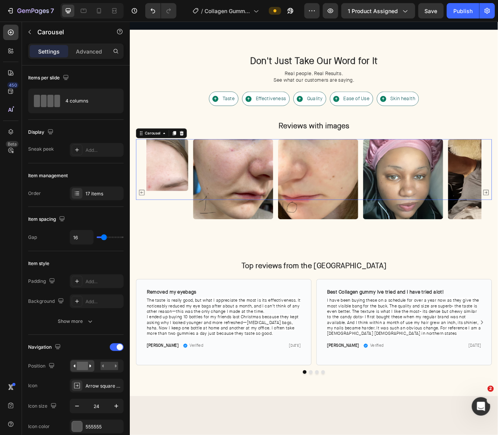
click at [143, 232] on icon "Carousel Back Arrow" at bounding box center [144, 236] width 9 height 9
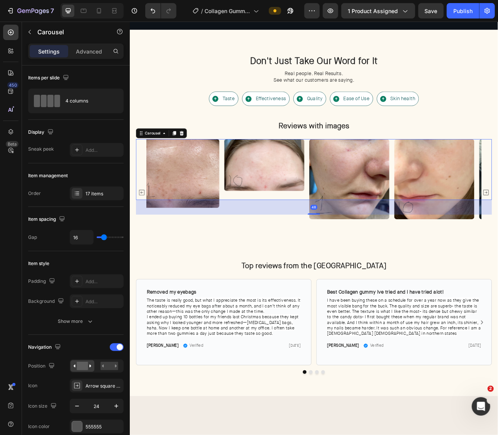
click at [143, 232] on icon "Carousel Back Arrow" at bounding box center [144, 236] width 9 height 9
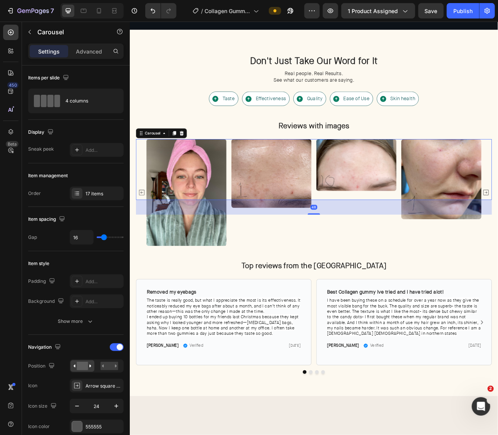
click at [143, 232] on icon "Carousel Back Arrow" at bounding box center [144, 236] width 9 height 9
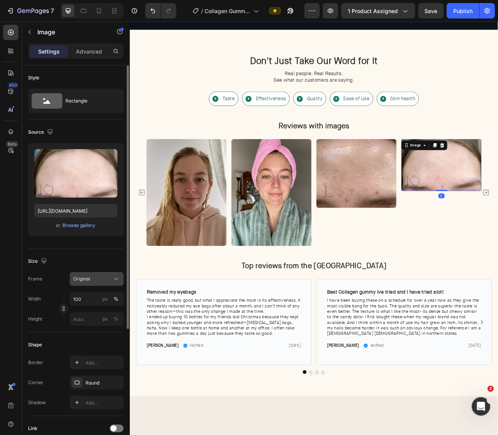
click at [87, 281] on span "Original" at bounding box center [81, 278] width 17 height 7
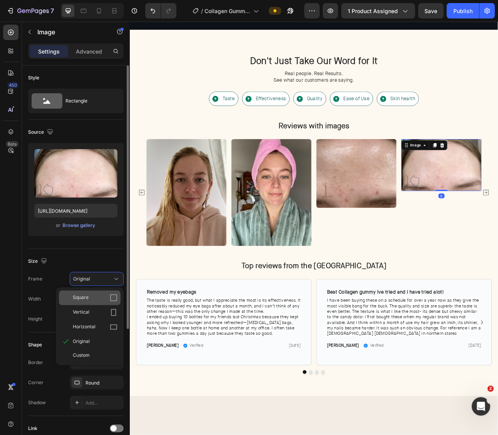
click at [89, 295] on div "Square" at bounding box center [95, 298] width 45 height 8
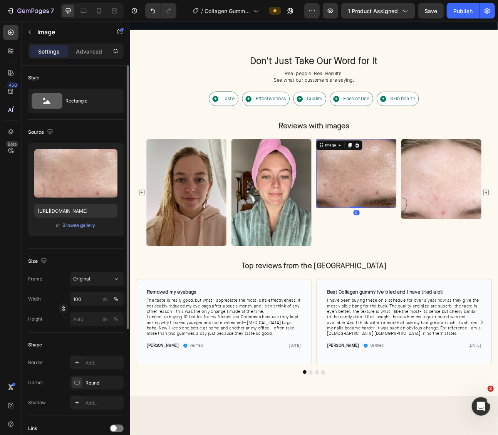
drag, startPoint x: 384, startPoint y: 237, endPoint x: 329, endPoint y: 267, distance: 62.6
click at [384, 237] on img at bounding box center [414, 212] width 101 height 86
click at [115, 278] on icon at bounding box center [116, 279] width 8 height 8
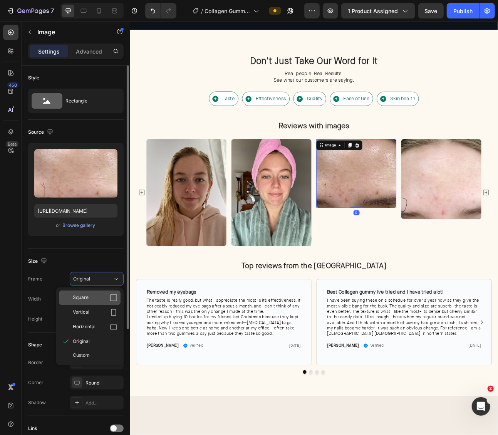
click at [104, 297] on div "Square" at bounding box center [95, 298] width 45 height 8
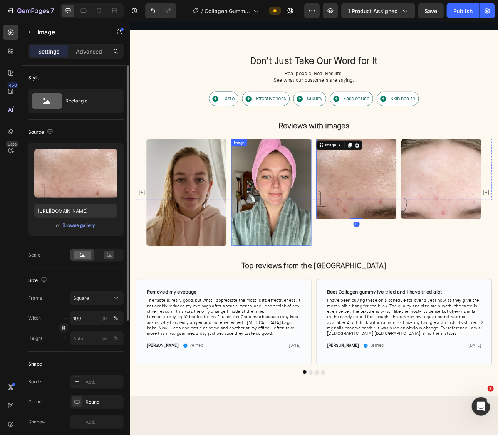
click at [292, 246] on img at bounding box center [307, 236] width 101 height 134
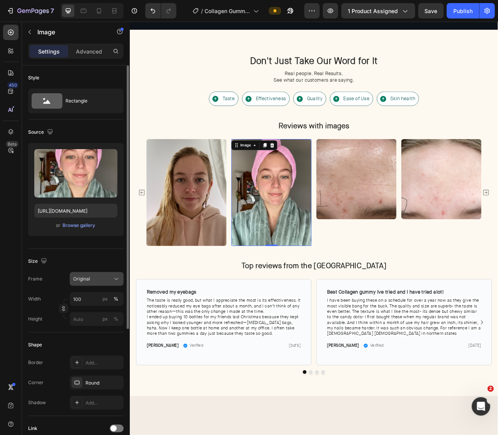
click at [100, 276] on div "Original" at bounding box center [92, 278] width 38 height 7
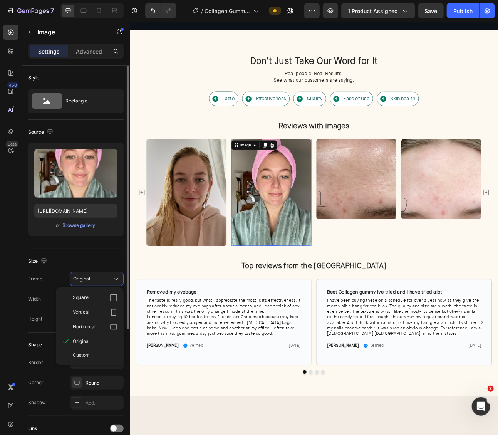
click at [101, 294] on div "Square" at bounding box center [95, 298] width 45 height 8
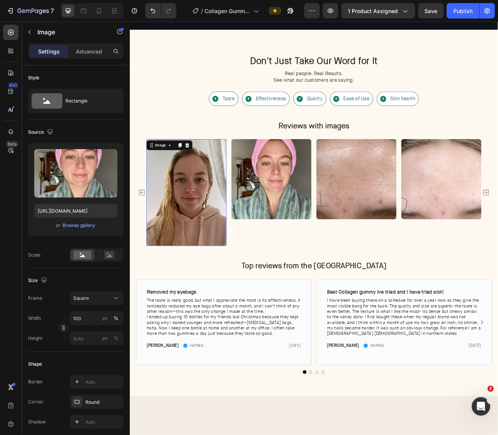
drag, startPoint x: 196, startPoint y: 263, endPoint x: 134, endPoint y: 305, distance: 75.4
click at [196, 263] on img at bounding box center [200, 236] width 101 height 134
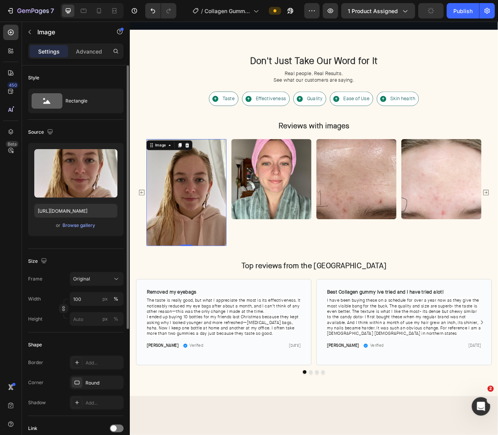
drag, startPoint x: 92, startPoint y: 280, endPoint x: 97, endPoint y: 285, distance: 6.9
click at [92, 280] on div "Original" at bounding box center [92, 278] width 38 height 7
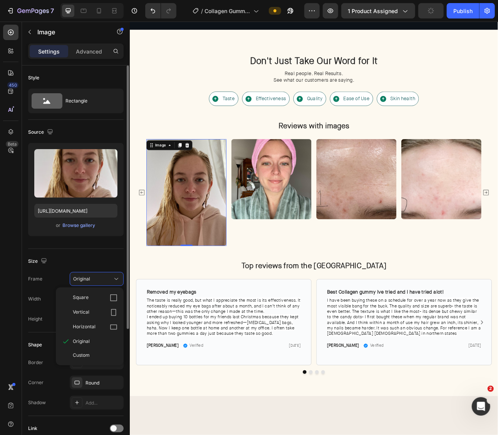
drag, startPoint x: 105, startPoint y: 295, endPoint x: 115, endPoint y: 272, distance: 24.5
click at [105, 295] on div "Square" at bounding box center [95, 298] width 45 height 8
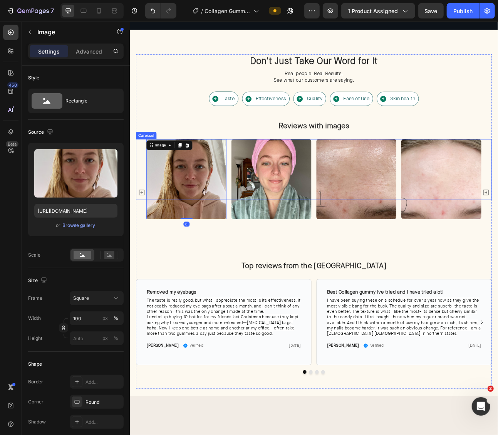
click at [143, 235] on icon "Carousel Back Arrow" at bounding box center [144, 236] width 9 height 9
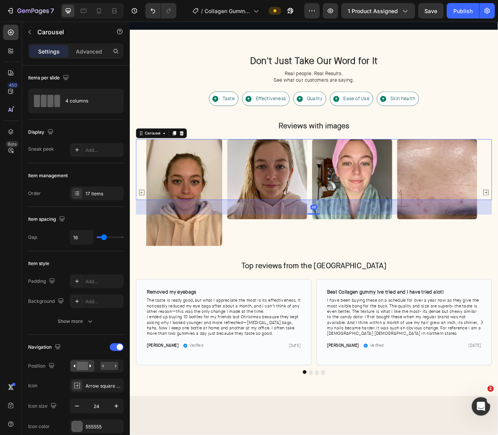
click at [143, 235] on icon "Carousel Back Arrow" at bounding box center [144, 236] width 9 height 9
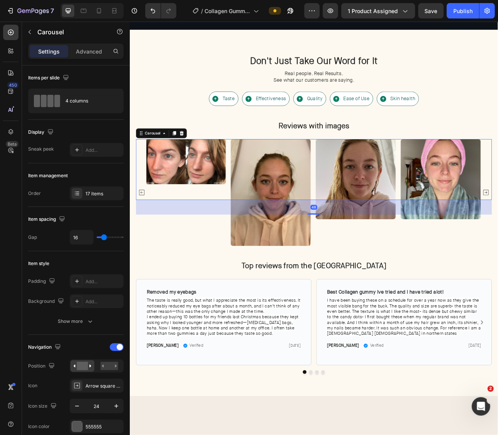
click at [143, 235] on icon "Carousel Back Arrow" at bounding box center [144, 236] width 9 height 9
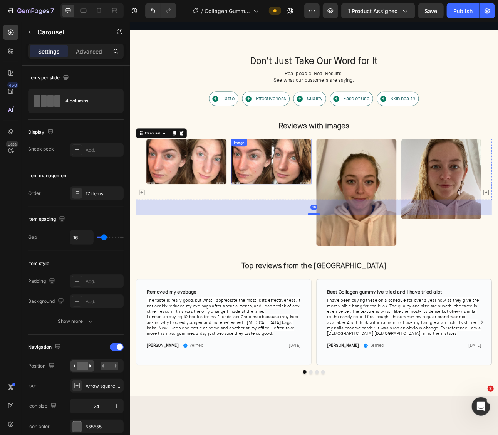
click at [386, 203] on img at bounding box center [414, 236] width 101 height 134
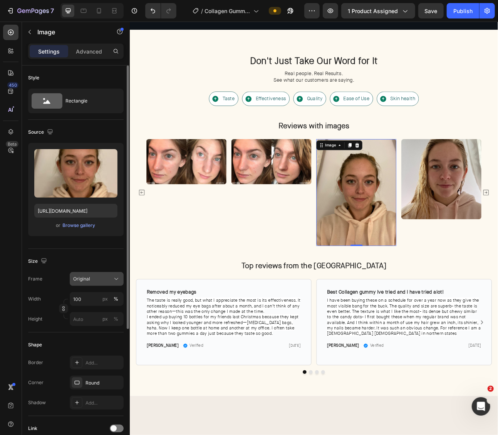
click at [84, 282] on button "Original" at bounding box center [97, 279] width 54 height 14
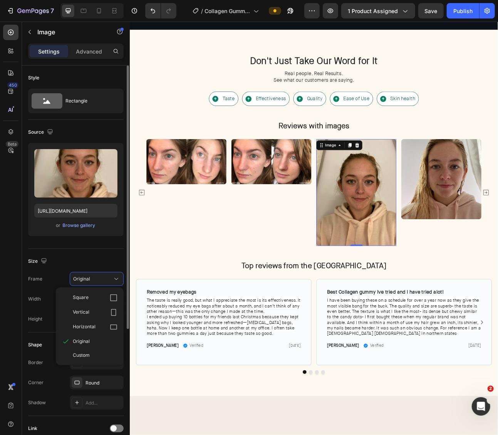
drag, startPoint x: 92, startPoint y: 295, endPoint x: 122, endPoint y: 267, distance: 40.6
click at [92, 295] on div "Square" at bounding box center [95, 298] width 45 height 8
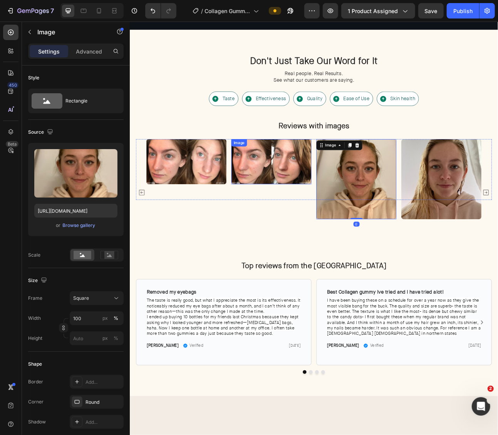
click at [291, 210] on img at bounding box center [307, 197] width 101 height 57
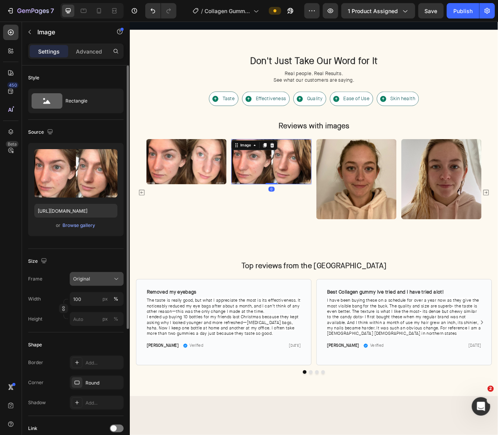
click at [92, 282] on button "Original" at bounding box center [97, 279] width 54 height 14
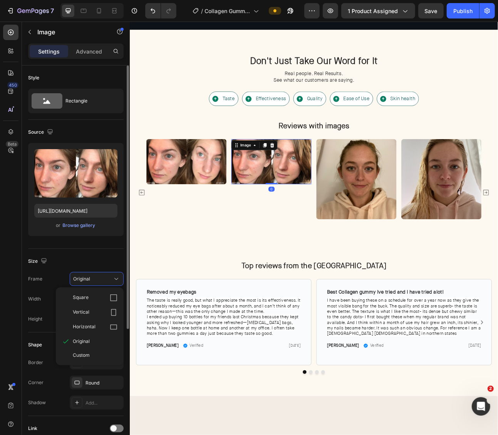
drag, startPoint x: 93, startPoint y: 296, endPoint x: 99, endPoint y: 284, distance: 13.1
click at [93, 296] on div "Square" at bounding box center [95, 298] width 45 height 8
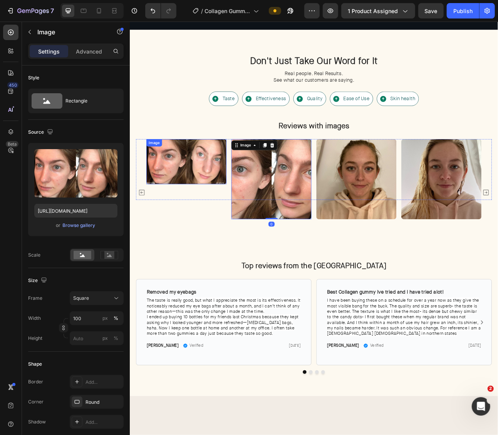
click at [210, 192] on img at bounding box center [200, 197] width 101 height 57
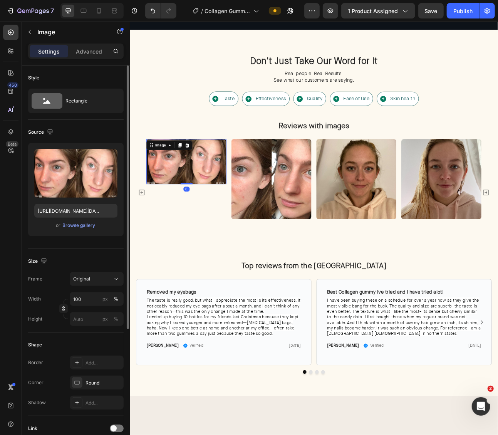
drag, startPoint x: 98, startPoint y: 275, endPoint x: 101, endPoint y: 285, distance: 10.4
click at [99, 275] on div "Original" at bounding box center [92, 278] width 38 height 7
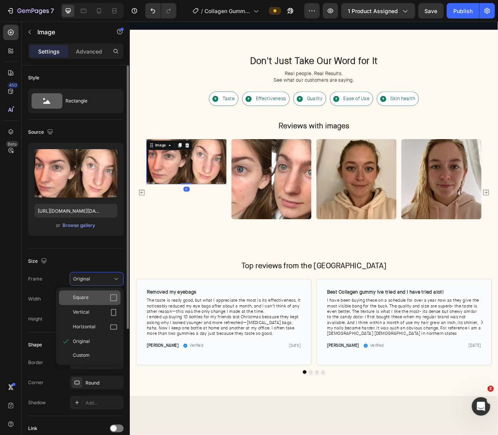
click at [103, 292] on div "Square" at bounding box center [90, 297] width 62 height 15
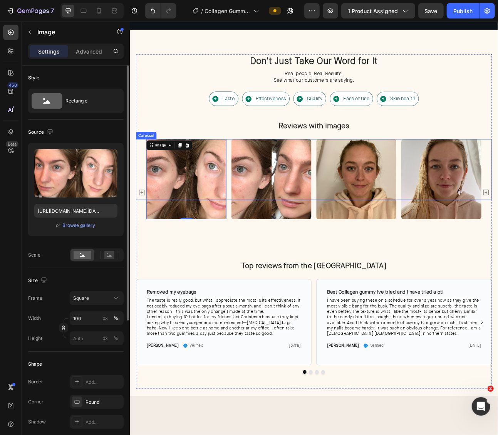
click at [145, 232] on icon "Carousel Back Arrow" at bounding box center [144, 236] width 9 height 9
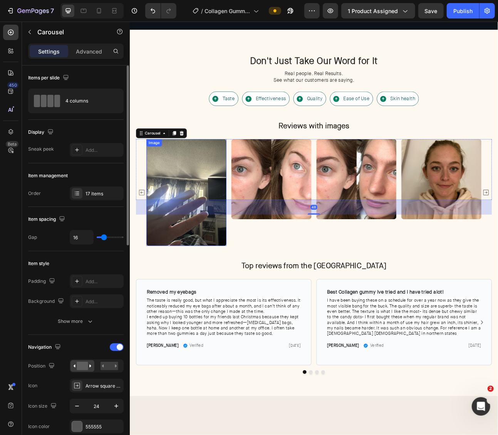
click at [220, 217] on img at bounding box center [200, 236] width 101 height 134
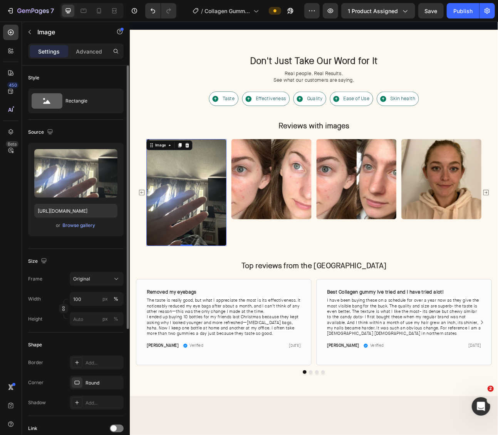
drag, startPoint x: 91, startPoint y: 279, endPoint x: 93, endPoint y: 285, distance: 7.3
click at [91, 279] on div "Original" at bounding box center [92, 278] width 38 height 7
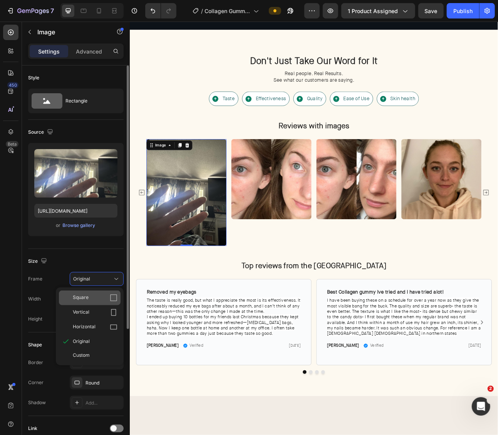
click at [95, 294] on div "Square" at bounding box center [95, 298] width 45 height 8
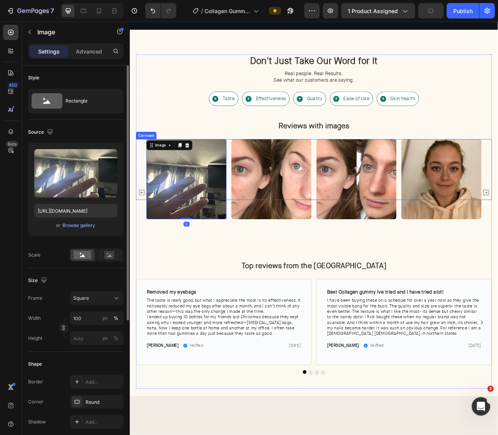
click at [146, 233] on icon "Carousel Back Arrow" at bounding box center [144, 236] width 7 height 7
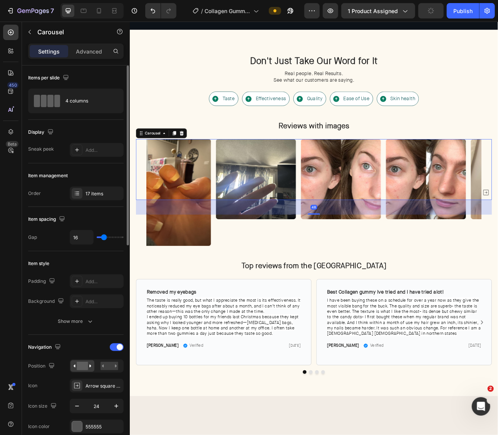
click at [146, 230] on div "Image Image Image Image Image Image Image Image Image Image Image Image Image I…" at bounding box center [360, 236] width 447 height 134
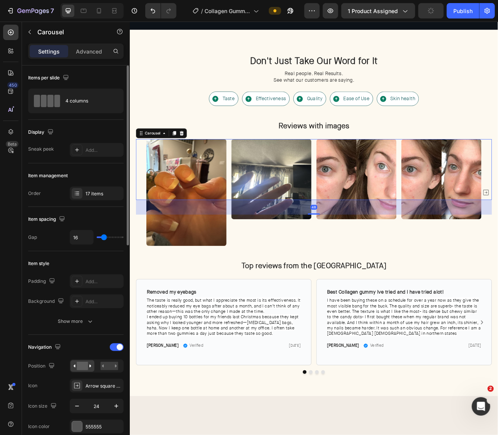
click at [146, 230] on div "Image Image Image Image Image Image Image Image Image Image Image Image Image I…" at bounding box center [360, 236] width 447 height 134
click at [197, 219] on img at bounding box center [200, 236] width 101 height 134
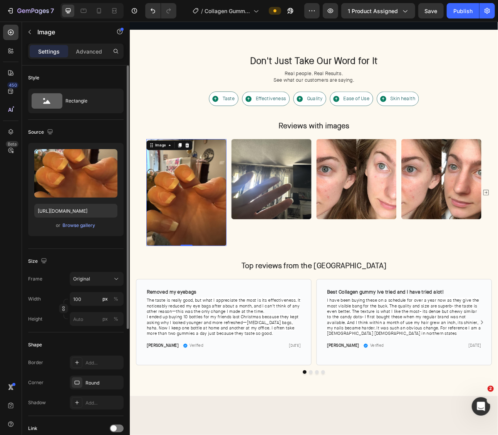
drag, startPoint x: 89, startPoint y: 281, endPoint x: 89, endPoint y: 286, distance: 5.0
click at [89, 281] on span "Original" at bounding box center [81, 278] width 17 height 7
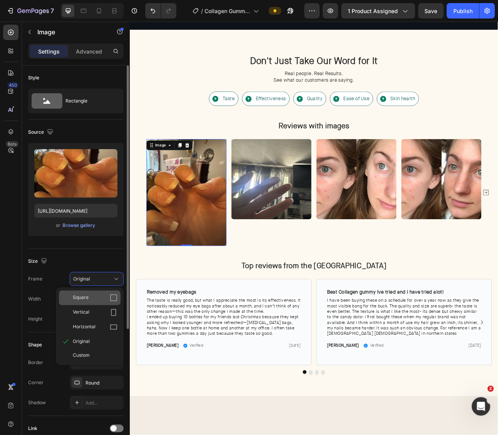
click at [92, 294] on div "Square" at bounding box center [95, 298] width 45 height 8
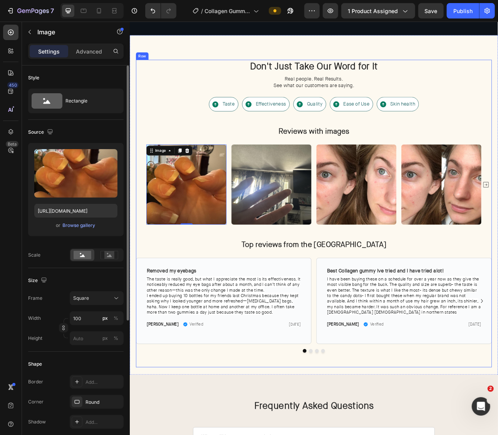
scroll to position [1777, 0]
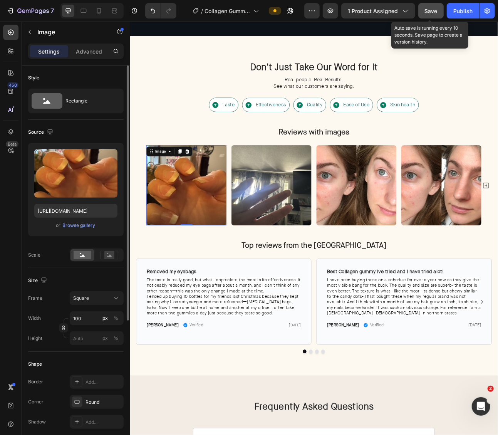
click at [425, 12] on span "Save" at bounding box center [431, 11] width 13 height 7
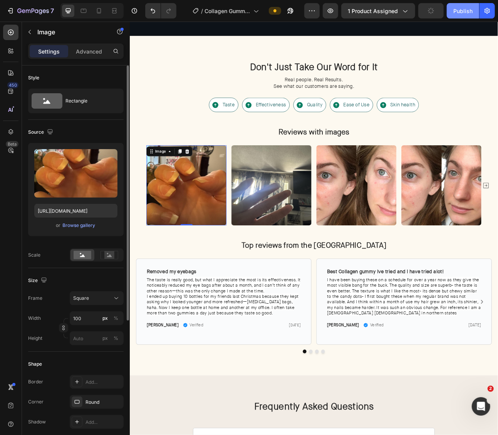
click at [451, 12] on button "Publish" at bounding box center [463, 10] width 32 height 15
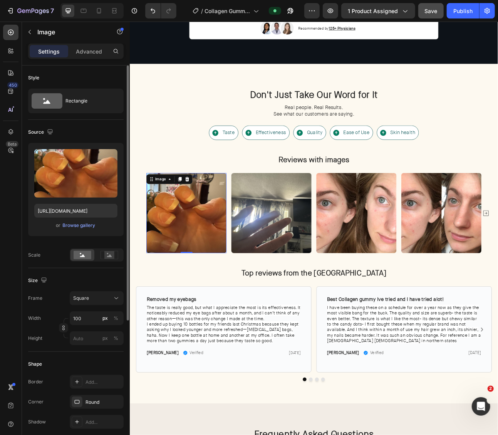
scroll to position [1741, 0]
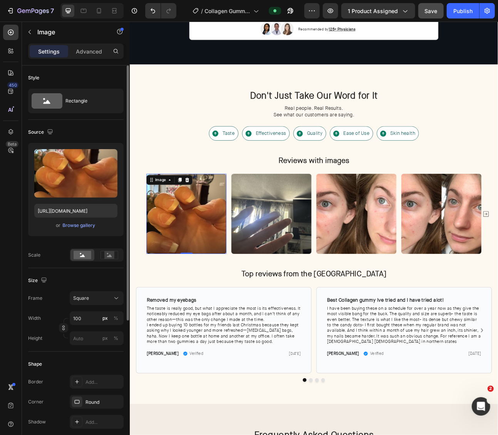
click at [102, 12] on icon at bounding box center [99, 11] width 8 height 8
click at [100, 11] on icon at bounding box center [99, 11] width 8 height 8
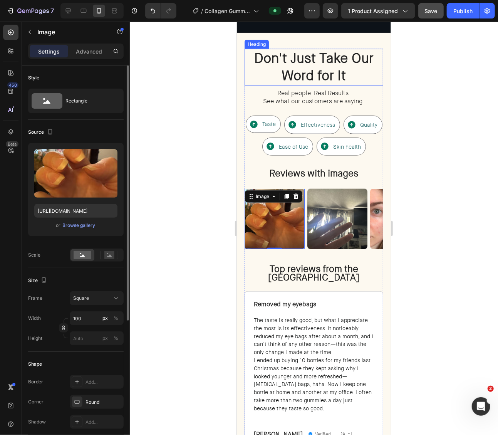
scroll to position [1756, 0]
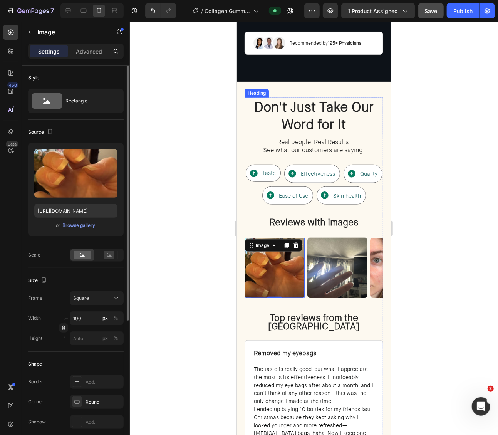
click at [346, 111] on h2 "Don't Just Take Our Word for It" at bounding box center [313, 115] width 139 height 37
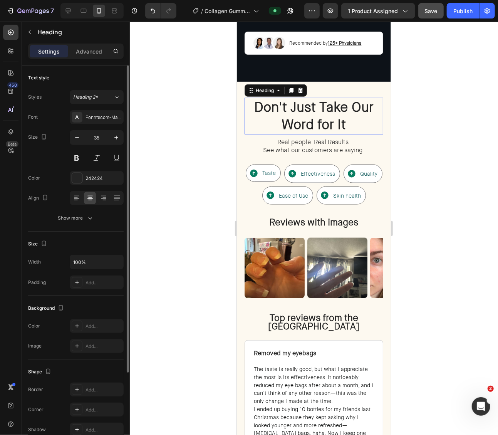
click at [346, 111] on p "Don't Just Take Our Word for It" at bounding box center [313, 115] width 137 height 35
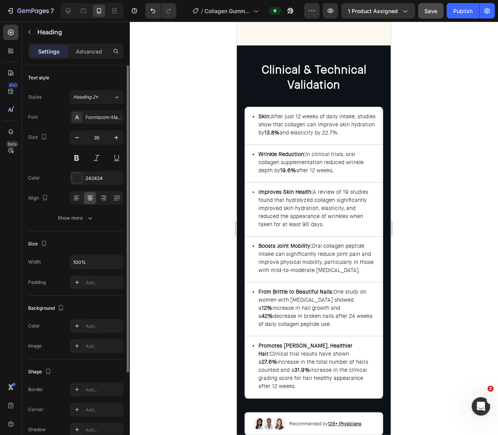
type input "16"
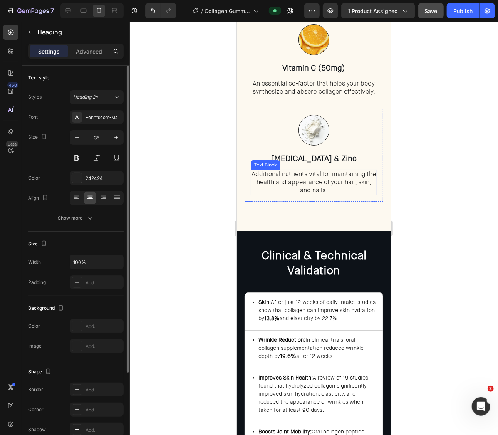
scroll to position [1356, 0]
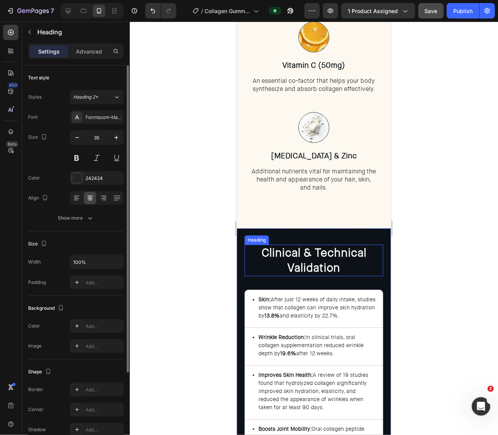
click at [309, 265] on strong "Clinical & Technical Validation" at bounding box center [313, 260] width 105 height 30
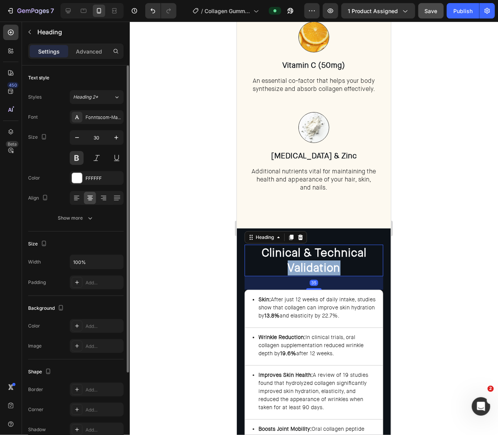
click at [309, 265] on strong "Clinical & Technical Validation" at bounding box center [313, 260] width 105 height 30
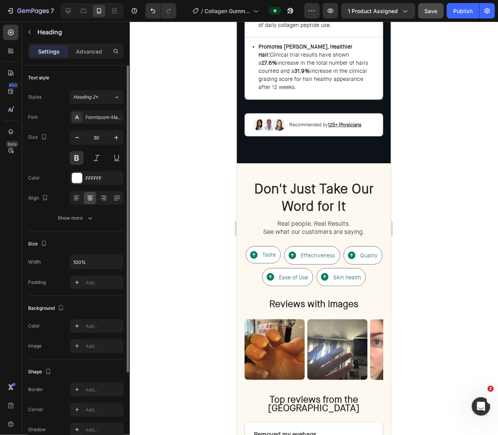
scroll to position [1835, 0]
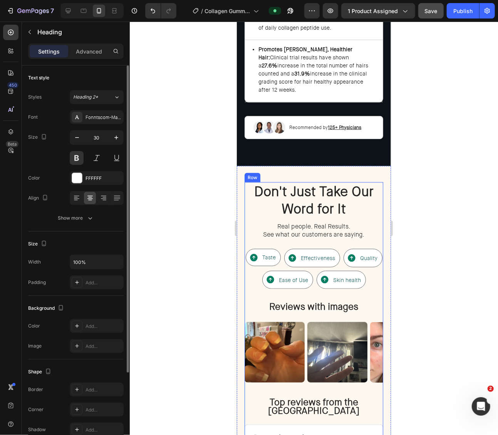
click at [307, 193] on h2 "Don't Just Take Our Word for It" at bounding box center [313, 200] width 139 height 37
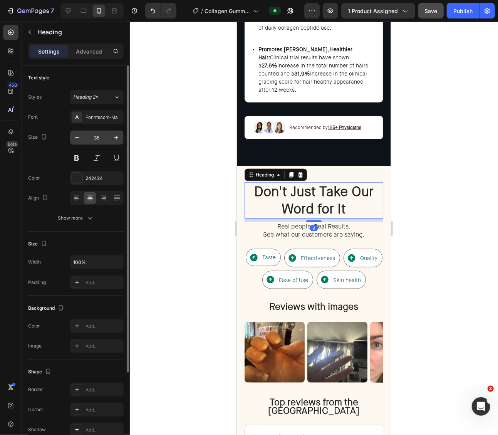
click at [96, 138] on input "35" at bounding box center [96, 138] width 25 height 14
type input "30"
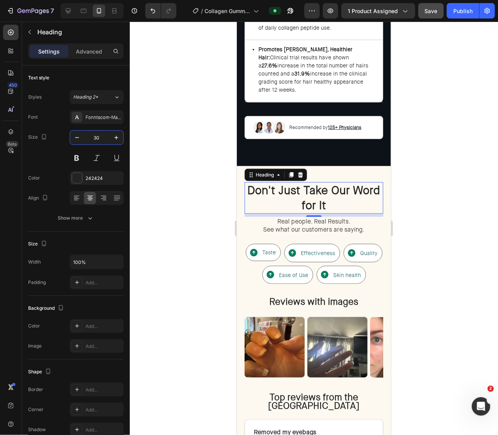
click at [319, 189] on h2 "Don't Just Take Our Word for It" at bounding box center [313, 198] width 139 height 32
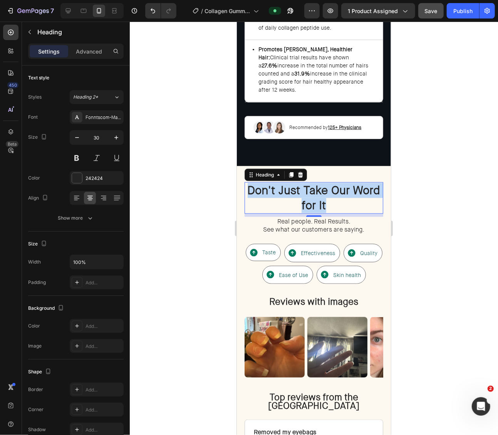
click at [319, 189] on p "Don't Just Take Our Word for It" at bounding box center [313, 198] width 137 height 30
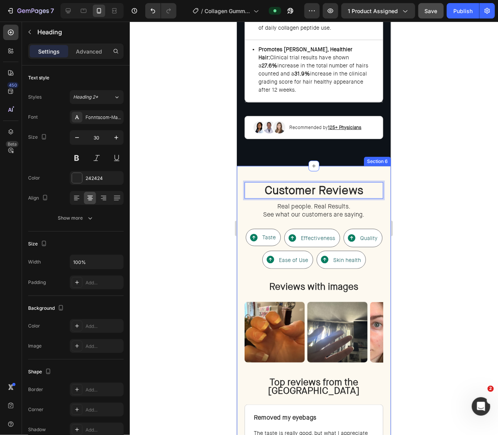
click at [436, 203] on div at bounding box center [314, 228] width 368 height 413
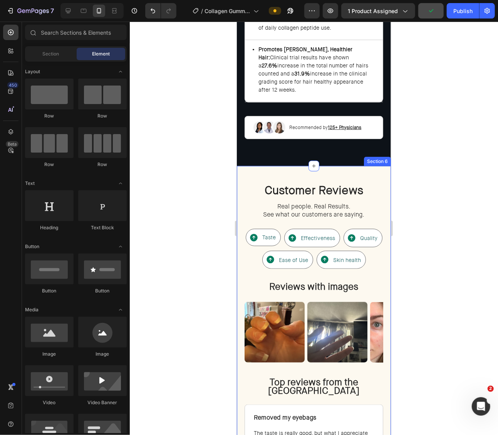
click at [432, 205] on div at bounding box center [314, 228] width 368 height 413
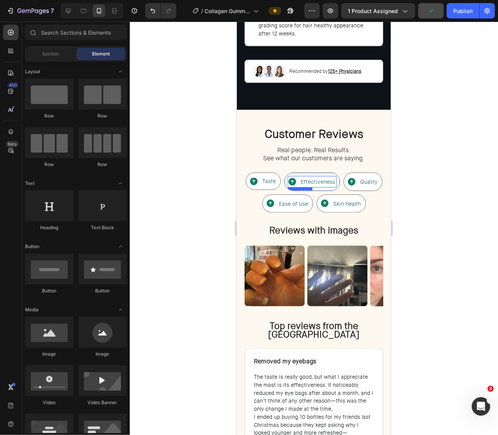
scroll to position [1892, 0]
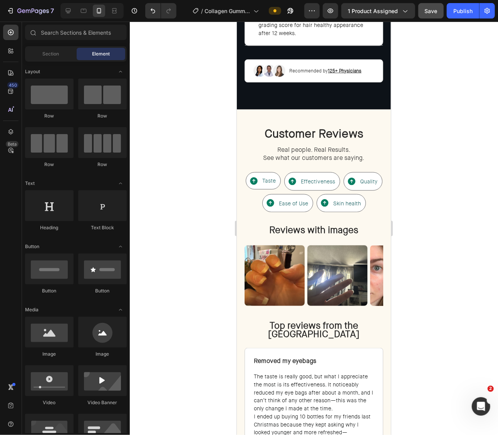
click at [413, 210] on div at bounding box center [314, 228] width 368 height 413
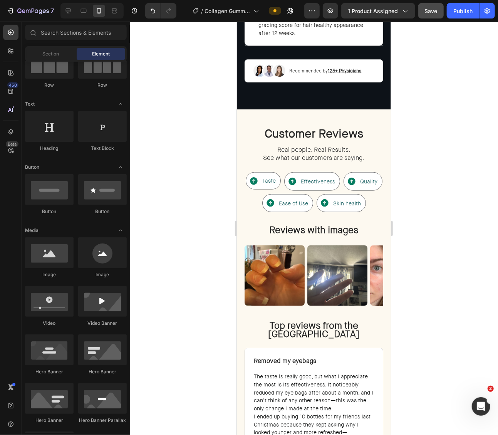
scroll to position [0, 0]
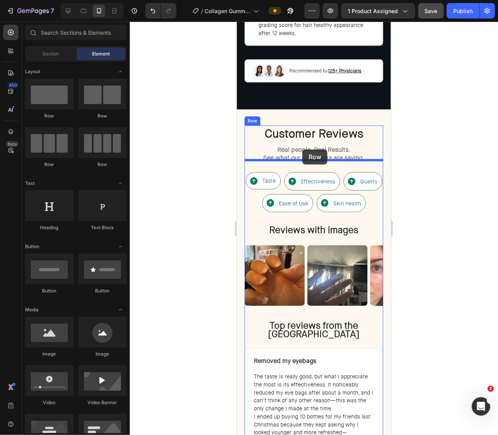
drag, startPoint x: 345, startPoint y: 128, endPoint x: 316, endPoint y: 32, distance: 100.2
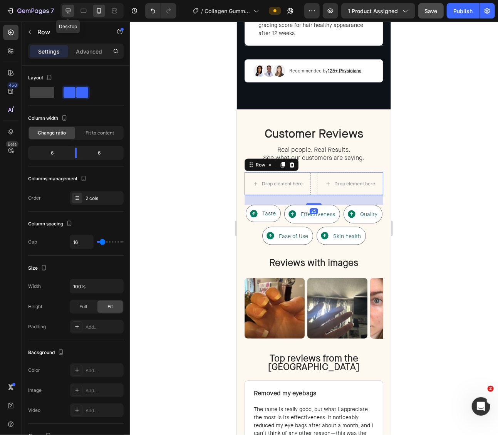
click at [69, 11] on icon at bounding box center [68, 10] width 5 height 5
type input "1200"
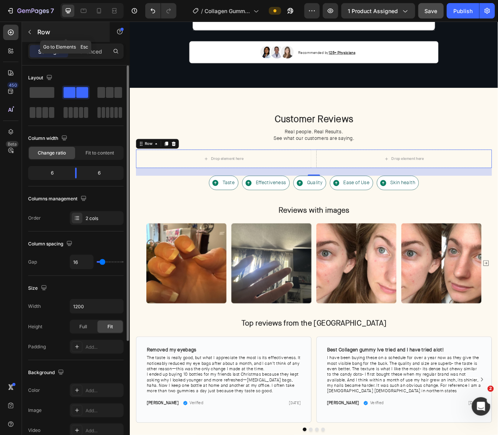
click at [43, 31] on p "Row" at bounding box center [69, 31] width 65 height 9
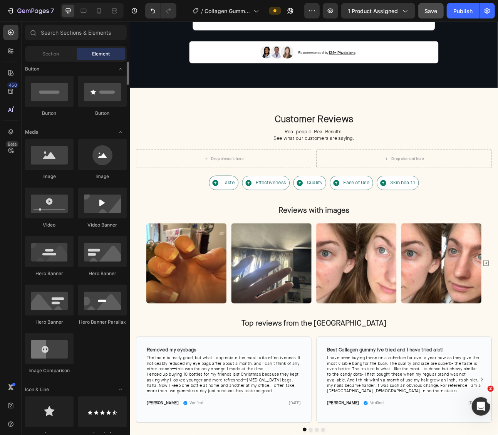
scroll to position [213, 0]
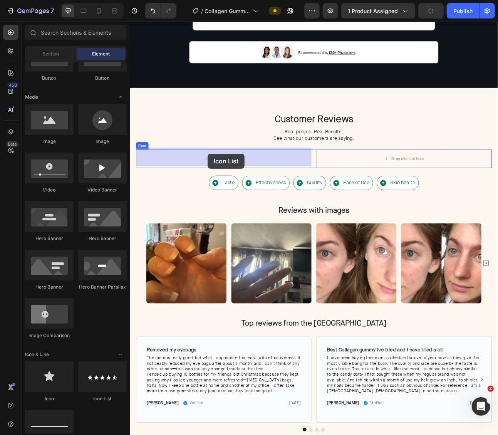
drag, startPoint x: 233, startPoint y: 386, endPoint x: 227, endPoint y: 187, distance: 198.9
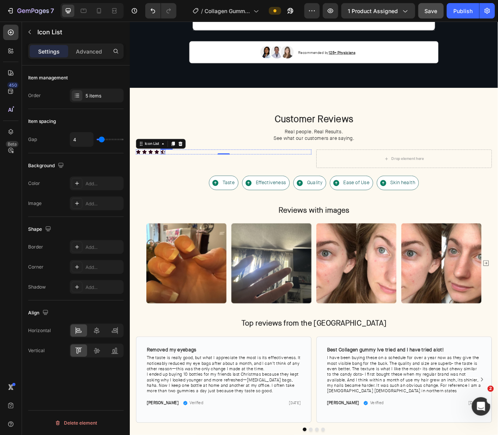
click at [172, 182] on icon at bounding box center [171, 185] width 6 height 6
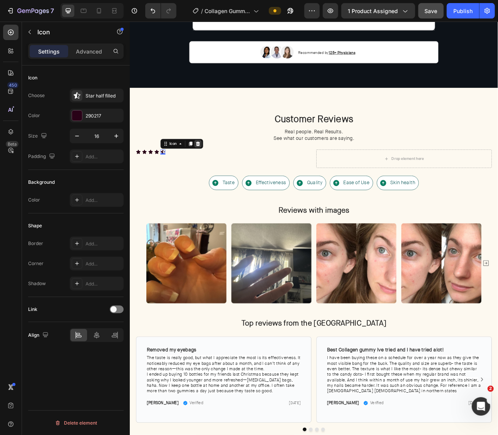
click at [214, 172] on icon at bounding box center [215, 174] width 5 height 5
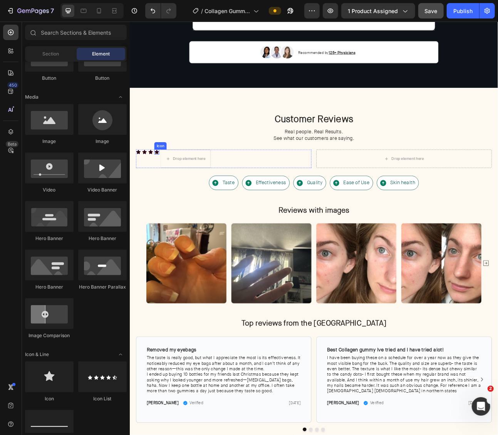
click at [164, 183] on div "Icon" at bounding box center [163, 185] width 6 height 6
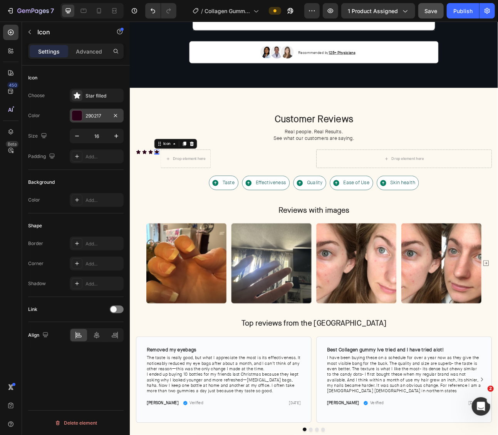
click at [77, 112] on div at bounding box center [77, 116] width 10 height 10
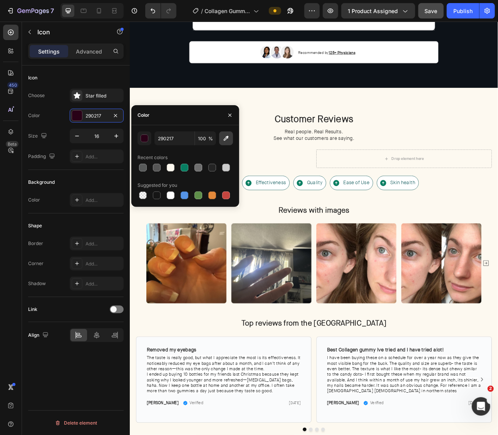
click at [225, 141] on icon "button" at bounding box center [226, 138] width 8 height 8
type input "FF6101"
click at [327, 195] on div "Icon Icon Icon Icon 0 Drop element here" at bounding box center [247, 193] width 220 height 23
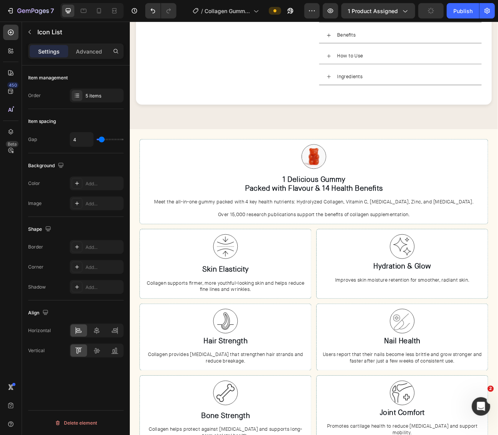
scroll to position [0, 0]
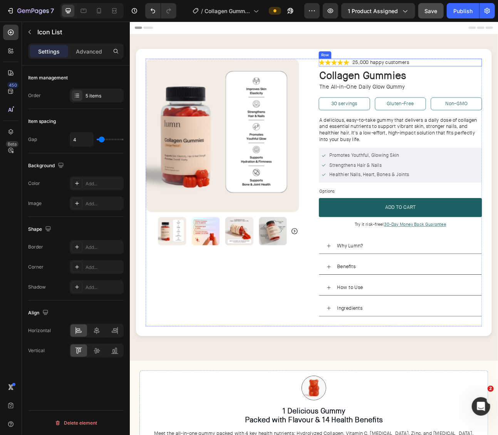
click at [492, 71] on div "Icon Icon Icon Icon Icon Icon List 25,000 happy customers Text Block Row" at bounding box center [469, 73] width 205 height 10
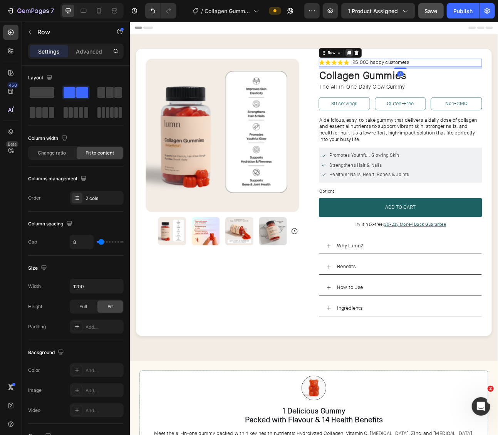
click at [404, 60] on icon at bounding box center [405, 60] width 4 height 5
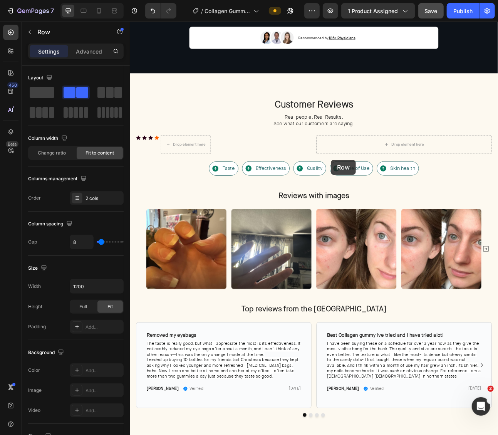
scroll to position [1604, 0]
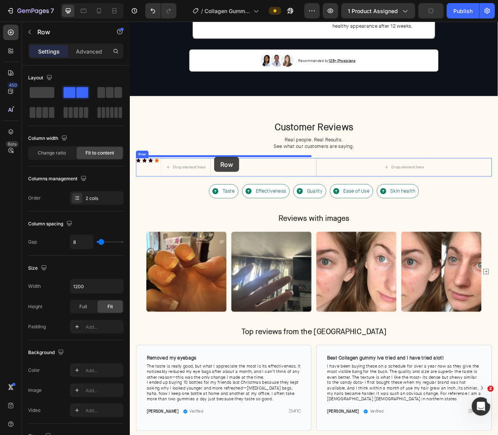
drag, startPoint x: 386, startPoint y: 74, endPoint x: 235, endPoint y: 191, distance: 190.8
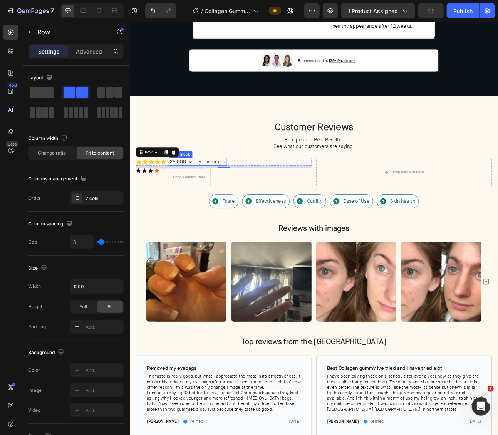
scroll to position [1605, 0]
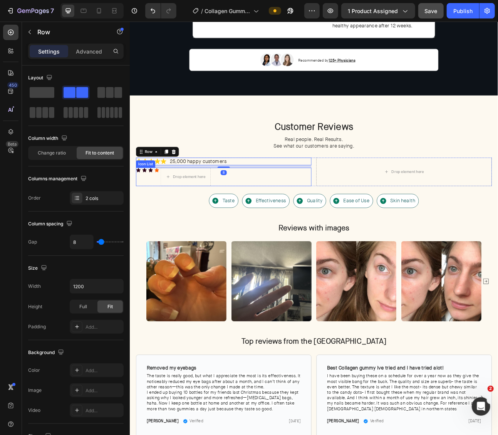
click at [251, 214] on div "Icon Icon Icon Icon Drop element here" at bounding box center [247, 216] width 220 height 23
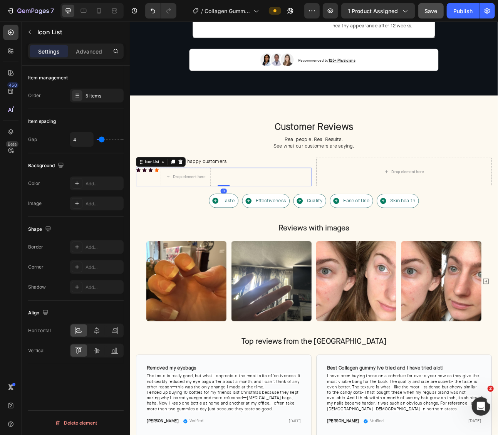
click at [198, 195] on div "Icon List" at bounding box center [168, 197] width 62 height 12
click at [195, 195] on icon at bounding box center [193, 197] width 5 height 5
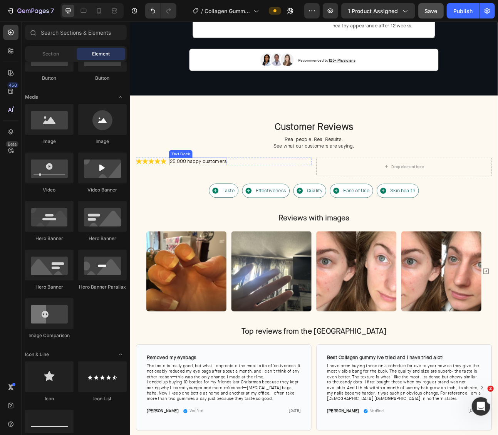
click at [218, 194] on p "25,000 happy customers" at bounding box center [215, 197] width 71 height 8
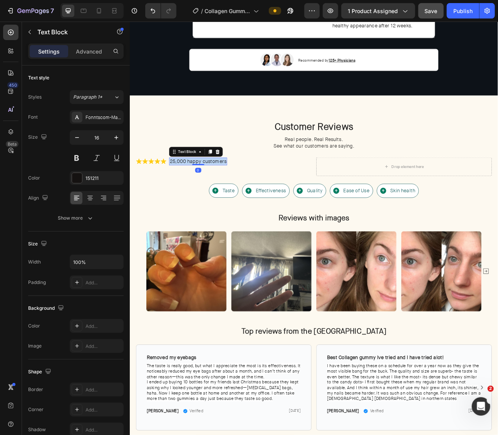
click at [218, 194] on p "25,000 happy customers" at bounding box center [215, 197] width 71 height 8
click at [243, 195] on div "Icon Icon Icon Icon Icon Icon List 4.8 out of 5 Text Block 0 Row" at bounding box center [247, 197] width 220 height 10
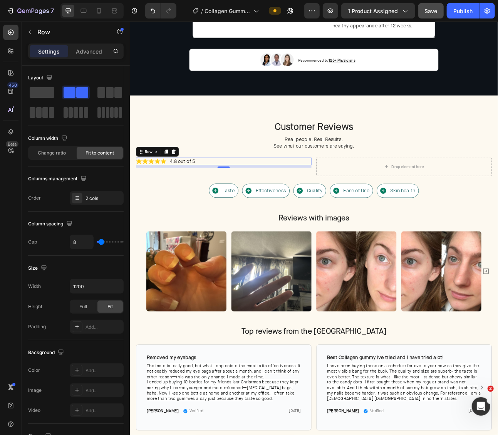
drag, startPoint x: 244, startPoint y: 201, endPoint x: 205, endPoint y: 194, distance: 39.6
click at [245, 195] on div "Icon Icon Icon Icon Icon Icon List 4.8 out of 5 Text Block Row 8" at bounding box center [247, 197] width 220 height 10
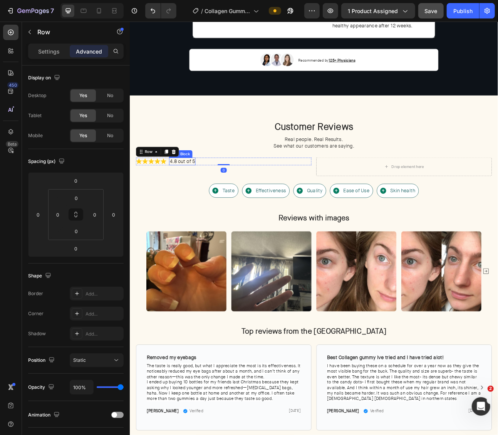
click at [205, 194] on p "4.8 out of 5" at bounding box center [196, 197] width 32 height 8
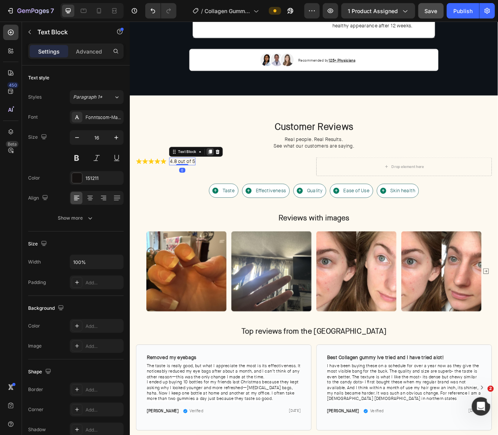
click at [230, 182] on icon at bounding box center [230, 184] width 4 height 5
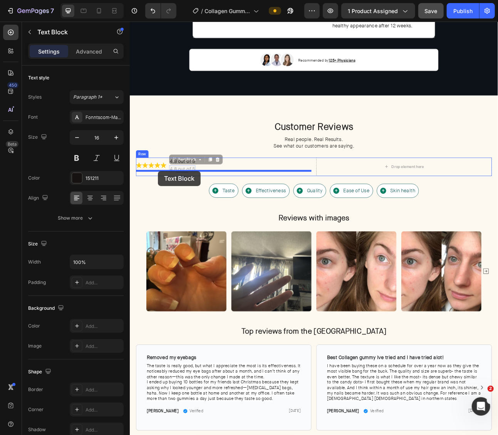
drag, startPoint x: 199, startPoint y: 195, endPoint x: 164, endPoint y: 209, distance: 37.0
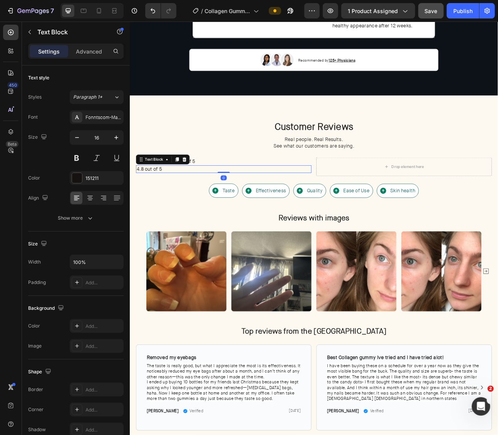
click at [188, 205] on p "4.8 out of 5" at bounding box center [247, 207] width 219 height 8
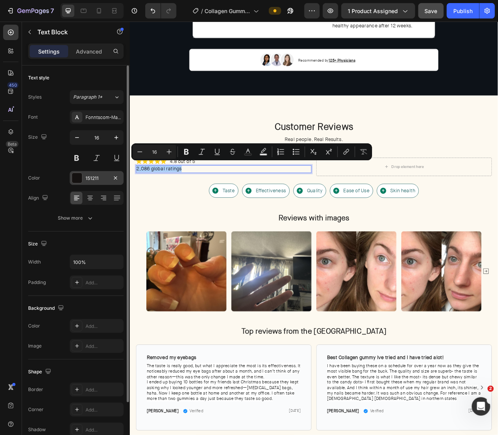
click at [83, 174] on div "151211" at bounding box center [97, 178] width 54 height 14
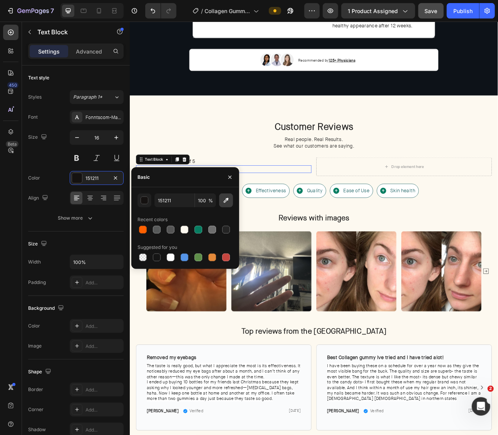
click at [222, 198] on button "button" at bounding box center [226, 200] width 14 height 14
type input "575959"
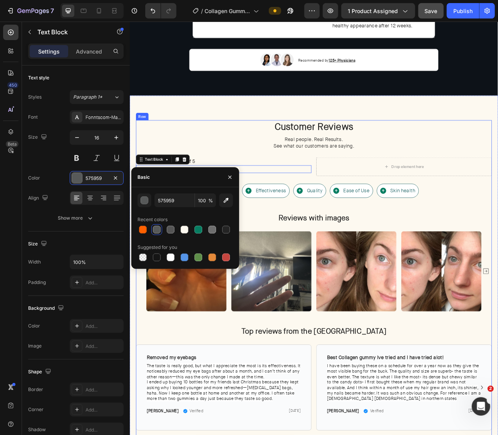
click at [339, 214] on div "Customer Reviews Heading Real people. Real Results. See what our customers are …" at bounding box center [360, 354] width 447 height 419
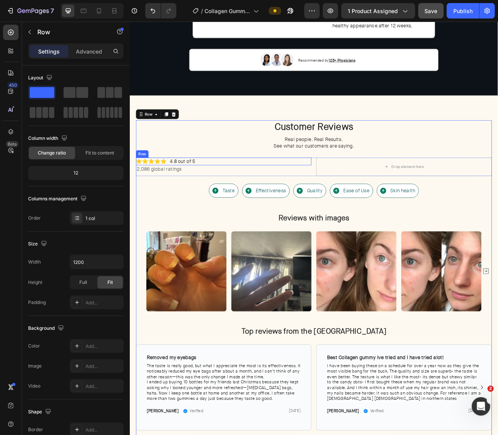
click at [252, 197] on div "Icon Icon Icon Icon Icon Icon List 4.8 out of 5 Text Block Row" at bounding box center [247, 197] width 220 height 10
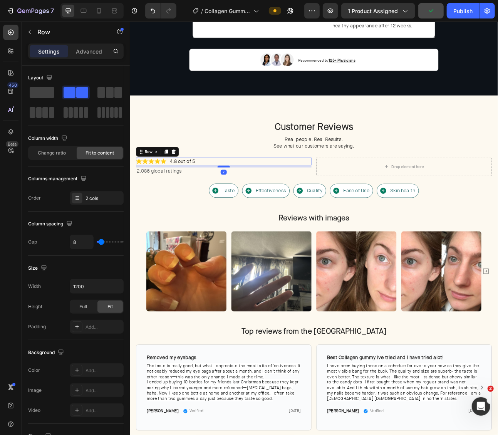
click at [246, 202] on div at bounding box center [247, 203] width 15 height 2
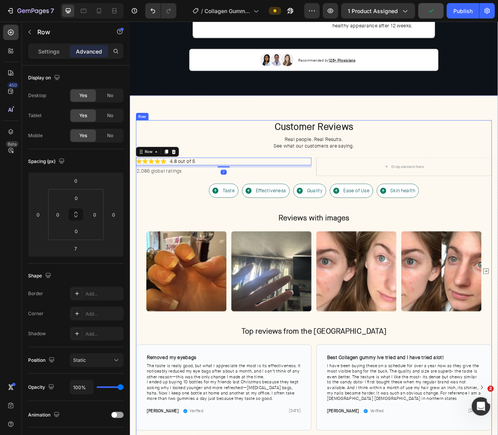
click at [206, 217] on div "Customer Reviews Heading Real people. Real Results. See what our customers are …" at bounding box center [360, 354] width 447 height 419
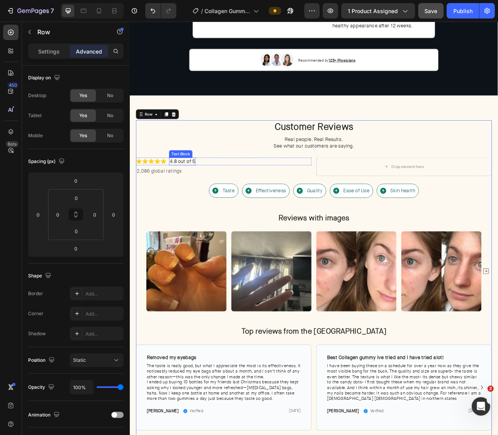
click at [203, 193] on p "4.8 out of 5" at bounding box center [196, 197] width 32 height 8
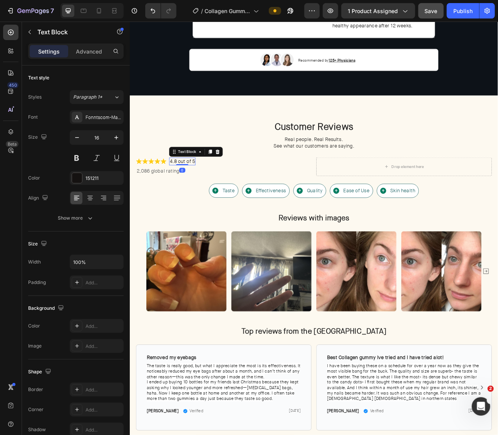
click at [203, 193] on p "4.8 out of 5" at bounding box center [196, 197] width 32 height 8
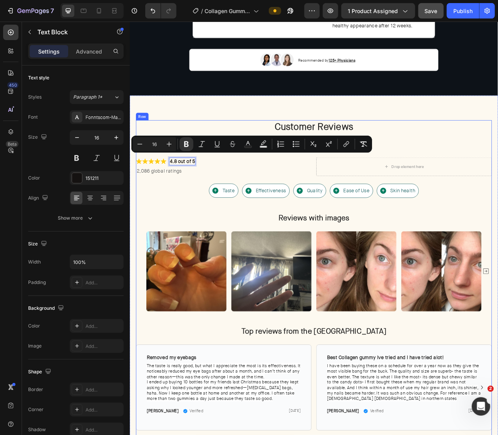
click at [200, 214] on div "Customer Reviews Heading Real people. Real Results. See what our customers are …" at bounding box center [360, 354] width 447 height 419
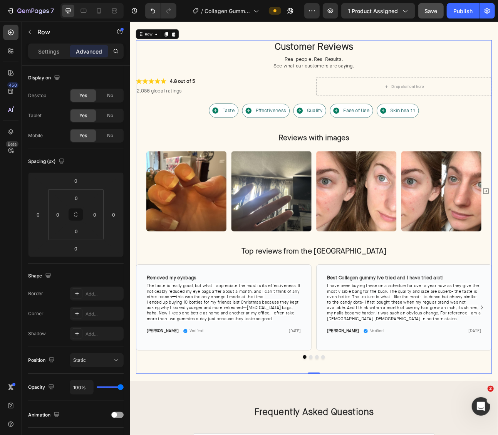
scroll to position [1705, 0]
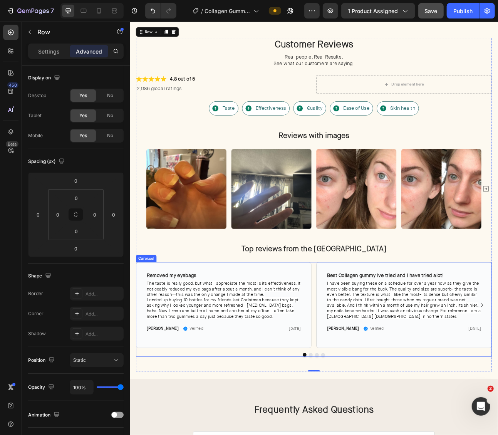
click at [361, 351] on div "Removed my eyebags Text Block Row The taste is really good, but what I apprecia…" at bounding box center [360, 378] width 447 height 108
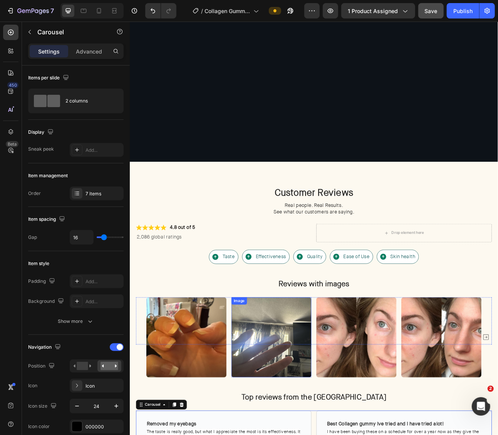
scroll to position [1736, 0]
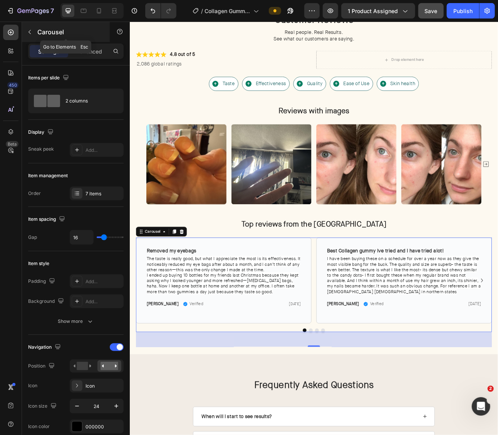
click at [30, 32] on icon "button" at bounding box center [30, 32] width 6 height 6
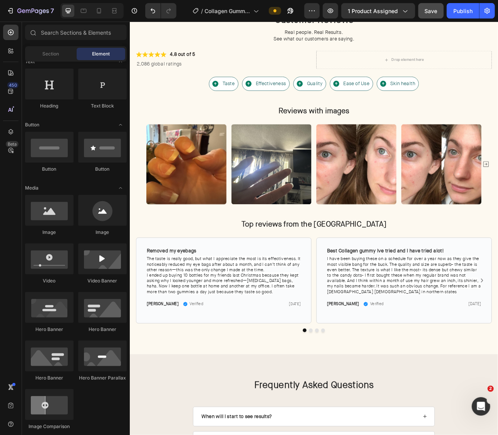
scroll to position [0, 0]
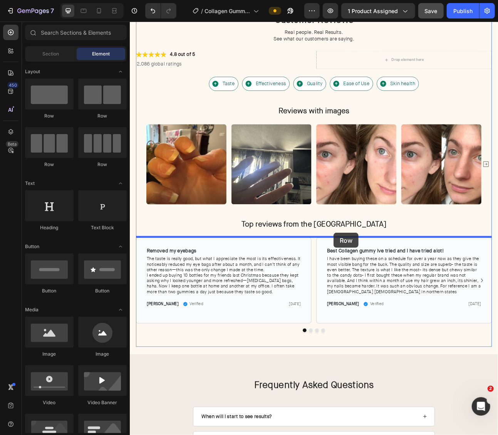
drag, startPoint x: 194, startPoint y: 118, endPoint x: 383, endPoint y: 287, distance: 253.5
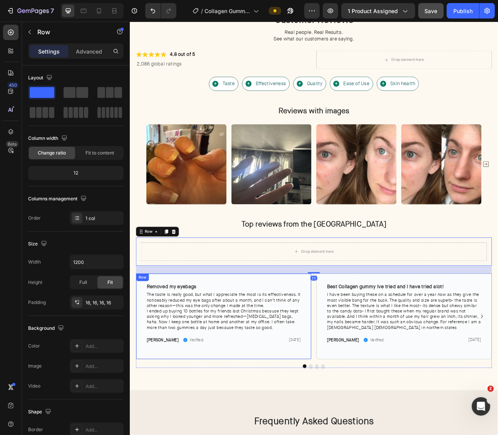
click at [311, 342] on div "Removed my eyebags Text Block Row The taste is really good, but what I apprecia…" at bounding box center [247, 392] width 220 height 108
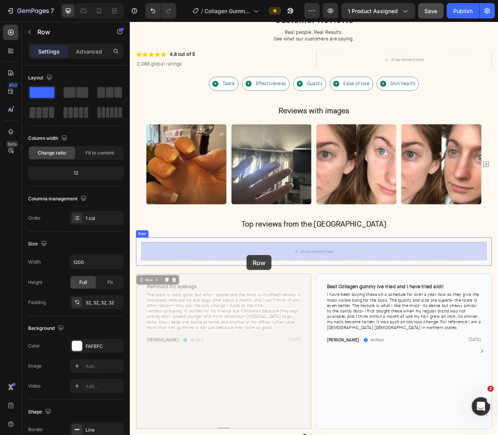
drag, startPoint x: 164, startPoint y: 342, endPoint x: 276, endPoint y: 314, distance: 115.2
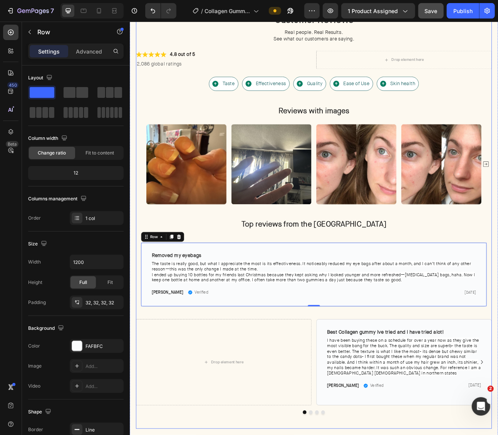
click at [271, 289] on div "Customer Reviews Heading Real people. Real Results. See what our customers are …" at bounding box center [360, 271] width 447 height 521
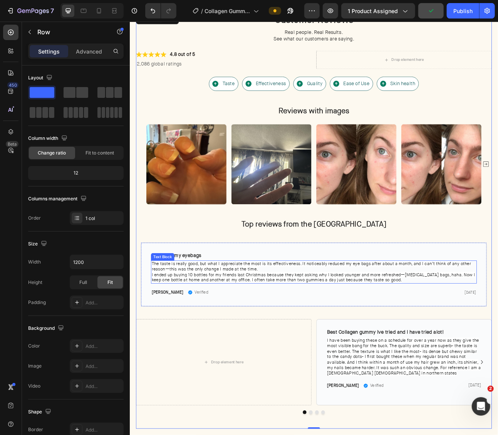
click at [335, 331] on p "The taste is really good, but what I appreciate the most is its effectiveness. …" at bounding box center [361, 336] width 408 height 28
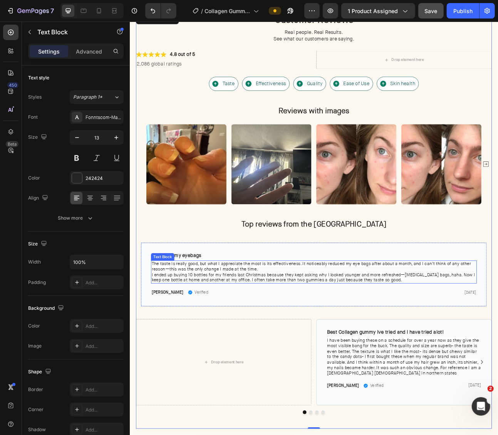
click at [335, 331] on p "The taste is really good, but what I appreciate the most is its effectiveness. …" at bounding box center [361, 336] width 408 height 28
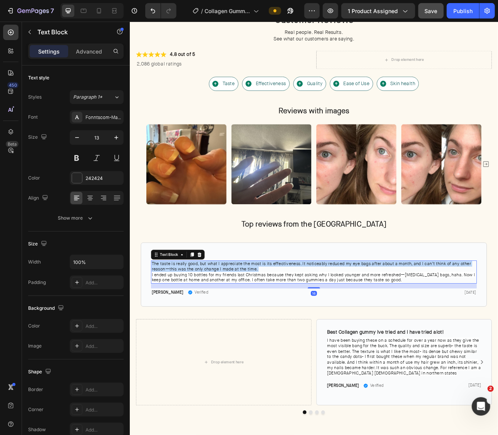
click at [335, 331] on p "The taste is really good, but what I appreciate the most is its effectiveness. …" at bounding box center [361, 336] width 408 height 28
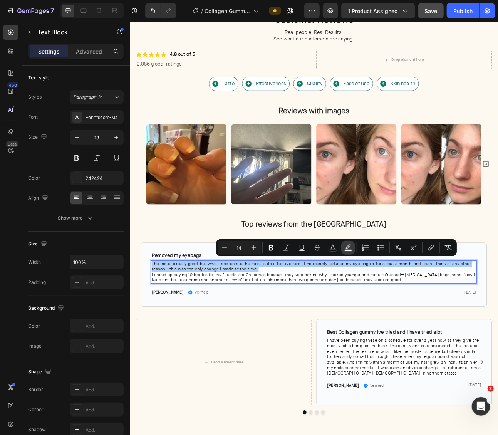
click at [346, 250] on rect "Editor contextual toolbar" at bounding box center [348, 251] width 7 height 2
type input "FFFFFF"
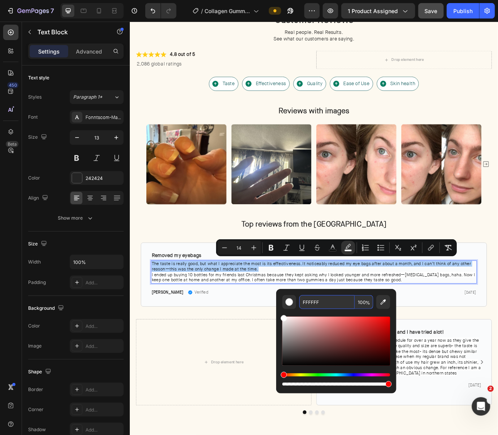
click at [365, 302] on input "100" at bounding box center [364, 302] width 18 height 14
type input "0"
click at [194, 287] on div "Customer Reviews Heading Real people. Real Results. See what our customers are …" at bounding box center [360, 271] width 447 height 521
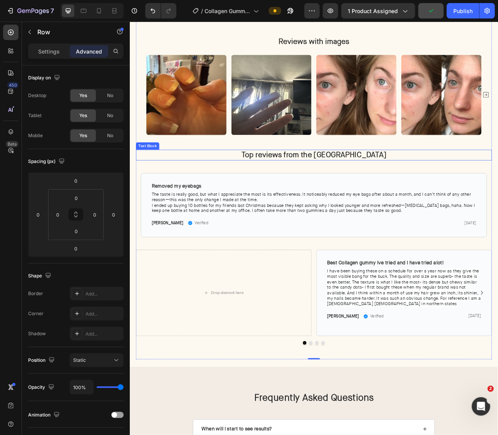
scroll to position [1826, 0]
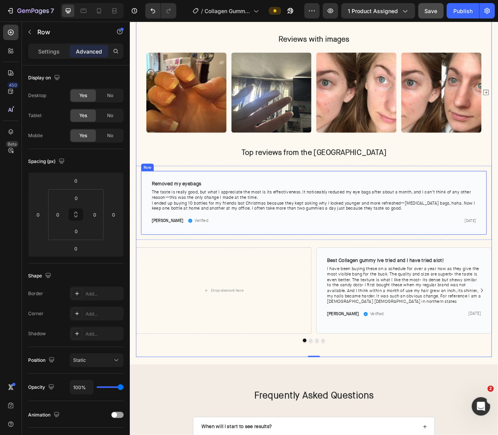
click at [377, 282] on div "Removed my eyebags Text Block Row The taste is really good, but what I apprecia…" at bounding box center [360, 249] width 435 height 81
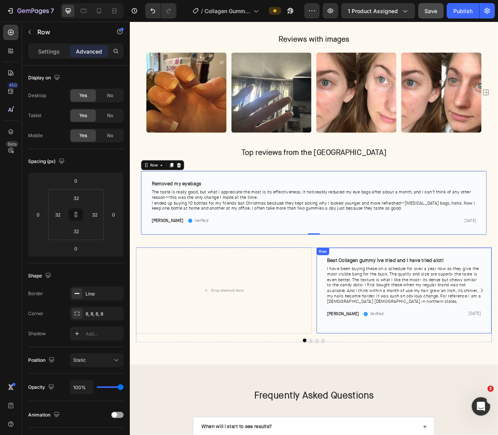
click at [391, 305] on div "Best Collagen gummy Ive tried and I have tried alot! Text Block Row I have been…" at bounding box center [474, 359] width 220 height 108
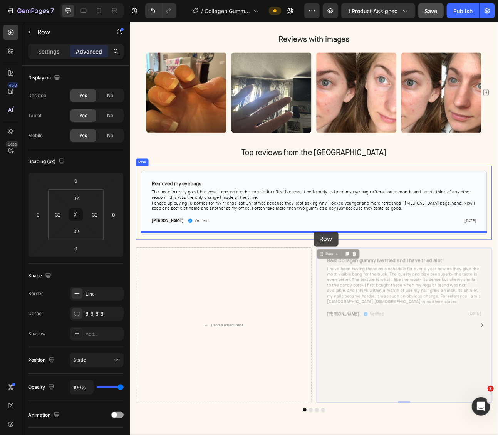
drag, startPoint x: 379, startPoint y: 307, endPoint x: 360, endPoint y: 285, distance: 28.7
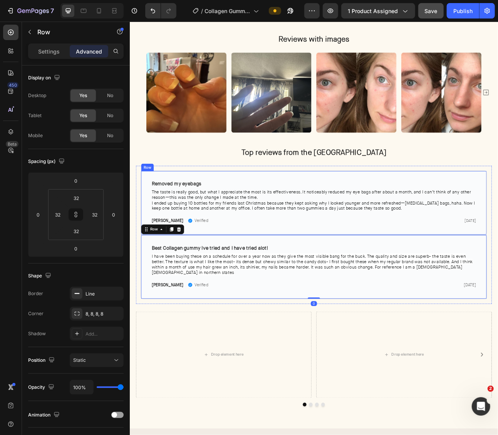
click at [220, 283] on div "Removed my eyebags Text Block Row The taste is really good, but what I apprecia…" at bounding box center [360, 249] width 435 height 81
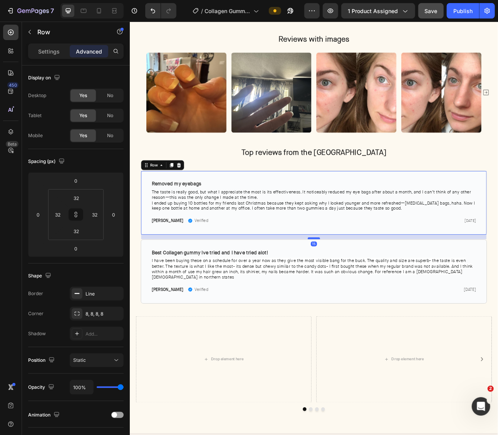
drag, startPoint x: 363, startPoint y: 285, endPoint x: 366, endPoint y: 291, distance: 6.2
click at [366, 292] on div at bounding box center [360, 293] width 15 height 2
drag, startPoint x: 365, startPoint y: 291, endPoint x: 364, endPoint y: 295, distance: 3.9
click at [366, 291] on div at bounding box center [360, 292] width 15 height 2
type input "10"
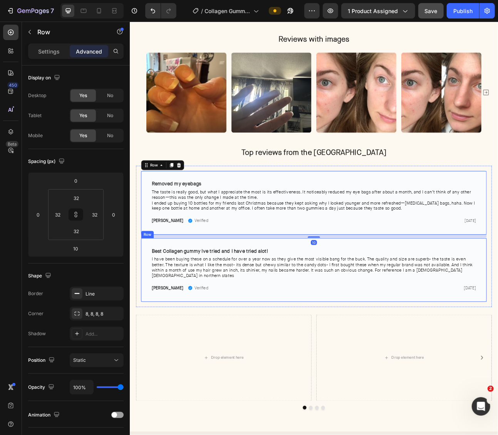
click at [376, 350] on div "Best Collagen gummy Ive tried and I have tried alot! Text Block Row I have been…" at bounding box center [360, 333] width 435 height 81
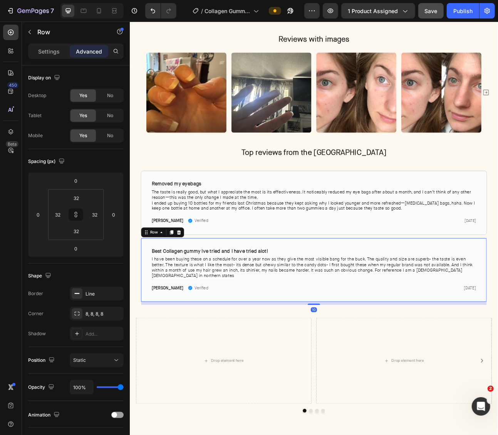
drag, startPoint x: 361, startPoint y: 360, endPoint x: 371, endPoint y: 370, distance: 13.9
click at [364, 376] on div at bounding box center [360, 377] width 15 height 2
type input "10"
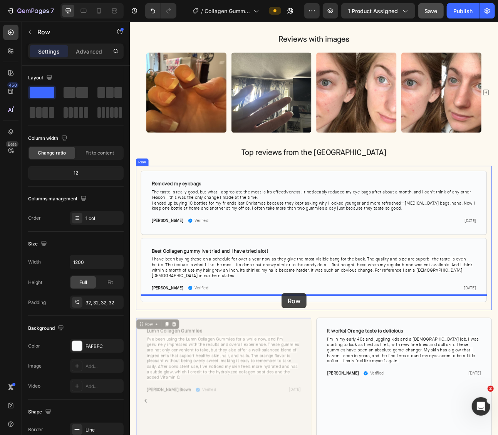
drag, startPoint x: 316, startPoint y: 384, endPoint x: 320, endPoint y: 363, distance: 22.0
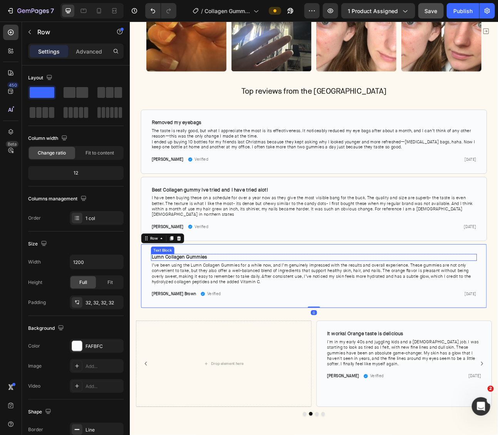
scroll to position [1904, 0]
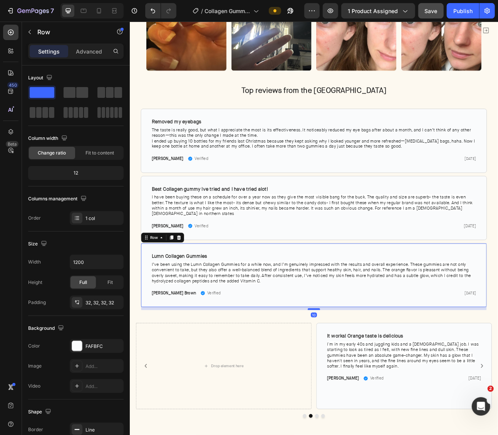
drag, startPoint x: 363, startPoint y: 364, endPoint x: 367, endPoint y: 368, distance: 6.0
click at [367, 381] on div at bounding box center [360, 382] width 15 height 2
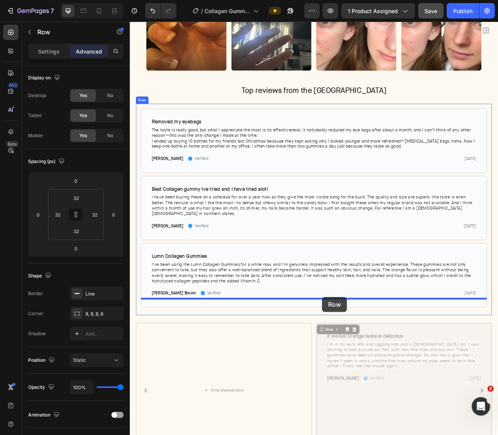
drag, startPoint x: 384, startPoint y: 389, endPoint x: 371, endPoint y: 367, distance: 25.6
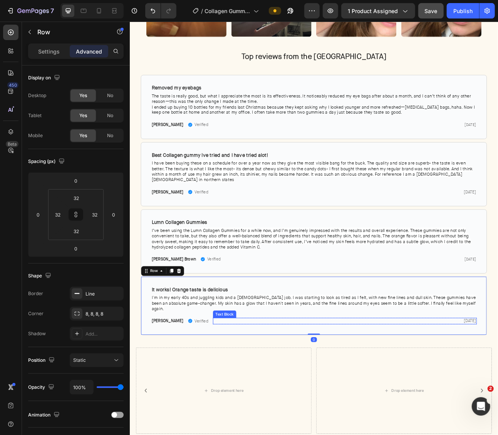
scroll to position [1950, 0]
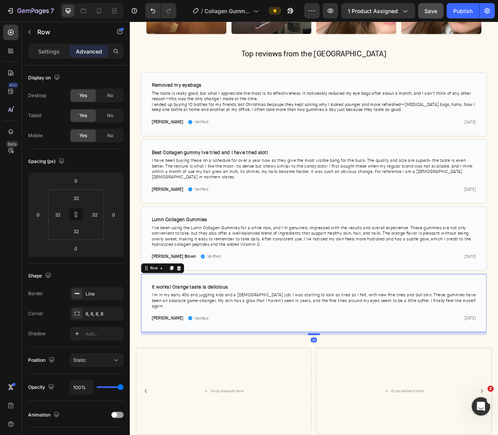
drag, startPoint x: 362, startPoint y: 387, endPoint x: 364, endPoint y: 391, distance: 4.7
click at [364, 413] on div at bounding box center [360, 414] width 15 height 2
type input "10"
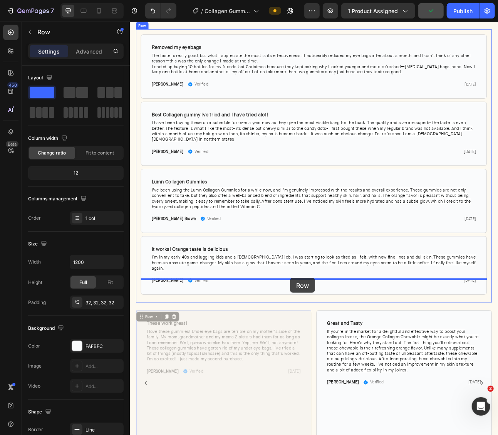
drag, startPoint x: 330, startPoint y: 364, endPoint x: 331, endPoint y: 343, distance: 21.6
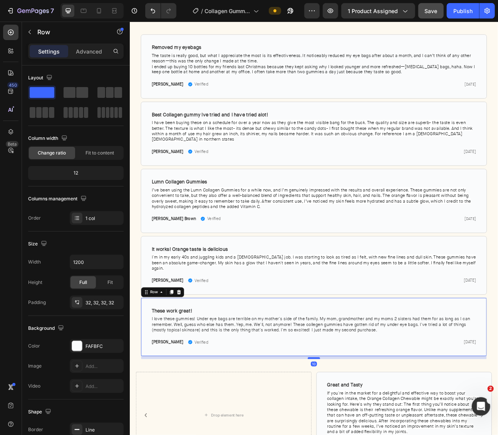
drag, startPoint x: 360, startPoint y: 415, endPoint x: 364, endPoint y: 418, distance: 4.6
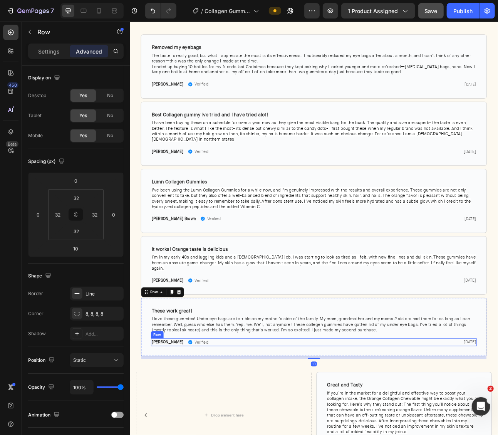
scroll to position [2088, 0]
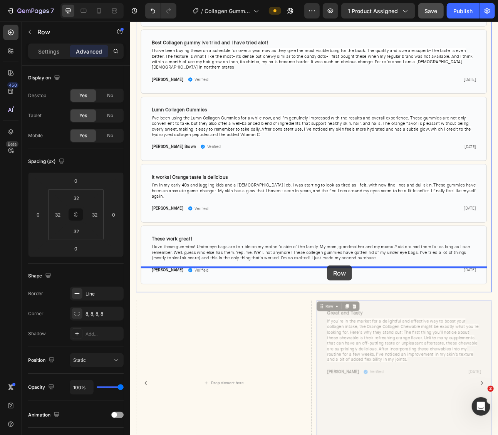
drag, startPoint x: 402, startPoint y: 349, endPoint x: 377, endPoint y: 328, distance: 32.6
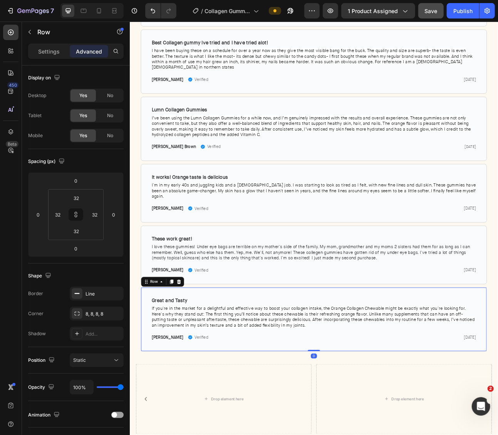
click at [361, 406] on div "Great and Tasty Text Block Row If you're in the market for a delightful and eff…" at bounding box center [360, 395] width 435 height 81
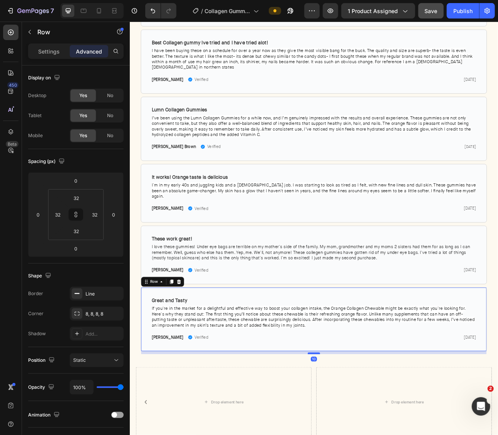
drag, startPoint x: 361, startPoint y: 406, endPoint x: 363, endPoint y: 410, distance: 4.3
click at [363, 435] on div at bounding box center [360, 438] width 15 height 2
type input "10"
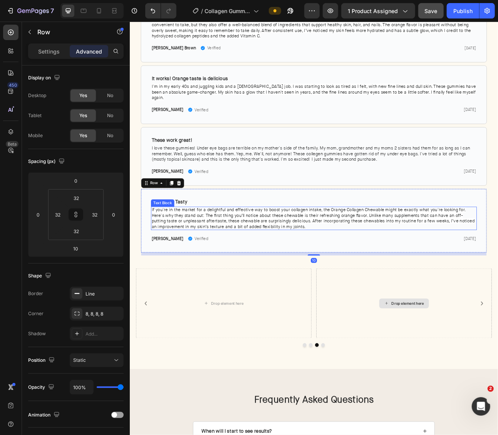
scroll to position [2211, 0]
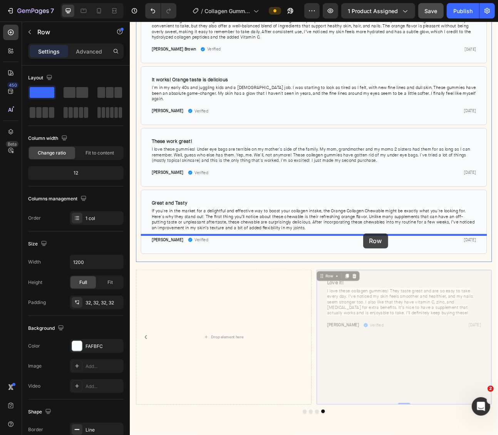
drag, startPoint x: 452, startPoint y: 315, endPoint x: 422, endPoint y: 287, distance: 40.1
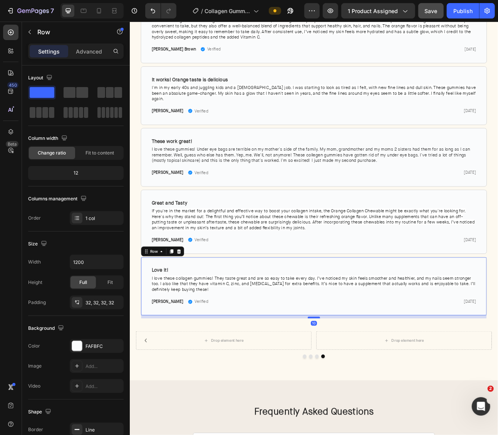
drag, startPoint x: 362, startPoint y: 360, endPoint x: 366, endPoint y: 364, distance: 5.4
click at [366, 392] on div at bounding box center [360, 393] width 15 height 2
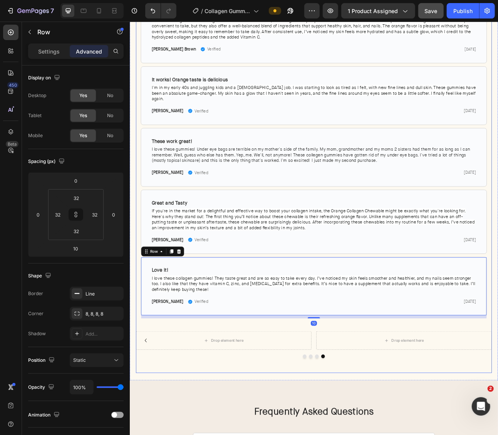
click at [370, 373] on div "Customer Reviews Heading Real people. Real Results. See what our customers are …" at bounding box center [360, 0] width 447 height 926
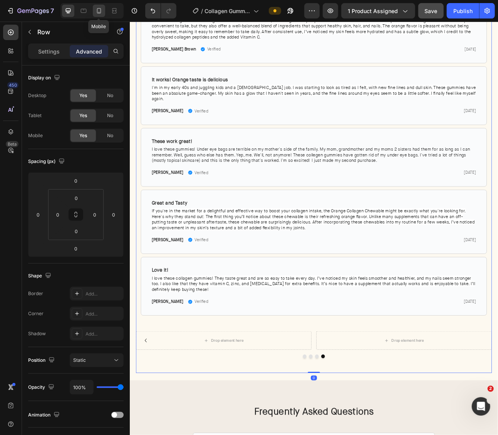
click at [100, 10] on icon at bounding box center [99, 10] width 4 height 5
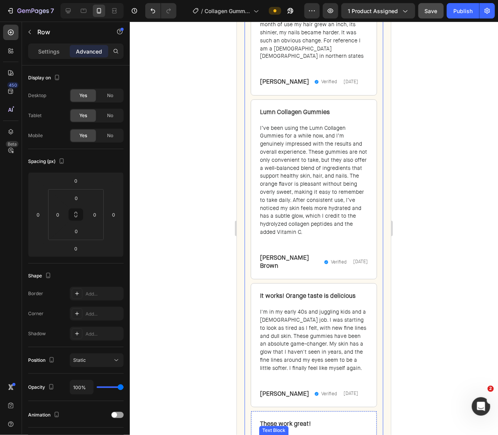
type input "42"
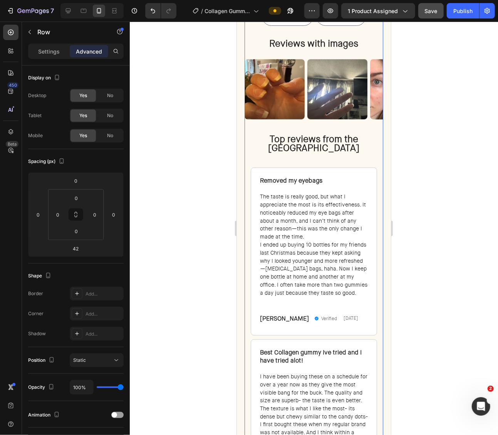
scroll to position [1853, 0]
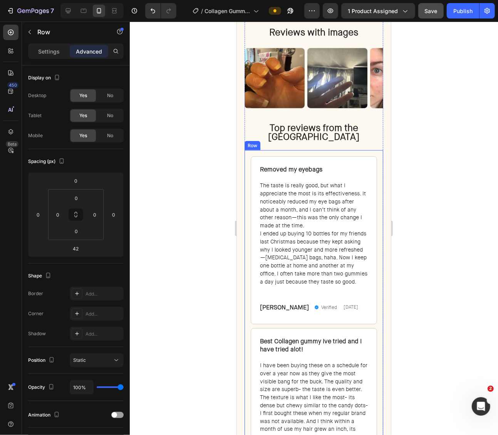
click at [435, 205] on div at bounding box center [314, 228] width 368 height 413
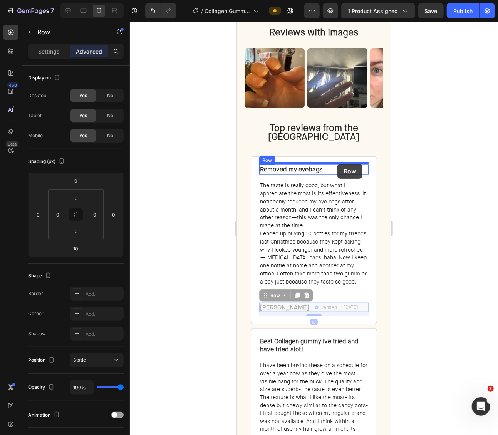
drag, startPoint x: 237, startPoint y: 21, endPoint x: 337, endPoint y: 163, distance: 174.1
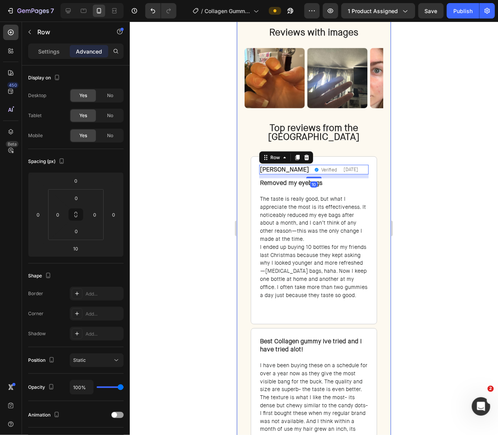
click at [402, 188] on div at bounding box center [314, 228] width 368 height 413
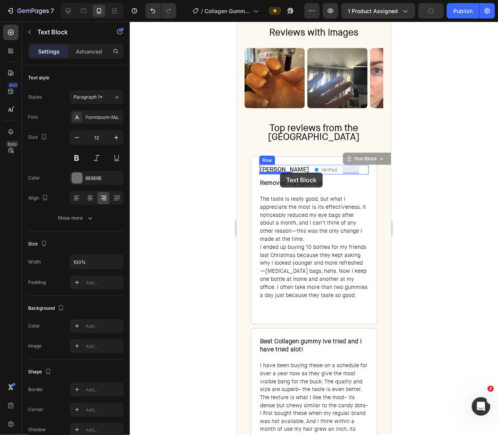
drag, startPoint x: 337, startPoint y: 166, endPoint x: 280, endPoint y: 172, distance: 57.3
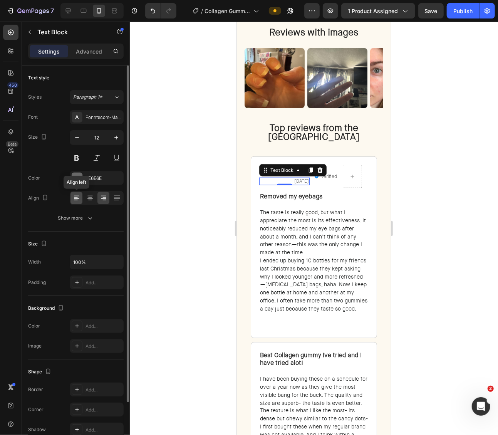
click at [79, 196] on icon at bounding box center [77, 198] width 8 height 8
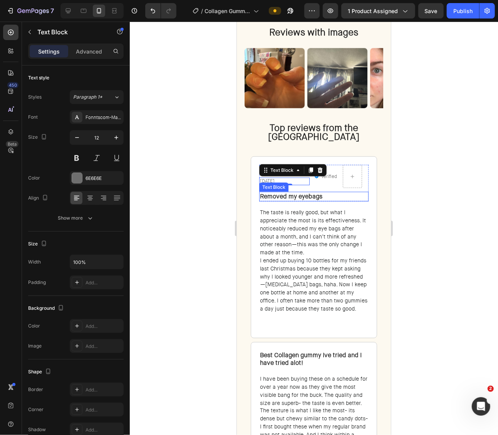
click at [275, 182] on div "Text Block" at bounding box center [273, 186] width 29 height 9
click at [275, 181] on div "Text Block" at bounding box center [282, 184] width 26 height 7
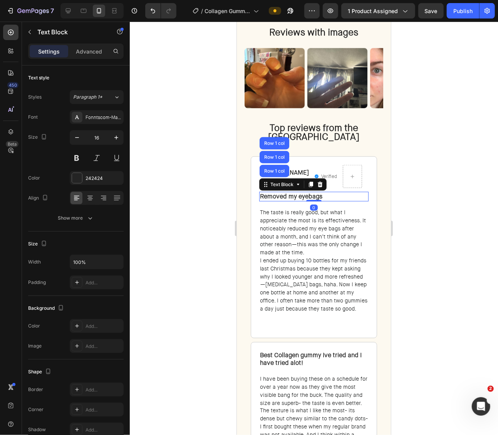
click at [405, 182] on div at bounding box center [314, 228] width 368 height 413
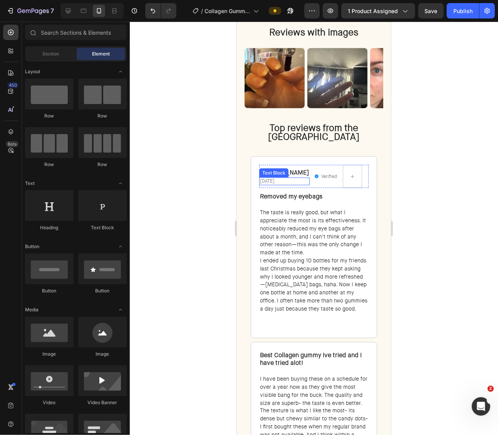
click at [274, 179] on span "[DATE]" at bounding box center [267, 181] width 15 height 6
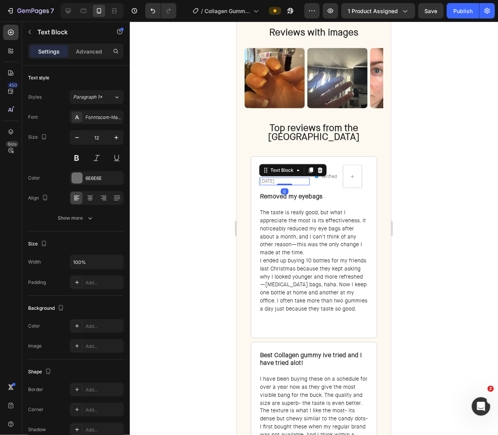
click at [274, 179] on span "[DATE]" at bounding box center [267, 181] width 15 height 6
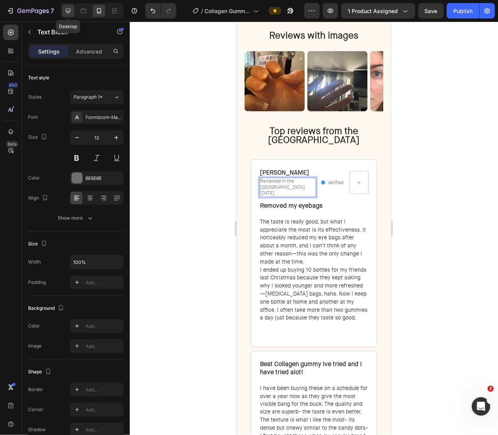
click at [68, 8] on icon at bounding box center [68, 10] width 5 height 5
type input "13"
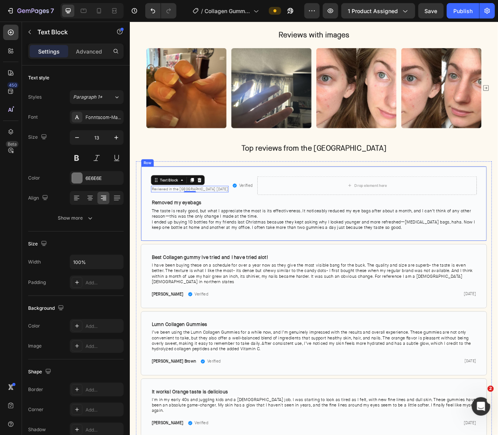
scroll to position [1919, 0]
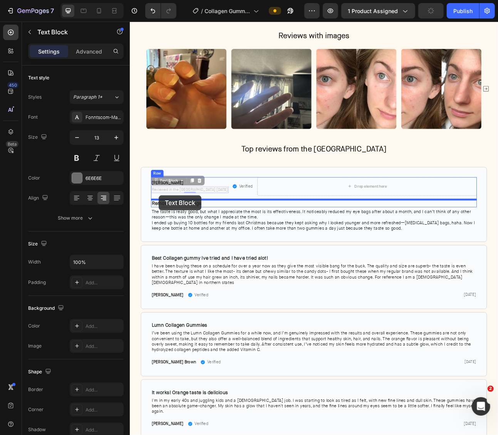
drag, startPoint x: 188, startPoint y: 219, endPoint x: 232, endPoint y: 237, distance: 47.7
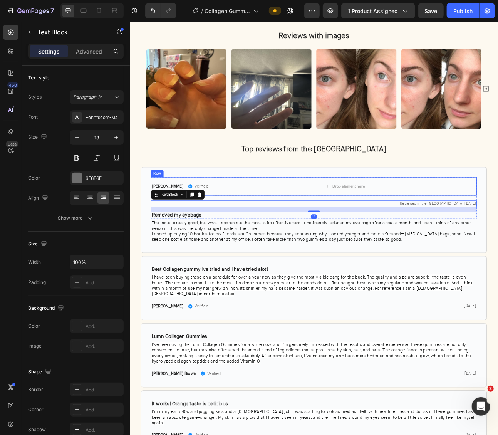
click at [217, 222] on div "Michelle H. Text Block Verified Item List Drop element here Row Row" at bounding box center [360, 228] width 409 height 23
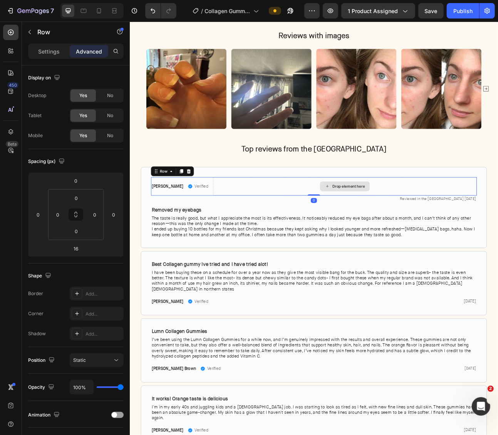
click at [359, 231] on div "Michelle H. Text Block Verified Item List Drop element here Row Row 0" at bounding box center [360, 228] width 409 height 23
type input "0"
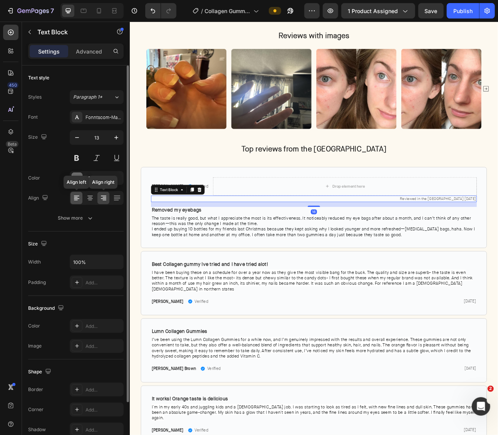
click at [76, 195] on icon at bounding box center [77, 198] width 8 height 8
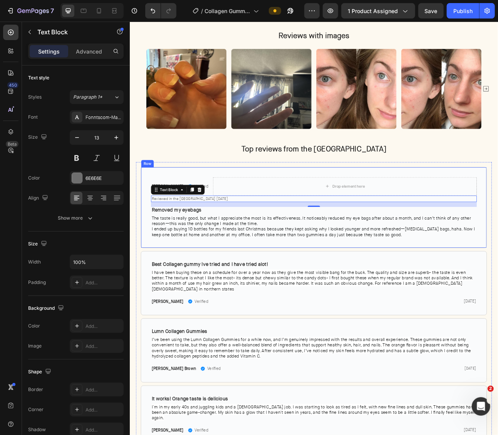
click at [498, 237] on div "Michelle H. Text Block Verified Item List Drop element here Row Row Reviewed in…" at bounding box center [360, 255] width 435 height 102
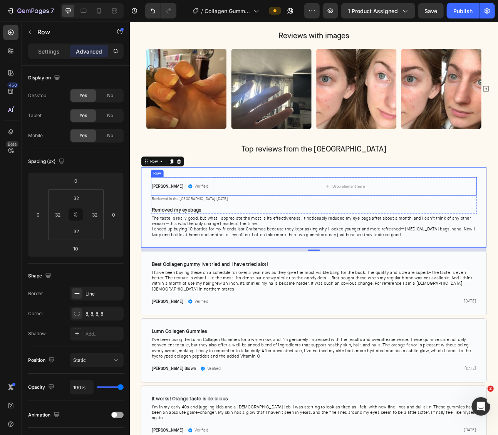
click at [217, 235] on div "Michelle H. Text Block Verified Item List Drop element here Row Row" at bounding box center [360, 228] width 409 height 23
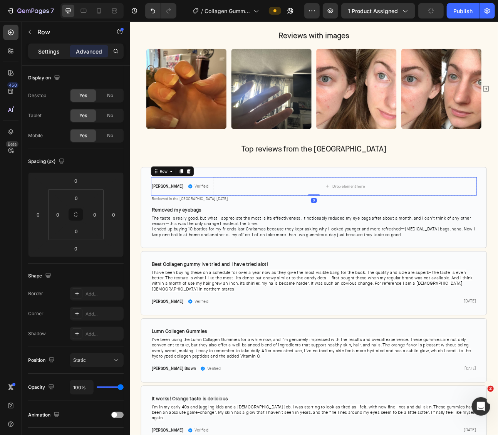
click at [53, 45] on div "Settings" at bounding box center [49, 51] width 39 height 12
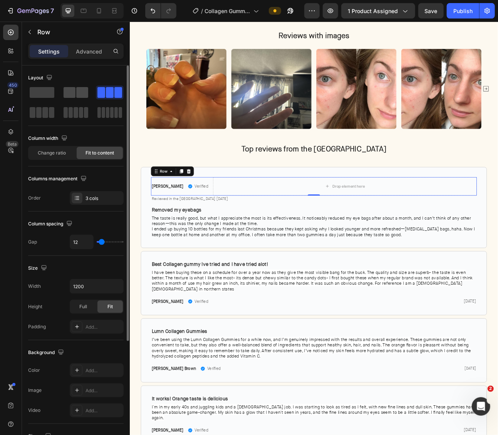
click at [81, 94] on span at bounding box center [82, 92] width 12 height 11
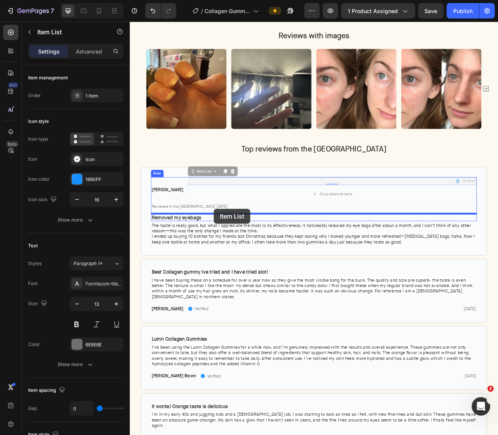
drag, startPoint x: 212, startPoint y: 215, endPoint x: 235, endPoint y: 257, distance: 47.9
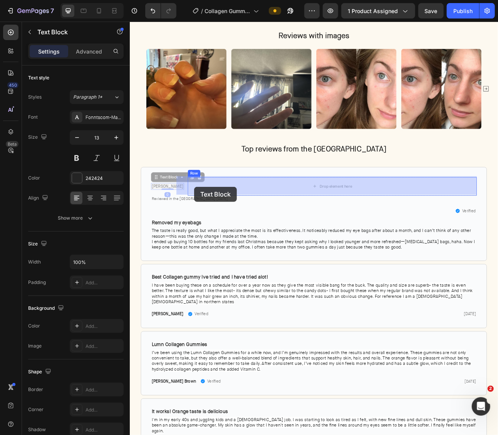
drag, startPoint x: 175, startPoint y: 228, endPoint x: 210, endPoint y: 229, distance: 35.5
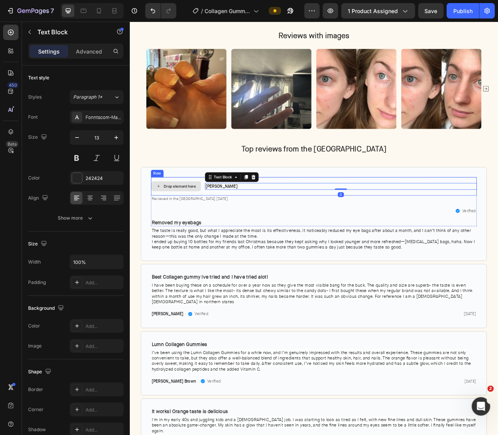
click at [188, 228] on div "Drop element here" at bounding box center [192, 228] width 41 height 6
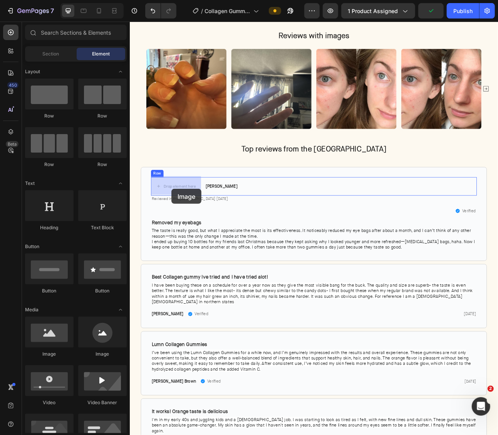
drag, startPoint x: 234, startPoint y: 352, endPoint x: 181, endPoint y: 232, distance: 131.3
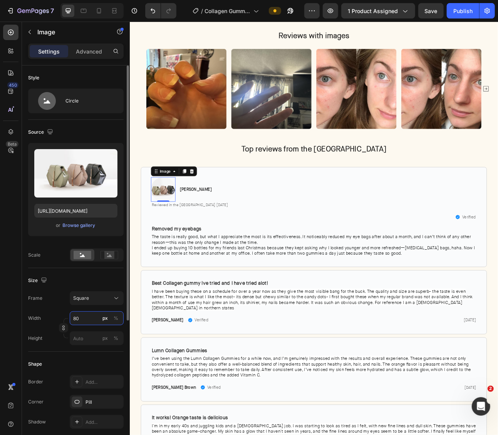
click at [87, 320] on input "80" at bounding box center [97, 318] width 54 height 14
type input "34"
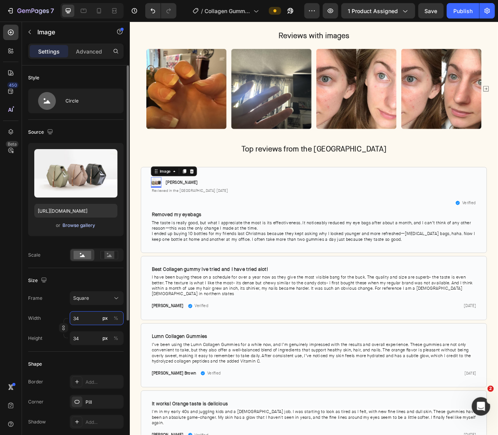
type input "34"
click at [89, 225] on div "Browse gallery" at bounding box center [79, 225] width 33 height 7
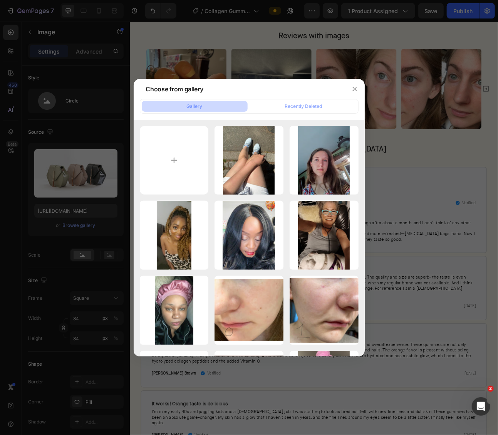
type input "C:\fakepath\default.png"
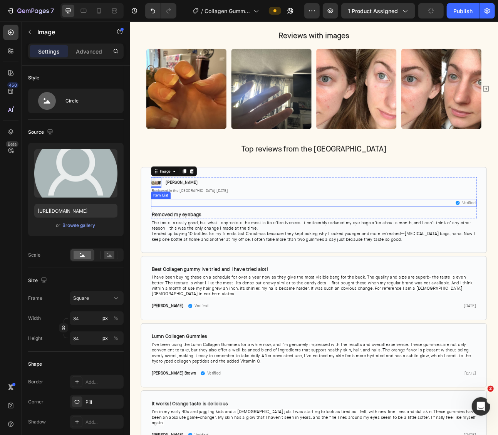
type input "https://cdn.shopify.com/s/files/1/0703/9769/0124/files/gempages_557404027558561…"
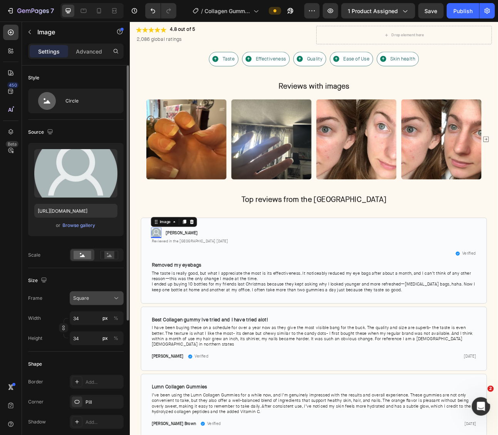
scroll to position [1850, 0]
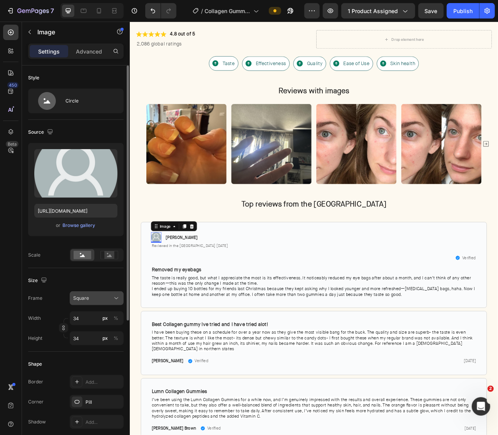
click at [106, 292] on button "Square" at bounding box center [97, 298] width 54 height 14
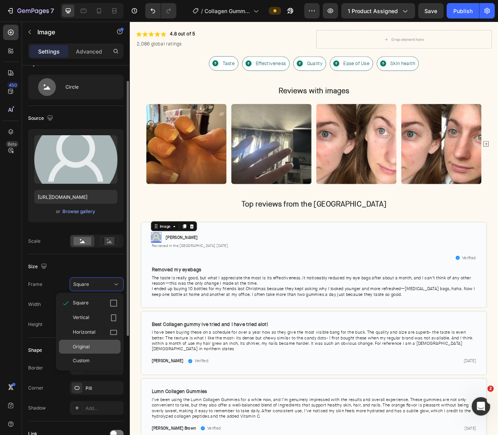
scroll to position [18, 0]
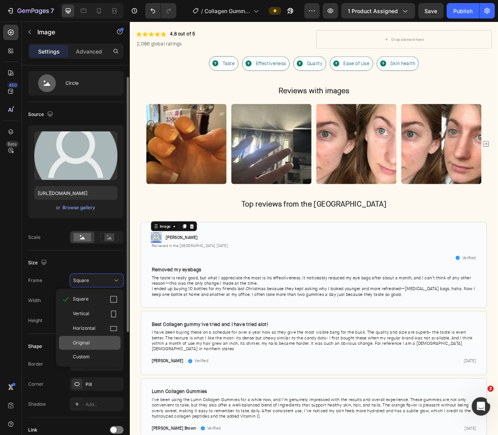
click at [97, 345] on div "Original" at bounding box center [95, 342] width 45 height 7
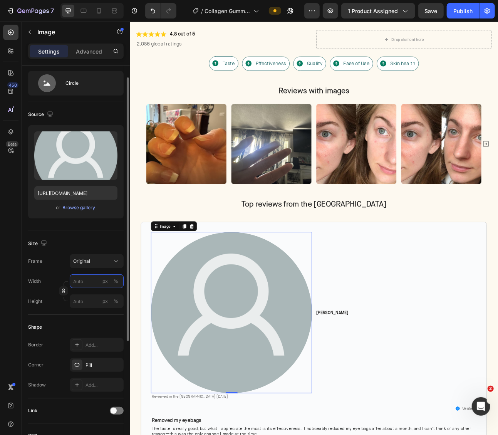
click at [92, 282] on input "px %" at bounding box center [97, 281] width 54 height 14
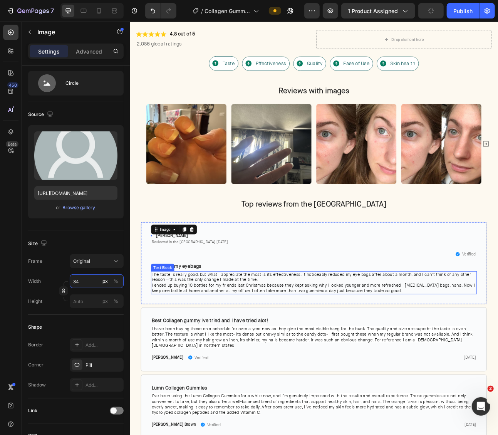
type input "34"
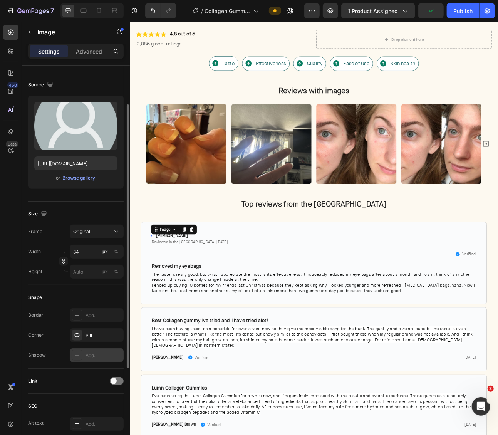
scroll to position [52, 0]
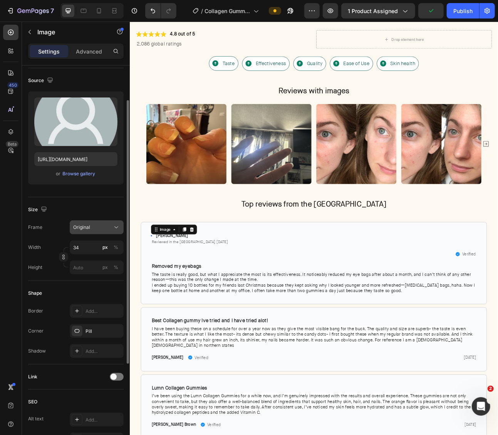
click at [96, 230] on button "Original" at bounding box center [97, 227] width 54 height 14
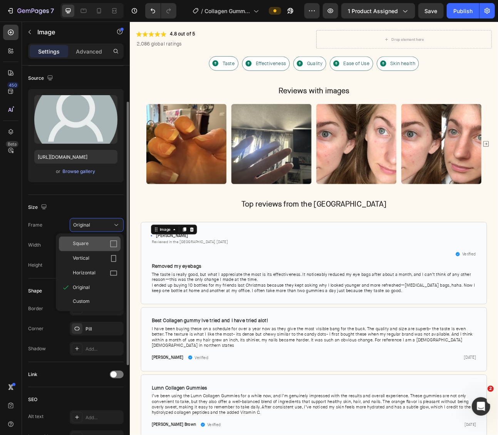
click at [99, 238] on div "Square" at bounding box center [90, 244] width 62 height 15
type input "3"
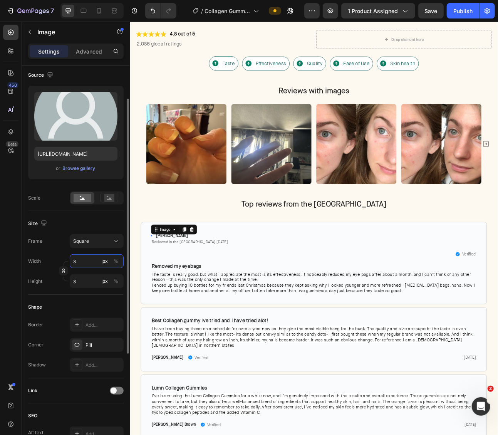
click at [97, 262] on input "3" at bounding box center [97, 261] width 54 height 14
type input "34"
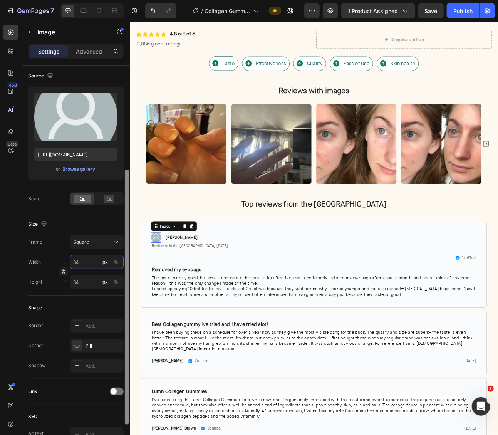
scroll to position [109, 0]
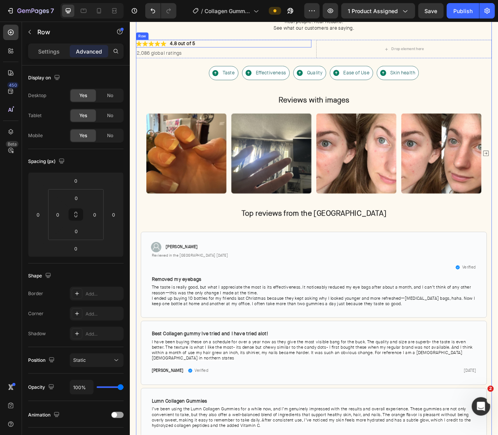
scroll to position [1749, 0]
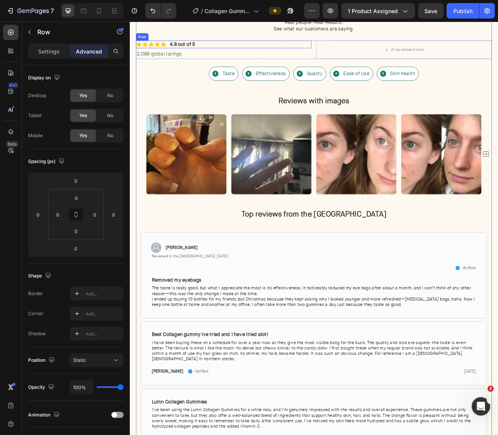
click at [178, 49] on div "Icon Icon Icon Icon Icon Icon List 4.8 out of 5 Text Block Row" at bounding box center [247, 50] width 220 height 10
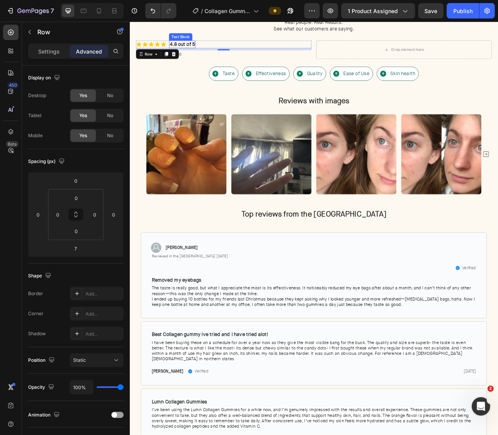
scroll to position [1749, 0]
click at [174, 62] on icon at bounding box center [175, 62] width 4 height 5
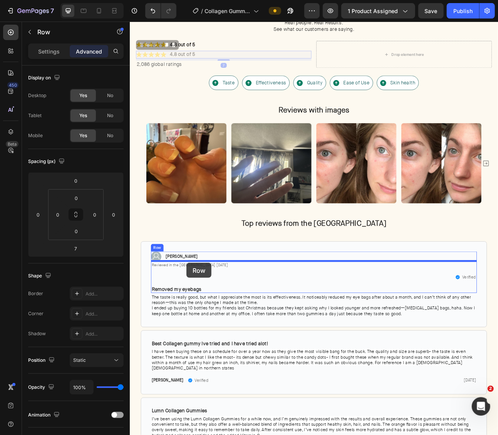
drag, startPoint x: 158, startPoint y: 59, endPoint x: 200, endPoint y: 324, distance: 268.4
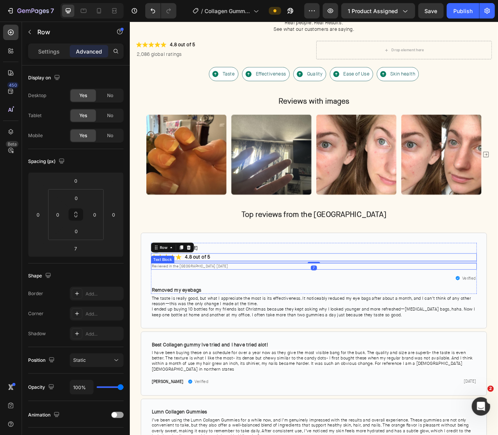
scroll to position [1748, 0]
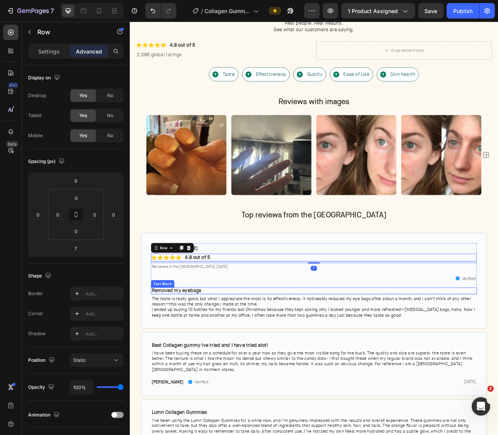
click at [208, 361] on strong "Removed my eyebags" at bounding box center [188, 359] width 62 height 8
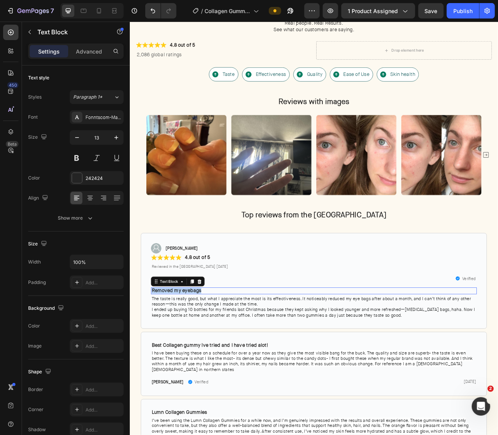
click at [208, 361] on strong "Removed my eyebags" at bounding box center [188, 359] width 62 height 8
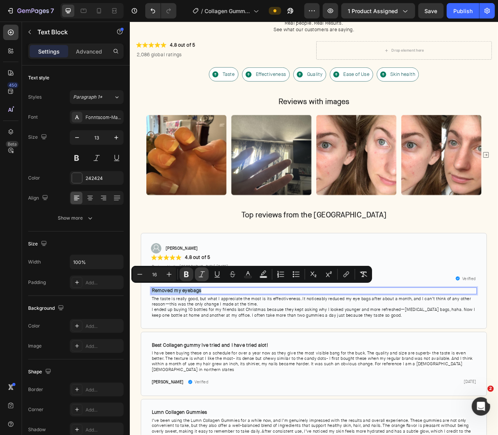
copy strong "Removed my eyebags"
click at [223, 317] on strong "4.8 out of 5" at bounding box center [214, 317] width 32 height 8
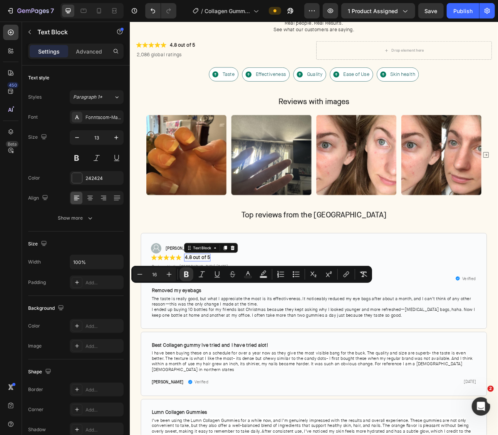
click at [223, 317] on strong "4.8 out of 5" at bounding box center [214, 317] width 32 height 8
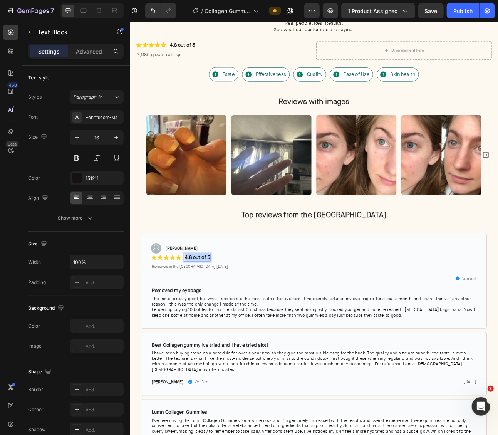
click at [223, 317] on strong "4.8 out of 5" at bounding box center [214, 317] width 32 height 8
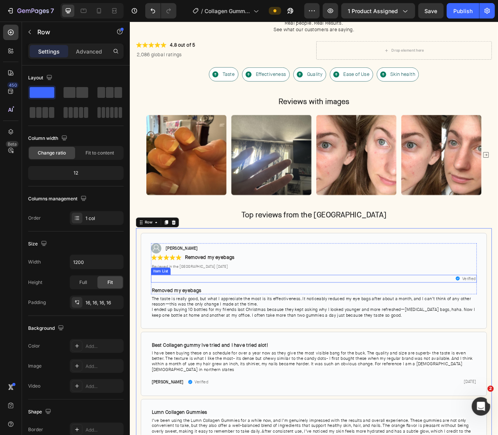
click at [230, 341] on div "Verified" at bounding box center [360, 344] width 409 height 10
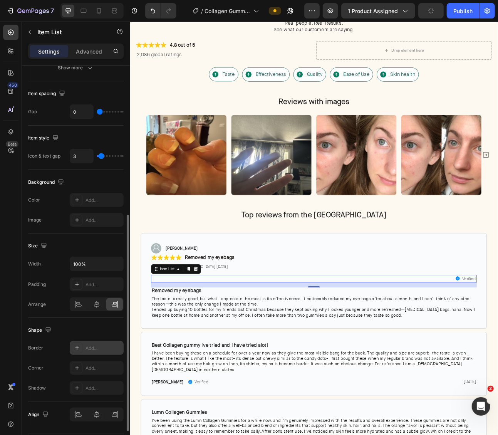
scroll to position [302, 0]
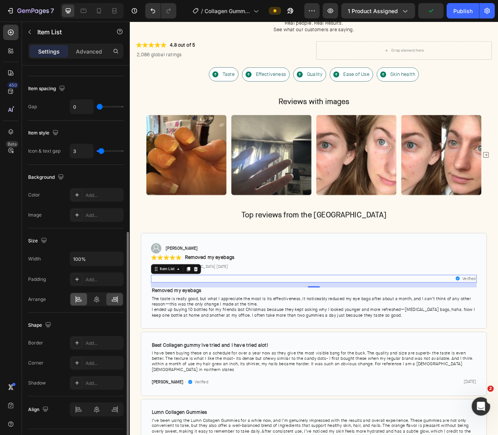
click at [78, 298] on icon at bounding box center [79, 299] width 8 height 8
click at [210, 332] on icon at bounding box center [212, 331] width 5 height 5
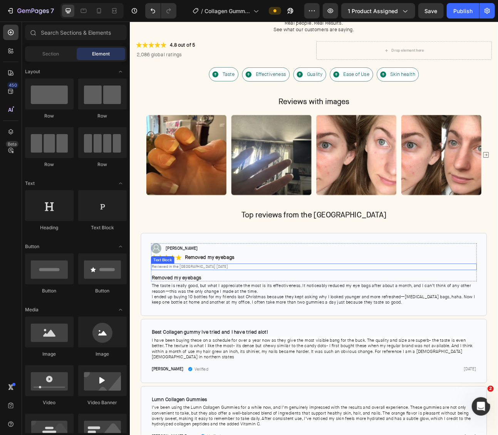
click at [233, 326] on span "Reviewed in the United States May 30, 2025" at bounding box center [205, 329] width 96 height 6
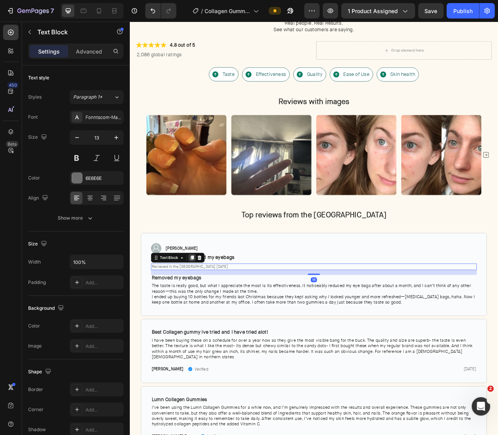
click at [207, 315] on icon at bounding box center [208, 317] width 4 height 5
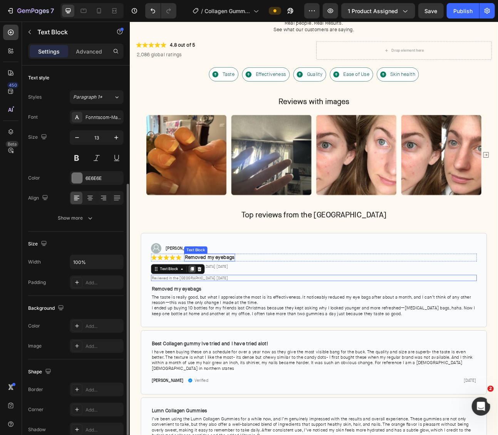
scroll to position [64, 0]
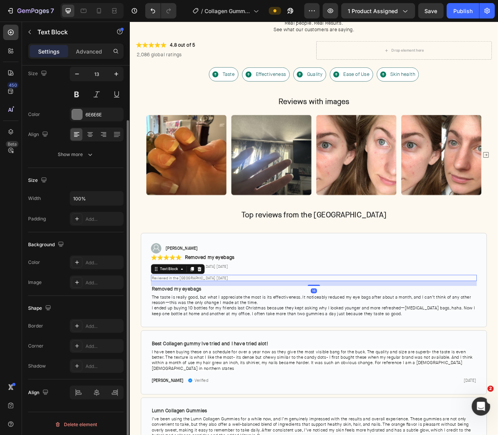
click at [197, 341] on span "Reviewed in the United States May 30, 2025" at bounding box center [205, 343] width 96 height 6
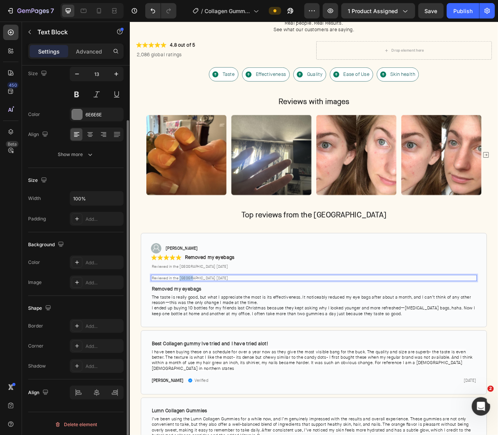
click at [197, 341] on span "Reviewed in the United States May 30, 2025" at bounding box center [205, 343] width 96 height 6
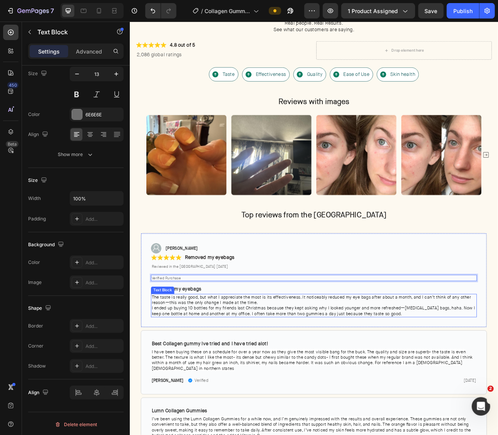
click at [243, 380] on span "I ended up buying 10 bottles for my friends last Christmas because they kept as…" at bounding box center [360, 385] width 406 height 14
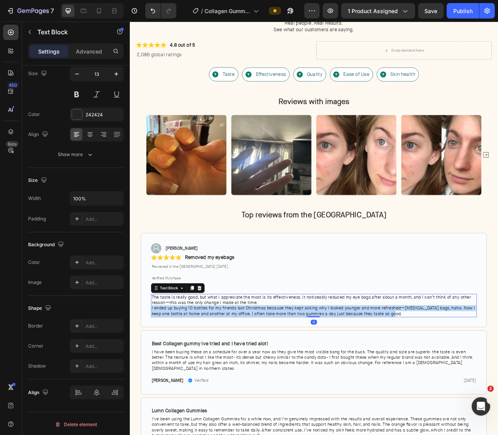
click at [243, 380] on span "I ended up buying 10 bottles for my friends last Christmas because they kept as…" at bounding box center [360, 385] width 406 height 14
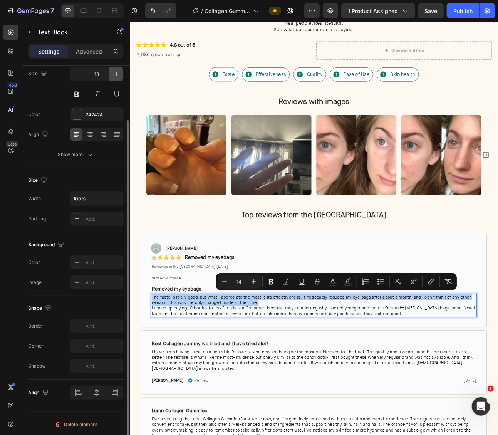
click at [112, 72] on button "button" at bounding box center [116, 74] width 14 height 14
type input "14"
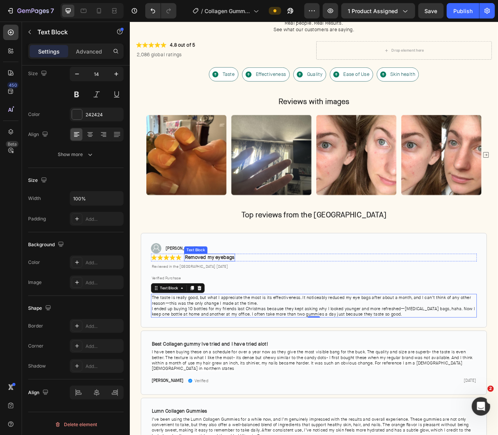
click at [237, 314] on strong "Removed my eyebags" at bounding box center [229, 317] width 62 height 8
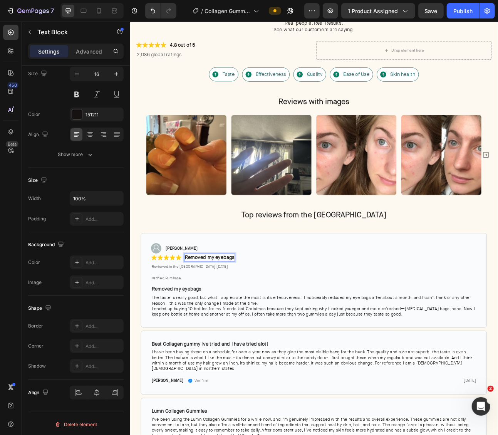
click at [237, 314] on strong "Removed my eyebags" at bounding box center [229, 317] width 62 height 8
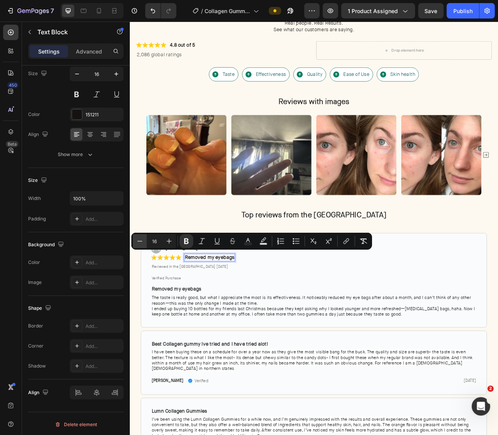
click at [139, 242] on icon "Editor contextual toolbar" at bounding box center [140, 241] width 8 height 8
type input "14"
click at [282, 332] on div "Image Michelle H. Text Block Row Row Icon Icon Icon Icon Icon Icon List Removed…" at bounding box center [360, 331] width 409 height 62
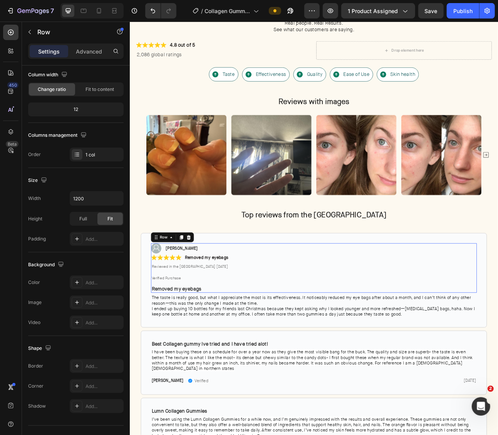
scroll to position [0, 0]
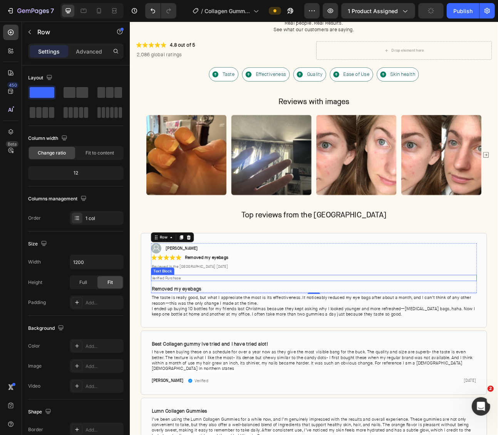
click at [178, 343] on span "Verified Purchase" at bounding box center [175, 343] width 37 height 6
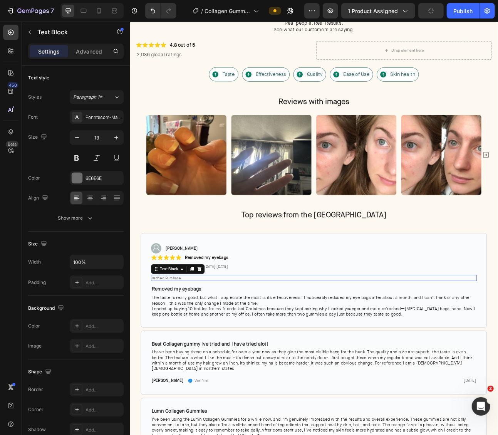
click at [178, 343] on span "Verified Purchase" at bounding box center [175, 343] width 37 height 6
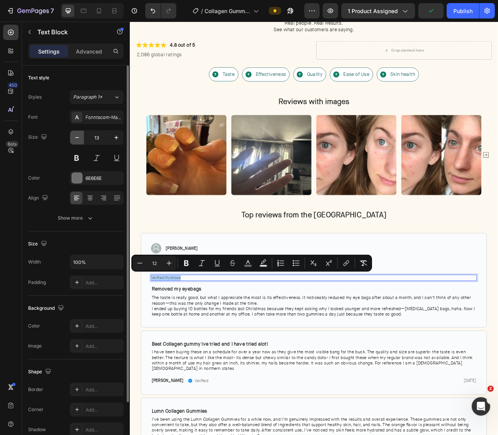
click at [78, 138] on icon "button" at bounding box center [77, 138] width 8 height 8
type input "12"
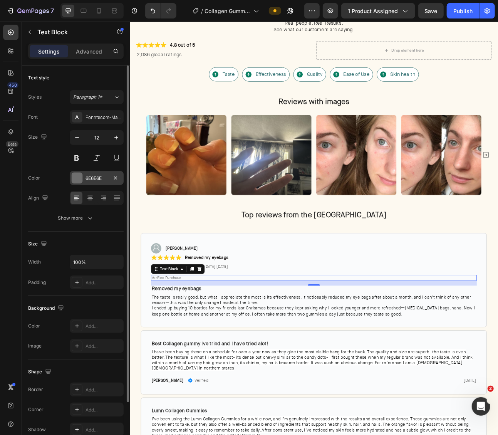
click at [80, 178] on div at bounding box center [77, 178] width 10 height 10
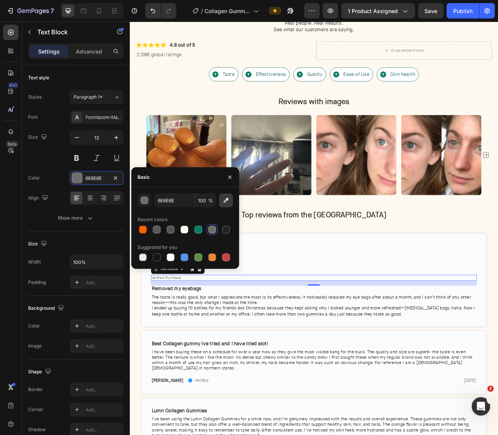
click at [227, 202] on icon "button" at bounding box center [226, 200] width 8 height 8
type input "C45500"
click at [186, 345] on div "Verified Purchase" at bounding box center [360, 343] width 409 height 8
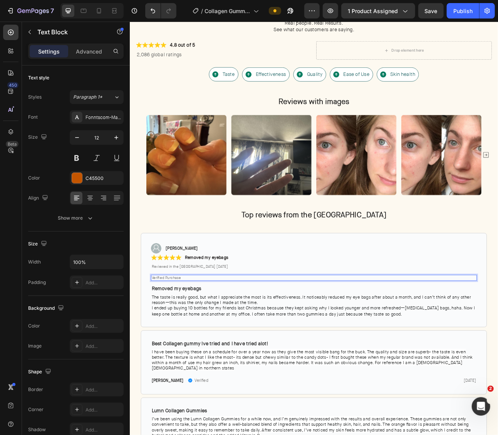
click at [186, 345] on div "Verified Purchase" at bounding box center [360, 343] width 409 height 8
click at [193, 343] on span "Verified Purchase" at bounding box center [175, 343] width 37 height 6
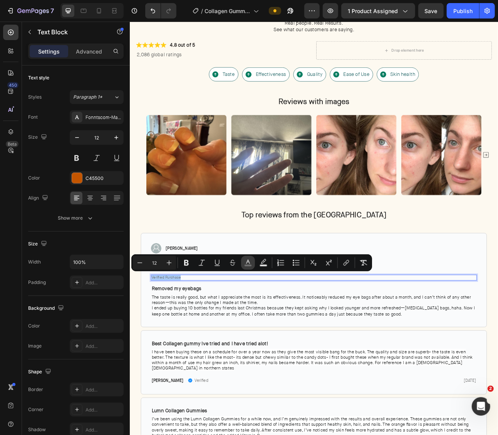
click at [252, 262] on button "color" at bounding box center [248, 263] width 14 height 14
type input "6E6E6E"
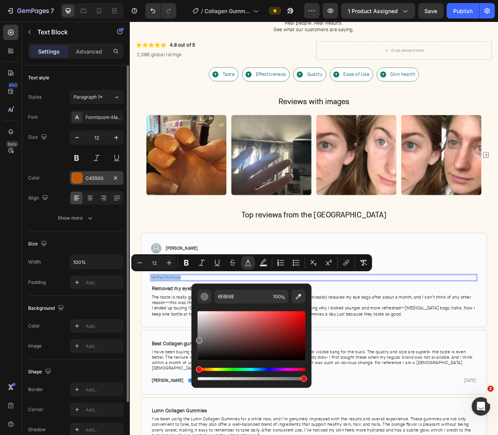
drag, startPoint x: 300, startPoint y: 295, endPoint x: 98, endPoint y: 174, distance: 236.2
click at [296, 294] on icon "Editor contextual toolbar" at bounding box center [299, 297] width 8 height 8
type input "C45500"
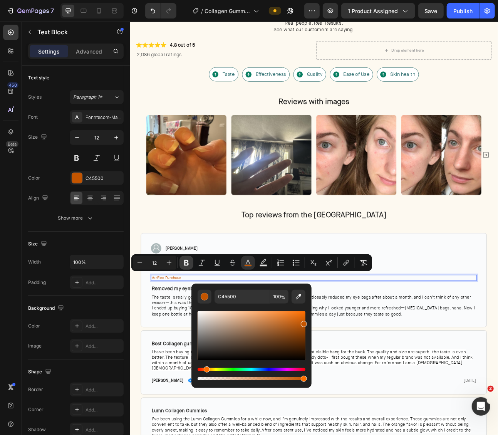
click at [190, 266] on icon "Editor contextual toolbar" at bounding box center [187, 263] width 8 height 8
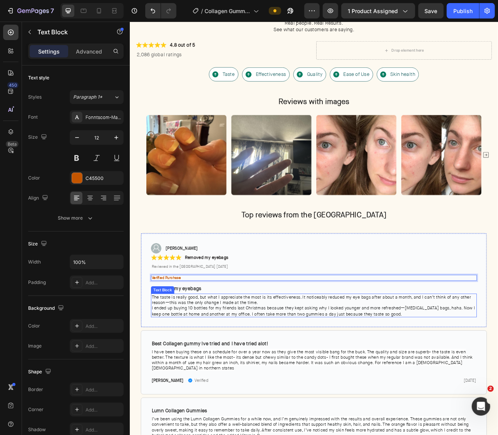
click at [148, 369] on div "Image Michelle H. Text Block Row Row Icon Icon Icon Icon Icon Icon List Removed…" at bounding box center [360, 346] width 435 height 118
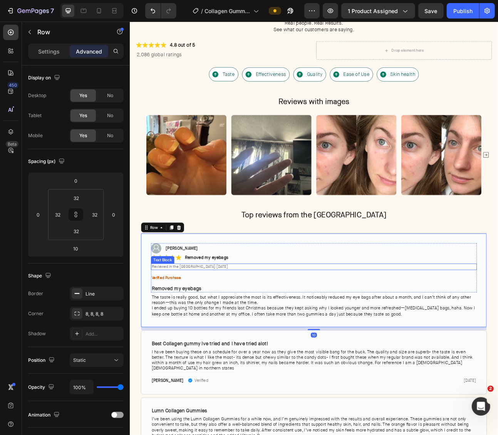
click at [281, 326] on p "Reviewed in the United States May 30, 2025" at bounding box center [361, 329] width 408 height 7
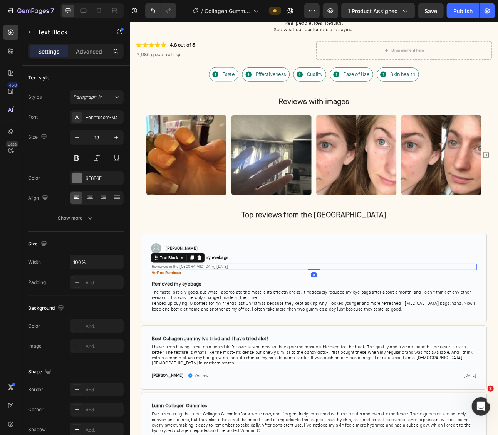
drag, startPoint x: 357, startPoint y: 337, endPoint x: 141, endPoint y: 350, distance: 216.1
click at [362, 332] on div at bounding box center [360, 333] width 15 height 2
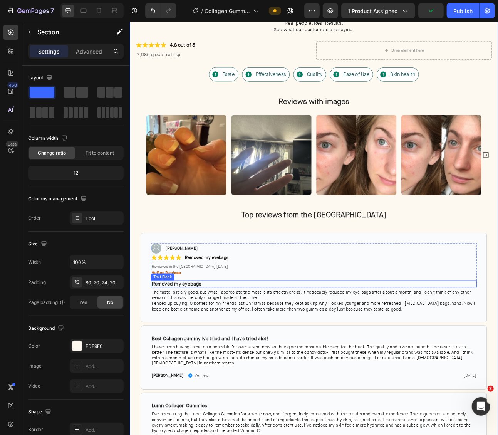
click at [235, 351] on p "Removed my eyebags" at bounding box center [361, 350] width 408 height 7
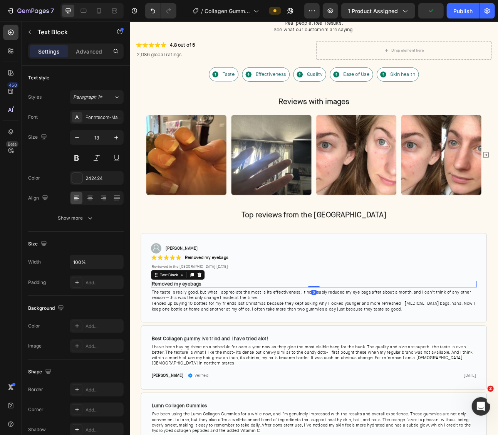
click at [218, 341] on icon at bounding box center [217, 339] width 5 height 5
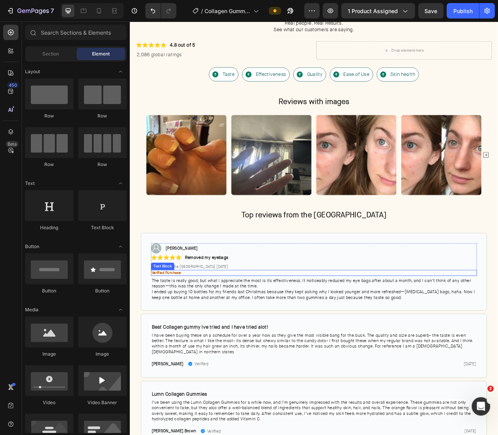
click at [220, 337] on p "Verified Purchase" at bounding box center [361, 337] width 408 height 6
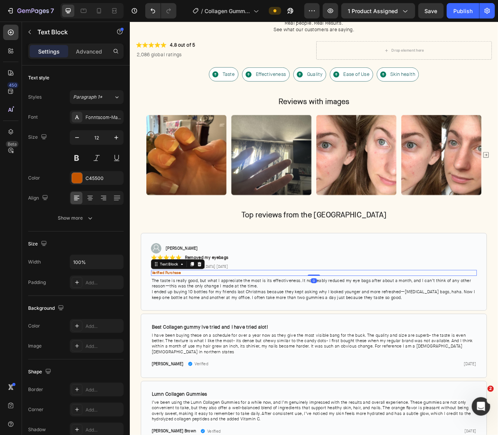
drag, startPoint x: 363, startPoint y: 338, endPoint x: 265, endPoint y: 324, distance: 99.3
click at [368, 335] on div "Verified Purchase Text Block 0" at bounding box center [360, 337] width 409 height 8
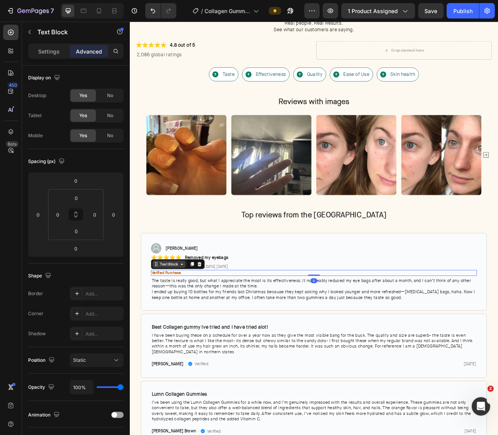
click at [173, 324] on div "Text Block" at bounding box center [179, 325] width 26 height 7
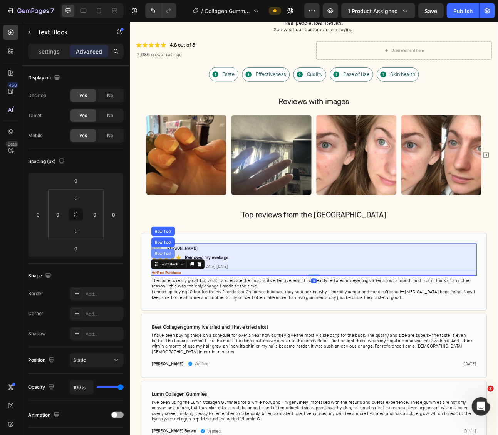
click at [172, 318] on div "Row 1 col" at bounding box center [171, 312] width 30 height 12
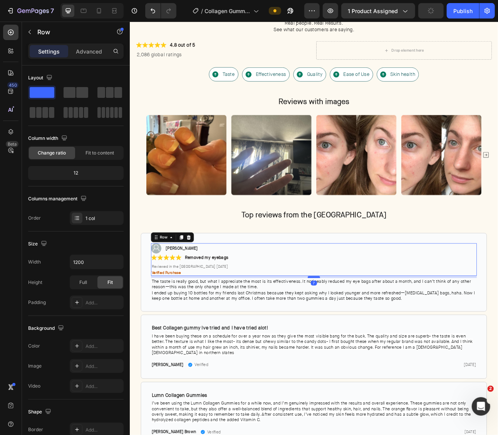
click at [364, 341] on div at bounding box center [360, 342] width 15 height 2
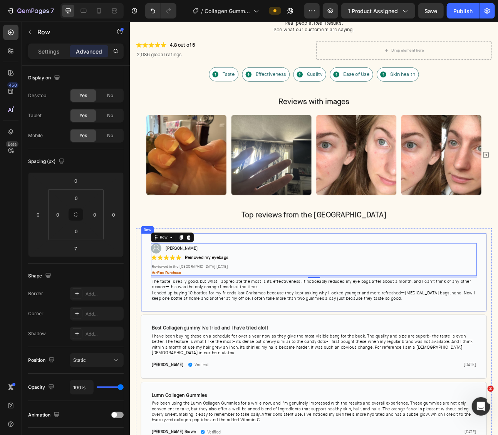
click at [273, 380] on div "Image Michelle H. Text Block Row Row Icon Icon Icon Icon Icon Icon List Removed…" at bounding box center [360, 336] width 435 height 99
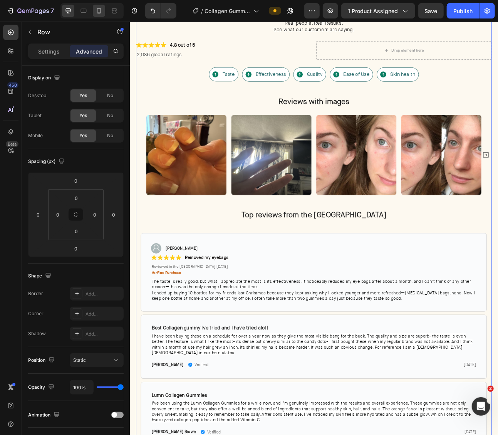
click at [98, 10] on icon at bounding box center [99, 11] width 8 height 8
type input "42"
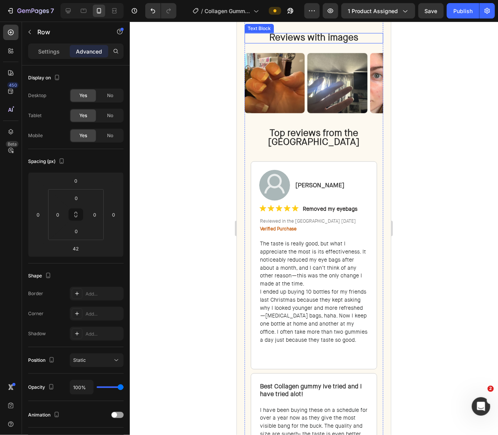
scroll to position [1869, 0]
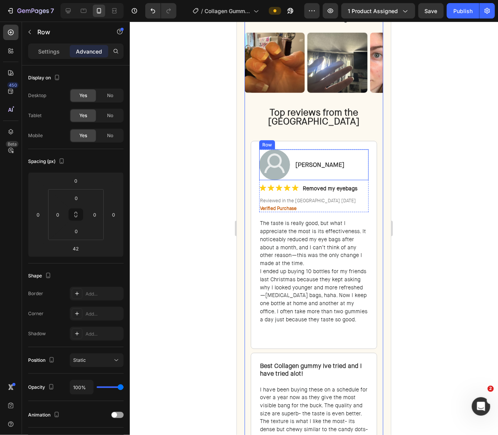
click at [274, 167] on img at bounding box center [274, 164] width 31 height 31
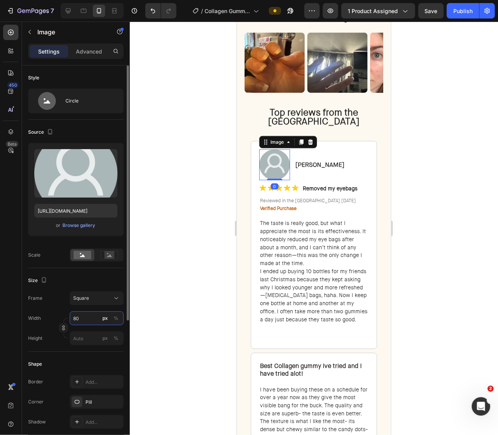
click at [84, 319] on input "80" at bounding box center [97, 318] width 54 height 14
type input "34"
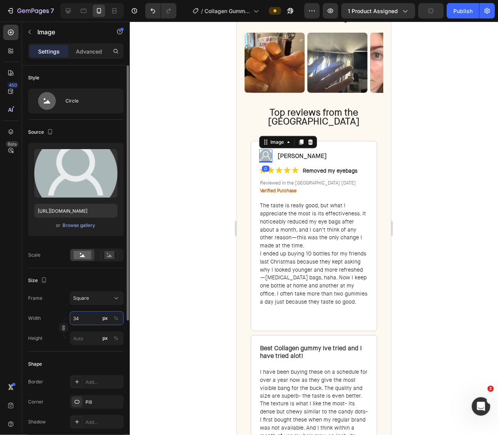
type input "34"
click at [411, 171] on div at bounding box center [314, 228] width 368 height 413
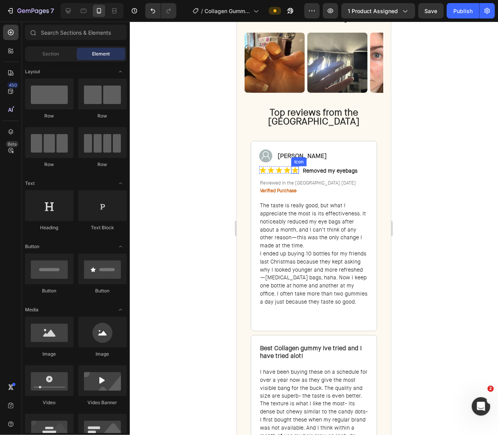
click at [298, 169] on icon at bounding box center [294, 169] width 7 height 7
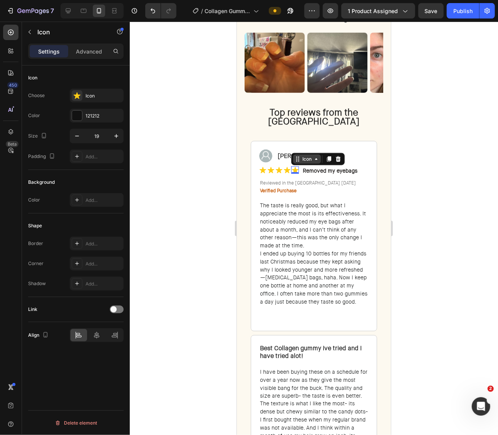
click at [298, 161] on div "Icon" at bounding box center [307, 158] width 28 height 9
click at [302, 145] on div "Icon List" at bounding box center [304, 145] width 21 height 5
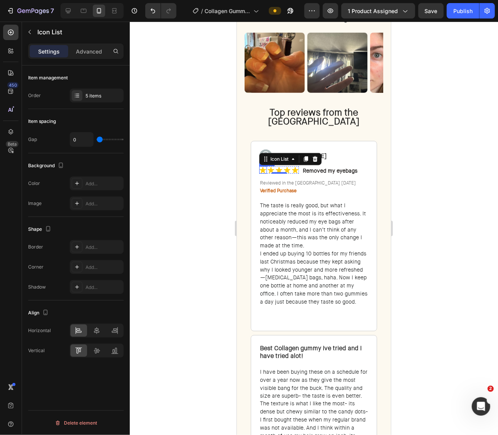
click at [263, 167] on icon at bounding box center [262, 170] width 7 height 6
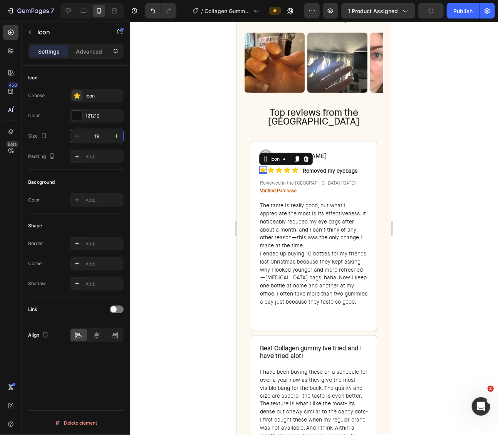
click at [97, 134] on input "19" at bounding box center [96, 136] width 25 height 14
type input "14"
click at [268, 168] on icon at bounding box center [268, 170] width 7 height 6
click at [102, 138] on input "19" at bounding box center [96, 136] width 25 height 14
type input "14"
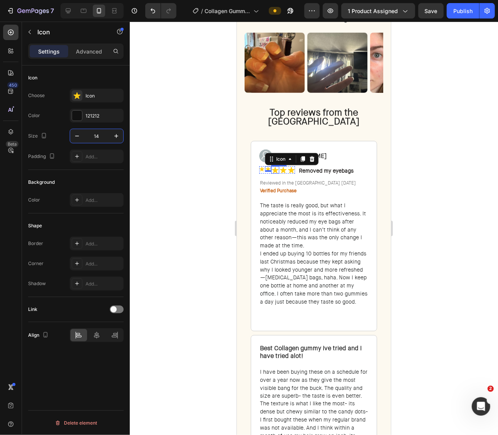
click at [277, 170] on icon at bounding box center [274, 169] width 7 height 7
drag, startPoint x: 98, startPoint y: 136, endPoint x: 112, endPoint y: 139, distance: 14.6
click at [98, 136] on input "19" at bounding box center [96, 136] width 25 height 14
type input "14"
click at [282, 169] on icon at bounding box center [281, 170] width 7 height 6
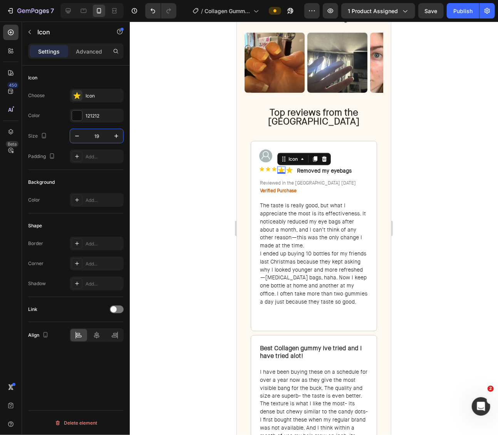
click at [94, 136] on input "19" at bounding box center [96, 136] width 25 height 14
type input "14"
click at [285, 168] on icon at bounding box center [287, 170] width 7 height 6
click at [97, 135] on input "19" at bounding box center [96, 136] width 25 height 14
type input "14"
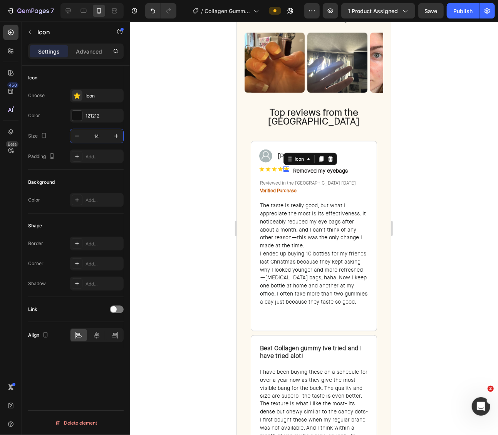
click at [418, 170] on div at bounding box center [314, 228] width 368 height 413
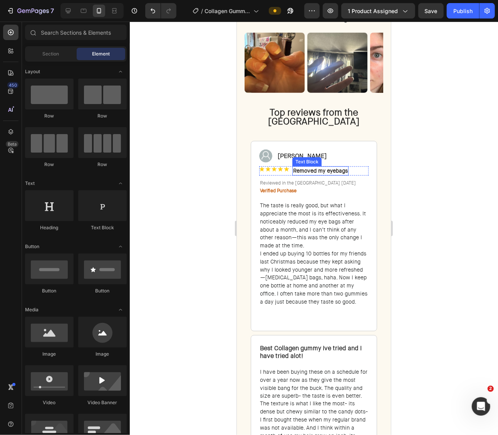
click at [350, 170] on div "Icon Icon Icon Icon Icon Icon List Removed my eyebags Text Block Row" at bounding box center [313, 170] width 109 height 9
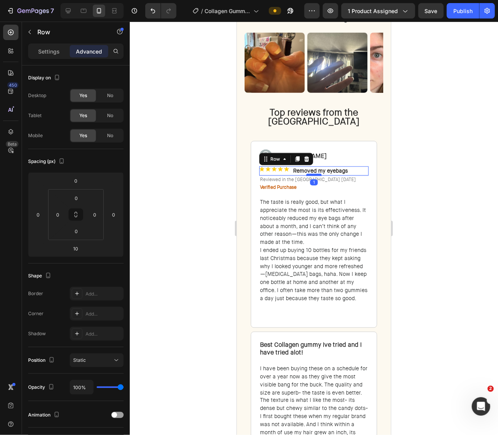
drag, startPoint x: 316, startPoint y: 176, endPoint x: 318, endPoint y: 173, distance: 4.4
click at [318, 173] on div at bounding box center [313, 174] width 15 height 2
type input "1"
click at [423, 171] on div at bounding box center [314, 228] width 368 height 413
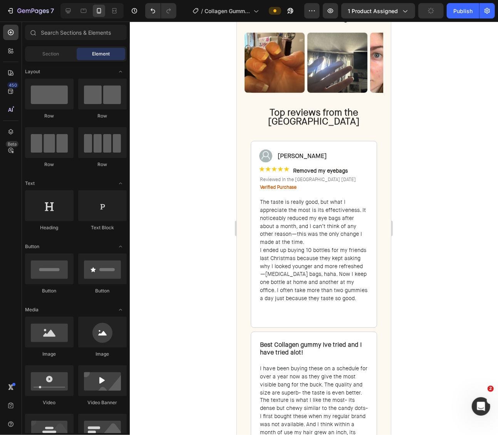
click at [319, 178] on span "Reviewed in the United States May 30, 2025" at bounding box center [308, 179] width 96 height 6
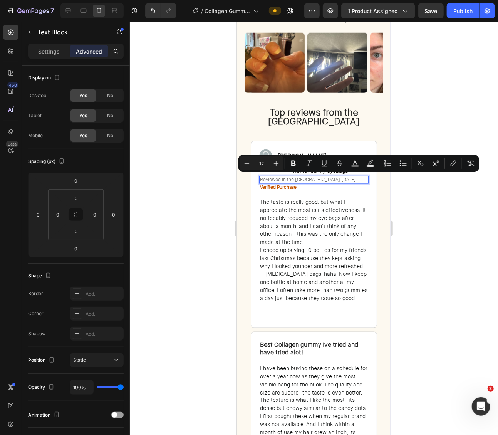
click at [422, 238] on div at bounding box center [314, 228] width 368 height 413
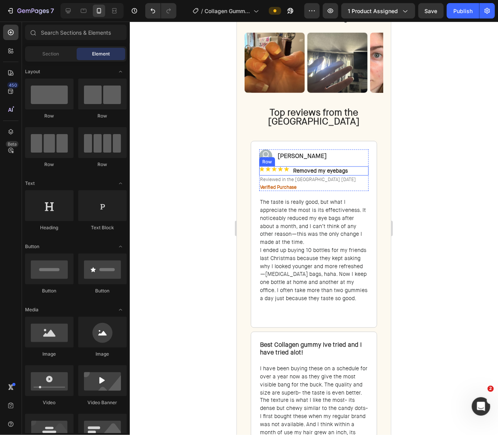
click at [289, 169] on div "Icon Icon Icon Icon Icon Icon List Removed my eyebags Text Block Row" at bounding box center [313, 170] width 109 height 9
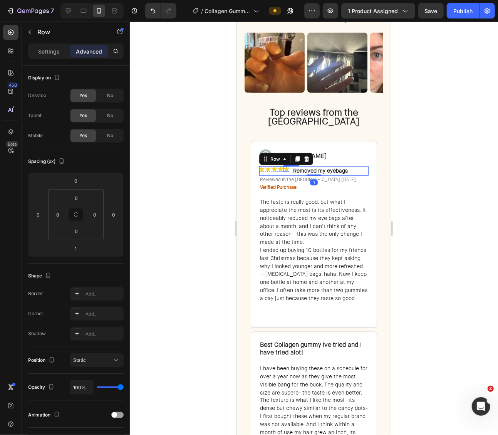
click at [287, 168] on icon at bounding box center [286, 168] width 5 height 5
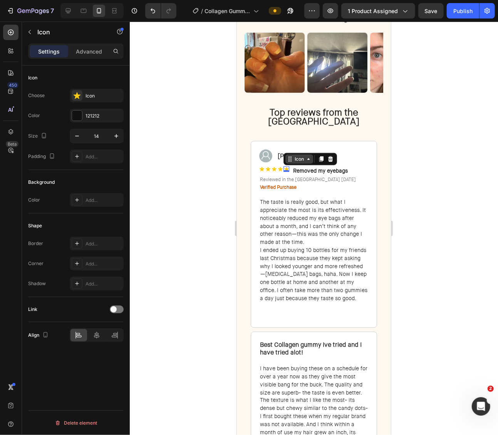
click at [290, 158] on icon at bounding box center [290, 159] width 6 height 6
click at [294, 147] on div "Icon List" at bounding box center [297, 145] width 27 height 12
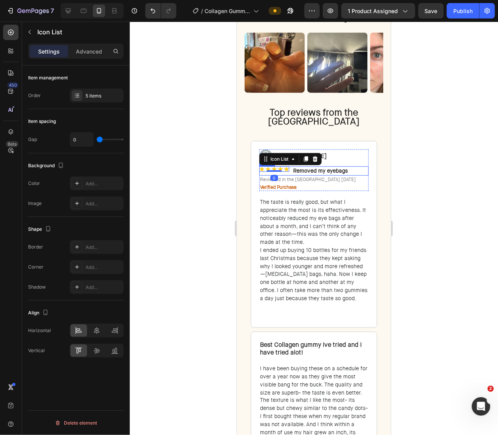
click at [290, 170] on div "Icon Icon Icon Icon Icon Icon List 0 Removed my eyebags Text Block Row" at bounding box center [313, 170] width 109 height 9
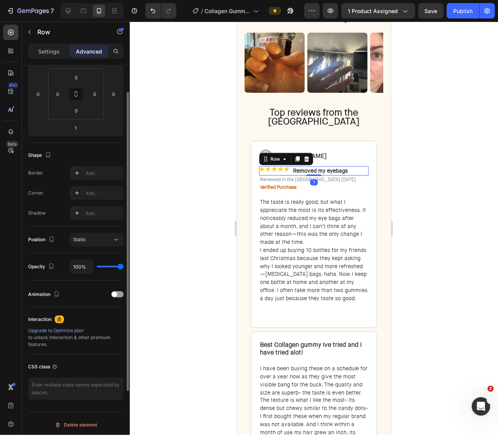
scroll to position [0, 0]
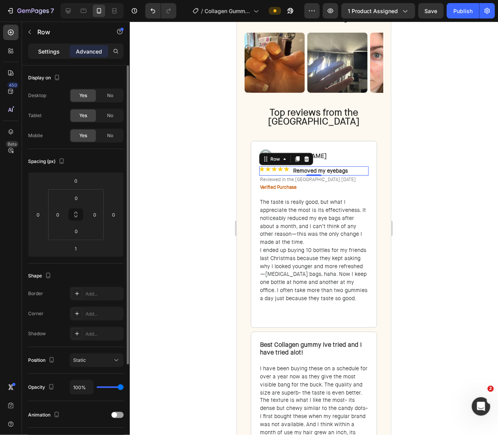
click at [47, 49] on p "Settings" at bounding box center [49, 51] width 22 height 8
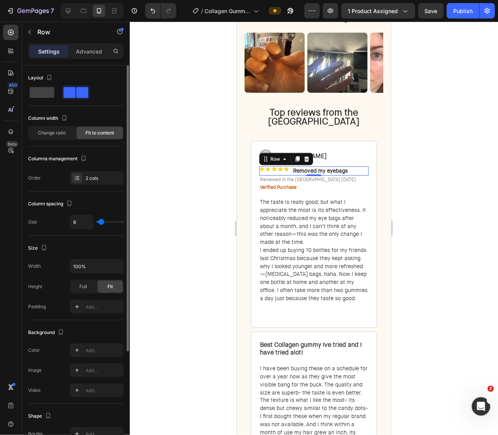
scroll to position [144, 0]
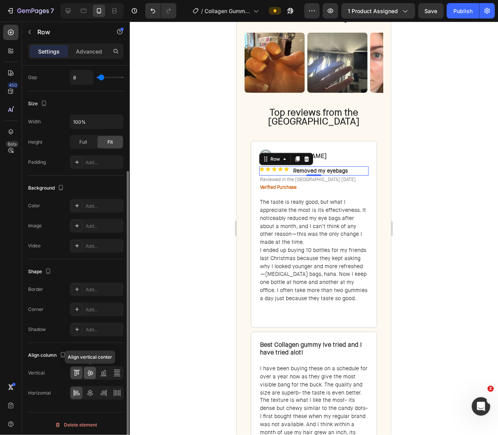
click at [90, 370] on icon at bounding box center [90, 373] width 8 height 8
click at [398, 206] on div at bounding box center [314, 228] width 368 height 413
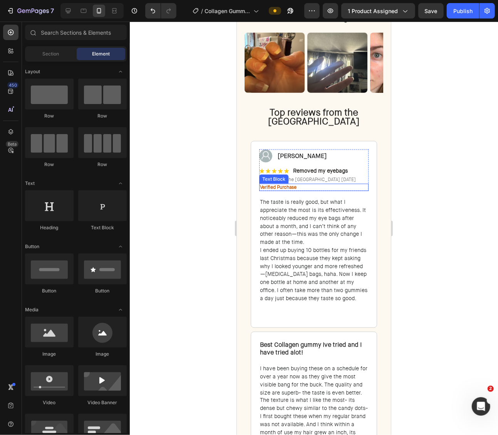
click at [304, 186] on p "Verified Purchase" at bounding box center [314, 187] width 108 height 6
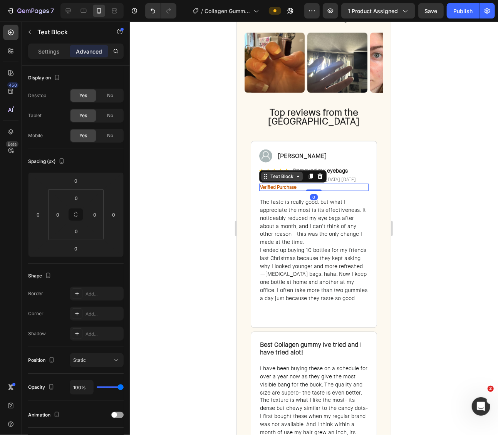
click at [286, 176] on div "Text Block" at bounding box center [282, 176] width 26 height 7
click at [280, 164] on div "Row 1 col" at bounding box center [274, 162] width 30 height 12
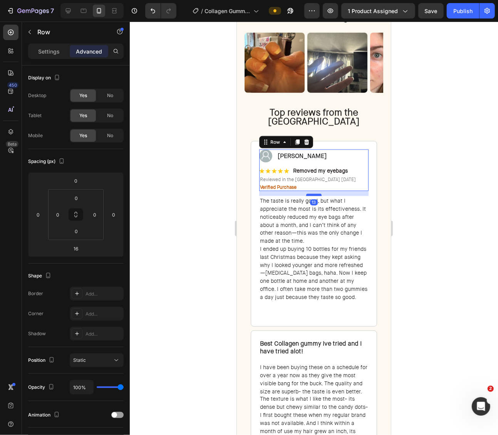
drag, startPoint x: 314, startPoint y: 194, endPoint x: 656, endPoint y: 231, distance: 344.0
click at [318, 193] on div at bounding box center [313, 194] width 15 height 2
type input "13"
click at [443, 213] on div at bounding box center [314, 228] width 368 height 413
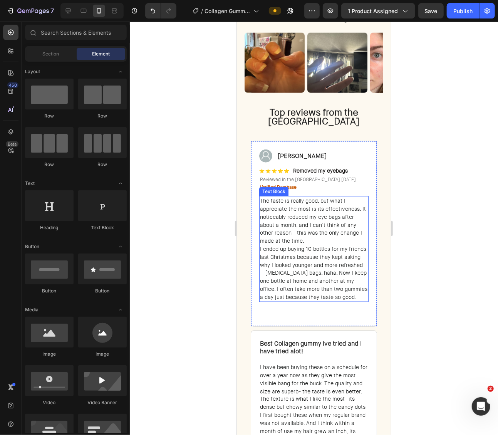
click at [316, 228] on span "The taste is really good, but what I appreciate the most is its effectiveness. …" at bounding box center [313, 220] width 106 height 47
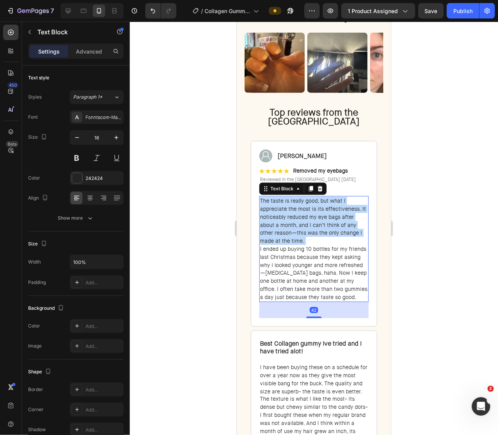
click at [316, 228] on span "The taste is really good, but what I appreciate the most is its effectiveness. …" at bounding box center [313, 220] width 106 height 47
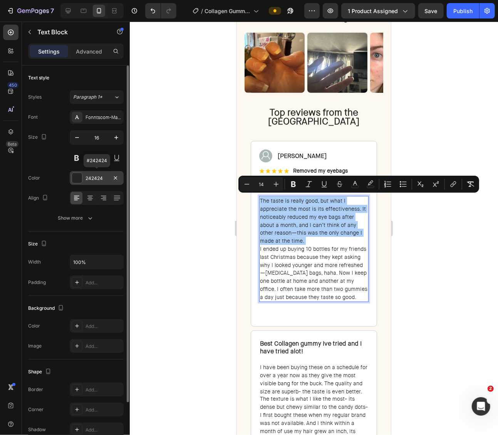
click at [79, 178] on div at bounding box center [77, 178] width 10 height 10
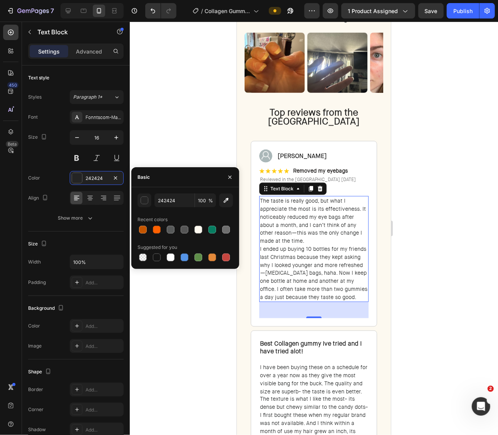
drag, startPoint x: 228, startPoint y: 201, endPoint x: 431, endPoint y: 213, distance: 203.8
click at [228, 201] on icon "button" at bounding box center [226, 200] width 8 height 8
type input "0F1111"
click at [414, 215] on div at bounding box center [314, 228] width 368 height 413
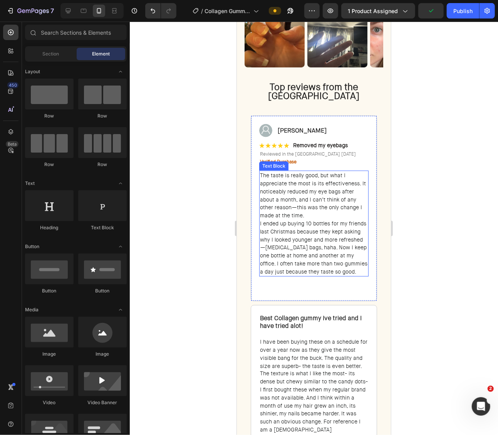
scroll to position [1898, 0]
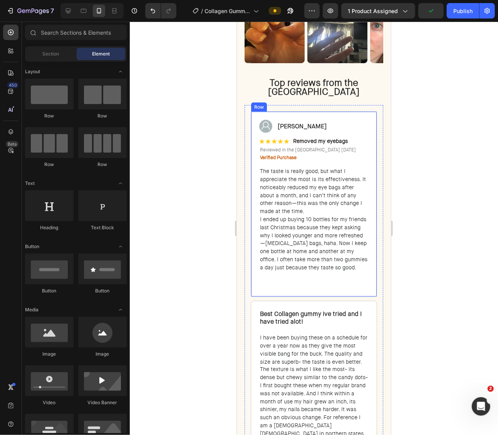
click at [325, 268] on span "I ended up buying 10 bottles for my friends last Christmas because they kept as…" at bounding box center [313, 242] width 107 height 55
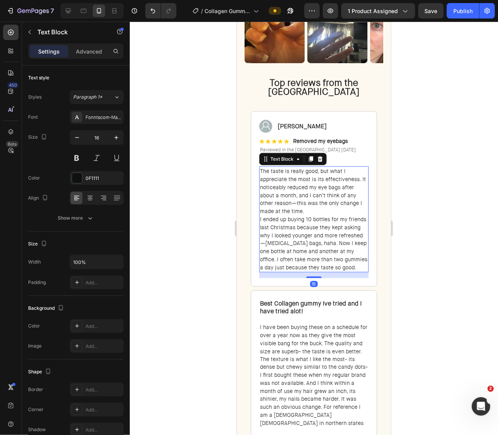
drag, startPoint x: 314, startPoint y: 287, endPoint x: 323, endPoint y: 277, distance: 13.7
click at [323, 272] on div "15" at bounding box center [313, 272] width 109 height 0
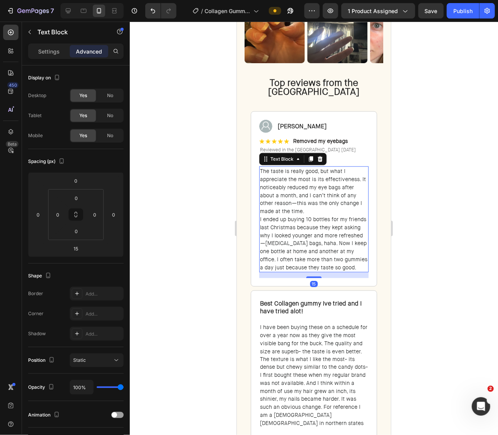
click at [405, 265] on div at bounding box center [314, 228] width 368 height 413
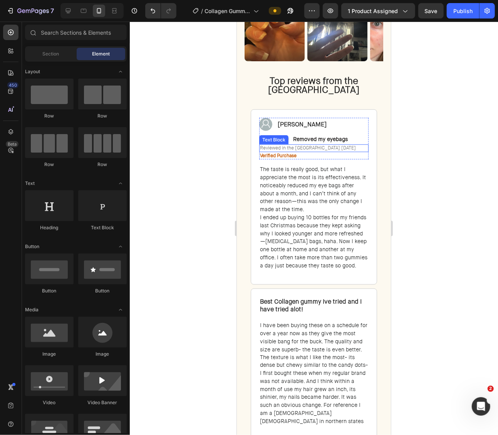
scroll to position [1901, 0]
click at [318, 146] on span "Reviewed in the United States May 30, 2025" at bounding box center [308, 147] width 96 height 6
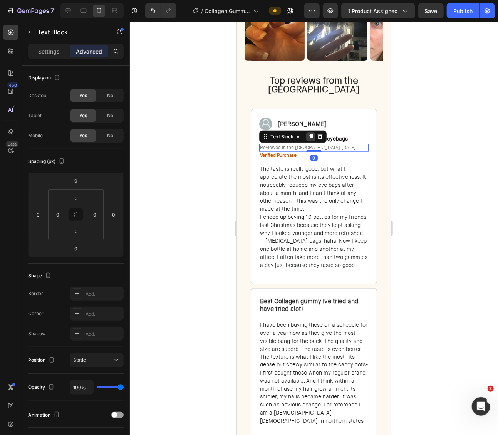
click at [313, 135] on icon at bounding box center [310, 136] width 6 height 6
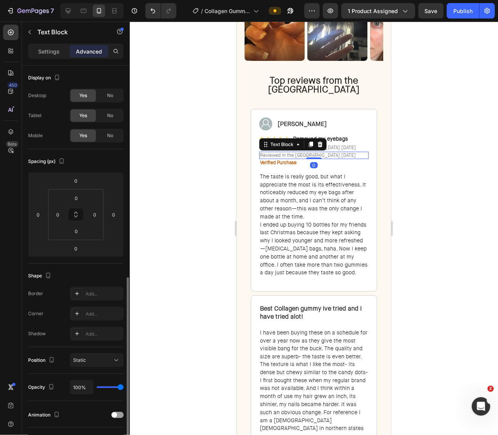
scroll to position [120, 0]
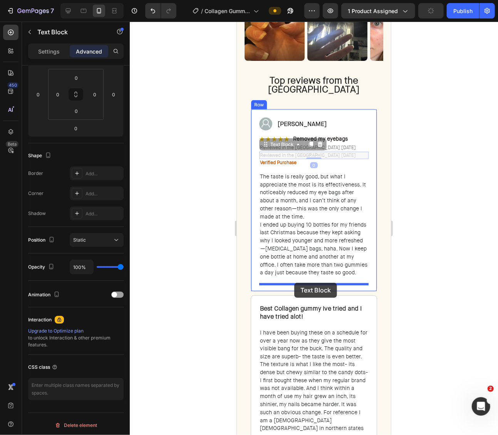
drag, startPoint x: 289, startPoint y: 178, endPoint x: 294, endPoint y: 282, distance: 104.9
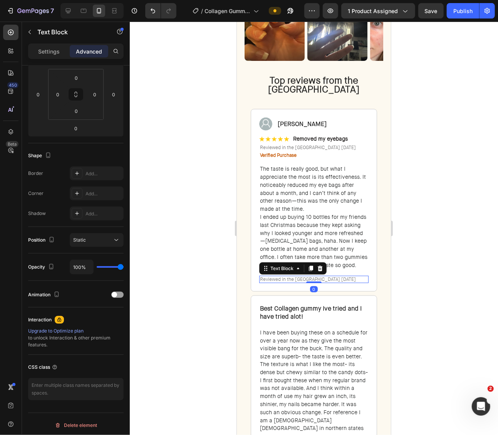
click at [297, 279] on span "Reviewed in the United States May 30, 2025" at bounding box center [308, 279] width 96 height 6
click at [473, 162] on div at bounding box center [314, 228] width 368 height 413
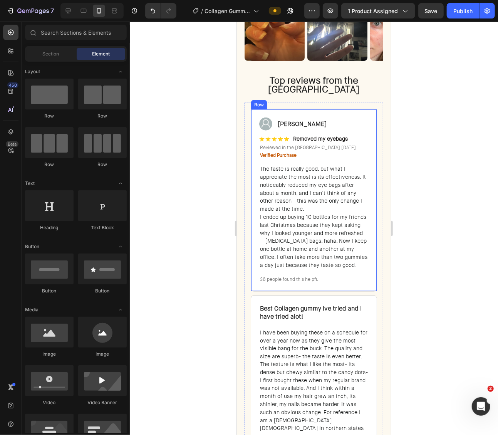
click at [369, 109] on div "Image Michelle H. Text Block Row Row Icon Icon Icon Icon Icon Icon List Removed…" at bounding box center [313, 200] width 126 height 183
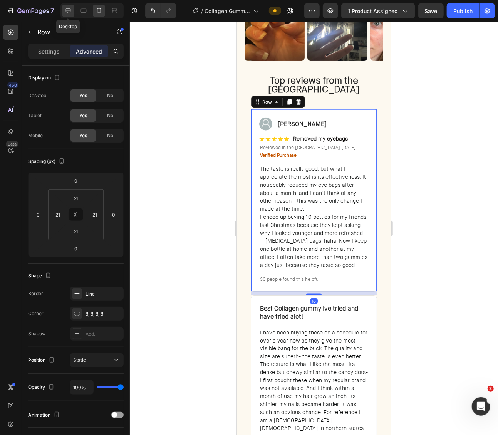
click at [67, 8] on icon at bounding box center [68, 11] width 8 height 8
type input "10"
type input "32"
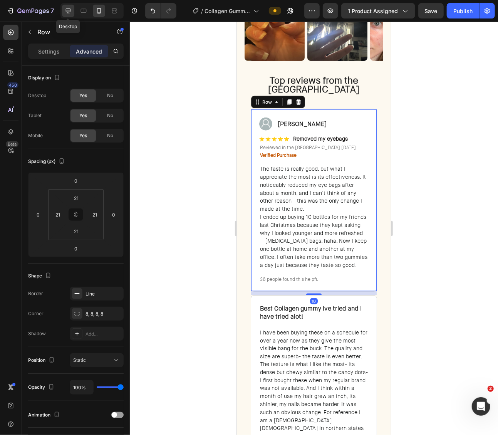
type input "32"
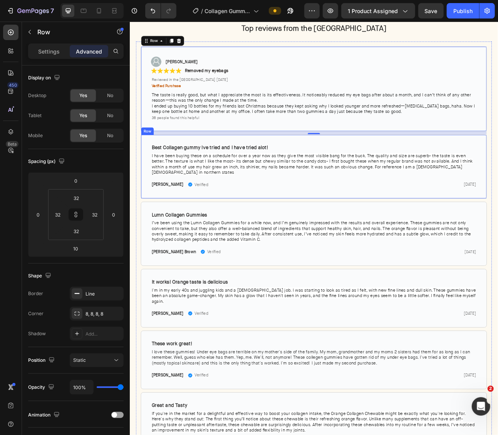
scroll to position [2054, 0]
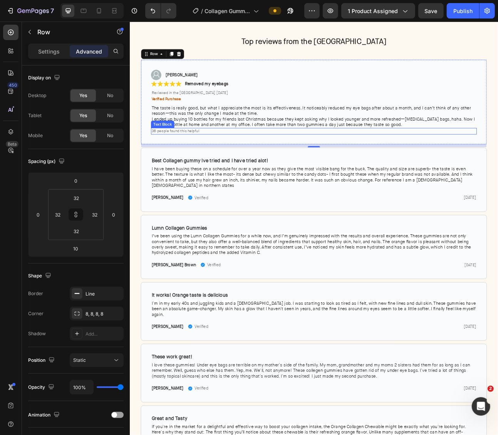
click at [339, 149] on span "I ended up buying 10 bottles for my friends last Christmas because they kept as…" at bounding box center [360, 148] width 406 height 14
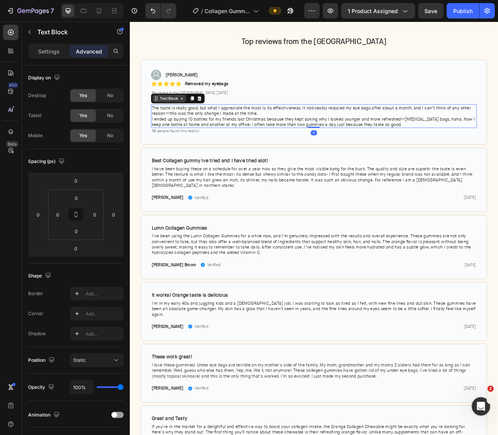
click at [177, 119] on div "Text Block" at bounding box center [179, 118] width 26 height 7
click at [377, 166] on div "Image Michelle H. Text Block Row Row Icon Icon Icon Icon Icon Icon List Removed…" at bounding box center [360, 122] width 435 height 107
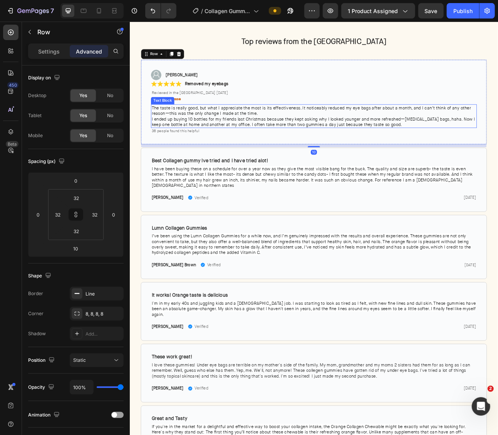
click at [365, 150] on span "I ended up buying 10 bottles for my friends last Christmas because they kept as…" at bounding box center [360, 148] width 406 height 14
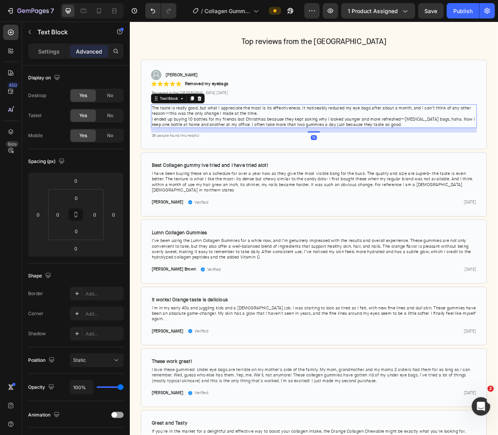
drag, startPoint x: 362, startPoint y: 153, endPoint x: 294, endPoint y: 164, distance: 68.8
click at [367, 159] on div at bounding box center [360, 160] width 15 height 2
type input "14"
click at [285, 165] on p "36 people found this helpful" at bounding box center [361, 164] width 408 height 7
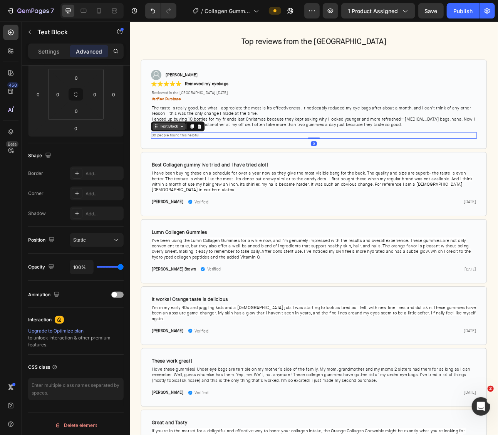
click at [172, 151] on div "Text Block" at bounding box center [179, 153] width 26 height 7
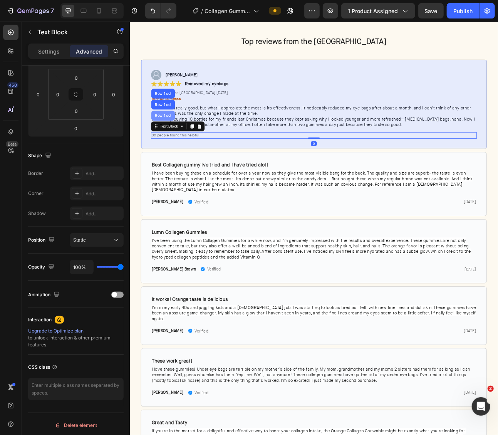
click at [175, 142] on div "Row 1 col" at bounding box center [171, 140] width 30 height 12
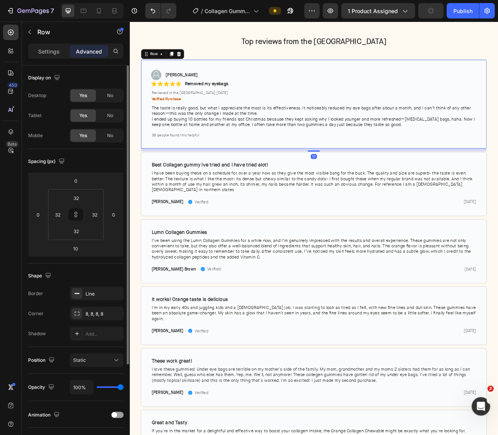
click at [281, 168] on div "Image Michelle H. Text Block Row Row Icon Icon Icon Icon Icon Icon List Removed…" at bounding box center [360, 125] width 435 height 112
click at [181, 62] on icon at bounding box center [182, 62] width 4 height 5
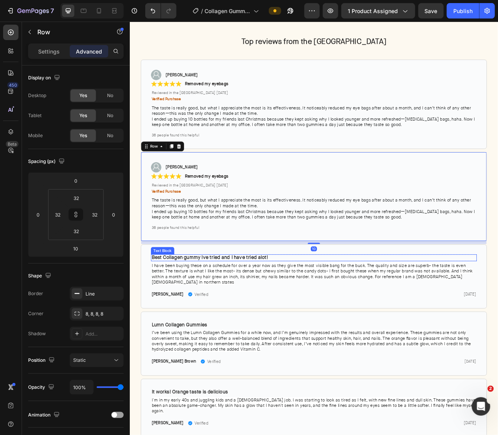
click at [257, 317] on strong "Best Collagen gummy Ive tried and I have tried alot!" at bounding box center [230, 318] width 146 height 8
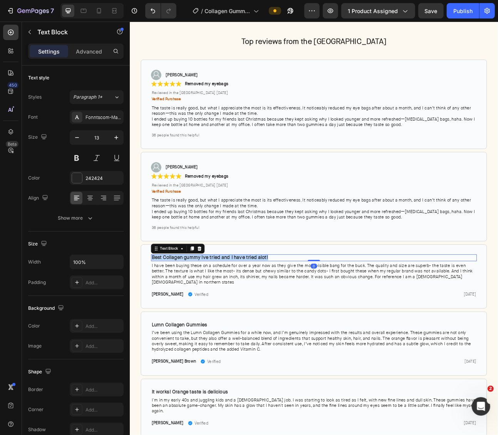
click at [257, 317] on strong "Best Collagen gummy Ive tried and I have tried alot!" at bounding box center [230, 318] width 146 height 8
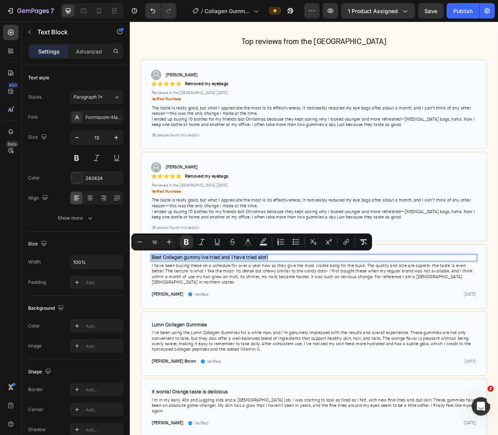
copy strong "Best Collagen gummy Ive tried and I have tried alot!"
click at [223, 216] on strong "Removed my eyebags" at bounding box center [225, 215] width 55 height 7
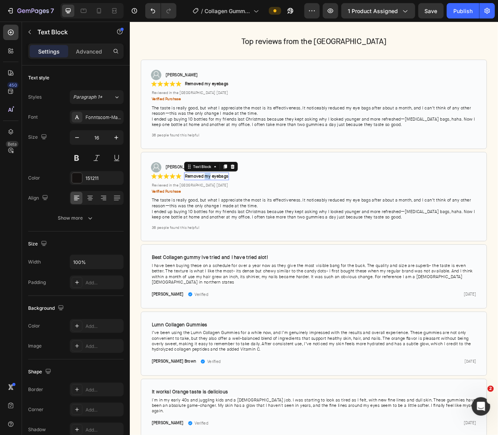
click at [223, 216] on strong "Removed my eyebags" at bounding box center [225, 215] width 55 height 7
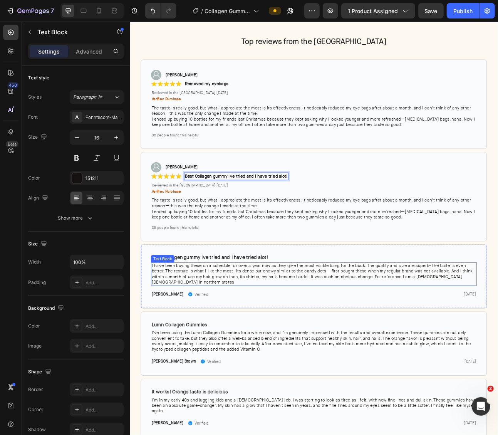
click at [260, 336] on span "I have been buying these on a schedule for over a year now as they give the mos…" at bounding box center [358, 338] width 403 height 28
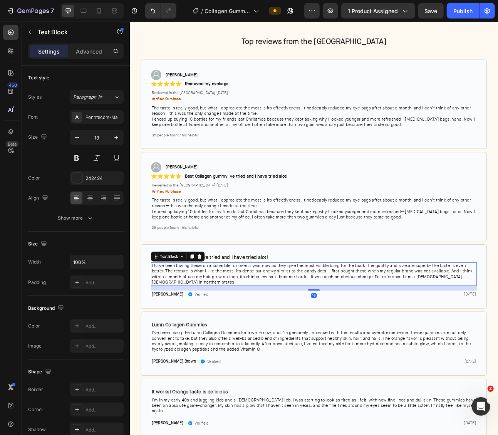
click at [260, 336] on span "I have been buying these on a schedule for over a year now as they give the mos…" at bounding box center [358, 338] width 403 height 28
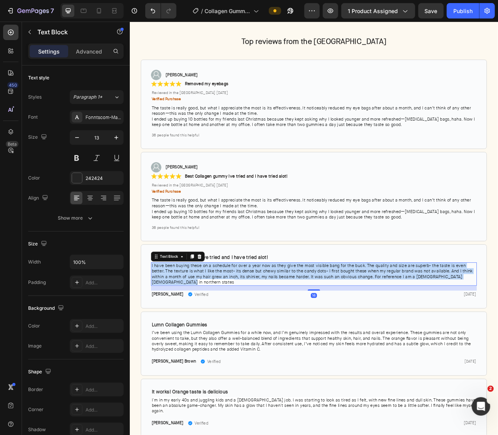
click at [260, 336] on span "I have been buying these on a schedule for over a year now as they give the mos…" at bounding box center [358, 338] width 403 height 28
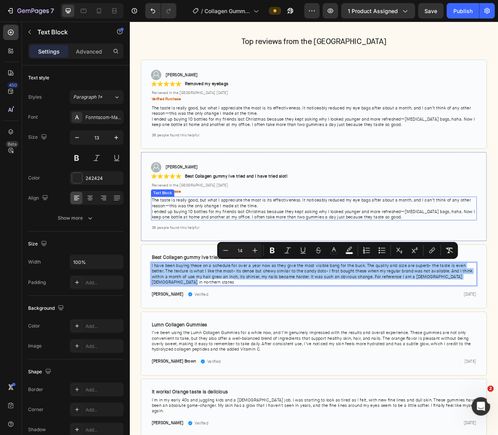
click at [241, 261] on span "I ended up buying 10 bottles for my friends last Christmas because they kept as…" at bounding box center [360, 264] width 406 height 14
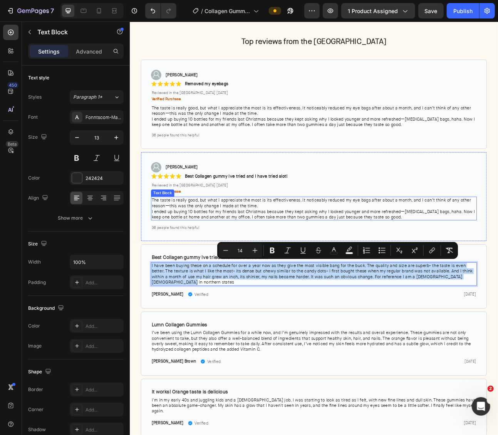
click at [241, 261] on span "I ended up buying 10 bottles for my friends last Christmas because they kept as…" at bounding box center [360, 264] width 406 height 14
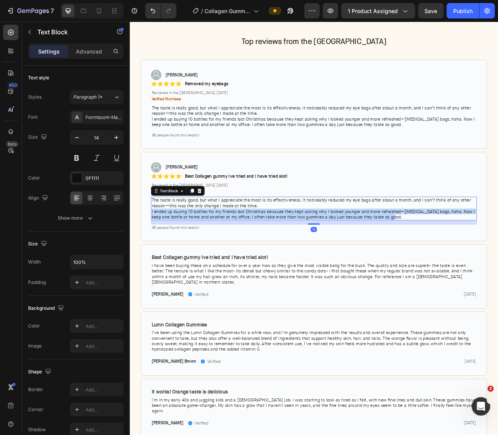
click at [241, 261] on span "I ended up buying 10 bottles for my friends last Christmas because they kept as…" at bounding box center [360, 264] width 406 height 14
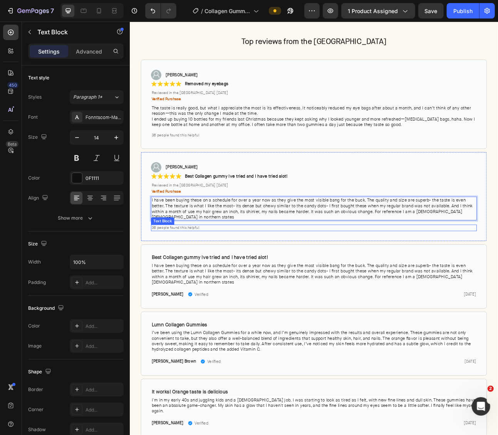
drag, startPoint x: 169, startPoint y: 274, endPoint x: 162, endPoint y: 274, distance: 6.9
click at [169, 277] on span "36 people found this helpful" at bounding box center [187, 280] width 60 height 6
click at [162, 277] on span "36 people found this helpful" at bounding box center [187, 280] width 60 height 6
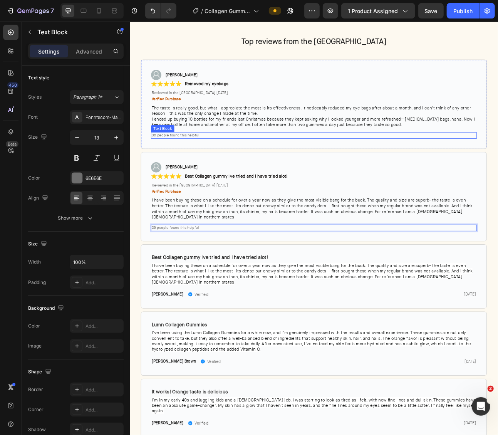
click at [163, 161] on span "36 people found this helpful" at bounding box center [187, 164] width 60 height 6
click at [163, 277] on span "25 people found this helpful" at bounding box center [186, 280] width 59 height 6
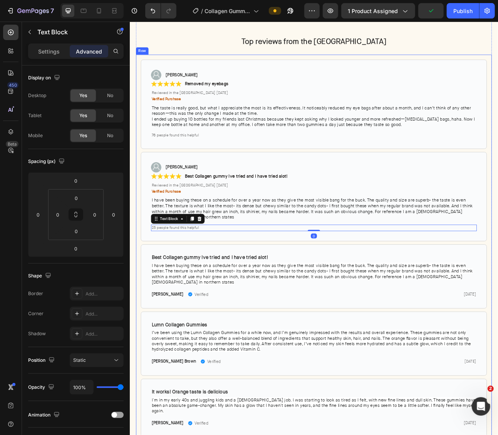
click at [140, 266] on div "Image Michelle H. Text Block Row Row Icon Icon Icon Icon Icon Icon List Removed…" at bounding box center [360, 428] width 447 height 730
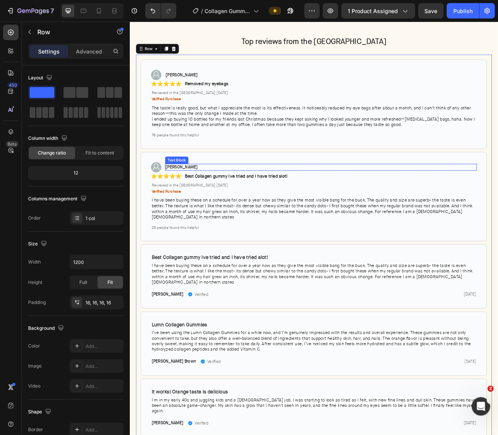
click at [187, 201] on p "[PERSON_NAME]" at bounding box center [370, 204] width 390 height 7
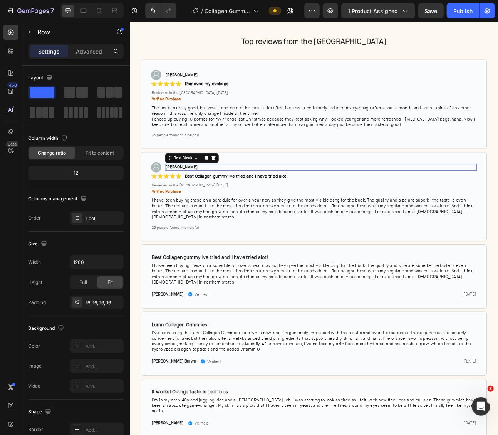
click at [187, 201] on p "[PERSON_NAME]" at bounding box center [370, 204] width 390 height 7
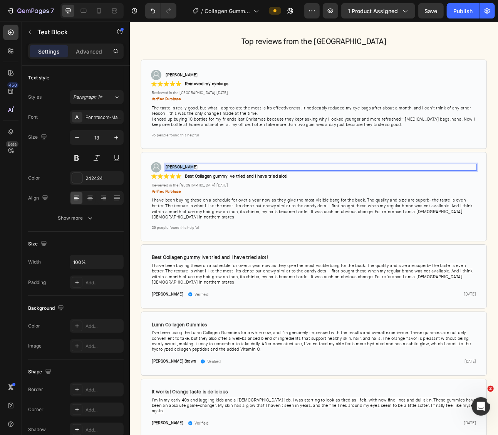
click at [187, 201] on p "[PERSON_NAME]" at bounding box center [370, 204] width 390 height 7
click at [161, 204] on img at bounding box center [162, 204] width 13 height 13
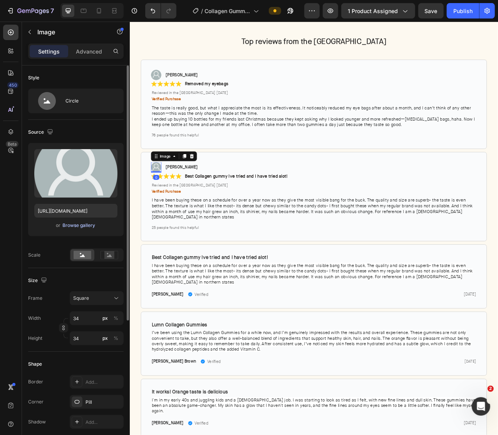
click at [82, 225] on div "Browse gallery" at bounding box center [79, 225] width 33 height 7
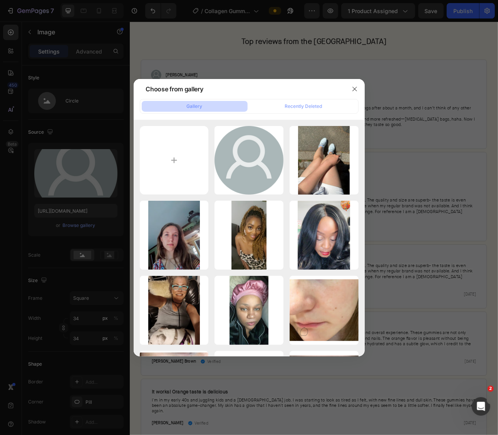
type input "C:\fakepath\9ed05abc-e594-4acc-b349-2708c32789b1._CR0,0,500,500_SX460_.jpg"
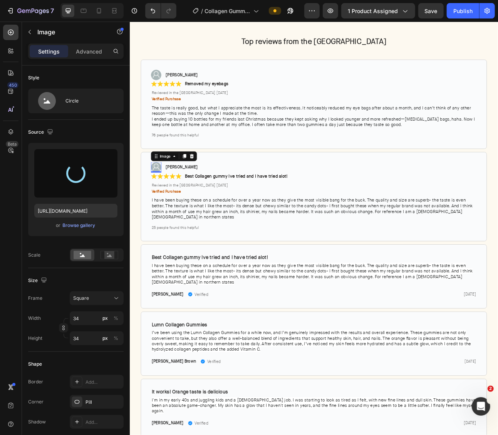
type input "https://cdn.shopify.com/s/files/1/0703/9769/0124/files/gempages_557404027558561…"
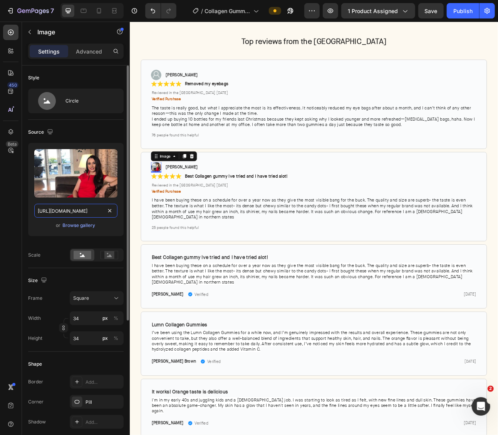
click at [82, 208] on input "https://cdn.shopify.com/s/files/1/0703/9769/0124/files/gempages_557404027558561…" at bounding box center [75, 211] width 83 height 14
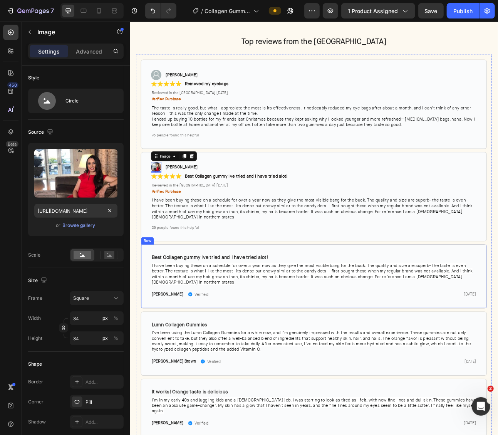
click at [322, 301] on div "Best Collagen gummy Ive tried and I have tried alot! Text Block Row I have been…" at bounding box center [360, 341] width 435 height 81
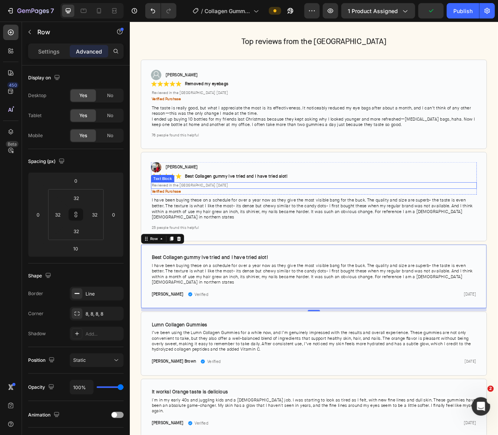
scroll to position [2058, 0]
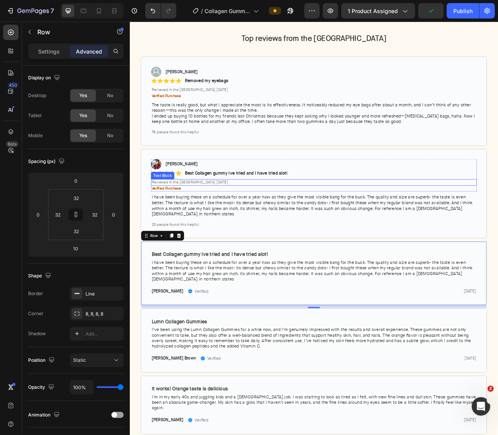
click at [228, 225] on span "Reviewed in the United States May 30, 2025" at bounding box center [205, 223] width 96 height 6
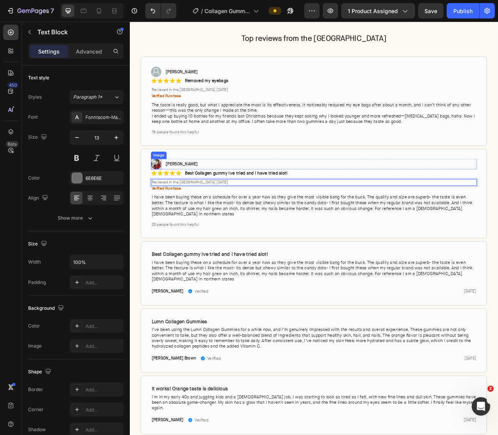
click at [158, 199] on img at bounding box center [162, 200] width 13 height 13
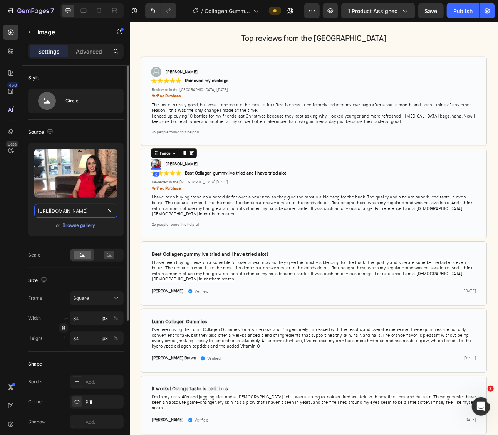
click at [70, 212] on input "https://cdn.shopify.com/s/files/1/0703/9769/0124/files/gempages_557404027558561…" at bounding box center [75, 211] width 83 height 14
click at [164, 81] on img at bounding box center [162, 84] width 13 height 13
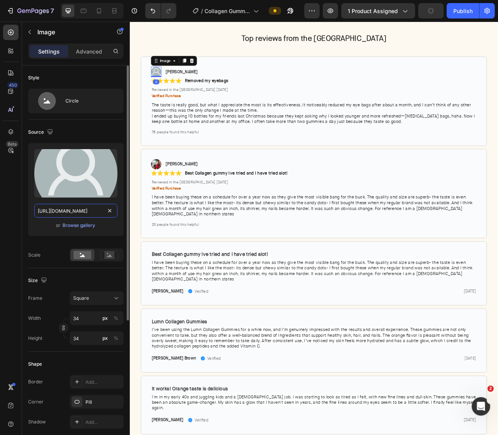
click at [83, 212] on input "https://cdn.shopify.com/s/files/1/0703/9769/0124/files/gempages_557404027558561…" at bounding box center [75, 211] width 83 height 14
click at [163, 200] on img at bounding box center [162, 200] width 13 height 13
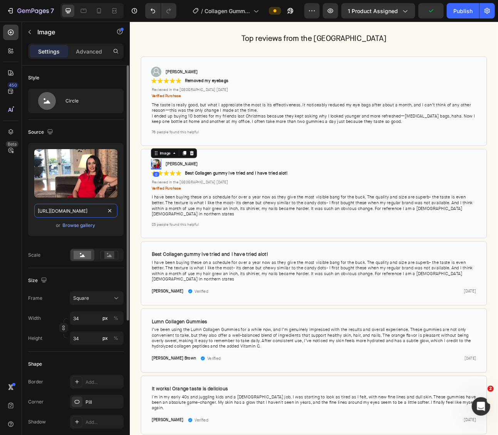
click at [84, 209] on input "https://cdn.shopify.com/s/files/1/0703/9769/0124/files/gempages_557404027558561…" at bounding box center [75, 211] width 83 height 14
paste input "99808bda-faf5-4fb2-81a0-32d644dcaf08.pn"
type input "https://cdn.shopify.com/s/files/1/0703/9769/0124/files/gempages_557404027558561…"
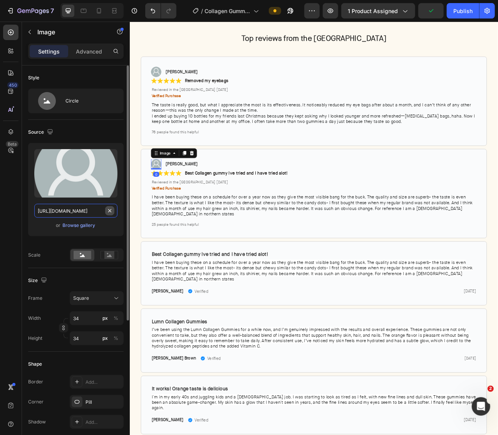
scroll to position [0, 235]
click at [302, 194] on div "Darla Text Block Row" at bounding box center [369, 200] width 391 height 13
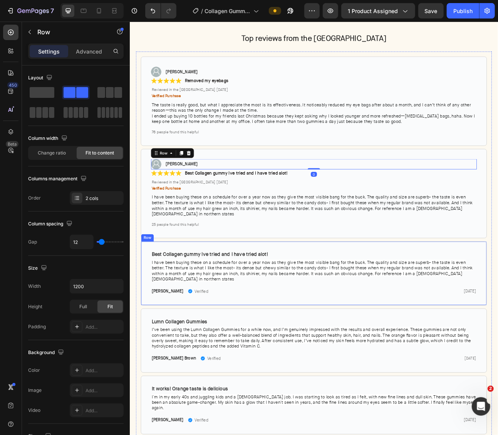
click at [266, 297] on div "Best Collagen gummy Ive tried and I have tried alot! Text Block Row I have been…" at bounding box center [360, 337] width 435 height 81
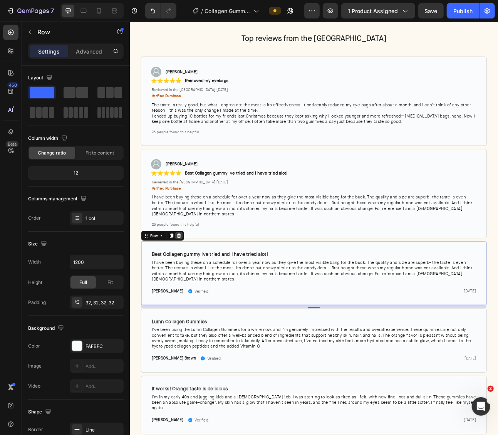
click at [192, 288] on icon at bounding box center [191, 290] width 5 height 5
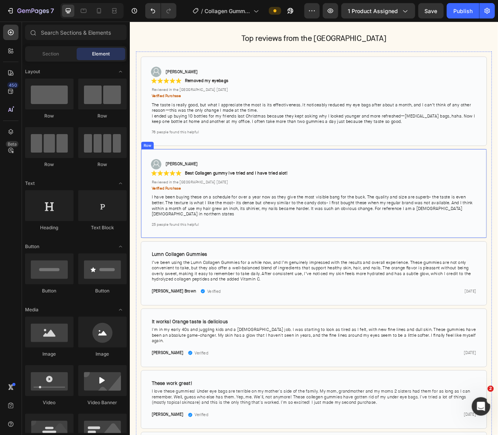
click at [244, 184] on div "Image Darla Text Block Row Row Icon Icon Icon Icon Icon Icon List Best Collagen…" at bounding box center [360, 237] width 435 height 112
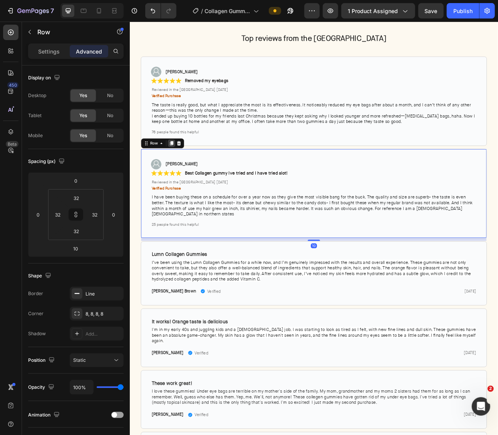
click at [183, 176] on icon at bounding box center [182, 174] width 6 height 6
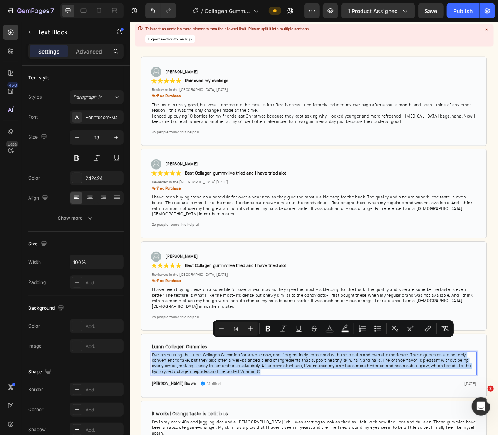
copy span "I’ve been using the Lumn Collagen Gummies for a while now, and I’m genuinely im…"
click at [248, 359] on span "I have been buying these on a schedule for over a year now as they give the mos…" at bounding box center [358, 368] width 403 height 28
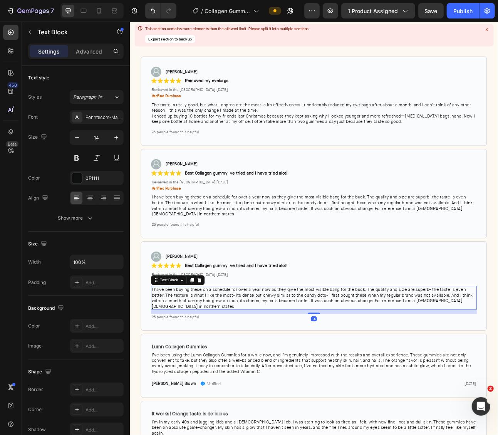
click at [248, 359] on span "I have been buying these on a schedule for over a year now as they give the mos…" at bounding box center [358, 368] width 403 height 28
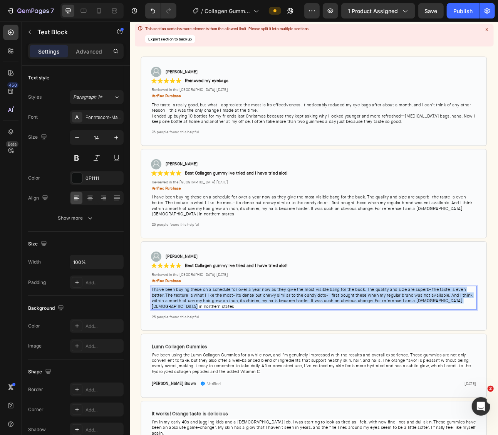
click at [248, 359] on span "I have been buying these on a schedule for over a year now as they give the mos…" at bounding box center [358, 368] width 403 height 28
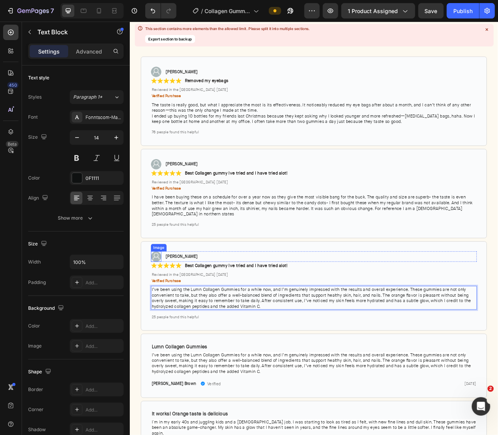
click at [164, 310] on img at bounding box center [162, 316] width 13 height 13
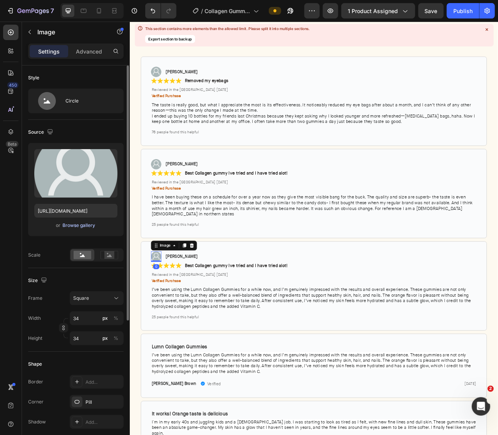
click at [83, 224] on div "Browse gallery" at bounding box center [79, 225] width 33 height 7
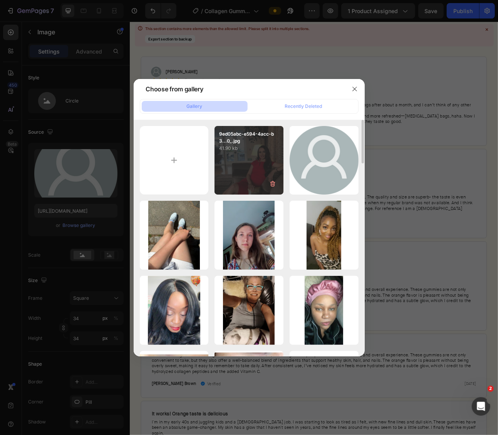
click at [245, 156] on div "9ed05abc-e594-4acc-b3...0_.jpg 41.90 kb" at bounding box center [249, 160] width 69 height 69
type input "[URL][DOMAIN_NAME]"
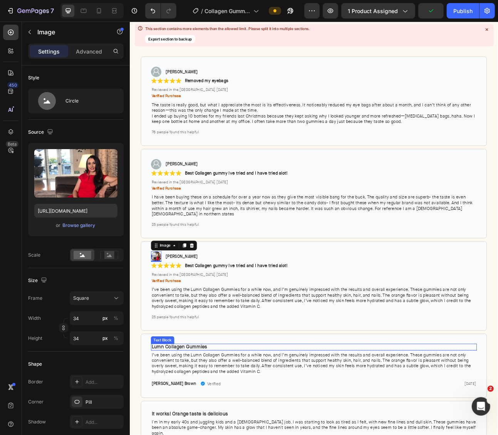
click at [205, 426] on strong "Lumn Collagen Gummies" at bounding box center [192, 430] width 70 height 8
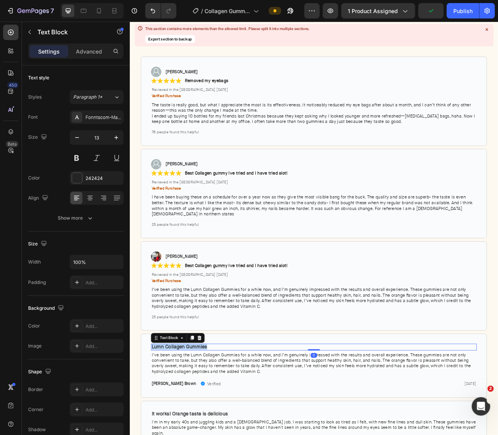
click at [205, 426] on strong "Lumn Collagen Gummies" at bounding box center [192, 430] width 70 height 8
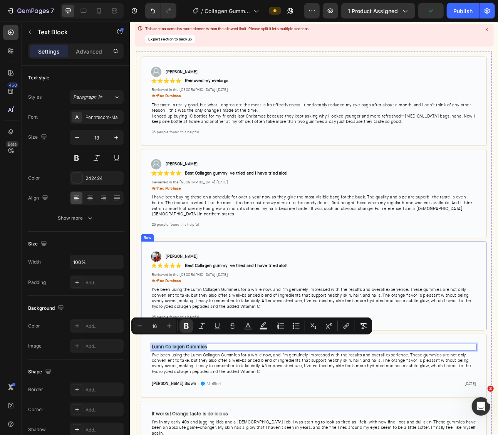
copy strong "Lumn Collagen Gummies"
click at [230, 324] on strong "Best Collagen gummy Ive tried and I have tried alot!" at bounding box center [262, 327] width 129 height 7
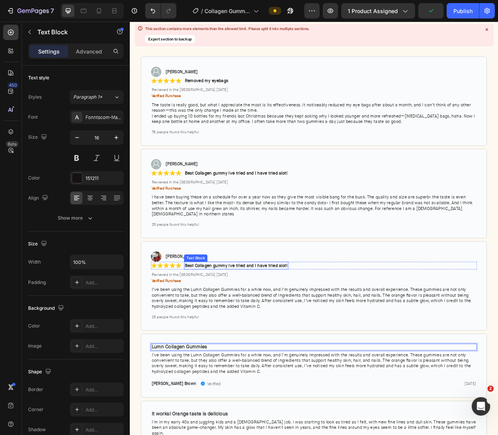
click at [230, 324] on strong "Best Collagen gummy Ive tried and I have tried alot!" at bounding box center [262, 327] width 129 height 7
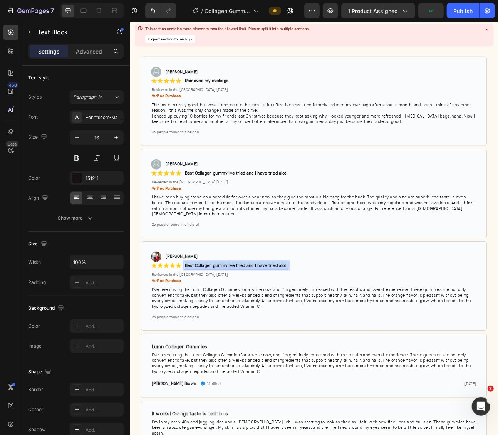
click at [230, 324] on strong "Best Collagen gummy Ive tried and I have tried alot!" at bounding box center [262, 327] width 129 height 7
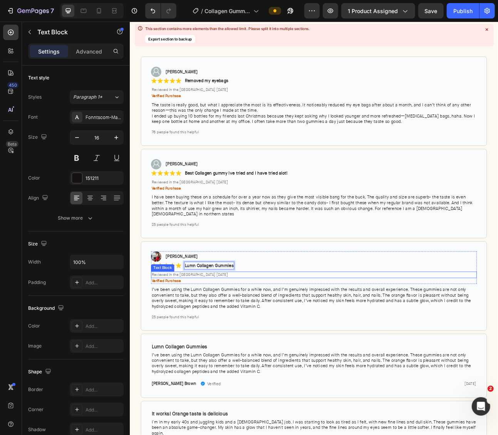
click at [237, 336] on p "Reviewed in the [GEOGRAPHIC_DATA] [DATE]" at bounding box center [361, 339] width 408 height 7
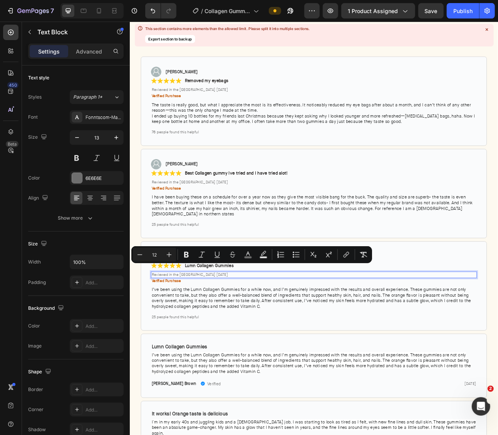
click at [222, 336] on span "Reviewed in the [GEOGRAPHIC_DATA] [DATE]" at bounding box center [205, 339] width 96 height 6
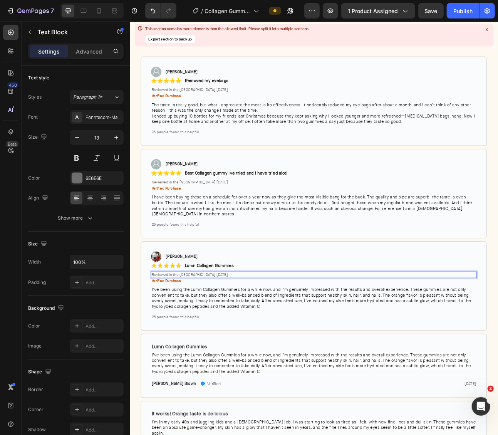
click at [222, 336] on span "Reviewed in the [GEOGRAPHIC_DATA] [DATE]" at bounding box center [205, 339] width 96 height 6
click at [163, 389] on span "25 people found this helpful" at bounding box center [186, 392] width 59 height 6
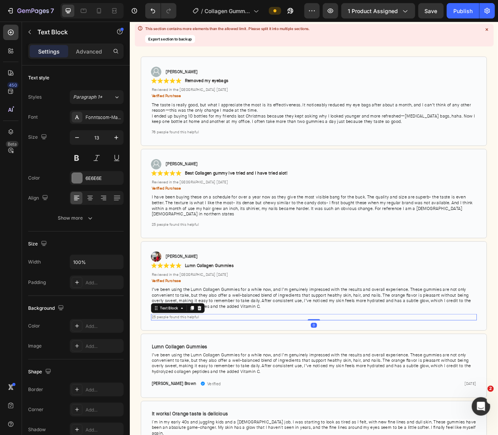
click at [160, 389] on span "25 people found this helpful" at bounding box center [186, 392] width 59 height 6
click at [161, 389] on span "25 people found this helpful" at bounding box center [186, 392] width 59 height 6
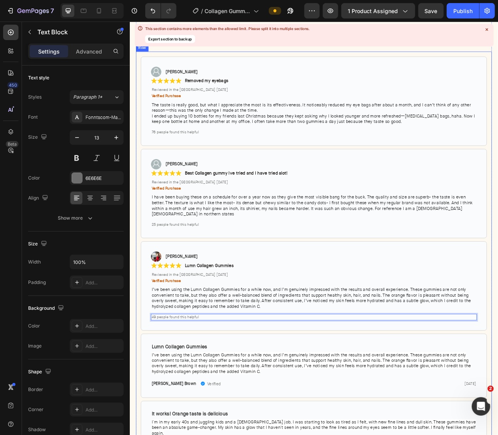
click at [140, 342] on div "Image [PERSON_NAME] Text Block Row Row Icon Icon Icon Icon Icon Icon List Remov…" at bounding box center [360, 439] width 447 height 761
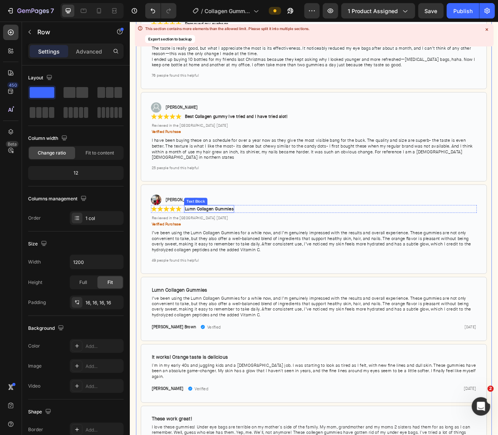
scroll to position [2123, 0]
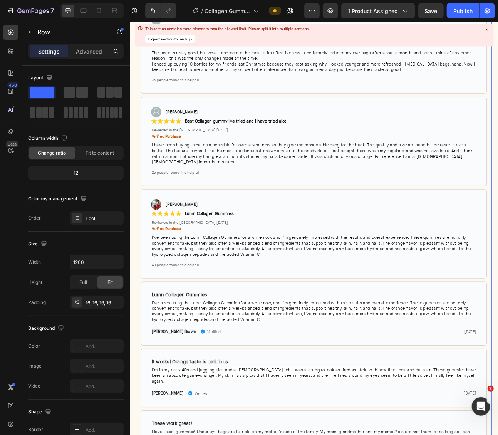
click at [183, 248] on strong "[PERSON_NAME]" at bounding box center [195, 251] width 40 height 7
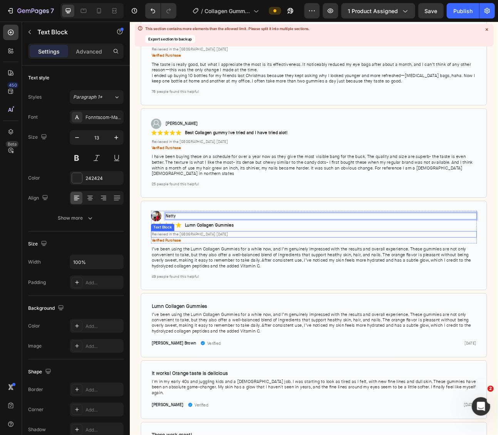
scroll to position [2128, 0]
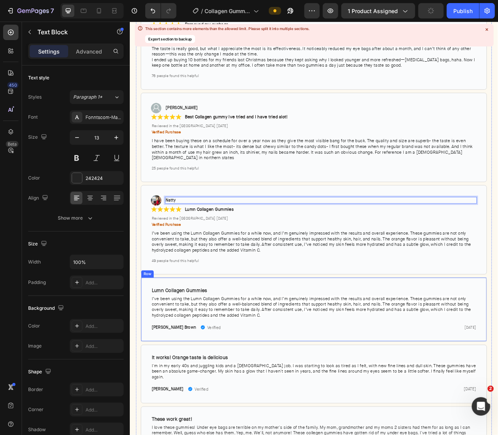
click at [242, 343] on div "Lumn Collagen Gummies Text Block Row I’ve been using the Lumn Collagen Gummies …" at bounding box center [360, 383] width 435 height 81
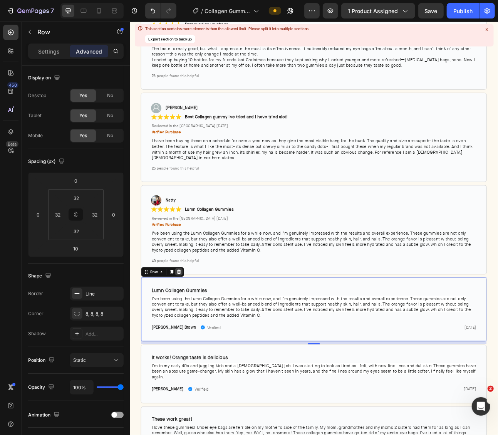
click at [191, 333] on icon at bounding box center [191, 335] width 5 height 5
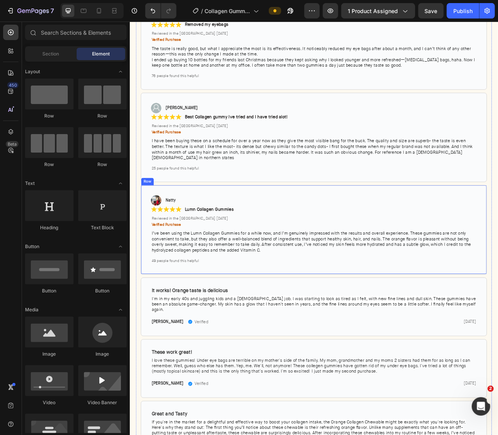
click at [243, 327] on div "Image Natty Text Block Row Row Icon Icon Icon Icon Icon Icon List Lumn Collagen…" at bounding box center [360, 283] width 435 height 112
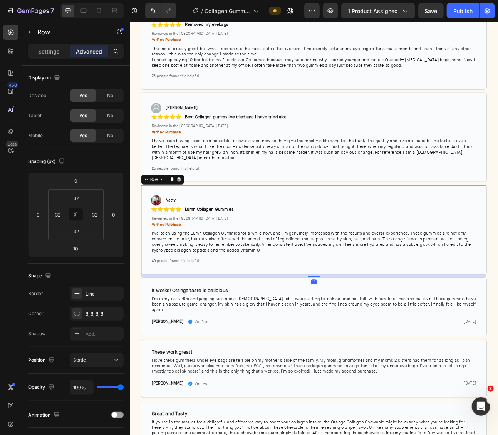
drag, startPoint x: 184, startPoint y: 214, endPoint x: 314, endPoint y: 297, distance: 154.1
click at [184, 217] on icon at bounding box center [182, 220] width 6 height 6
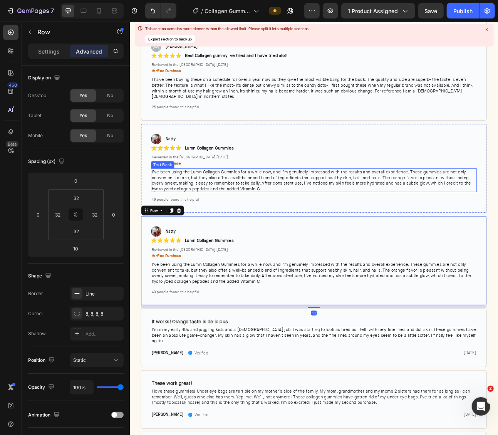
scroll to position [2213, 0]
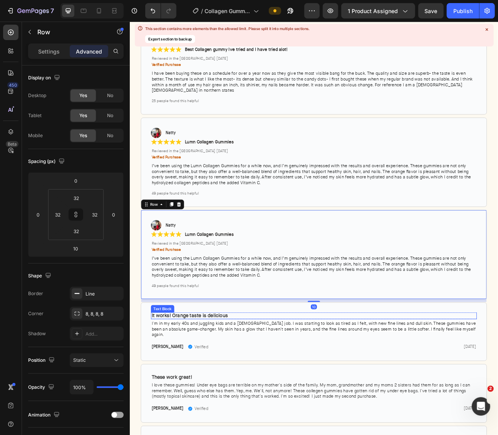
click at [221, 386] on strong "It works! Orange taste is delicious" at bounding box center [205, 390] width 96 height 8
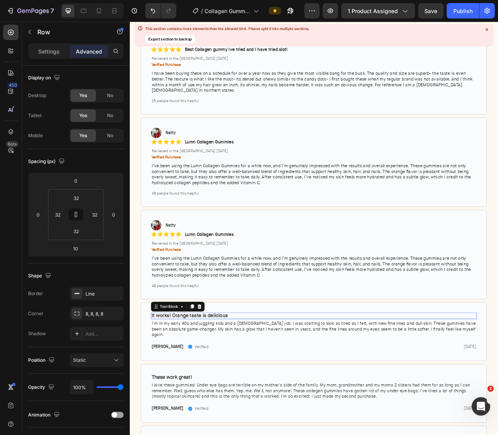
click at [221, 386] on strong "It works! Orange taste is delicious" at bounding box center [205, 390] width 96 height 8
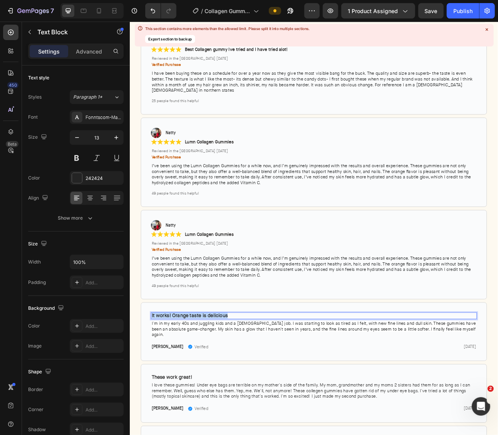
click at [221, 386] on strong "It works! Orange taste is delicious" at bounding box center [205, 390] width 96 height 8
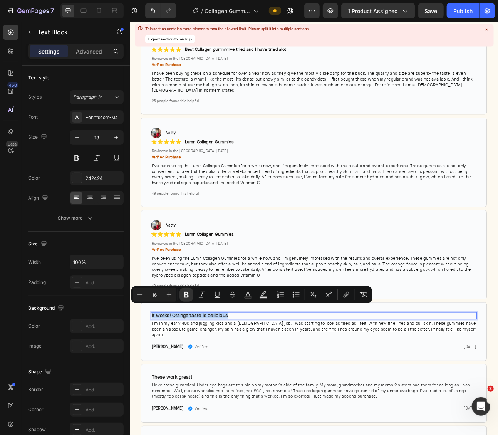
copy strong "It works! Orange taste is delicious"
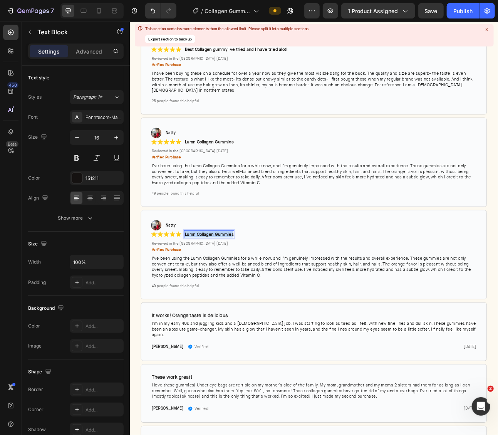
click at [237, 285] on strong "Lumn Collagen Gummies" at bounding box center [228, 288] width 61 height 7
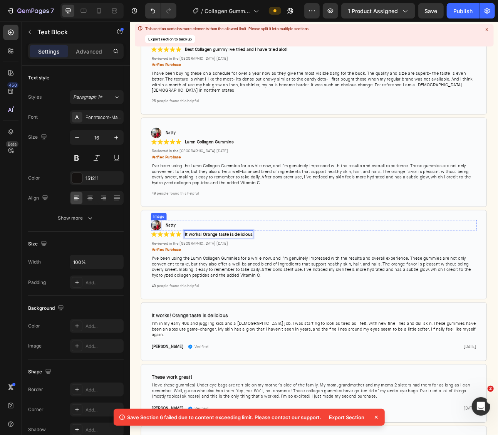
click at [163, 271] on img at bounding box center [162, 277] width 13 height 13
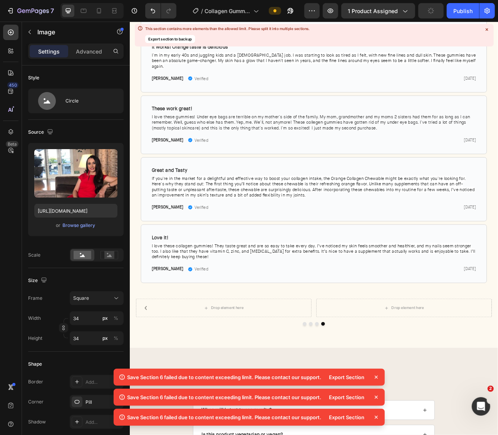
scroll to position [2455, 0]
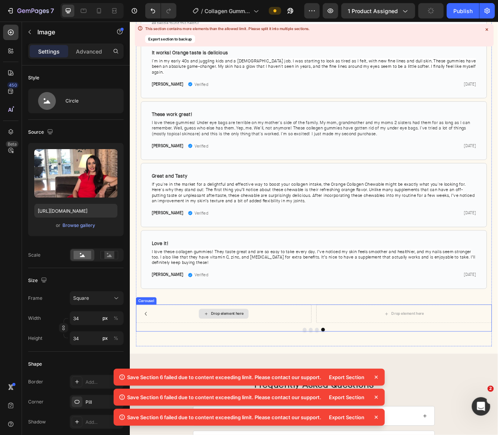
click at [357, 377] on div "Drop element here" at bounding box center [247, 388] width 220 height 23
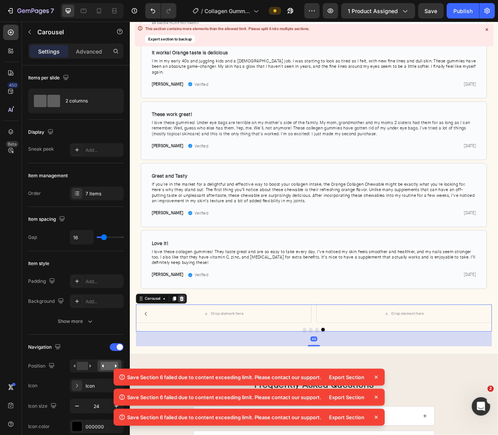
click at [193, 366] on icon at bounding box center [194, 369] width 6 height 6
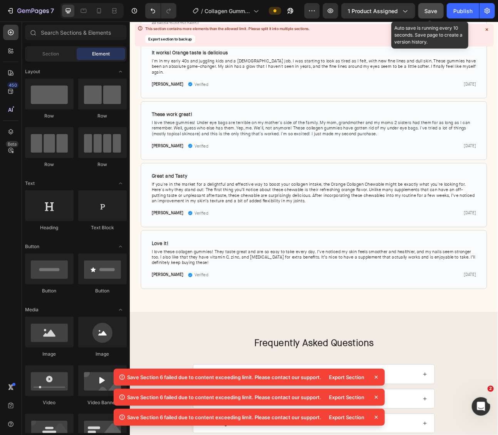
click at [434, 7] on div "Save" at bounding box center [431, 11] width 13 height 8
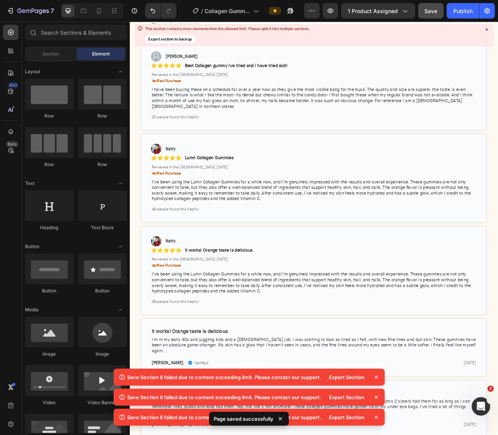
scroll to position [2097, 0]
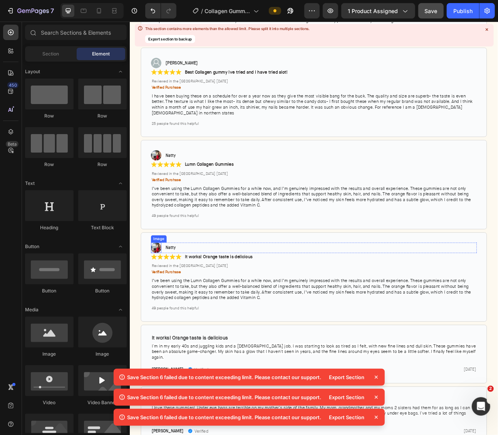
click at [162, 299] on img at bounding box center [162, 305] width 13 height 13
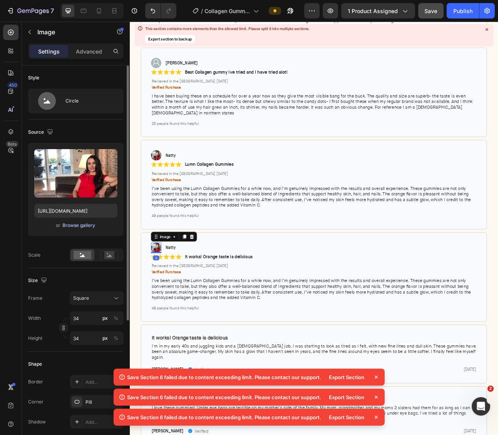
click at [80, 225] on div "Browse gallery" at bounding box center [79, 225] width 33 height 7
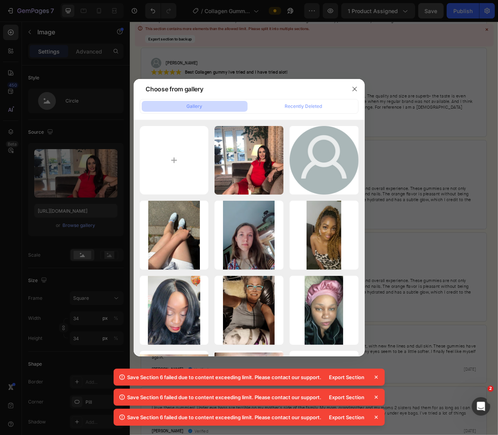
type input "C:\fakepath\efa43e94-9096-4410-a43d-67c8920d489b._CR328,0,1936,1936_SX460_.jpg"
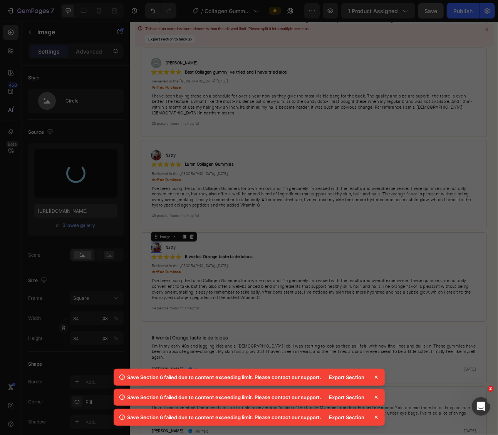
scroll to position [2100, 0]
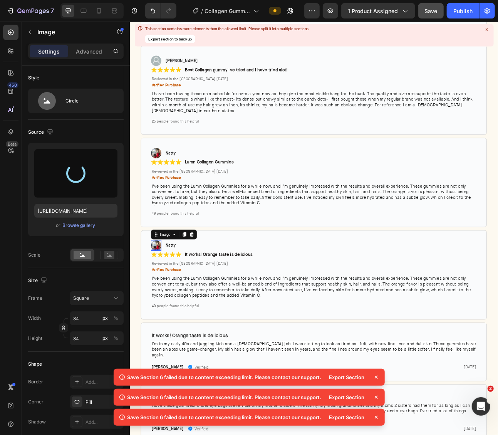
type input "[URL][DOMAIN_NAME]"
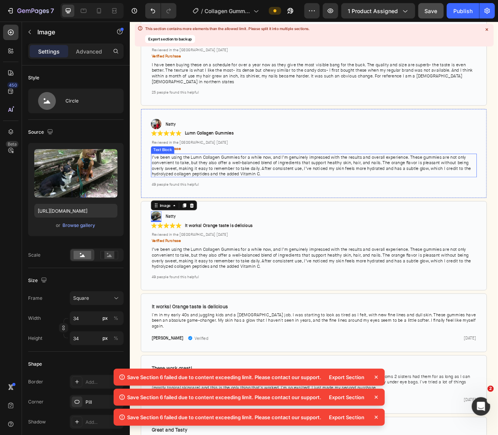
scroll to position [2150, 0]
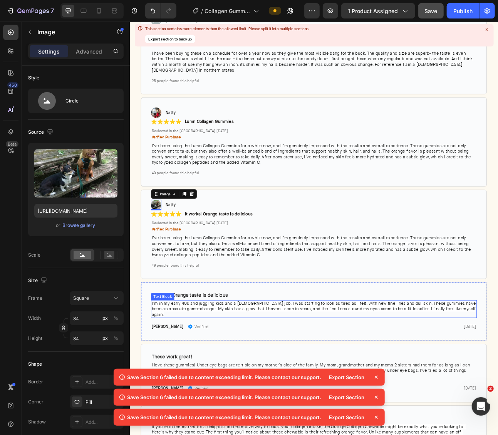
click at [248, 372] on span "I'm in my early 40s and juggling kids and a [DEMOGRAPHIC_DATA] job. I was start…" at bounding box center [360, 382] width 407 height 21
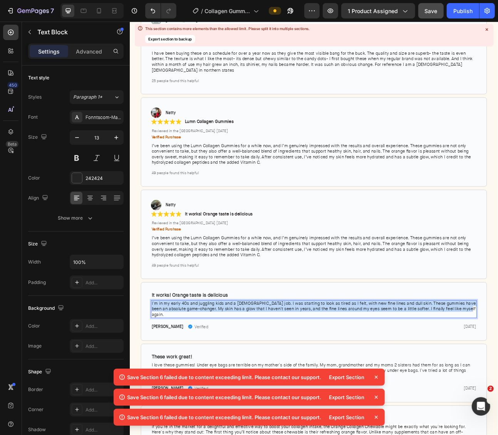
click at [248, 372] on span "I'm in my early 40s and juggling kids and a [DEMOGRAPHIC_DATA] job. I was start…" at bounding box center [360, 382] width 407 height 21
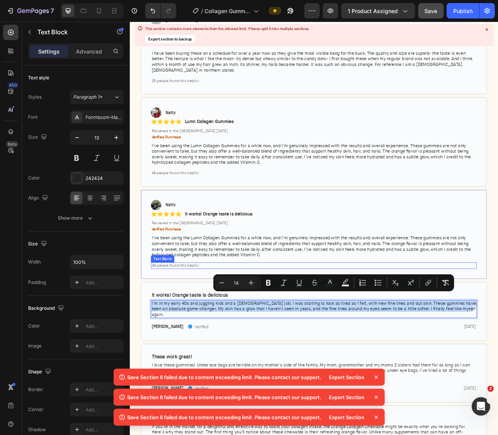
copy span "I'm in my early 40s and juggling kids and a [DEMOGRAPHIC_DATA] job. I was start…"
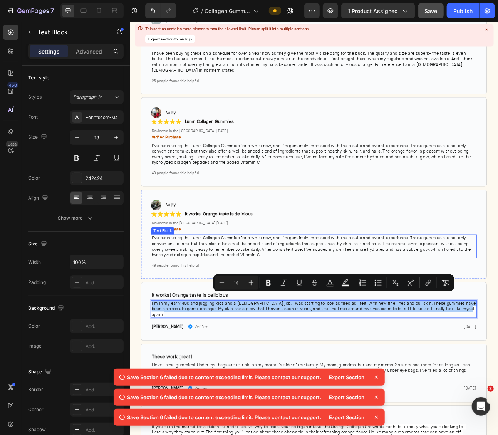
click at [247, 297] on span "I’ve been using the Lumn Collagen Gummies for a while now, and I’m genuinely im…" at bounding box center [357, 304] width 401 height 28
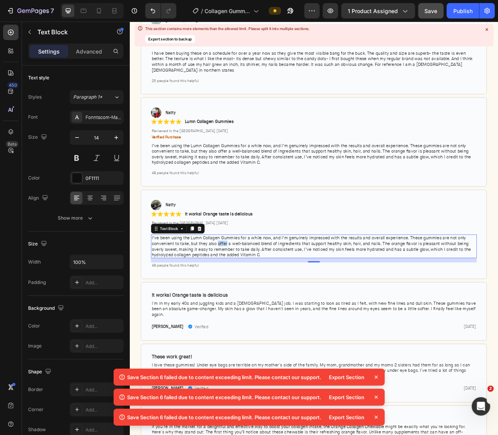
click at [247, 297] on span "I’ve been using the Lumn Collagen Gummies for a while now, and I’m genuinely im…" at bounding box center [357, 304] width 401 height 28
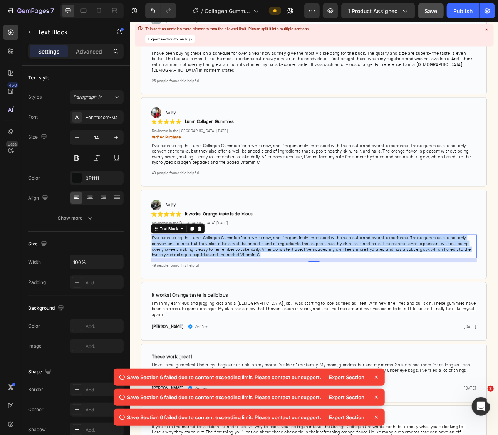
click at [247, 297] on span "I’ve been using the Lumn Collagen Gummies for a while now, and I’m genuinely im…" at bounding box center [357, 304] width 401 height 28
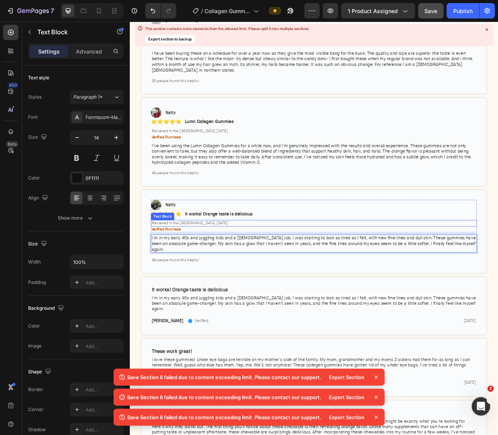
click at [213, 272] on span "Reviewed in the [GEOGRAPHIC_DATA] [DATE]" at bounding box center [205, 275] width 96 height 6
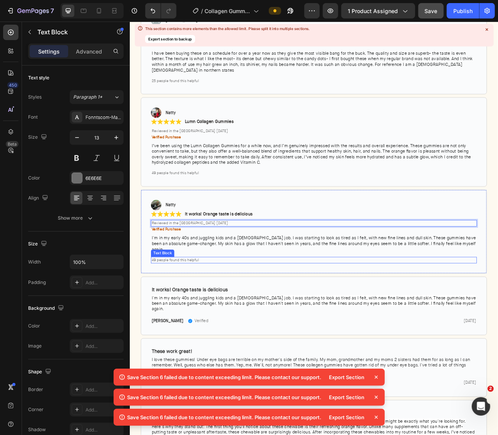
click at [166, 318] on span "49 people found this helpful" at bounding box center [186, 321] width 59 height 6
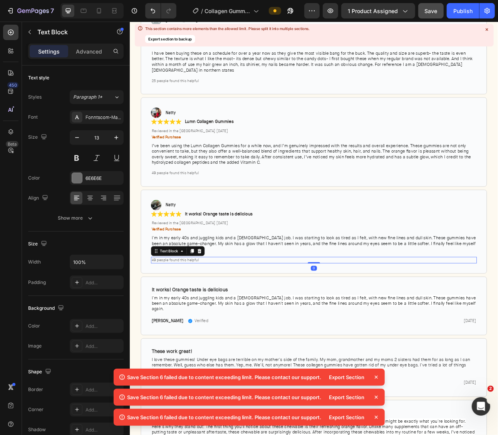
click at [161, 318] on span "49 people found this helpful" at bounding box center [186, 321] width 59 height 6
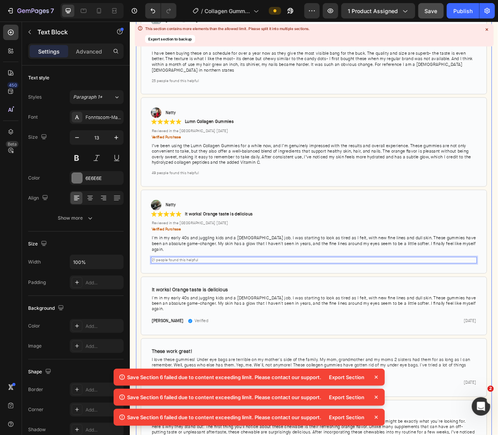
click at [142, 300] on div "Image [PERSON_NAME] Text Block Row Row Icon Icon Icon Icon Icon Icon List Remov…" at bounding box center [360, 272] width 447 height 786
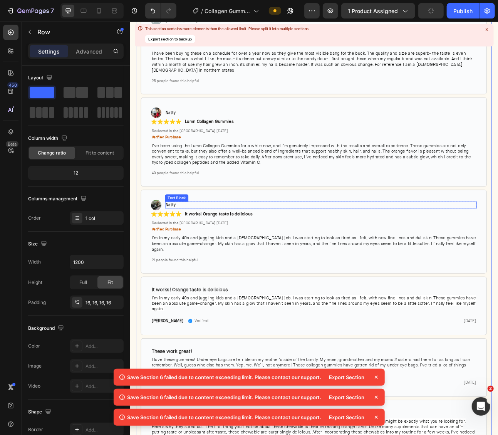
click at [180, 248] on strong "Natty" at bounding box center [181, 251] width 12 height 7
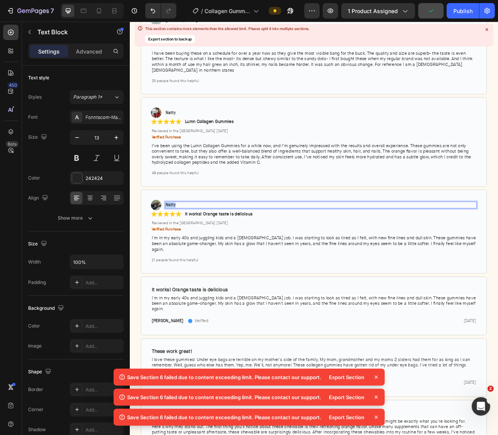
scroll to position [2148, 0]
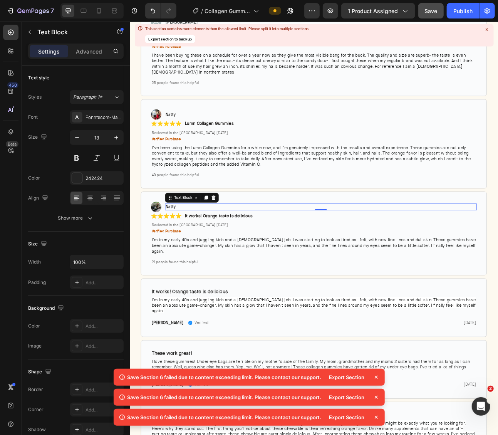
click at [187, 251] on p "Natty" at bounding box center [370, 254] width 390 height 7
click at [142, 237] on div "Image [PERSON_NAME] Text Block Row Row Icon Icon Icon Icon Icon Icon List Remov…" at bounding box center [360, 274] width 447 height 786
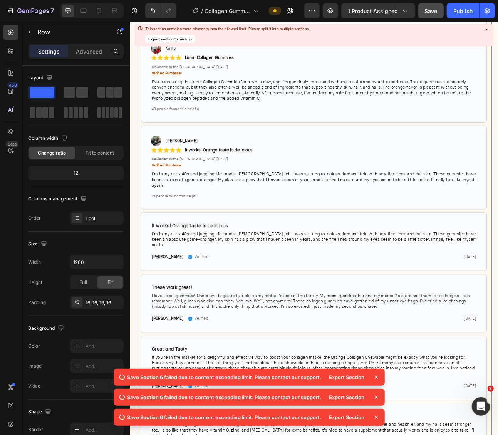
scroll to position [2231, 0]
click at [234, 191] on span "Reviewed in the [GEOGRAPHIC_DATA] [DATE]" at bounding box center [205, 194] width 96 height 6
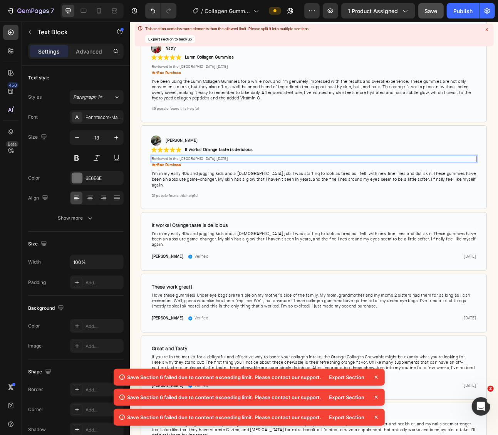
click at [238, 191] on span "Reviewed in the [GEOGRAPHIC_DATA] [DATE]" at bounding box center [205, 194] width 96 height 6
click at [250, 261] on div "It works! Orange taste is delicious Text Block Row I'm in my early 40s and jugg…" at bounding box center [360, 298] width 435 height 74
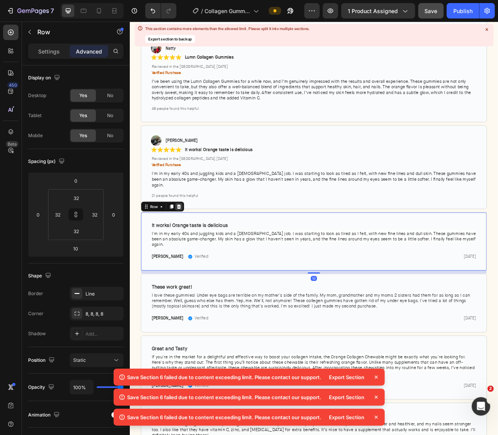
click at [192, 251] on icon at bounding box center [191, 253] width 5 height 5
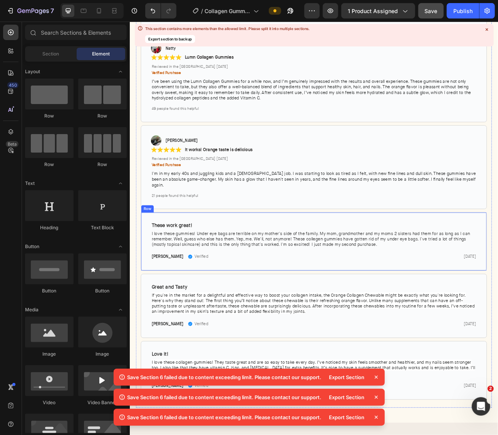
scroll to position [2201, 0]
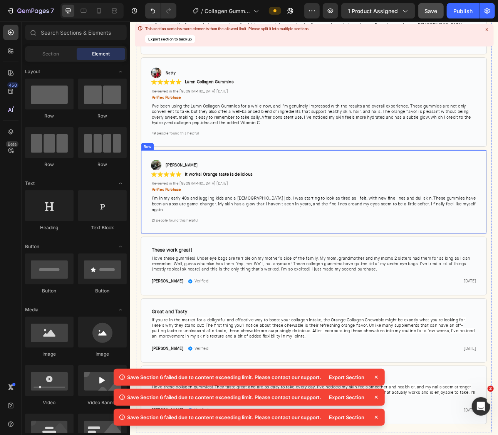
click at [237, 267] on div "Image [PERSON_NAME] Text Block Row Row Icon Icon Icon Icon Icon Icon List It wo…" at bounding box center [360, 235] width 435 height 105
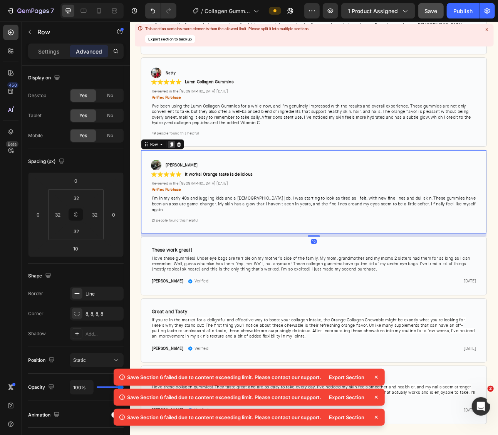
click at [180, 173] on icon at bounding box center [182, 175] width 4 height 5
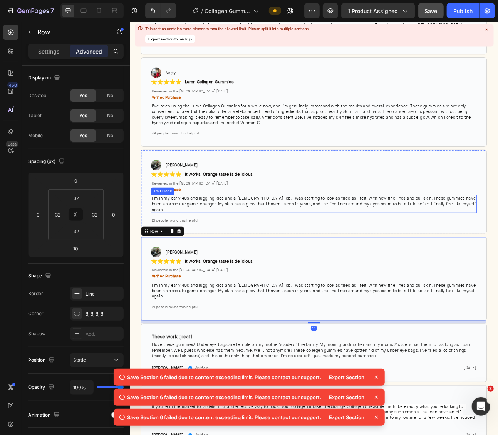
scroll to position [2260, 0]
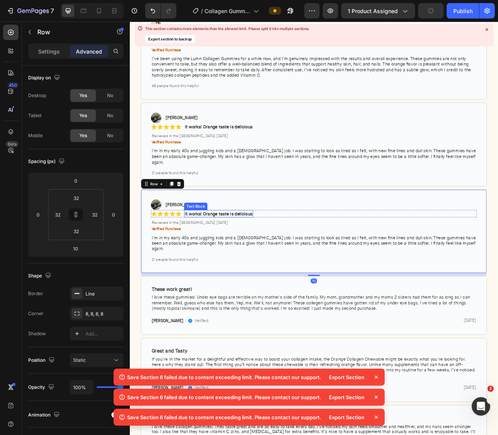
click at [236, 259] on strong "It works! Orange taste is delicious" at bounding box center [240, 262] width 85 height 7
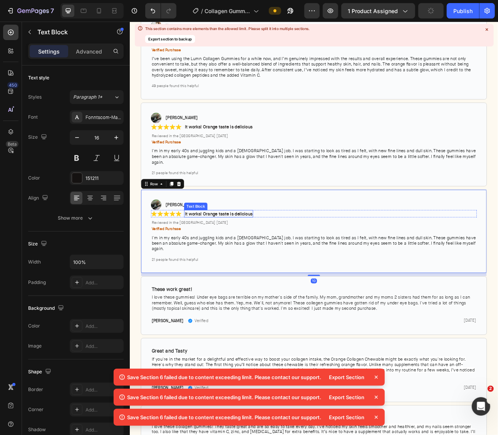
click at [236, 259] on strong "It works! Orange taste is delicious" at bounding box center [240, 262] width 85 height 7
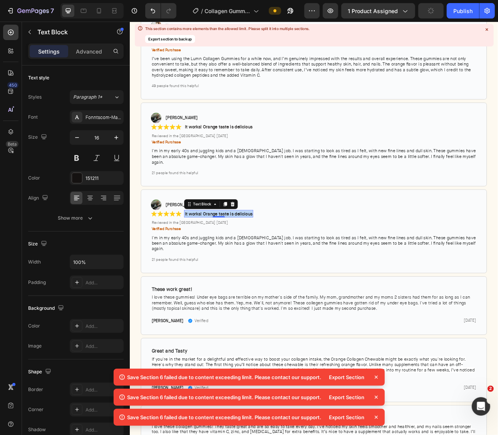
click at [236, 259] on strong "It works! Orange taste is delicious" at bounding box center [240, 262] width 85 height 7
click at [269, 364] on span "I love these gummies! Under eye bags are terrible on my mother's side of the fa…" at bounding box center [357, 374] width 400 height 21
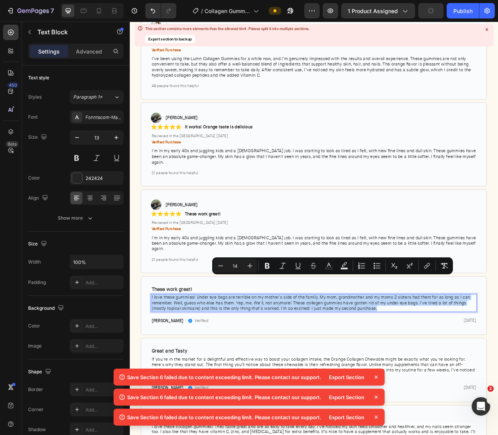
copy span "I love these gummies! Under eye bags are terrible on my mother's side of the fa…"
click at [237, 289] on span "I'm in my early 40s and juggling kids and a [DEMOGRAPHIC_DATA] job. I was start…" at bounding box center [360, 299] width 407 height 21
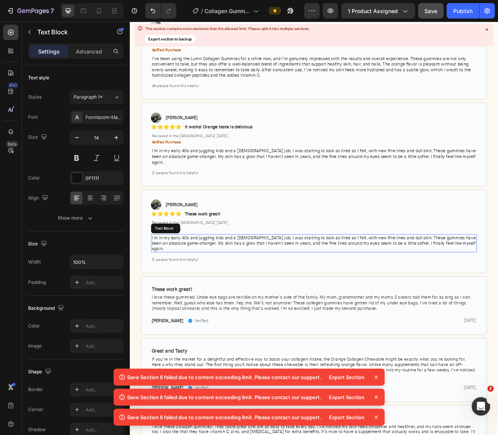
click at [237, 289] on span "I'm in my early 40s and juggling kids and a [DEMOGRAPHIC_DATA] job. I was start…" at bounding box center [360, 299] width 407 height 21
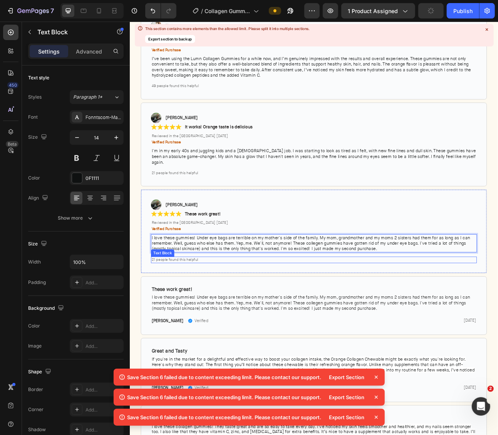
click at [173, 317] on span "21 people found this helpful" at bounding box center [186, 320] width 59 height 6
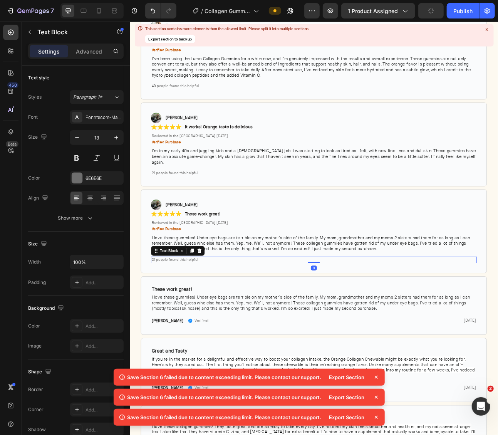
click at [161, 317] on span "21 people found this helpful" at bounding box center [186, 320] width 59 height 6
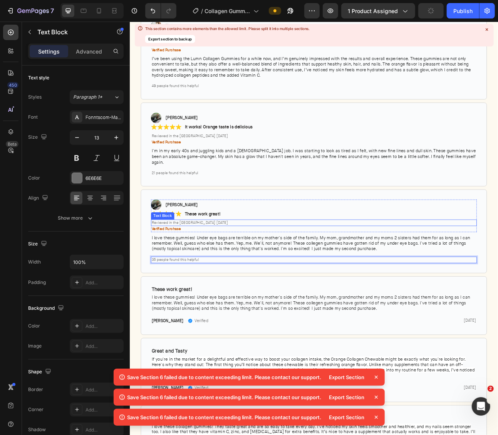
click at [216, 271] on span "Reviewed in the [GEOGRAPHIC_DATA] [DATE]" at bounding box center [205, 274] width 96 height 6
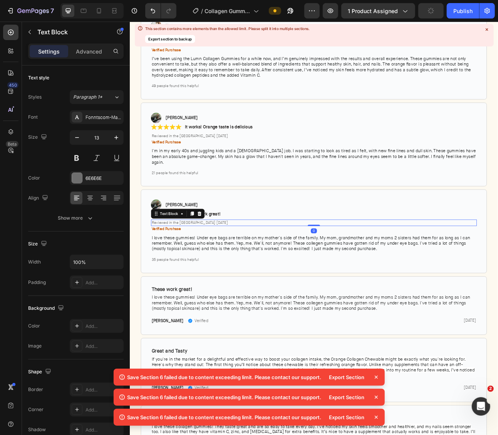
click at [216, 271] on span "Reviewed in the [GEOGRAPHIC_DATA] [DATE]" at bounding box center [205, 274] width 96 height 6
click at [238, 271] on span "Reviewed in the [GEOGRAPHIC_DATA] [DATE]" at bounding box center [205, 274] width 96 height 6
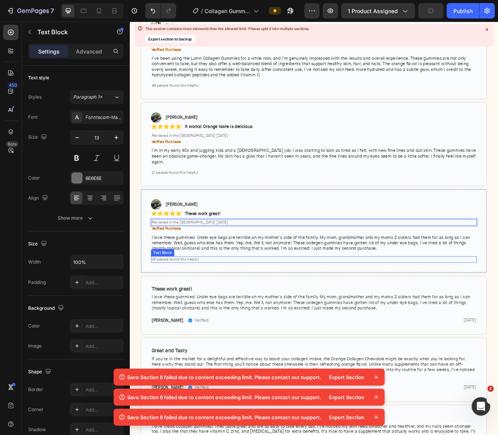
scroll to position [2261, 0]
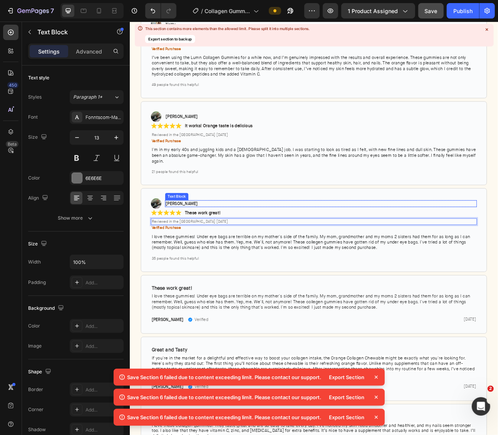
click at [185, 247] on strong "[PERSON_NAME]" at bounding box center [195, 250] width 40 height 7
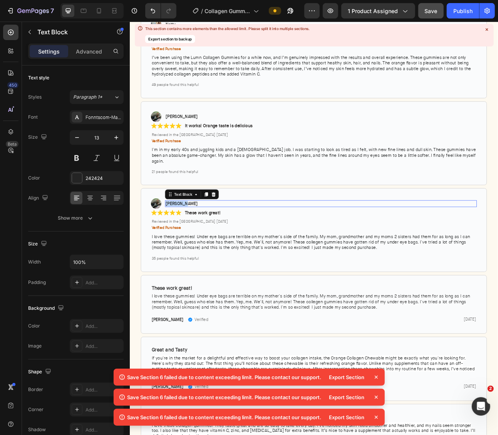
click at [185, 247] on strong "[PERSON_NAME]" at bounding box center [195, 250] width 40 height 7
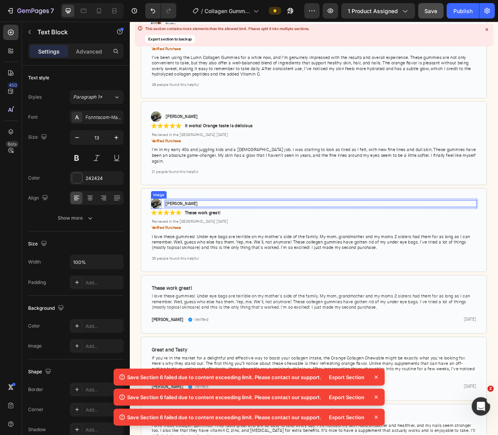
click at [165, 243] on img at bounding box center [162, 249] width 13 height 13
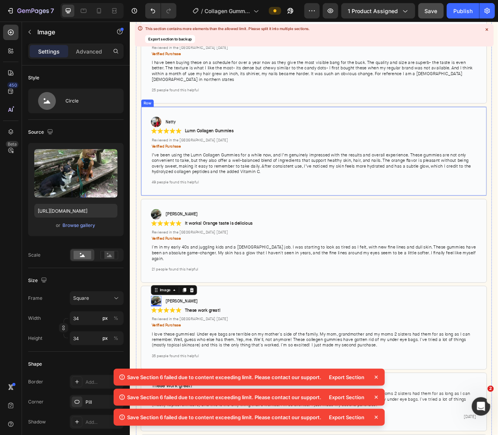
scroll to position [2041, 0]
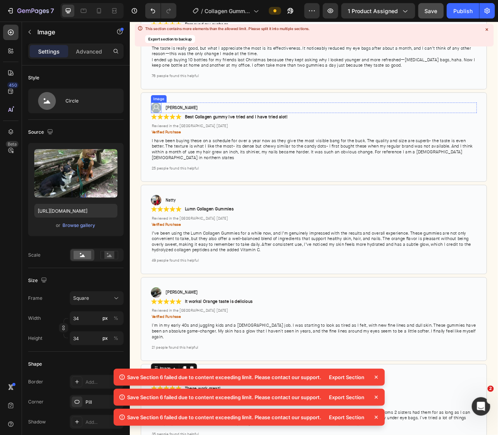
click at [162, 128] on img at bounding box center [162, 129] width 13 height 13
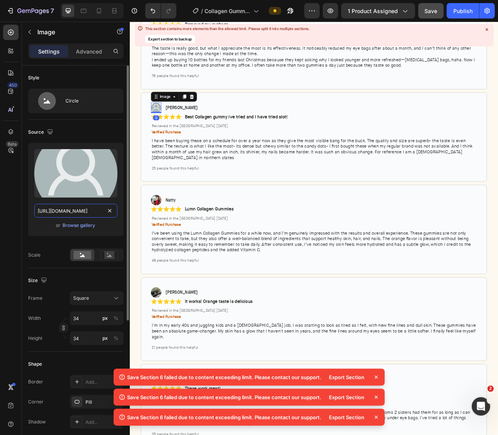
click at [70, 206] on input "[URL][DOMAIN_NAME]" at bounding box center [75, 211] width 83 height 14
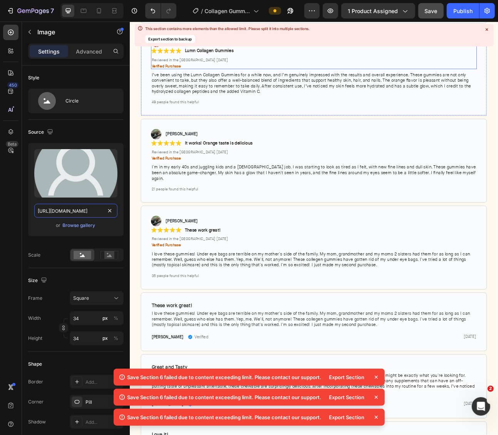
scroll to position [2250, 0]
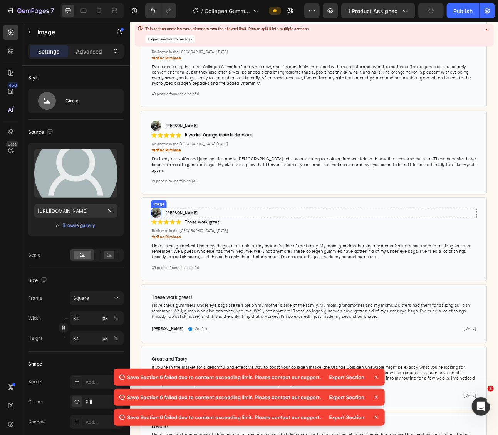
click at [160, 255] on img at bounding box center [162, 261] width 13 height 13
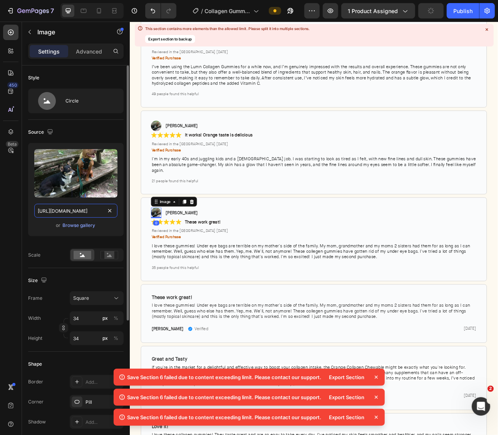
click at [74, 210] on input "[URL][DOMAIN_NAME]" at bounding box center [75, 211] width 83 height 14
paste input "[DOMAIN_NAME]"
type input "[URL][DOMAIN_NAME]"
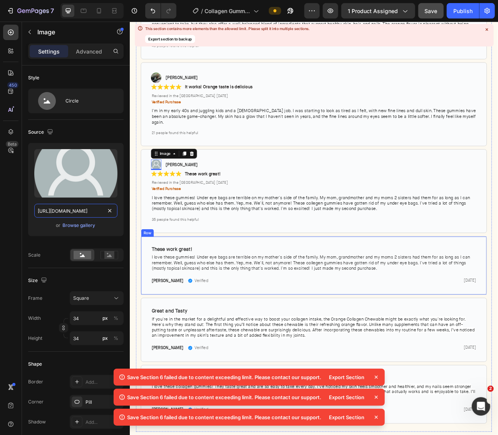
scroll to position [2316, 0]
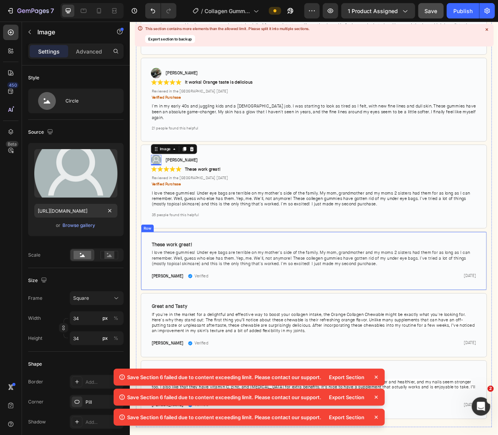
click at [252, 285] on div "These work great! Text Block Row I love these gummies! Under eye bags are terri…" at bounding box center [360, 322] width 435 height 74
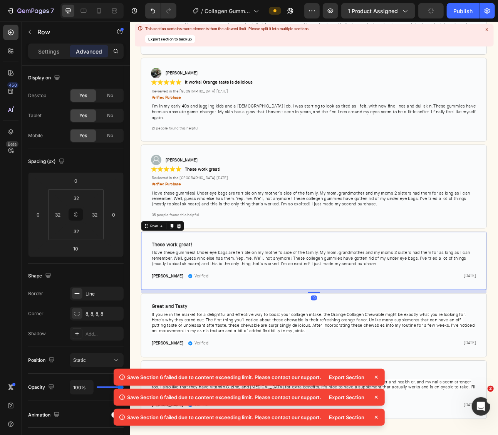
click at [192, 275] on icon at bounding box center [191, 277] width 5 height 5
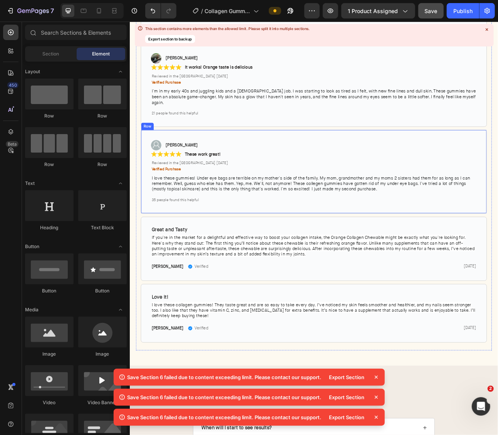
scroll to position [2333, 0]
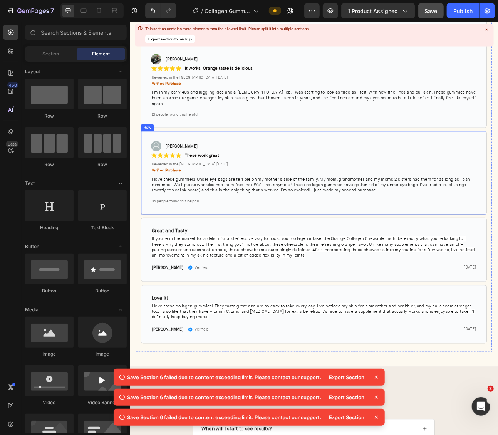
click at [253, 244] on div "Image [PERSON_NAME] Text Block Row Row Icon Icon Icon Icon Icon Icon List These…" at bounding box center [360, 211] width 435 height 105
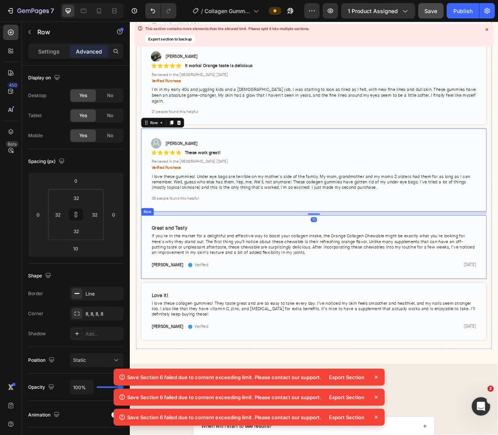
scroll to position [2330, 0]
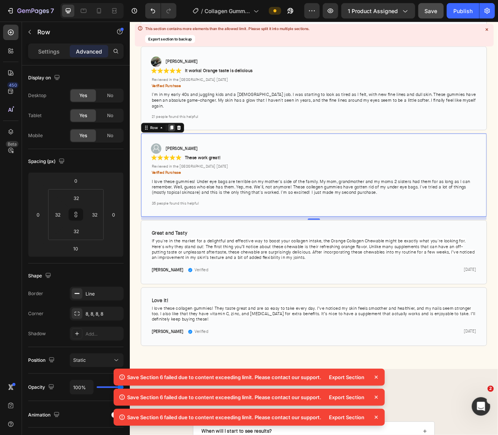
click at [183, 152] on icon at bounding box center [182, 155] width 6 height 6
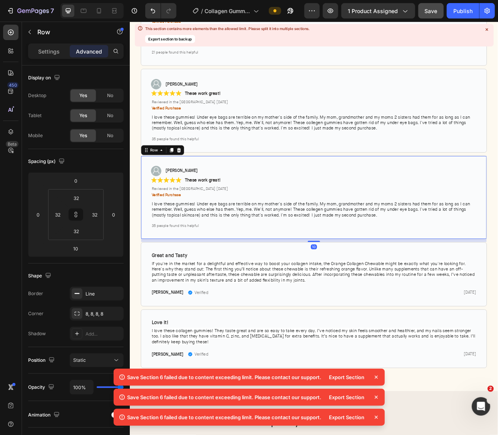
scroll to position [2413, 0]
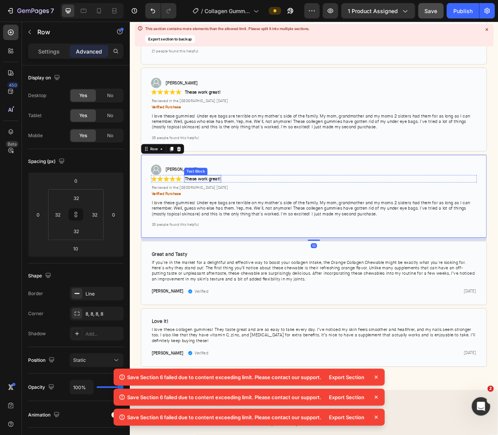
click at [224, 215] on strong "These work great!" at bounding box center [220, 218] width 45 height 7
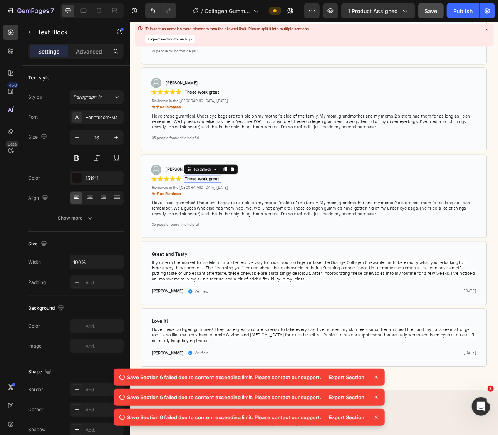
click at [224, 215] on strong "These work great!" at bounding box center [220, 218] width 45 height 7
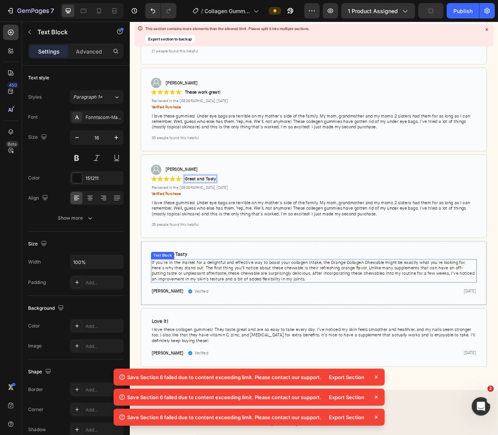
click at [249, 320] on span "If you're in the market for a delightful and effective way to boost your collag…" at bounding box center [360, 334] width 406 height 28
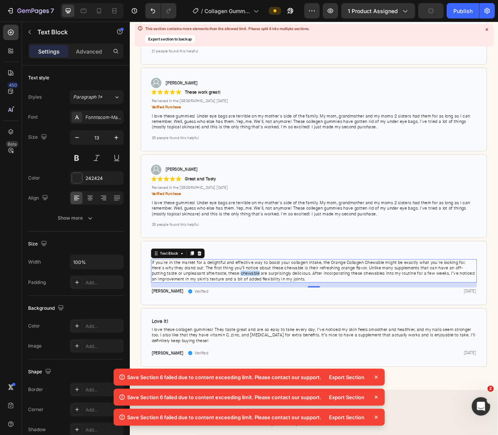
click at [249, 320] on span "If you're in the market for a delightful and effective way to boost your collag…" at bounding box center [360, 334] width 406 height 28
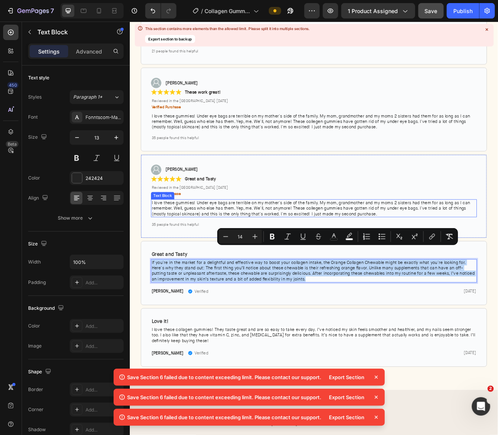
click at [259, 245] on span "I love these gummies! Under eye bags are terrible on my mother's side of the fa…" at bounding box center [357, 255] width 400 height 21
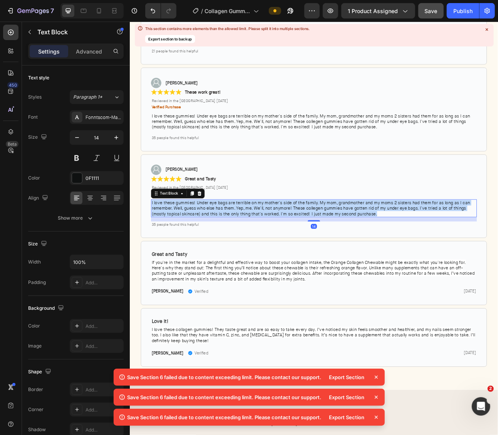
click at [259, 245] on span "I love these gummies! Under eye bags are terrible on my mother's side of the fa…" at bounding box center [357, 255] width 400 height 21
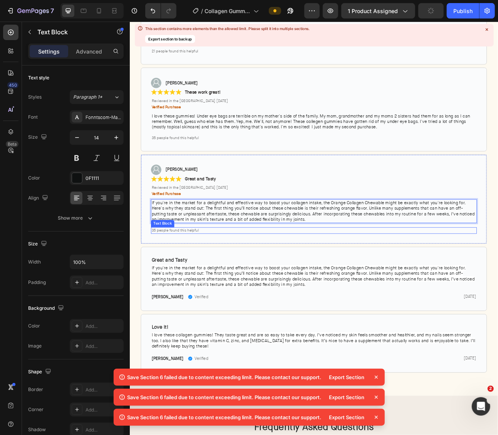
click at [166, 280] on span "35 people found this helpful" at bounding box center [186, 283] width 59 height 6
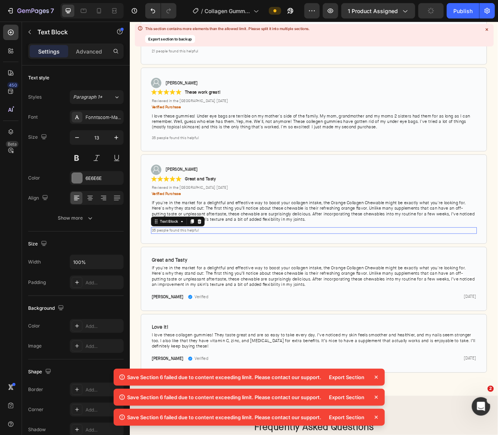
click at [161, 280] on span "35 people found this helpful" at bounding box center [186, 283] width 59 height 6
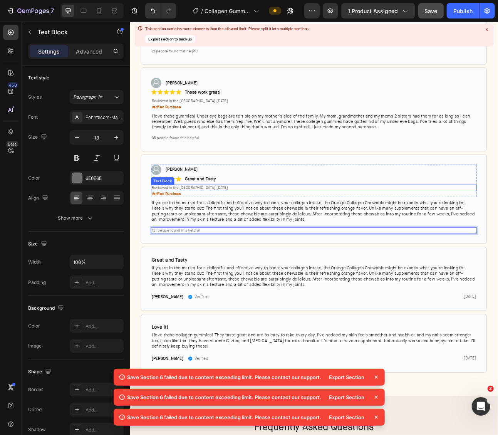
click at [235, 227] on span "Reviewed in the [GEOGRAPHIC_DATA] [DATE]" at bounding box center [205, 230] width 96 height 6
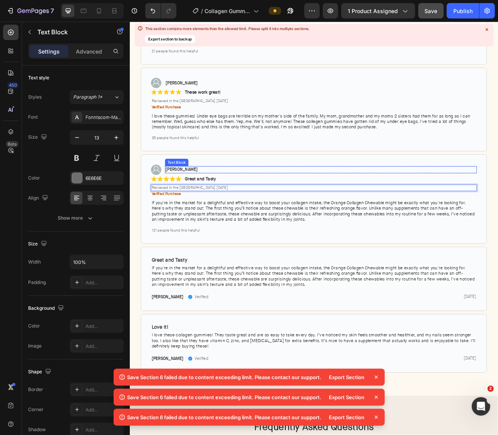
click at [190, 204] on strong "[PERSON_NAME]" at bounding box center [195, 207] width 40 height 7
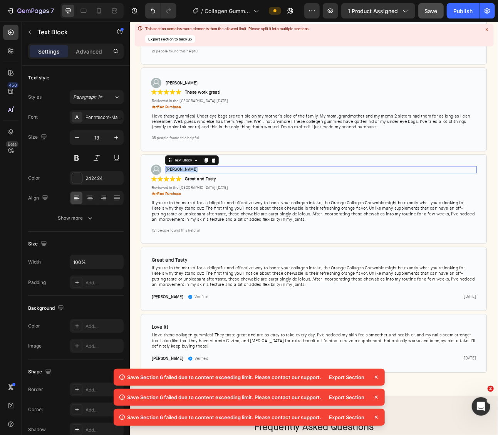
click at [190, 204] on strong "[PERSON_NAME]" at bounding box center [195, 207] width 40 height 7
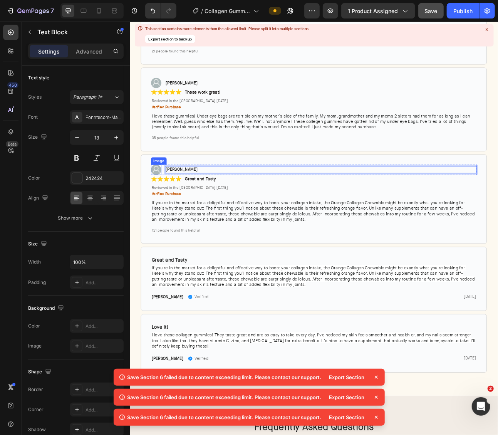
click at [161, 201] on img at bounding box center [162, 207] width 13 height 13
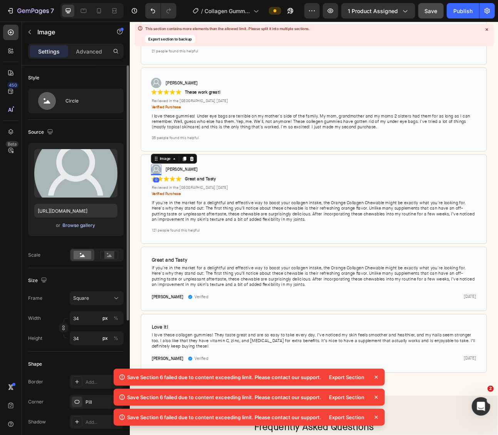
click at [87, 225] on div "Browse gallery" at bounding box center [79, 225] width 33 height 7
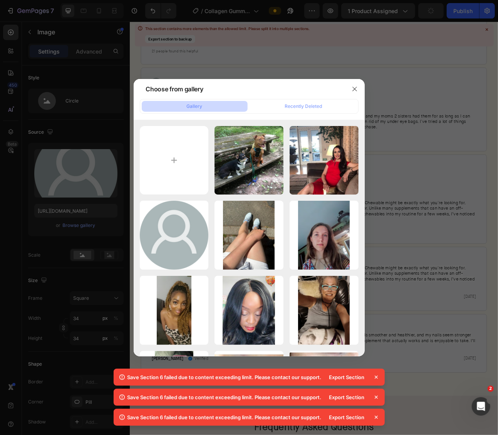
type input "C:\fakepath\971c7da2-4521-482b-84b1-db7234fcae58._CR0,0,500,500_SX460_.jpeg"
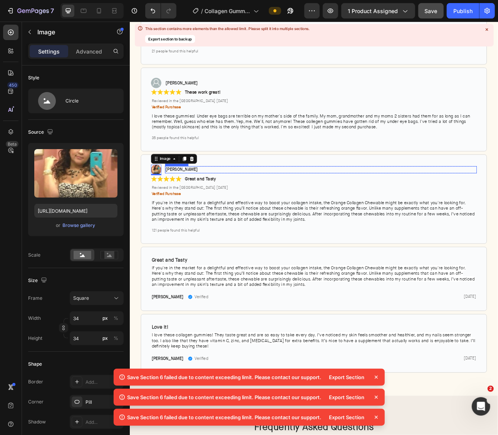
type input "[URL][DOMAIN_NAME]"
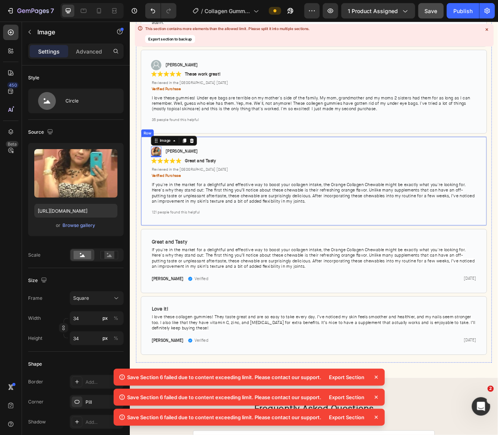
scroll to position [2436, 0]
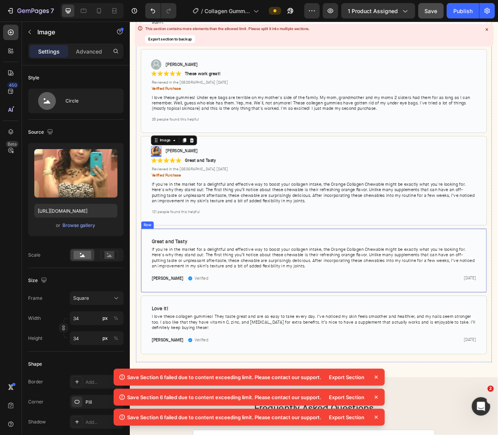
click at [260, 281] on div "Great and Tasty Text Block Row If you're in the market for a delightful and eff…" at bounding box center [360, 321] width 435 height 81
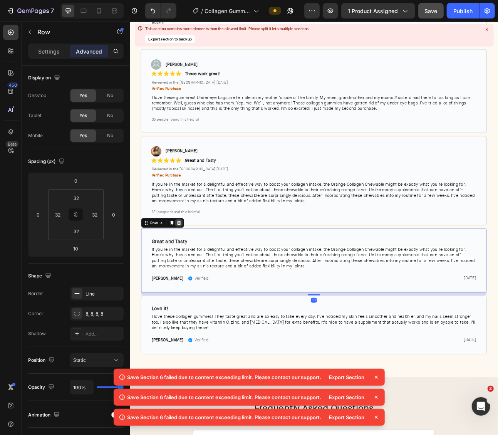
click at [193, 271] on icon at bounding box center [191, 274] width 6 height 6
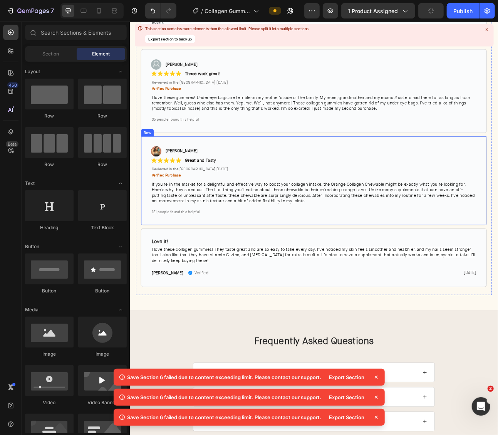
click at [208, 165] on div "Image [PERSON_NAME] Text Block Row Row Icon Icon Icon Icon Icon Icon List Great…" at bounding box center [360, 221] width 435 height 112
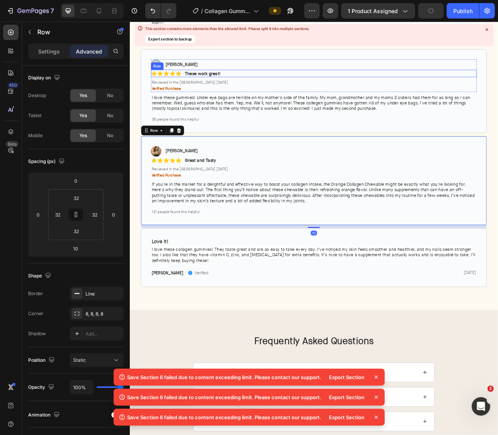
scroll to position [2443, 0]
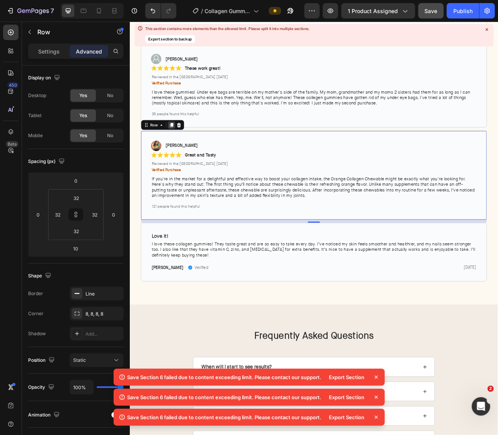
click at [180, 148] on icon at bounding box center [182, 151] width 6 height 6
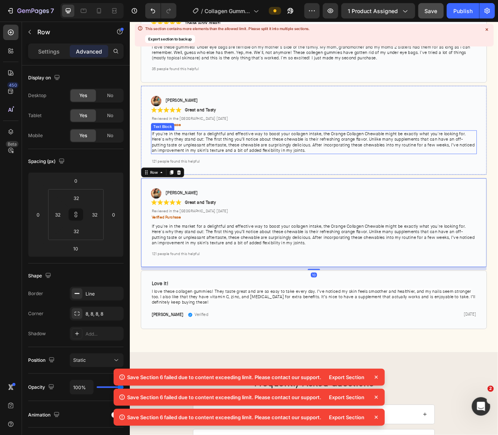
scroll to position [2503, 0]
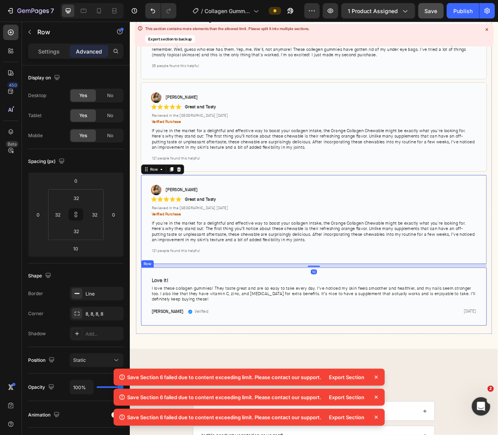
click at [248, 330] on div "Love it! Text Block Row I love these collagen gummies! They taste great and are…" at bounding box center [360, 367] width 435 height 74
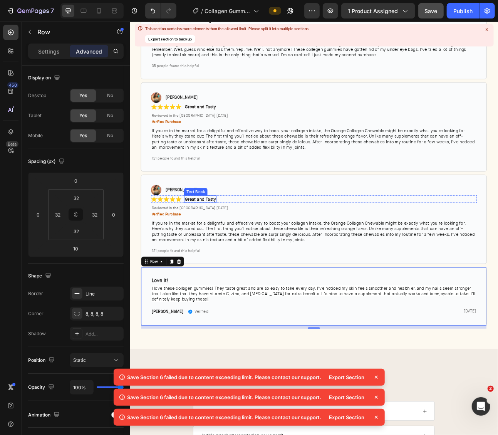
click at [219, 241] on strong "Great and Tasty" at bounding box center [217, 244] width 39 height 7
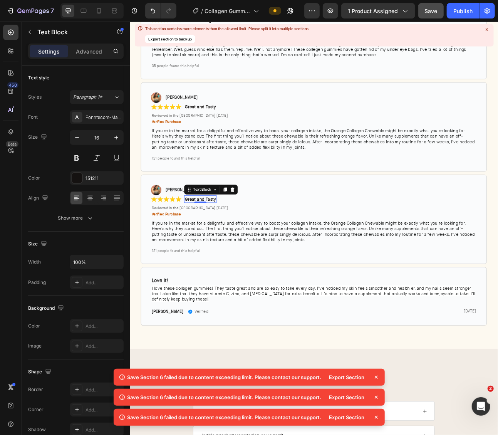
click at [219, 241] on strong "Great and Tasty" at bounding box center [217, 244] width 39 height 7
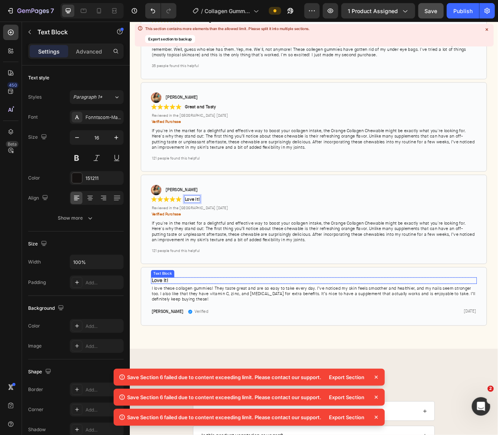
click at [239, 352] on span "I love these collagen gummies! They taste great and are so easy to take every d…" at bounding box center [360, 362] width 406 height 21
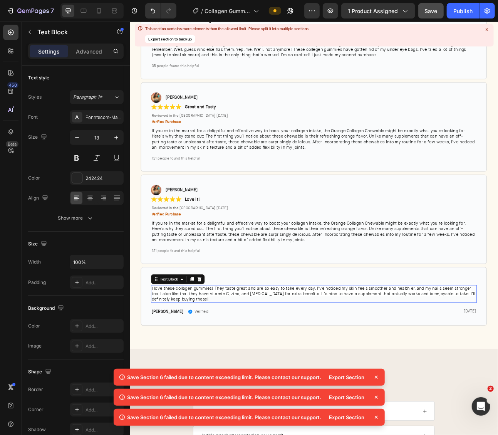
click at [239, 352] on span "I love these collagen gummies! They taste great and are so easy to take every d…" at bounding box center [360, 362] width 406 height 21
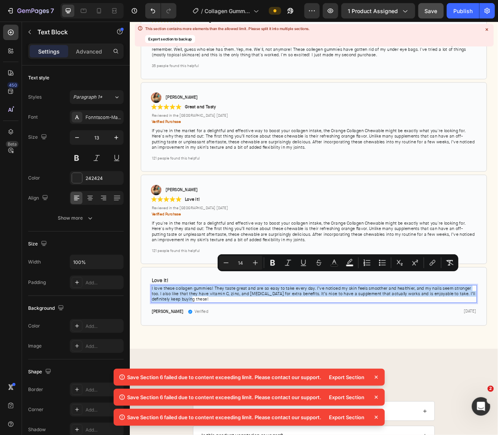
copy span "I love these collagen gummies! They taste great and are so easy to take every d…"
click at [226, 277] on span "If you're in the market for a delightful and effective way to boost your collag…" at bounding box center [360, 285] width 406 height 28
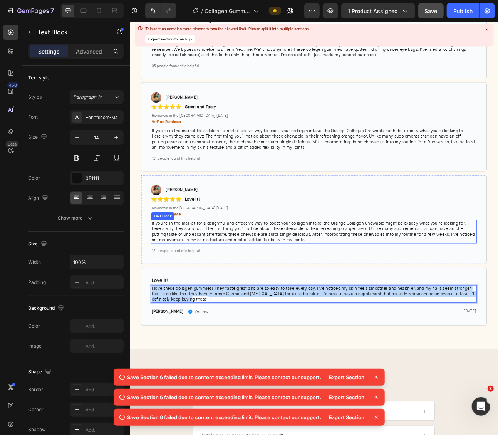
click at [226, 277] on span "If you're in the market for a delightful and effective way to boost your collag…" at bounding box center [360, 285] width 406 height 28
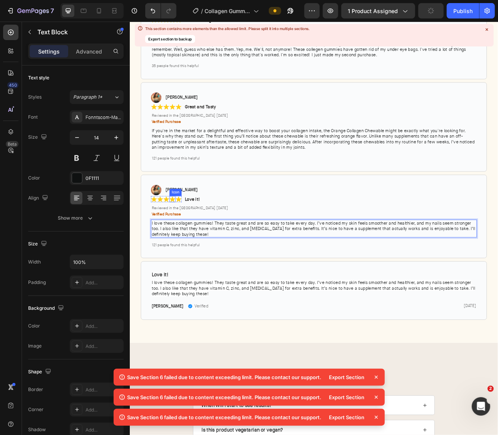
drag, startPoint x: 181, startPoint y: 219, endPoint x: 255, endPoint y: 217, distance: 73.6
click at [181, 231] on div "Icon" at bounding box center [186, 235] width 15 height 9
click at [255, 229] on p "[PERSON_NAME]" at bounding box center [370, 232] width 390 height 7
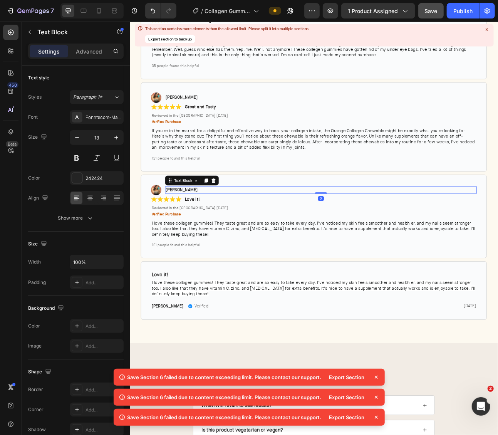
click at [180, 229] on strong "[PERSON_NAME]" at bounding box center [195, 232] width 40 height 7
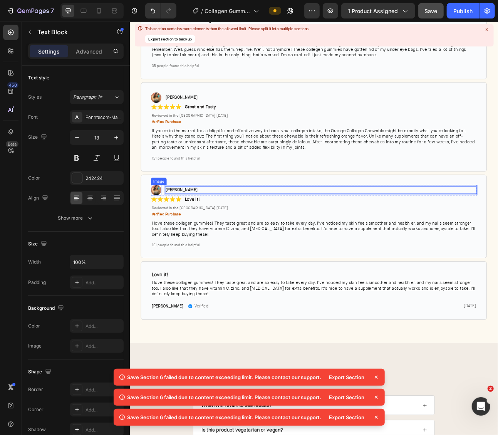
click at [163, 227] on img at bounding box center [162, 233] width 13 height 13
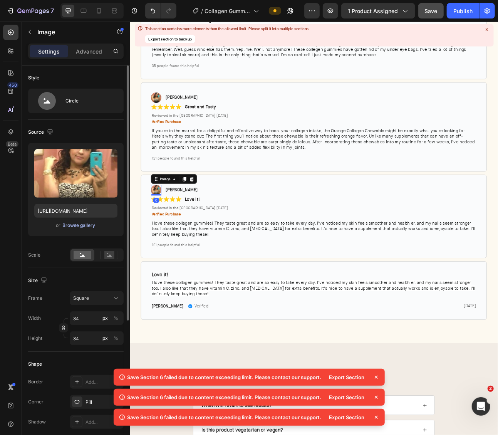
click at [82, 226] on div "Browse gallery" at bounding box center [79, 225] width 33 height 7
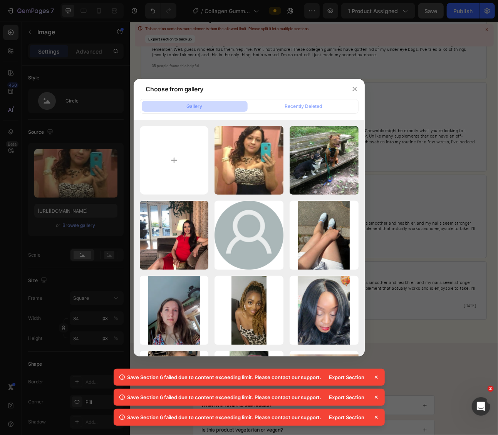
type input "C:\fakepath\0afd1684-77f1-4e69-8314-f0c7dd629cb8._CR0,0,702,702_SX48_.jpg"
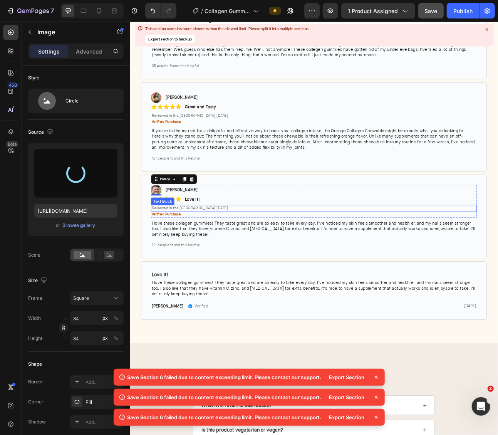
type input "[URL][DOMAIN_NAME]"
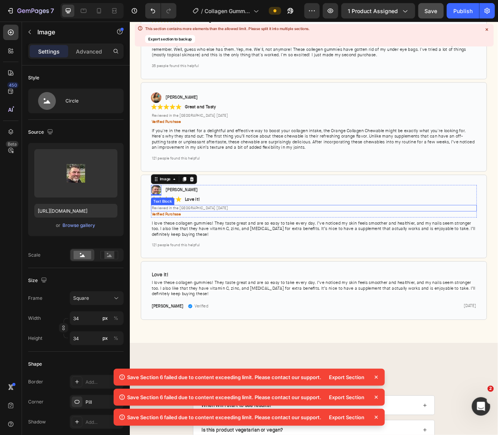
click at [230, 252] on span "Reviewed in the [GEOGRAPHIC_DATA] [DATE]" at bounding box center [205, 255] width 96 height 6
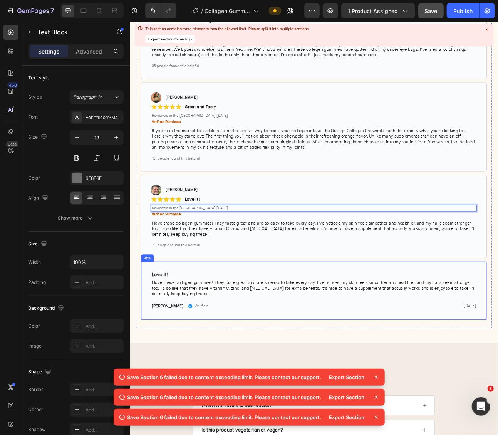
drag, startPoint x: 249, startPoint y: 316, endPoint x: 236, endPoint y: 314, distance: 13.2
click at [249, 322] on div "Love it! Text Block Row I love these collagen gummies! They taste great and are…" at bounding box center [360, 359] width 435 height 74
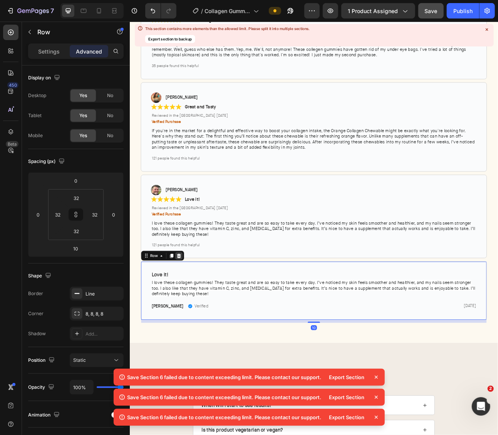
click at [189, 313] on icon at bounding box center [191, 315] width 5 height 5
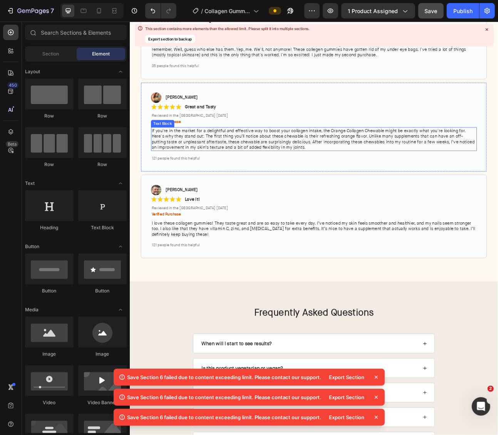
scroll to position [2451, 0]
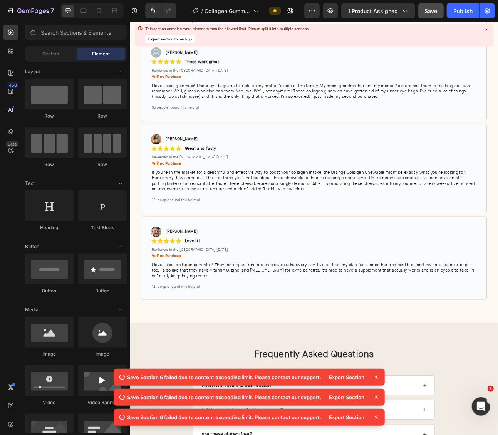
click at [377, 376] on icon at bounding box center [376, 377] width 3 height 3
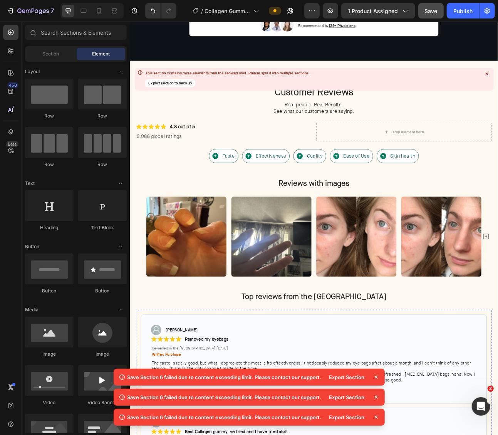
scroll to position [1588, 0]
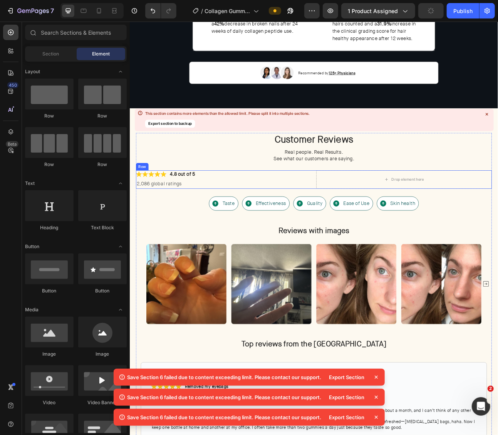
click at [238, 216] on div "Icon Icon Icon Icon Icon Icon List 4.8 out of 5 Text Block Row 2,086 global rat…" at bounding box center [247, 219] width 220 height 23
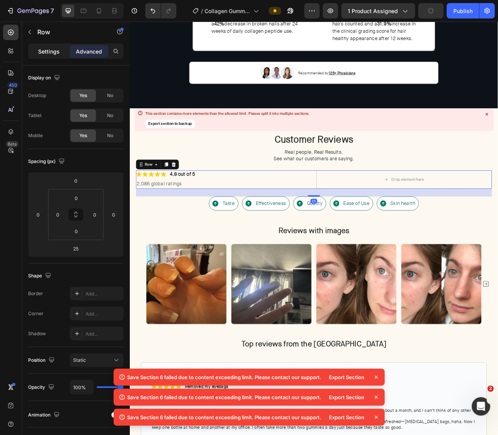
click at [49, 53] on p "Settings" at bounding box center [49, 51] width 22 height 8
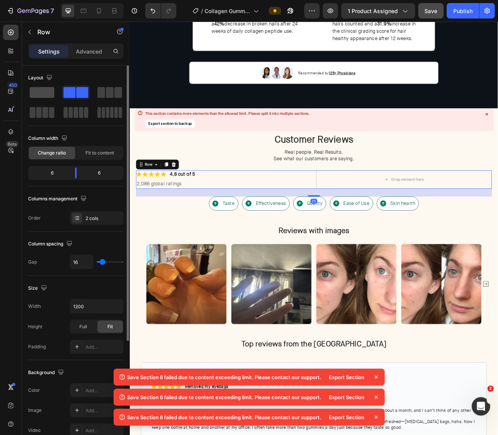
click at [49, 95] on span at bounding box center [42, 92] width 25 height 11
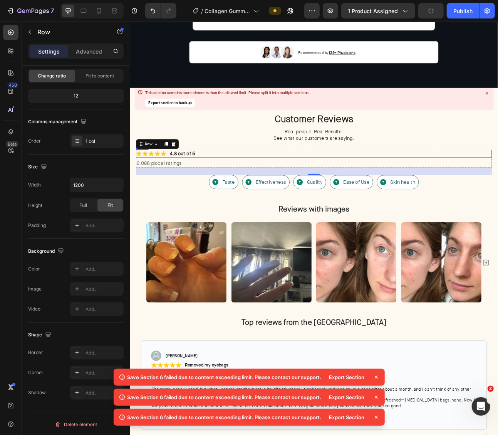
scroll to position [1615, 0]
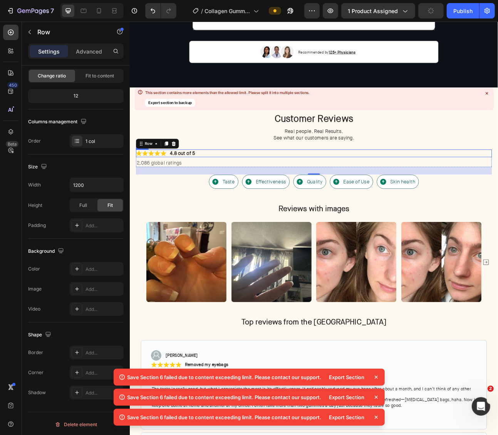
click at [228, 182] on div "Icon Icon Icon Icon Icon Icon List 4.8 out of 5 Text Block Row" at bounding box center [360, 187] width 447 height 10
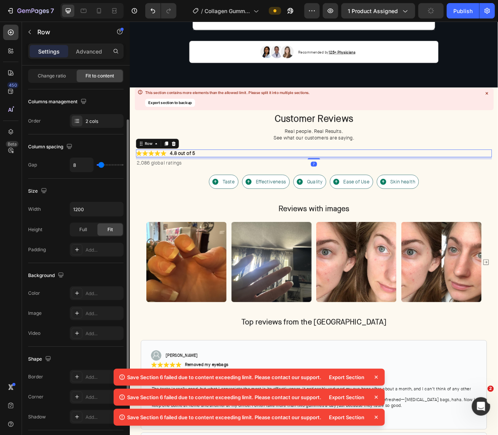
scroll to position [164, 0]
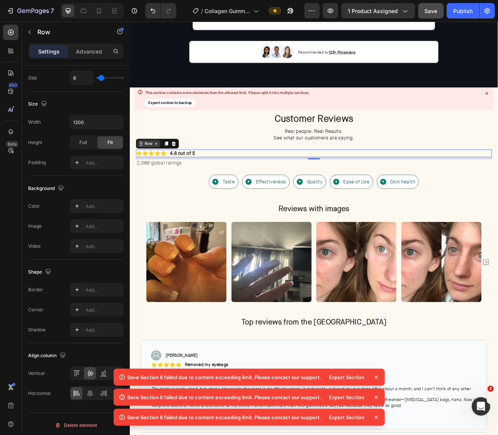
click at [163, 174] on icon at bounding box center [162, 175] width 2 height 2
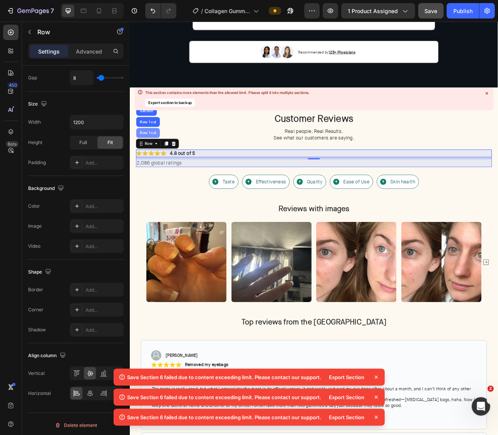
click at [161, 163] on div "Row 1 col" at bounding box center [153, 161] width 30 height 12
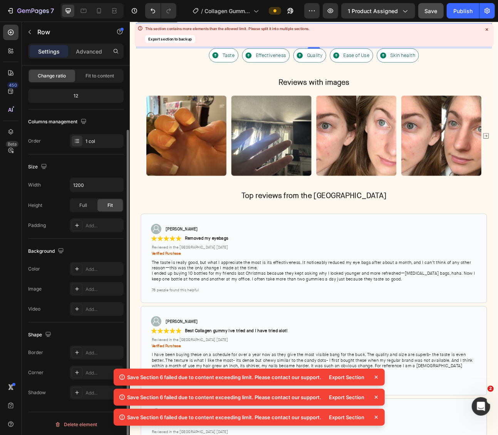
scroll to position [1773, 0]
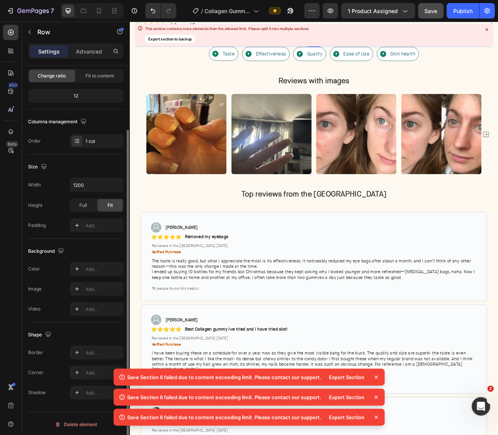
click at [375, 376] on icon at bounding box center [377, 377] width 8 height 8
click at [379, 377] on icon at bounding box center [377, 377] width 8 height 8
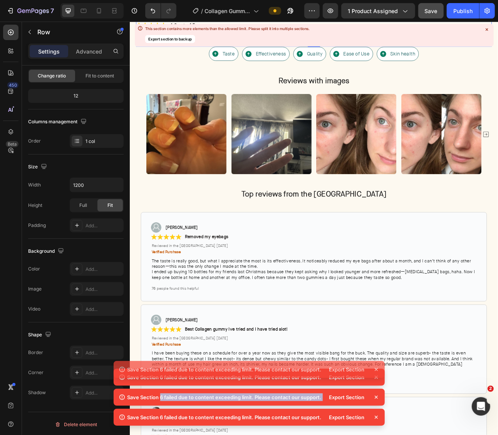
click at [379, 377] on icon at bounding box center [377, 377] width 8 height 8
click at [379, 377] on div "Save Section 6 failed due to content exceeding limit. Please contact our suppor…" at bounding box center [249, 389] width 271 height 80
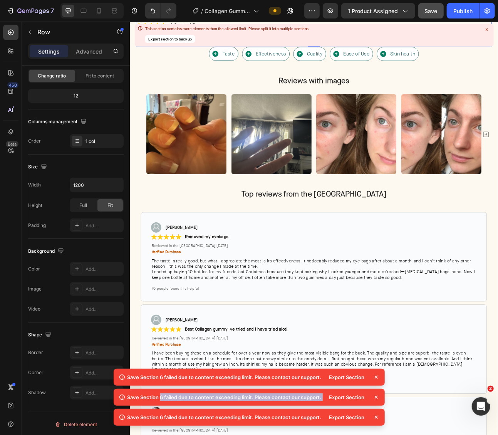
click at [379, 377] on icon at bounding box center [377, 377] width 8 height 8
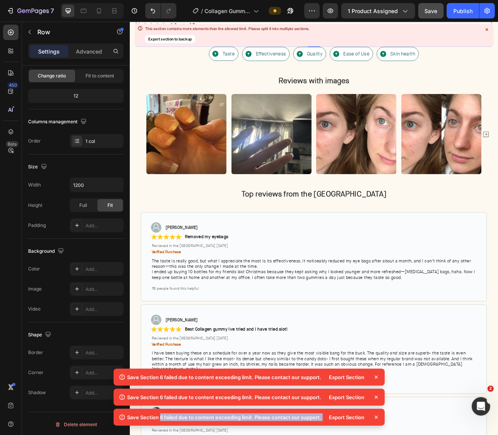
click at [379, 377] on div "Save Section 6 failed due to content exceeding limit. Please contact our suppor…" at bounding box center [249, 399] width 271 height 60
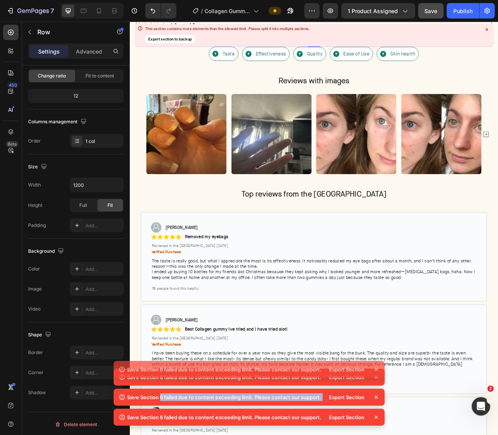
click at [379, 377] on icon at bounding box center [377, 377] width 8 height 8
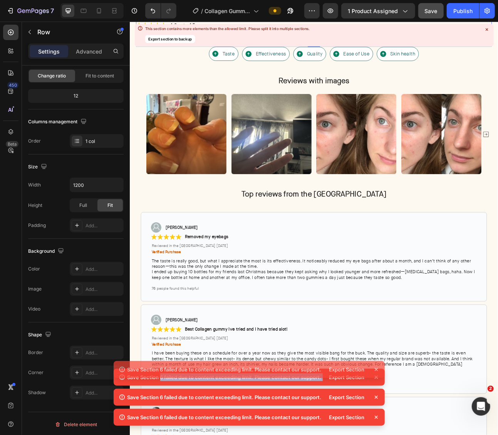
click at [379, 377] on div "Save Section 6 failed due to content exceeding limit. Please contact our suppor…" at bounding box center [249, 389] width 271 height 80
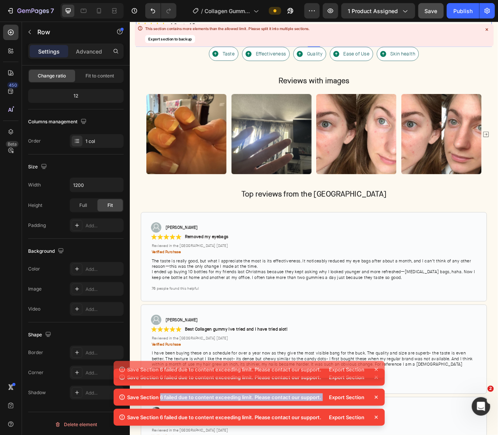
click at [379, 377] on icon at bounding box center [377, 377] width 8 height 8
click at [379, 377] on div "Save Section 6 failed due to content exceeding limit. Please contact our suppor…" at bounding box center [249, 389] width 271 height 80
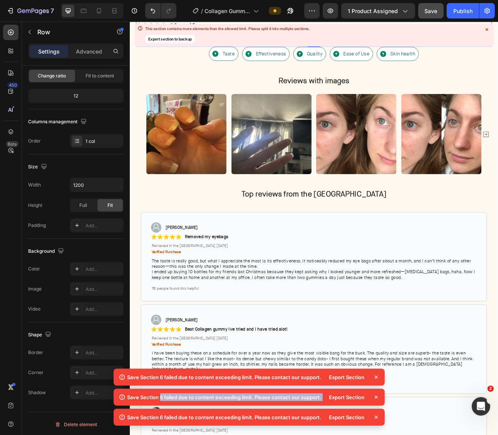
click at [379, 377] on icon at bounding box center [377, 377] width 8 height 8
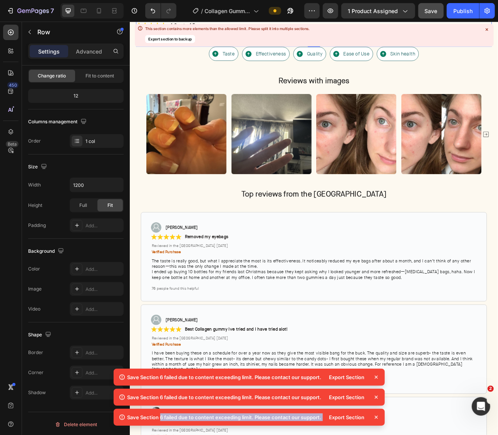
click at [379, 377] on div "Save Section 6 failed due to content exceeding limit. Please contact our suppor…" at bounding box center [249, 399] width 271 height 60
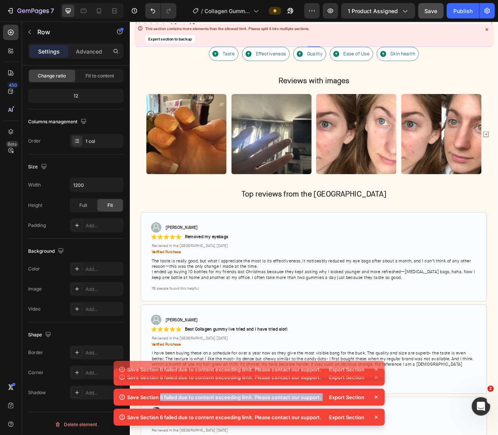
click at [379, 377] on icon at bounding box center [377, 377] width 8 height 8
click at [379, 377] on div "Save Section 6 failed due to content exceeding limit. Please contact our suppor…" at bounding box center [249, 389] width 271 height 80
click at [379, 377] on icon at bounding box center [377, 377] width 8 height 8
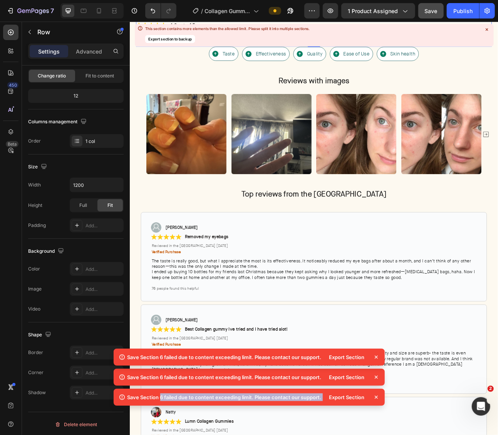
click at [379, 377] on icon at bounding box center [377, 377] width 8 height 8
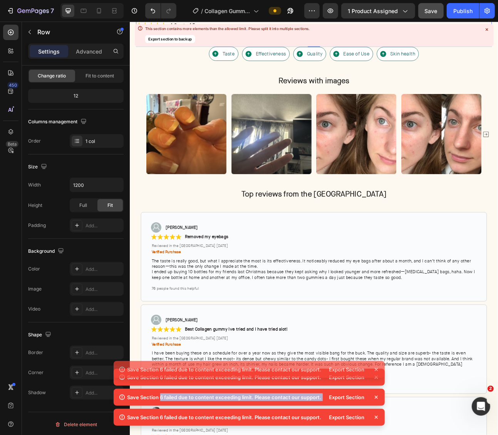
click at [379, 377] on div "Save Section 6 failed due to content exceeding limit. Please contact our suppor…" at bounding box center [249, 389] width 271 height 80
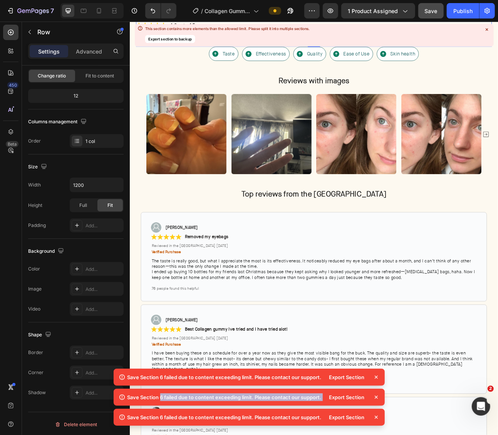
click at [379, 377] on icon at bounding box center [377, 377] width 8 height 8
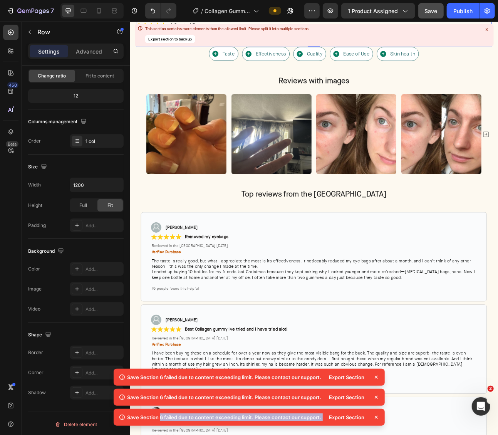
click at [379, 377] on div "Save Section 6 failed due to content exceeding limit. Please contact our suppor…" at bounding box center [249, 399] width 271 height 60
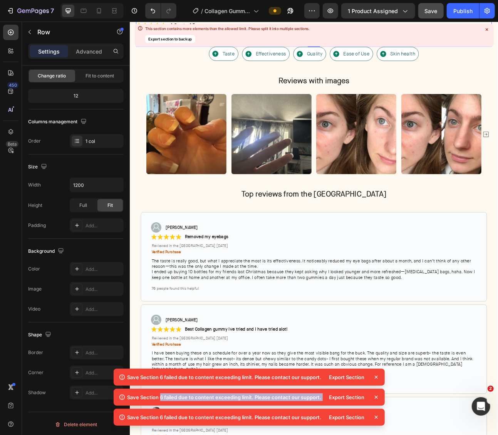
click at [379, 377] on icon at bounding box center [377, 377] width 8 height 8
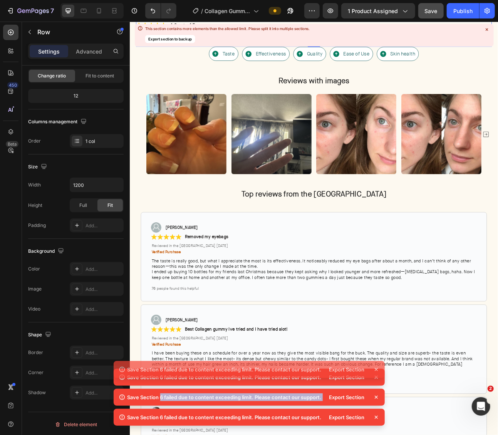
click at [379, 377] on icon at bounding box center [377, 377] width 8 height 8
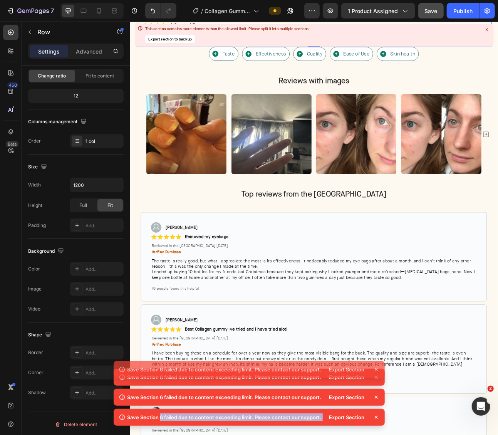
click at [379, 377] on div "Save Section 6 failed due to content exceeding limit. Please contact our suppor…" at bounding box center [249, 389] width 271 height 80
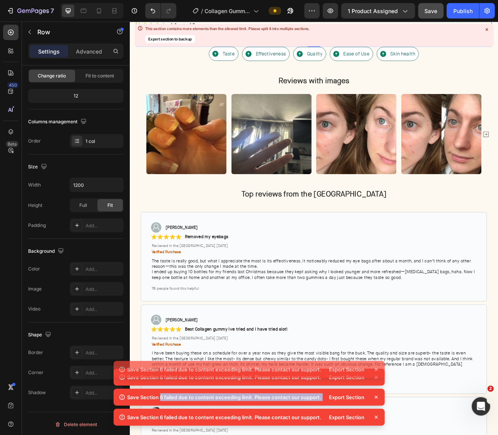
click at [379, 377] on icon at bounding box center [377, 377] width 8 height 8
click at [379, 377] on div "Save Section 6 failed due to content exceeding limit. Please contact our suppor…" at bounding box center [249, 389] width 271 height 80
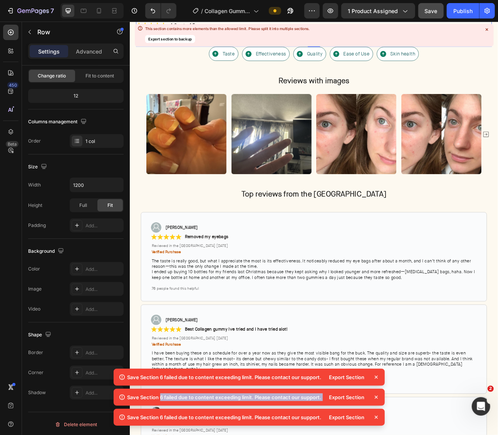
click at [379, 377] on icon at bounding box center [377, 377] width 8 height 8
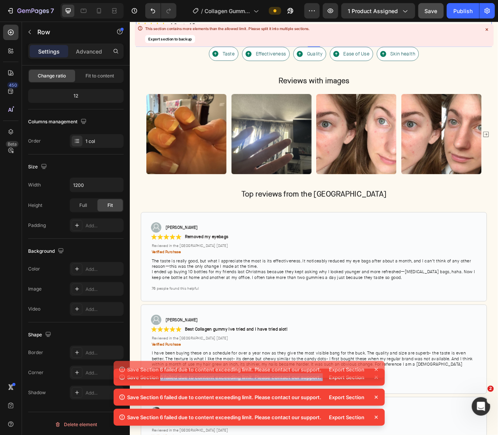
click at [379, 377] on div "Save Section 6 failed due to content exceeding limit. Please contact our suppor…" at bounding box center [249, 369] width 271 height 17
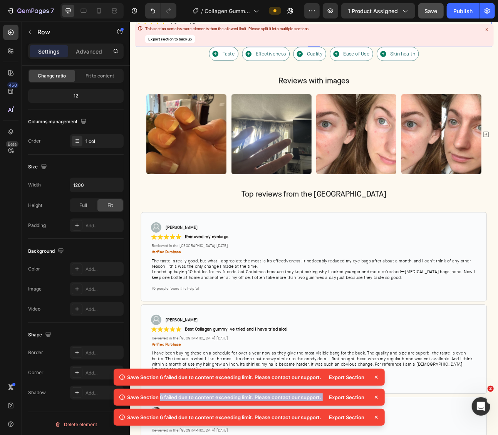
click at [379, 377] on icon at bounding box center [377, 377] width 8 height 8
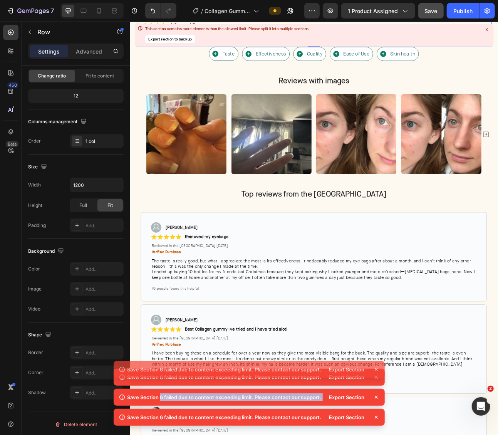
click at [379, 377] on div "Save Section 6 failed due to content exceeding limit. Please contact our suppor…" at bounding box center [249, 389] width 271 height 80
click at [379, 377] on icon at bounding box center [377, 377] width 8 height 8
click at [379, 393] on icon at bounding box center [377, 397] width 8 height 8
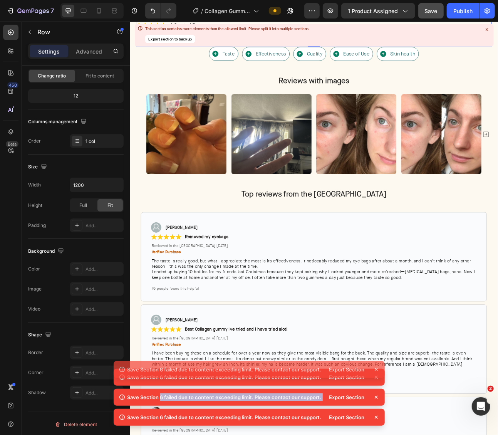
click at [379, 377] on div "Save Section 6 failed due to content exceeding limit. Please contact our suppor…" at bounding box center [249, 389] width 271 height 80
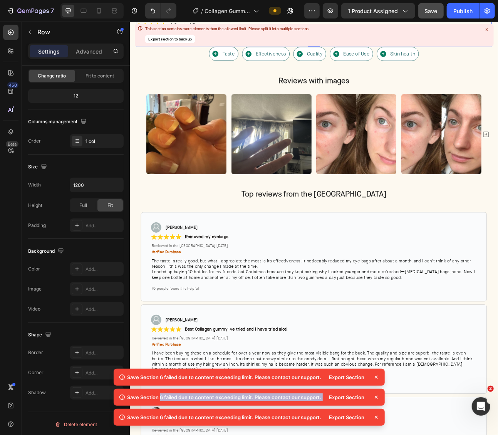
click at [379, 377] on icon at bounding box center [377, 377] width 8 height 8
click at [379, 377] on div "Export Section" at bounding box center [352, 377] width 55 height 11
click at [379, 377] on icon at bounding box center [377, 377] width 8 height 8
click at [379, 377] on div "Export Section" at bounding box center [352, 377] width 55 height 11
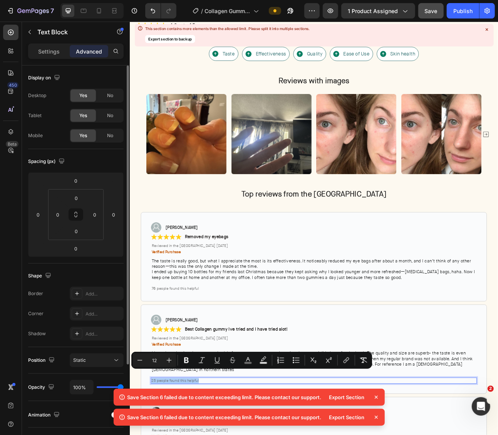
click at [377, 398] on icon at bounding box center [376, 397] width 3 height 3
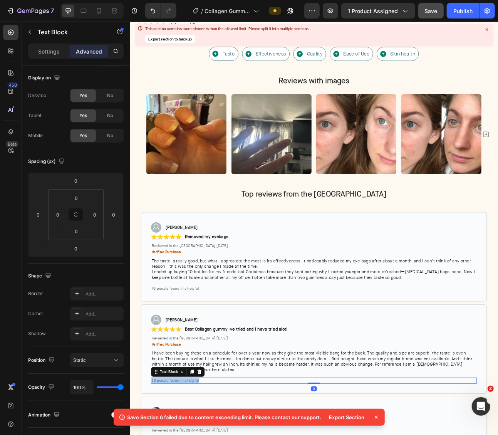
click at [376, 416] on icon at bounding box center [377, 417] width 8 height 8
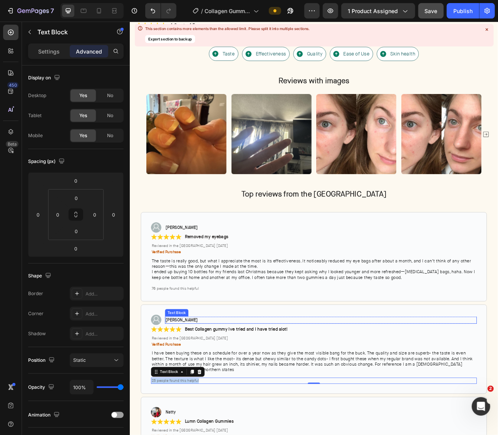
click at [435, 378] on div "Image [PERSON_NAME] Text Block Row Row Icon Icon Icon Icon Icon Icon List Best …" at bounding box center [360, 433] width 435 height 112
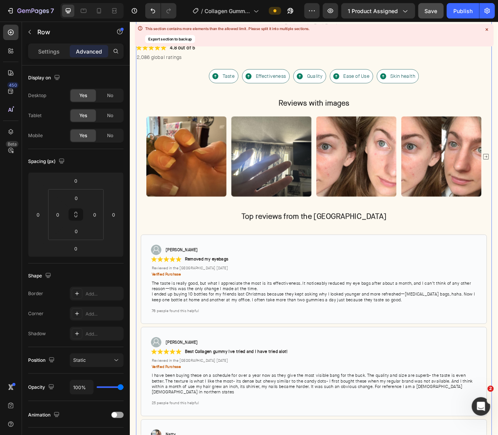
scroll to position [1744, 0]
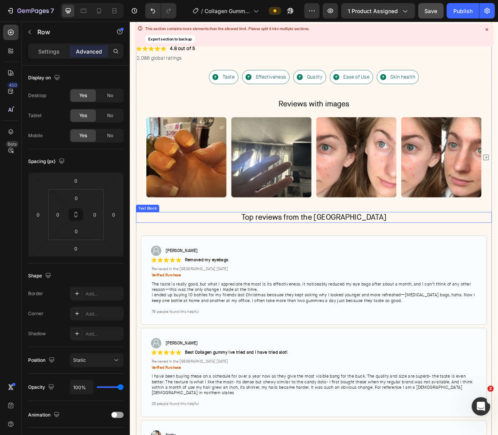
click at [348, 268] on strong "Top reviews from the [GEOGRAPHIC_DATA]" at bounding box center [361, 268] width 182 height 12
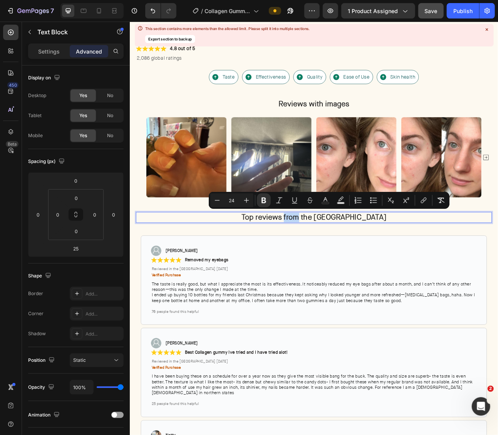
click at [359, 268] on strong "Top reviews from the [GEOGRAPHIC_DATA]" at bounding box center [361, 268] width 182 height 12
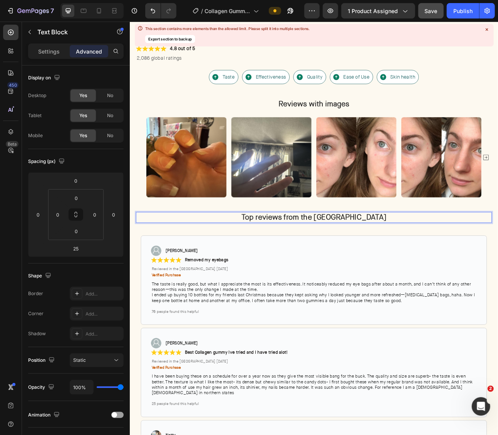
click at [439, 267] on p "Top reviews from the [GEOGRAPHIC_DATA]" at bounding box center [360, 268] width 445 height 12
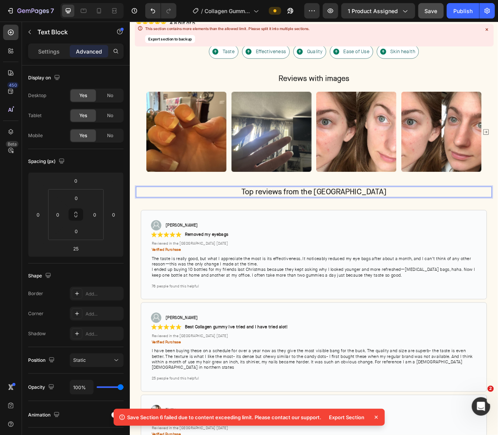
scroll to position [1841, 0]
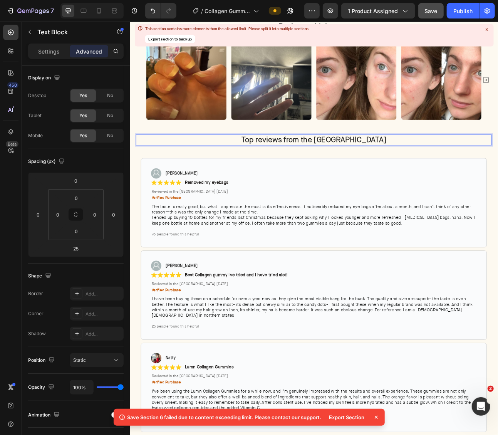
drag, startPoint x: 206, startPoint y: 235, endPoint x: 219, endPoint y: 235, distance: 12.3
click at [206, 235] on span "Reviewed in the [GEOGRAPHIC_DATA] [DATE]" at bounding box center [205, 235] width 96 height 6
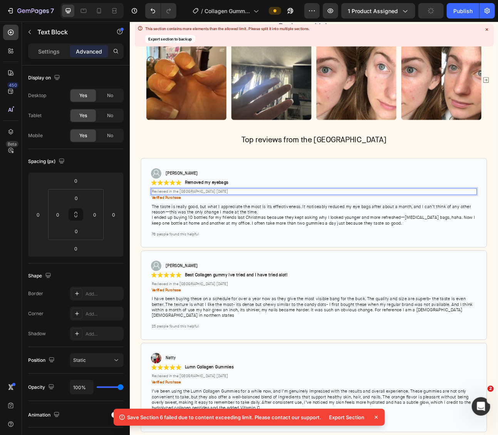
click at [222, 235] on span "Reviewed in the [GEOGRAPHIC_DATA] [DATE]" at bounding box center [205, 235] width 96 height 6
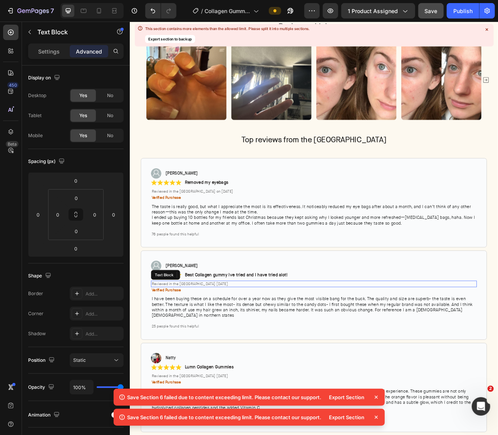
click at [227, 349] on span "Reviewed in the [GEOGRAPHIC_DATA] [DATE]" at bounding box center [205, 351] width 96 height 6
click at [222, 351] on span "Reviewed in the [GEOGRAPHIC_DATA] [DATE]" at bounding box center [205, 351] width 96 height 6
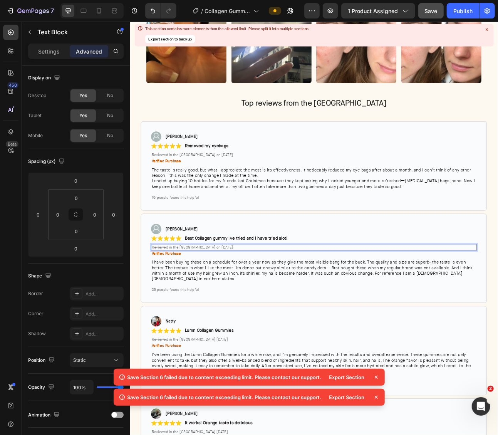
scroll to position [1992, 0]
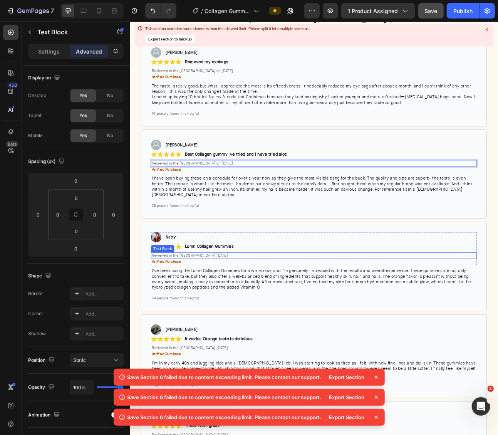
click at [224, 312] on span "Reviewed in the [GEOGRAPHIC_DATA] [DATE]" at bounding box center [205, 315] width 96 height 6
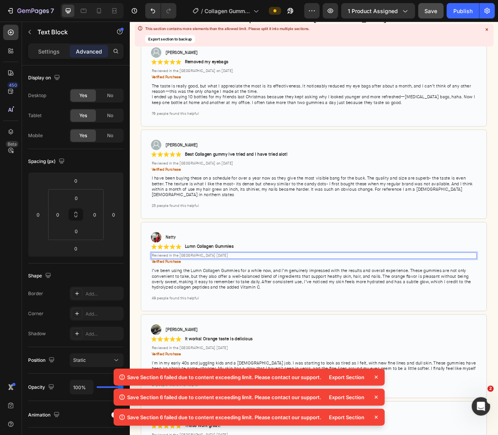
click at [223, 312] on span "Reviewed in the [GEOGRAPHIC_DATA] [DATE]" at bounding box center [205, 315] width 96 height 6
click at [222, 312] on span "Reviewed in the [GEOGRAPHIC_DATA] [DATE]" at bounding box center [205, 315] width 96 height 6
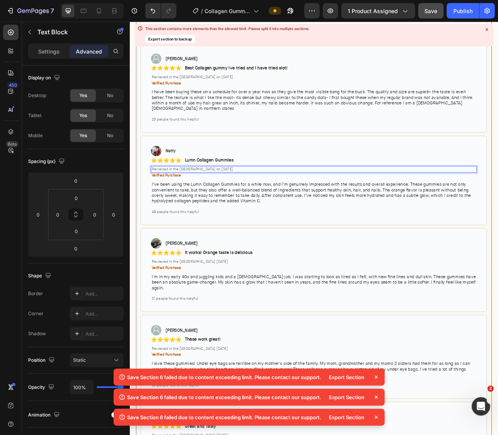
scroll to position [2138, 0]
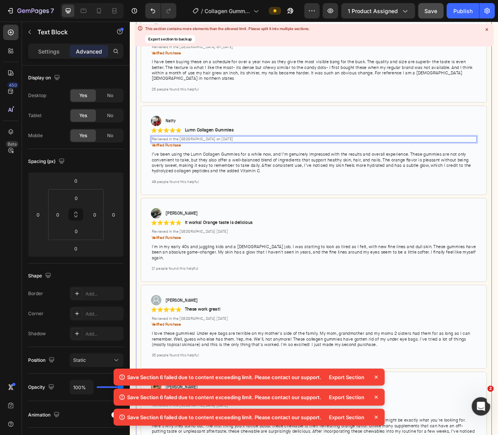
click at [234, 282] on span "Reviewed in the [GEOGRAPHIC_DATA] [DATE]" at bounding box center [205, 285] width 96 height 6
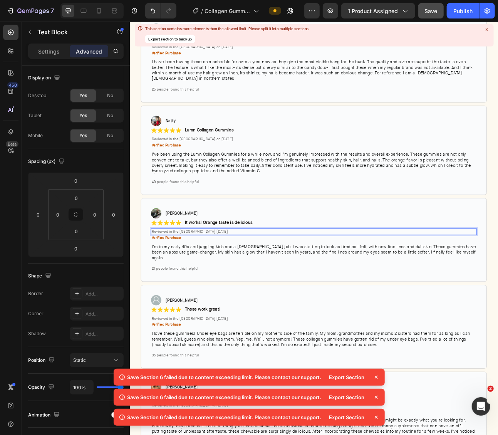
click at [228, 282] on span "Reviewed in the [GEOGRAPHIC_DATA] [DATE]" at bounding box center [205, 285] width 96 height 6
click at [219, 282] on span "Reviewed in the [GEOGRAPHIC_DATA] on [DATE]" at bounding box center [208, 285] width 102 height 6
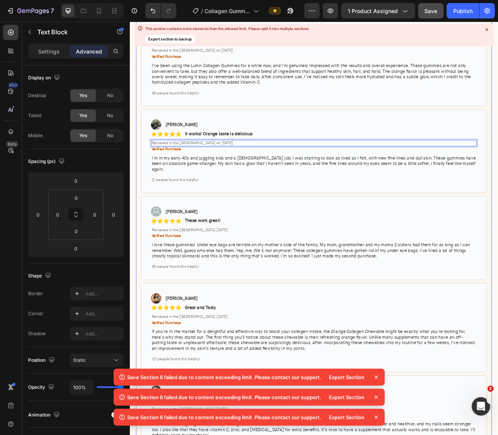
scroll to position [2251, 0]
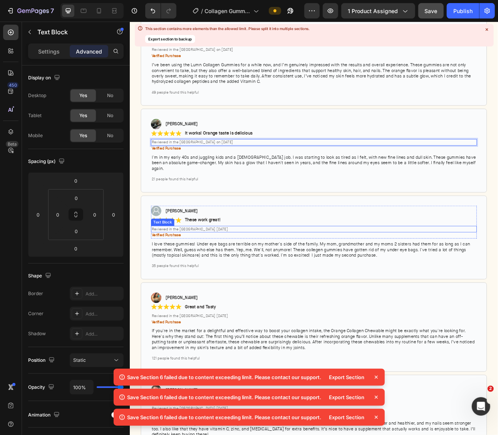
click at [227, 279] on span "Reviewed in the [GEOGRAPHIC_DATA] [DATE]" at bounding box center [205, 282] width 96 height 6
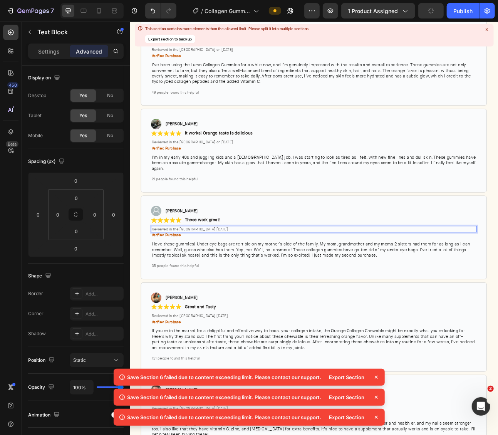
click at [222, 279] on span "Reviewed in the [GEOGRAPHIC_DATA] [DATE]" at bounding box center [205, 282] width 96 height 6
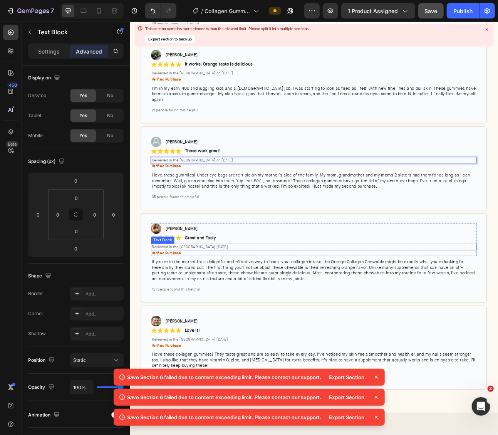
click at [225, 301] on span "Reviewed in the [GEOGRAPHIC_DATA] [DATE]" at bounding box center [205, 304] width 96 height 6
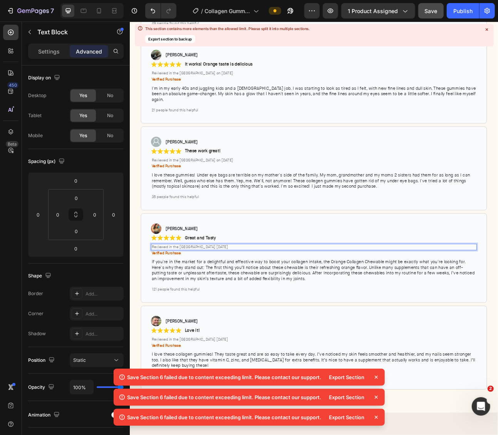
click at [223, 301] on span "Reviewed in the [GEOGRAPHIC_DATA] [DATE]" at bounding box center [205, 304] width 96 height 6
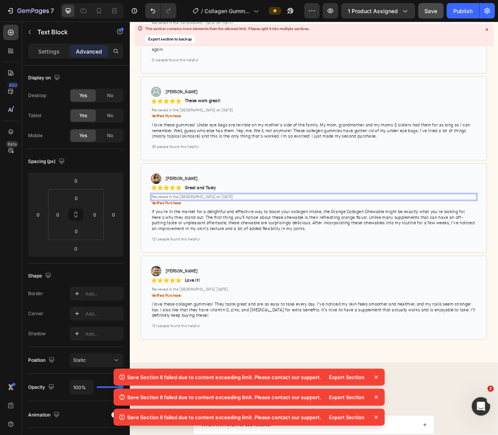
scroll to position [2431, 0]
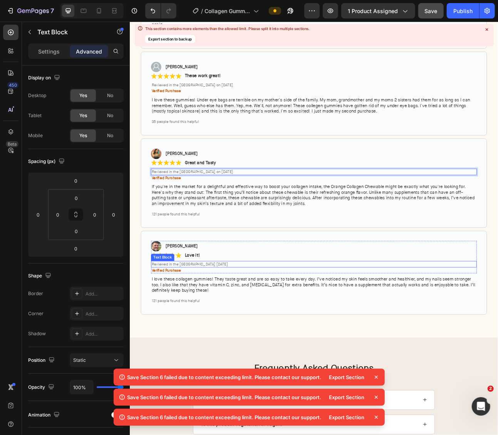
click at [222, 323] on span "Reviewed in the [GEOGRAPHIC_DATA] [DATE]" at bounding box center [205, 326] width 96 height 6
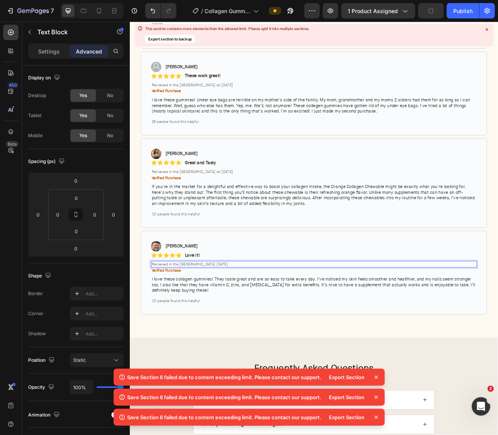
click at [223, 323] on span "Reviewed in the [GEOGRAPHIC_DATA] [DATE]" at bounding box center [205, 326] width 96 height 6
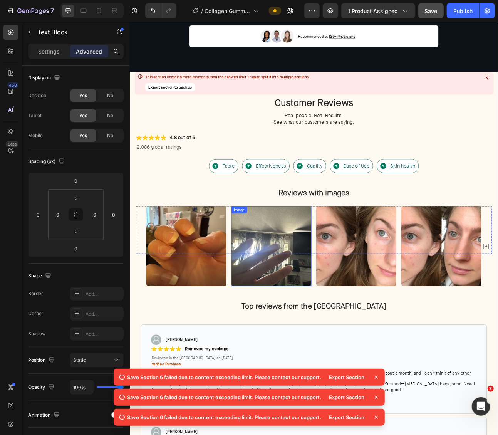
scroll to position [1632, 0]
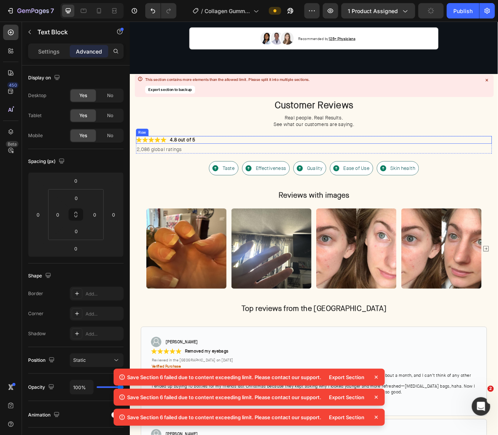
click at [220, 165] on div "Icon Icon Icon Icon Icon Icon List 4.8 out of 5 Text Block Row" at bounding box center [360, 170] width 447 height 10
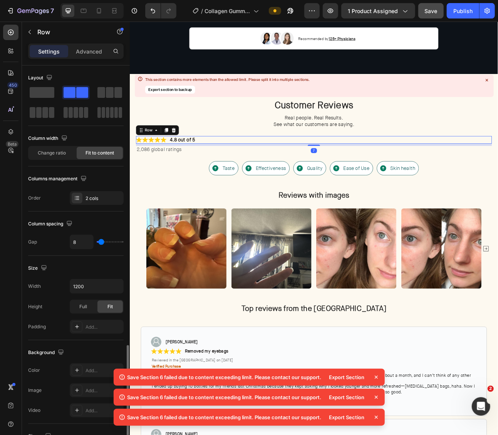
scroll to position [164, 0]
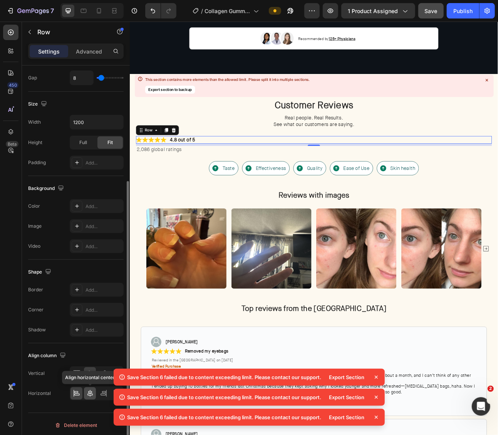
click at [88, 390] on icon at bounding box center [89, 393] width 5 height 7
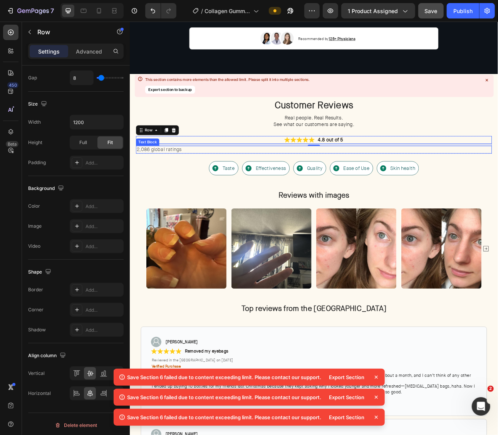
click at [215, 180] on p "2,086 global ratings" at bounding box center [360, 182] width 445 height 8
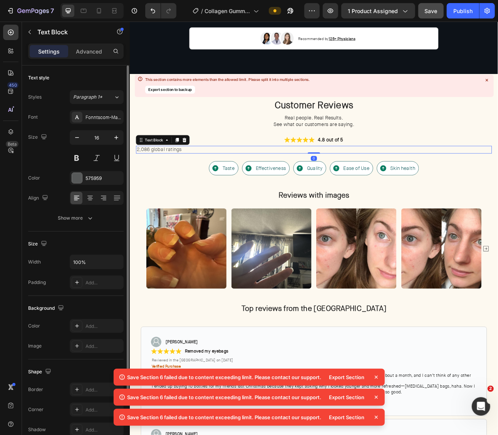
scroll to position [64, 0]
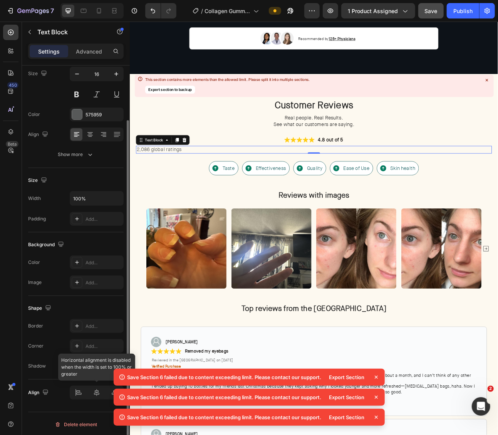
click at [96, 389] on div at bounding box center [97, 393] width 54 height 14
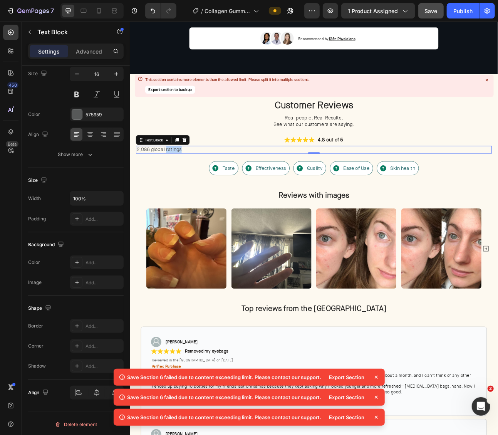
click at [190, 178] on p "2,086 global ratings" at bounding box center [360, 182] width 445 height 8
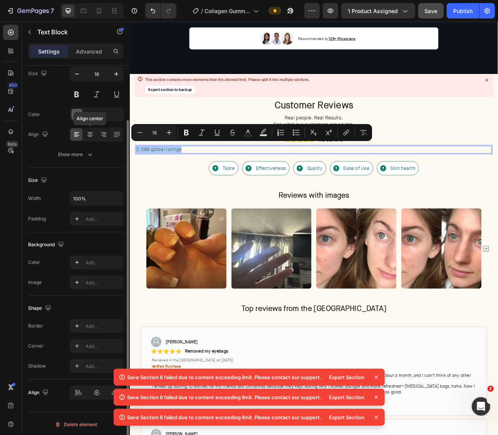
drag, startPoint x: 95, startPoint y: 134, endPoint x: 109, endPoint y: 141, distance: 15.2
click at [95, 134] on div at bounding box center [90, 134] width 12 height 12
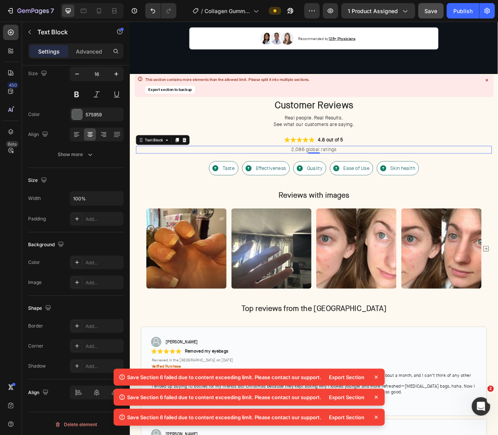
scroll to position [1610, 0]
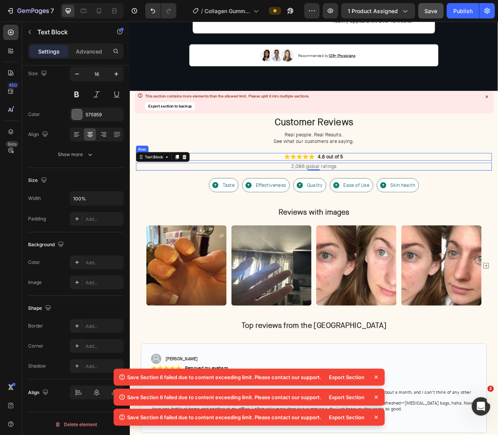
click at [428, 186] on div "Icon Icon Icon Icon Icon Icon List 4.8 out of 5 Text Block Row" at bounding box center [360, 191] width 447 height 10
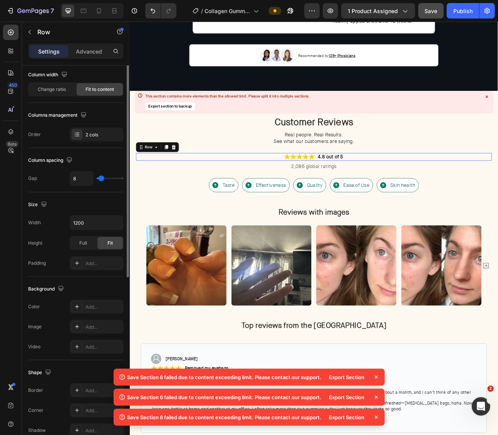
scroll to position [0, 0]
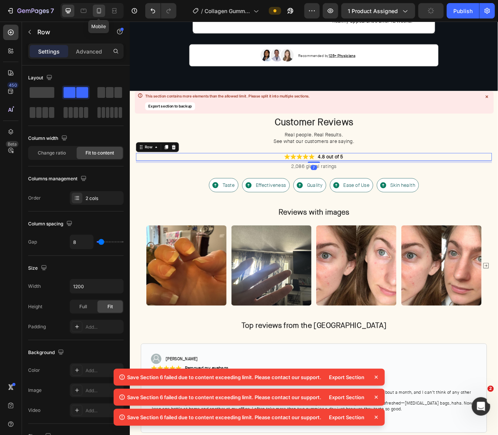
click at [96, 10] on icon at bounding box center [99, 11] width 8 height 8
type input "100%"
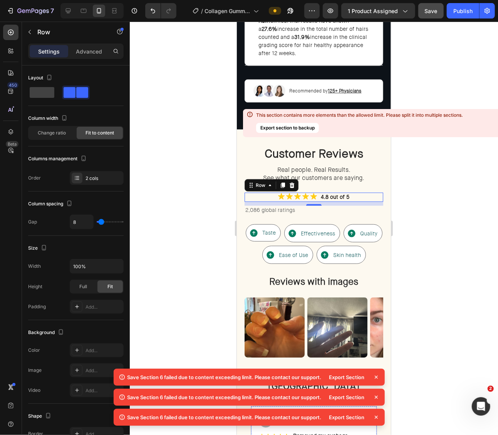
scroll to position [1742, 0]
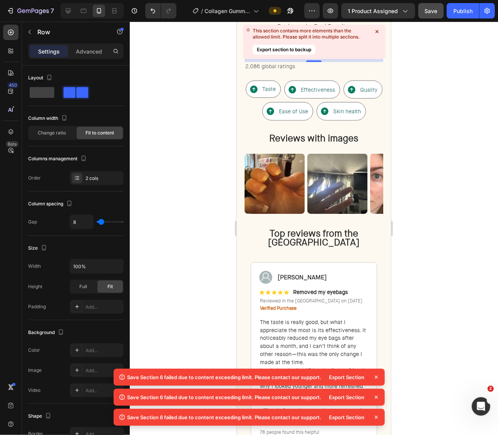
click at [420, 286] on div at bounding box center [314, 228] width 368 height 413
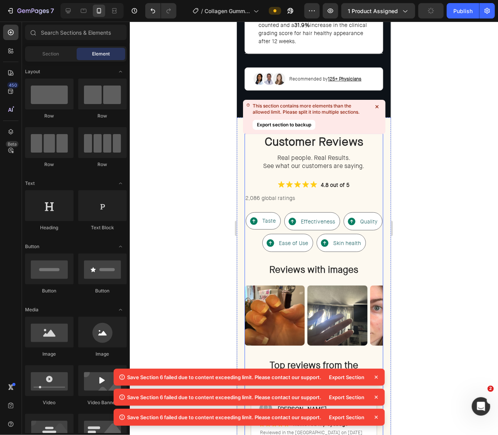
scroll to position [1620, 0]
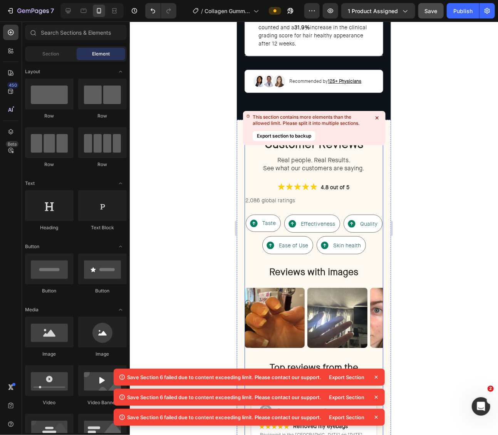
drag, startPoint x: 377, startPoint y: 116, endPoint x: 77, endPoint y: 155, distance: 302.2
click at [377, 116] on icon at bounding box center [377, 118] width 8 height 8
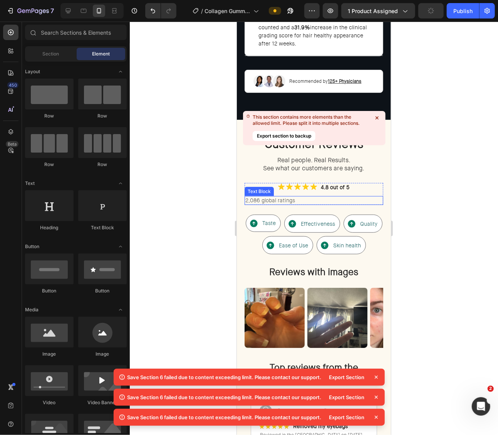
click at [309, 196] on p "2,086 global ratings" at bounding box center [313, 200] width 137 height 8
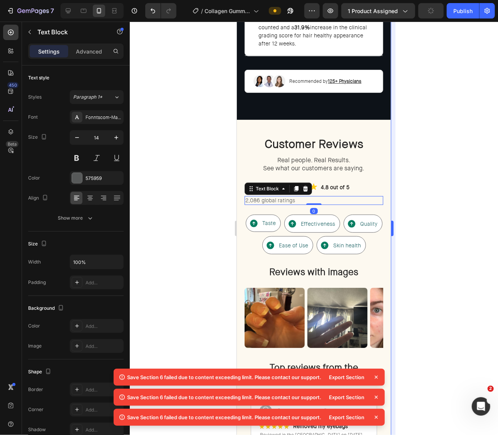
click at [92, 196] on icon at bounding box center [90, 198] width 8 height 8
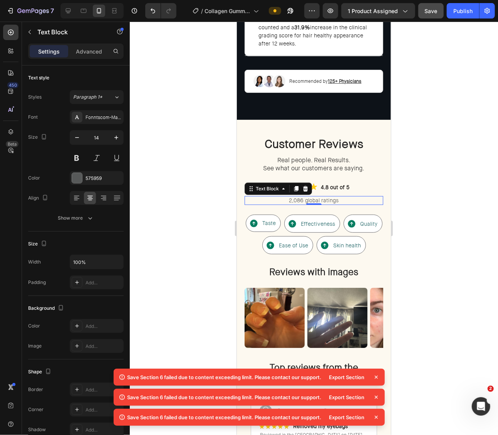
click at [413, 181] on div at bounding box center [314, 228] width 368 height 413
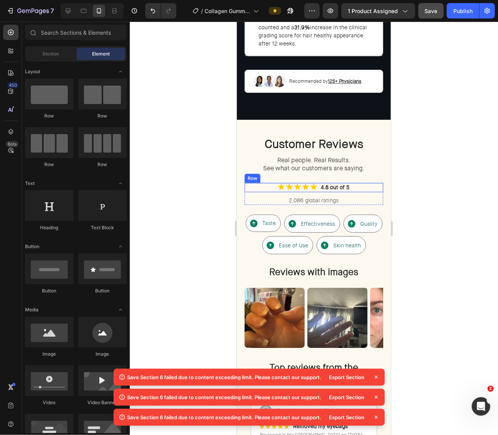
click at [355, 183] on div "Icon Icon Icon Icon Icon Icon List 4.8 out of 5 Text Block Row" at bounding box center [313, 187] width 139 height 9
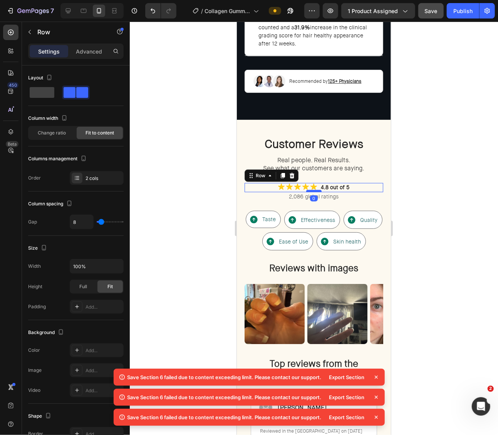
drag, startPoint x: 317, startPoint y: 183, endPoint x: 318, endPoint y: 178, distance: 6.0
click at [318, 190] on div at bounding box center [313, 191] width 15 height 2
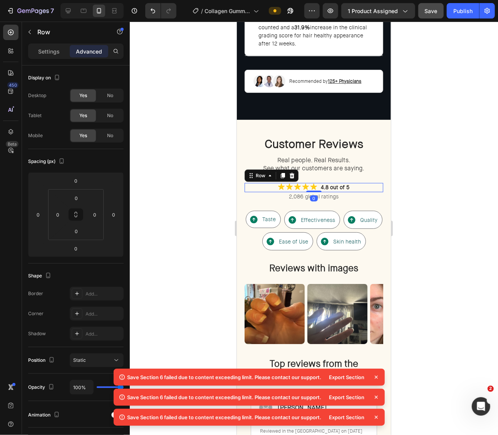
click at [423, 176] on div at bounding box center [314, 228] width 368 height 413
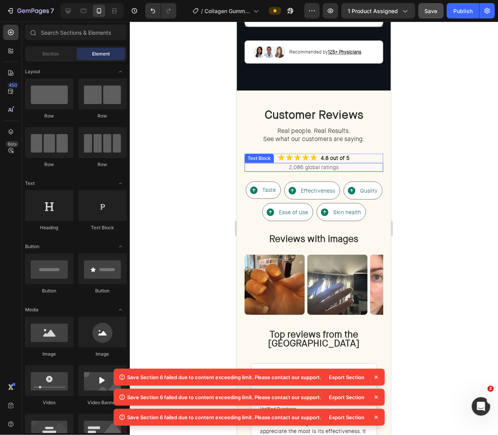
scroll to position [1655, 0]
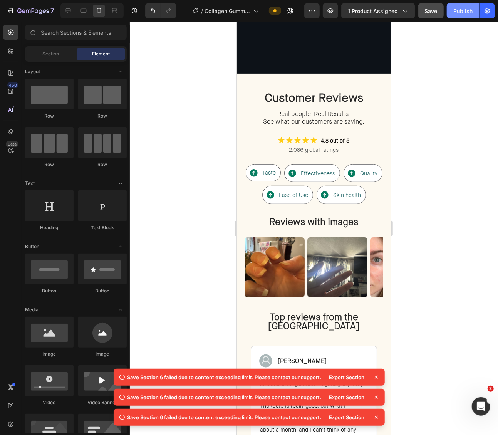
click at [462, 14] on div "Publish" at bounding box center [462, 11] width 19 height 8
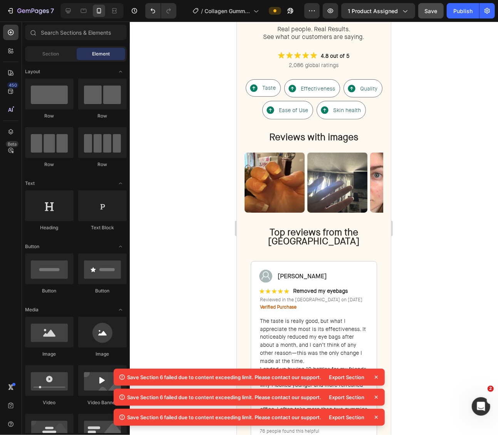
click at [377, 379] on icon at bounding box center [377, 377] width 8 height 8
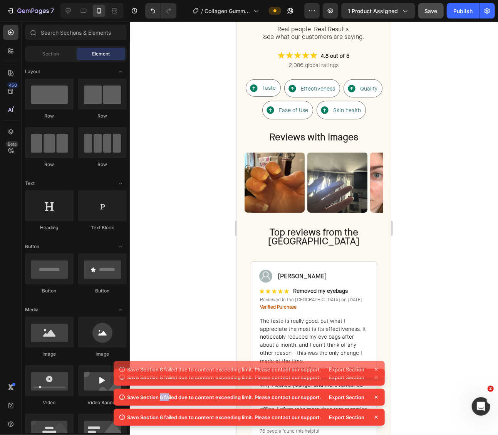
click at [377, 379] on icon at bounding box center [377, 377] width 8 height 8
click at [377, 393] on icon at bounding box center [377, 397] width 8 height 8
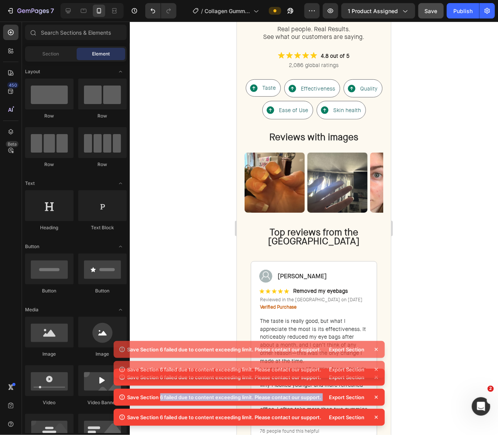
click at [377, 379] on icon at bounding box center [377, 377] width 8 height 8
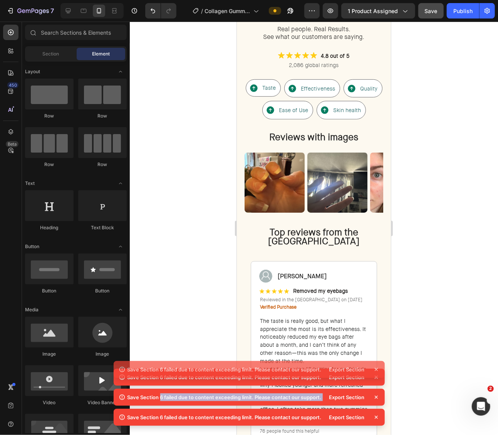
click at [377, 379] on div "Save Section 6 failed due to content exceeding limit. Please contact our suppor…" at bounding box center [249, 389] width 271 height 80
click at [377, 379] on icon at bounding box center [377, 377] width 8 height 8
click at [377, 379] on div "Save Section 6 failed due to content exceeding limit. Please contact our suppor…" at bounding box center [249, 389] width 271 height 80
click at [377, 379] on icon at bounding box center [377, 377] width 8 height 8
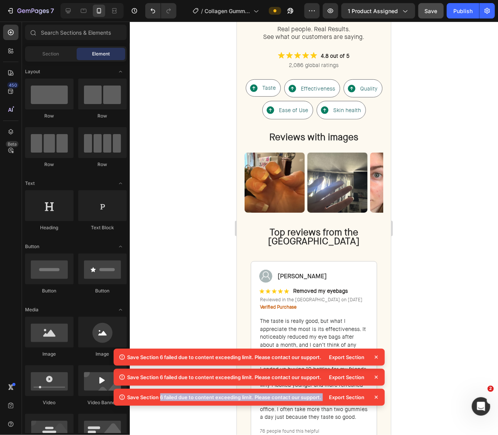
click at [377, 379] on div "Save Section 6 failed due to content exceeding limit. Please contact our suppor…" at bounding box center [249, 389] width 271 height 80
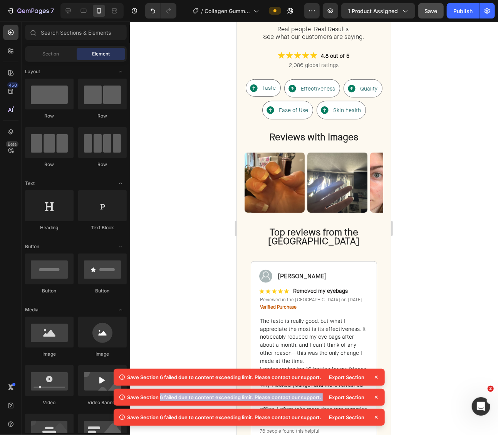
click at [377, 379] on icon at bounding box center [377, 377] width 8 height 8
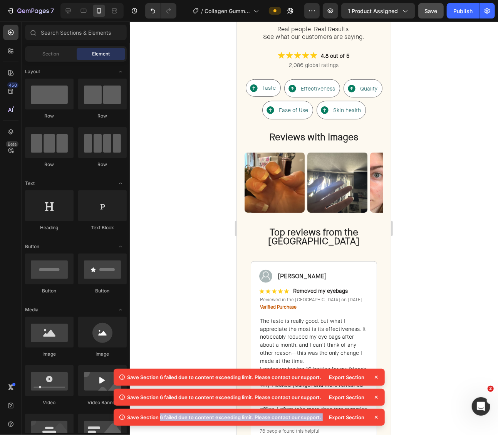
click at [377, 379] on div "Save Section 6 failed due to content exceeding limit. Please contact our suppor…" at bounding box center [249, 399] width 271 height 60
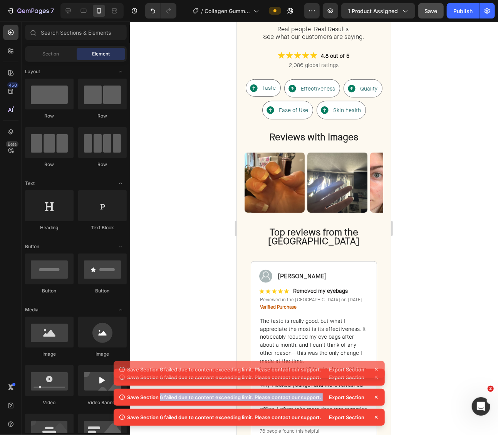
click at [377, 379] on icon at bounding box center [377, 377] width 8 height 8
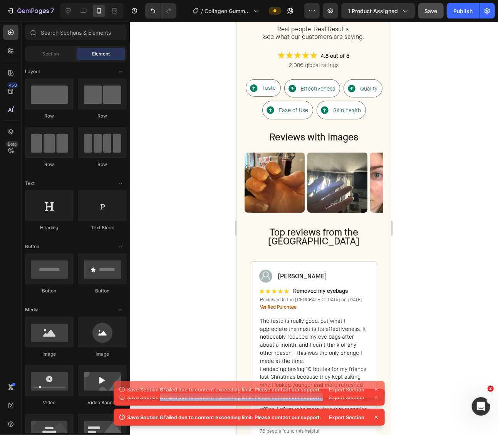
click at [377, 384] on div "Export Section" at bounding box center [352, 389] width 55 height 11
click at [376, 379] on div "Image [PERSON_NAME] Text Block Row Row Icon Icon Icon Icon Icon Icon List Remov…" at bounding box center [313, 352] width 126 height 183
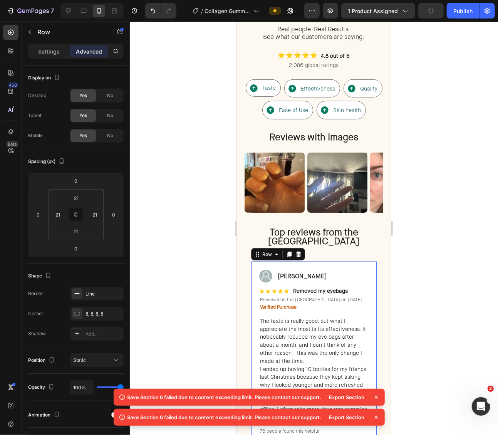
click at [374, 401] on icon at bounding box center [377, 397] width 8 height 8
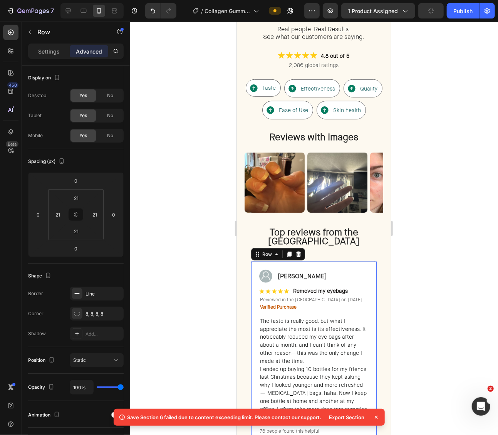
click at [375, 416] on icon at bounding box center [376, 417] width 3 height 3
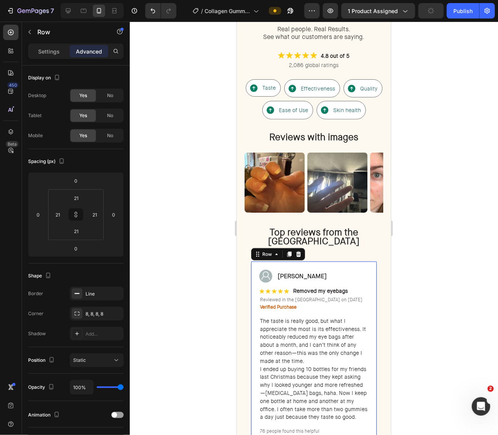
click at [420, 255] on div at bounding box center [314, 228] width 368 height 413
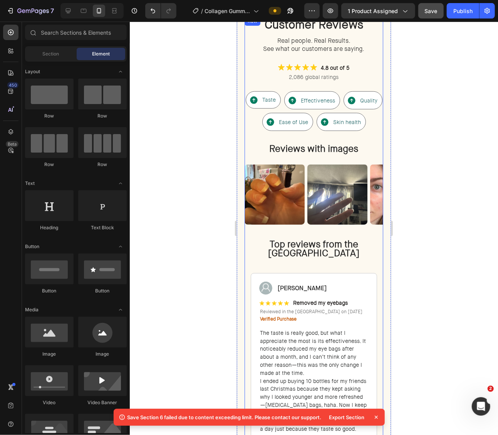
scroll to position [1706, 0]
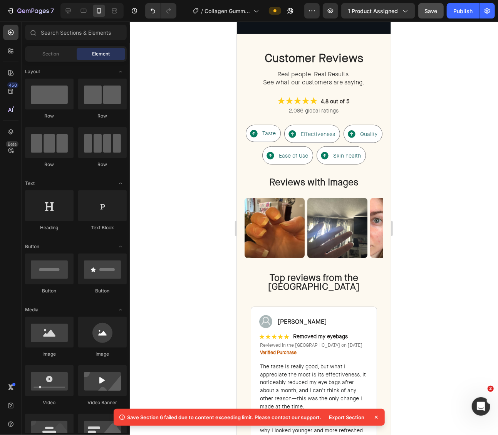
click at [374, 418] on icon at bounding box center [377, 417] width 8 height 8
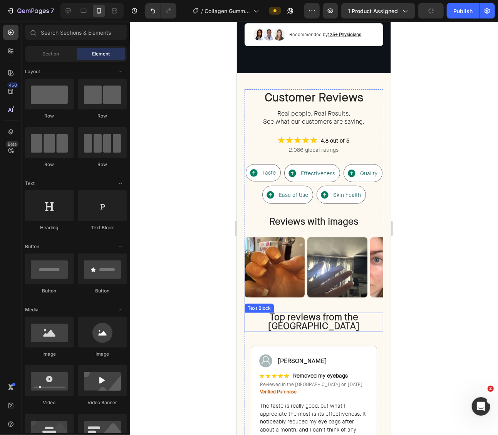
scroll to position [1661, 0]
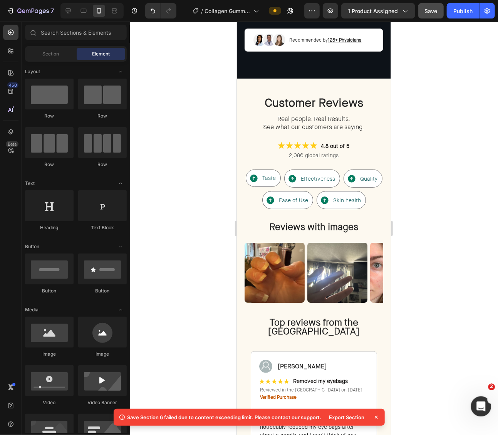
click html
click at [287, 417] on div "Save Section 6 failed due to content exceeding limit. Please contact our suppor…" at bounding box center [225, 417] width 194 height 8
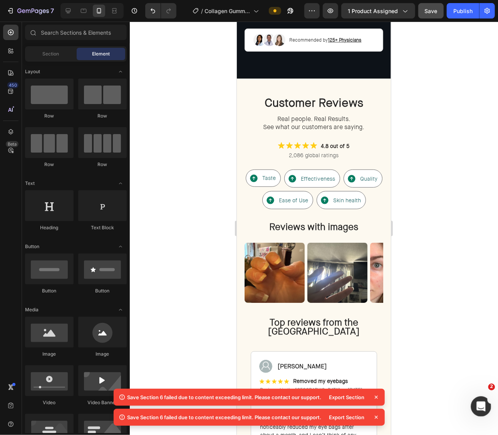
click at [473, 406] on div "Open Intercom Messenger" at bounding box center [479, 405] width 25 height 25
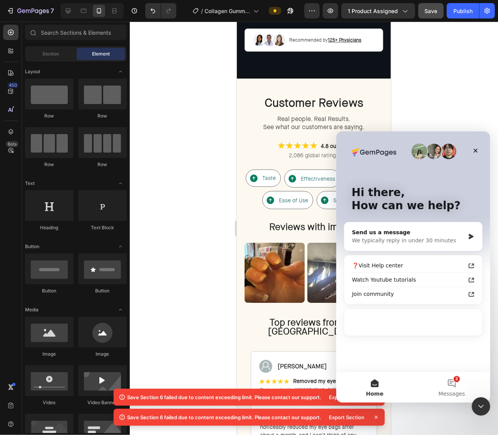
scroll to position [0, 0]
click at [395, 228] on div "Send us a message" at bounding box center [408, 232] width 113 height 8
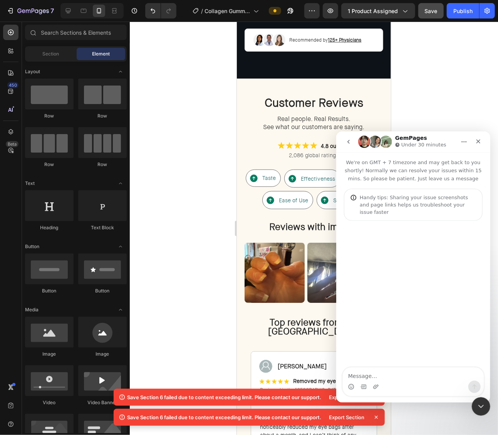
drag, startPoint x: 129, startPoint y: 396, endPoint x: 321, endPoint y: 398, distance: 191.9
click at [321, 398] on div "Save Section 6 failed due to content exceeding limit. Please contact our suppor…" at bounding box center [225, 397] width 194 height 8
copy div "ave Section 6 failed due to content exceeding limit. Please contact our support."
drag, startPoint x: 386, startPoint y: 369, endPoint x: 382, endPoint y: 374, distance: 6.5
click at [386, 370] on textarea "Message…" at bounding box center [412, 373] width 141 height 13
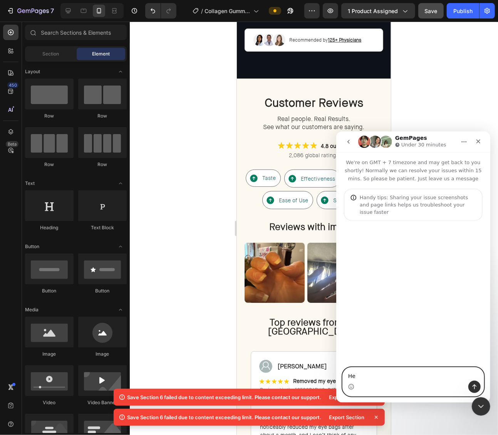
type textarea "Hey"
type textarea "I;m"
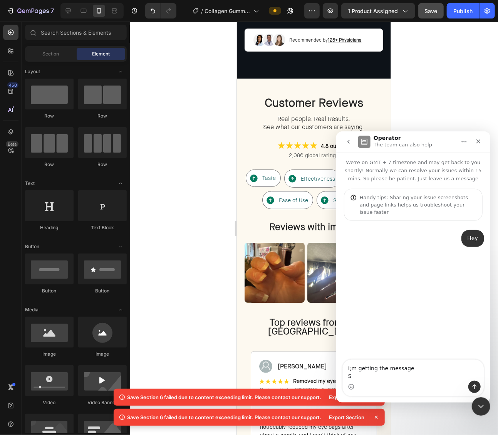
type textarea "I;m getting the message Save Section 6 failed due to content exceeding limit. P…"
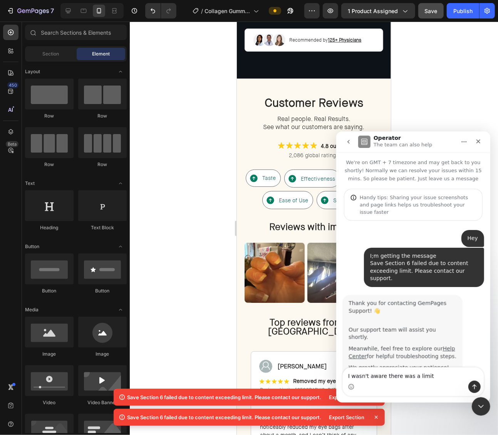
scroll to position [7, 0]
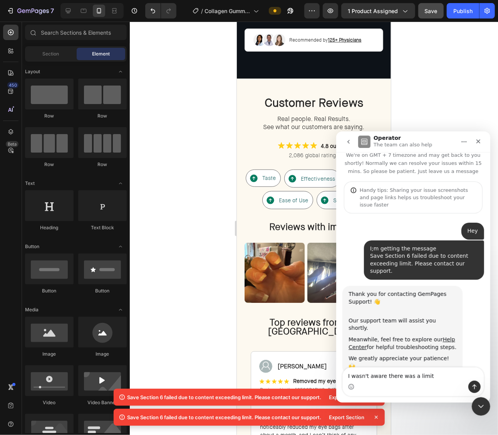
type textarea "I wasn't aware there was a limit?"
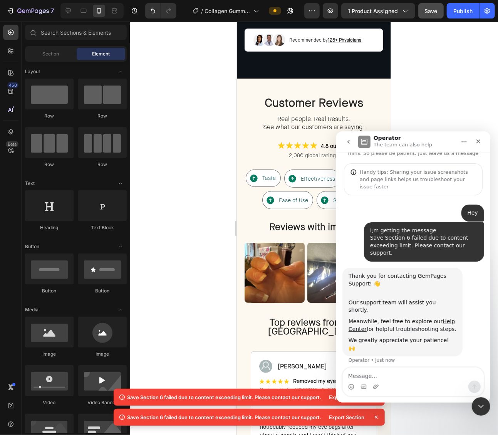
scroll to position [30, 0]
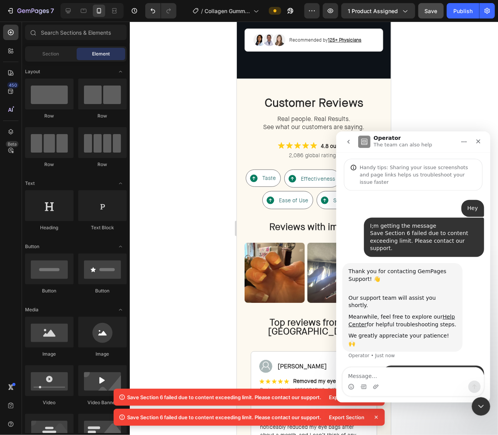
click at [190, 175] on div at bounding box center [314, 228] width 368 height 413
click at [479, 142] on icon "Close" at bounding box center [478, 141] width 4 height 4
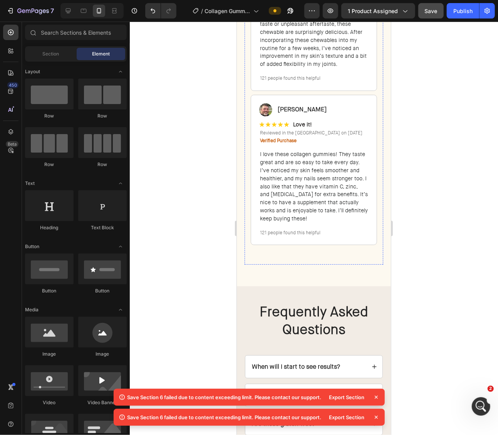
scroll to position [3013, 0]
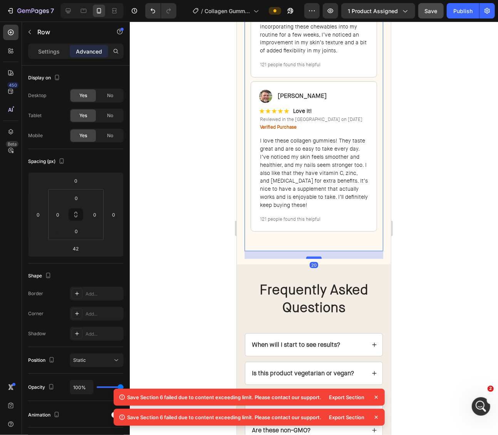
drag, startPoint x: 314, startPoint y: 277, endPoint x: 317, endPoint y: 269, distance: 8.9
click at [317, 258] on div at bounding box center [313, 257] width 15 height 2
type input "20"
click at [430, 262] on div at bounding box center [314, 228] width 368 height 413
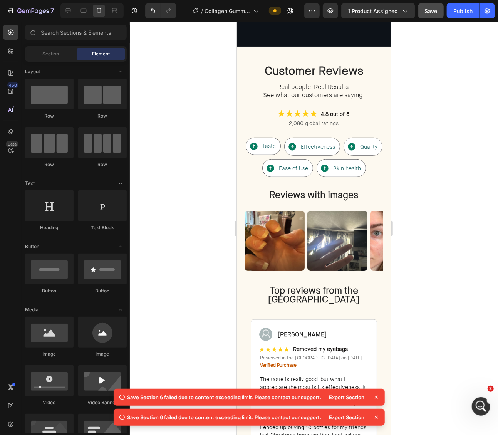
scroll to position [1689, 0]
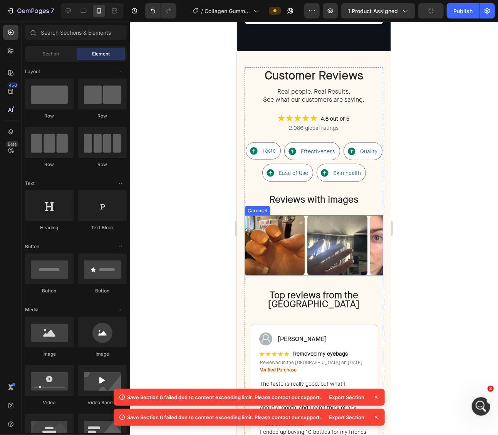
click at [306, 238] on div "Image Image Image Image Image Image Image Image Image Image Image Image Image I…" at bounding box center [313, 245] width 139 height 60
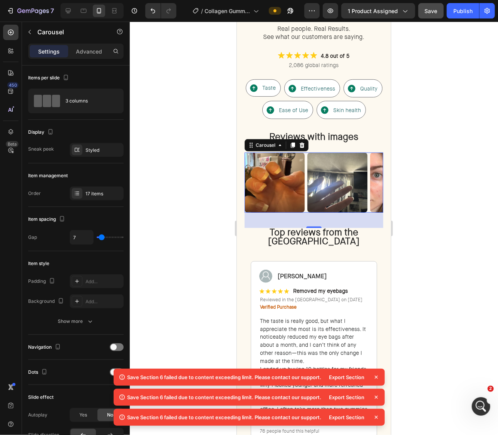
scroll to position [0, 0]
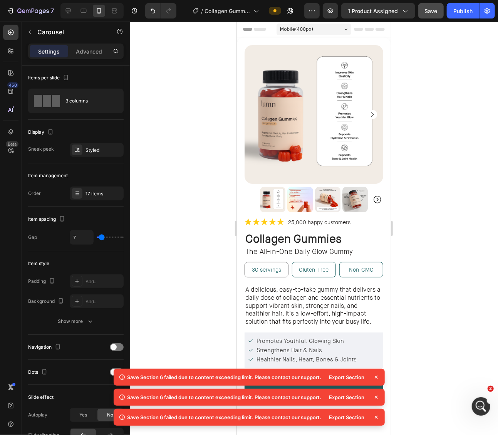
click at [435, 16] on button "Save" at bounding box center [430, 10] width 25 height 15
click at [455, 14] on div "Publish" at bounding box center [462, 11] width 19 height 8
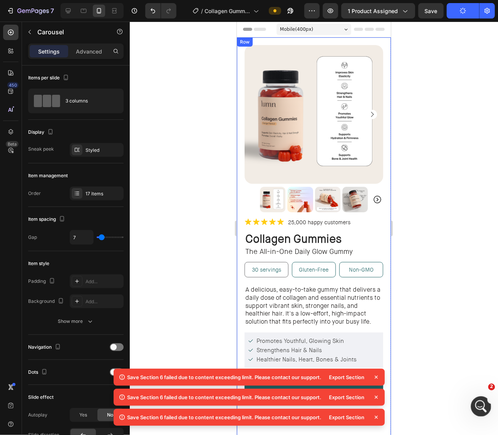
click at [475, 399] on div "Open Intercom Messenger" at bounding box center [479, 405] width 25 height 25
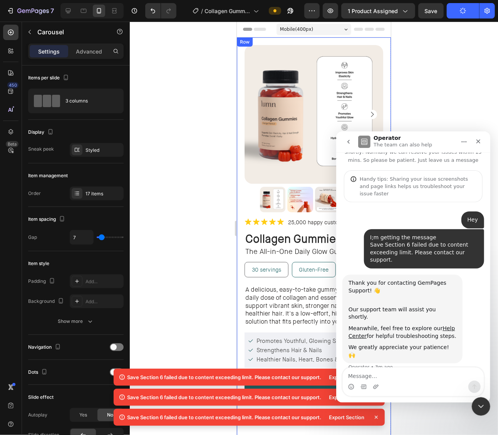
scroll to position [30, 0]
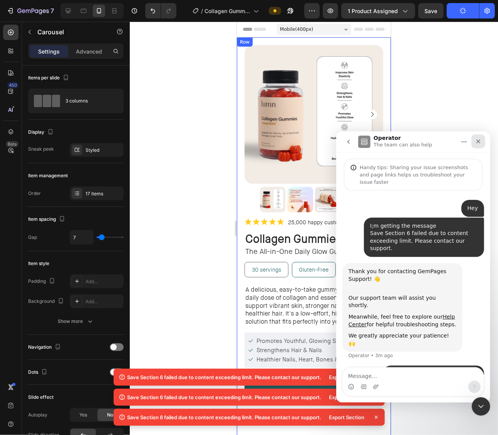
click at [476, 141] on icon "Close" at bounding box center [478, 141] width 6 height 6
click at [477, 142] on div at bounding box center [314, 228] width 368 height 413
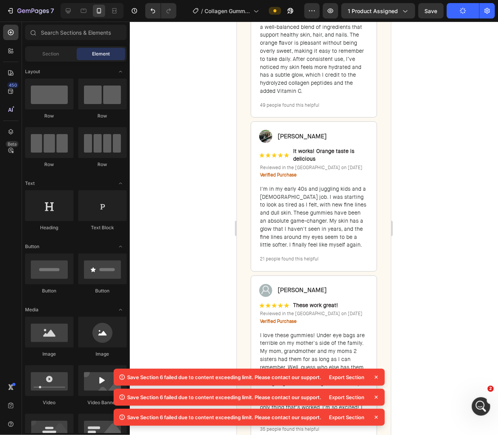
scroll to position [3152, 0]
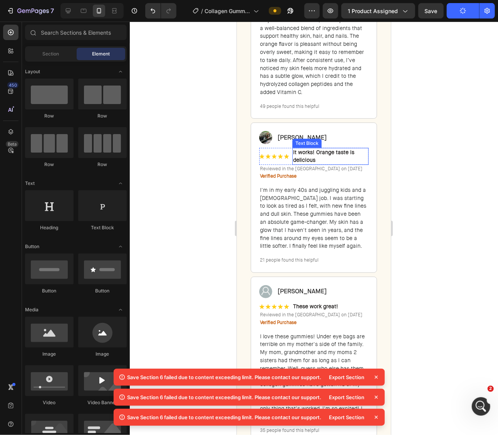
click at [356, 157] on p "It works! Orange taste is delicious" at bounding box center [330, 155] width 75 height 15
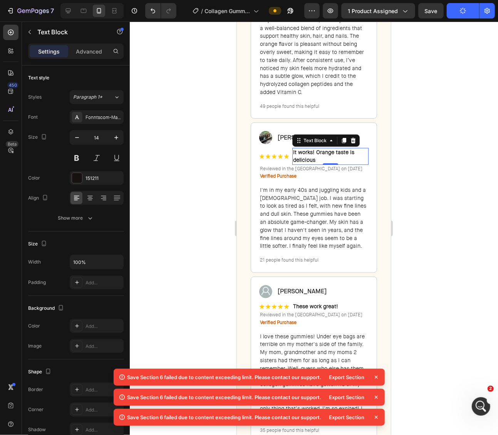
click at [421, 160] on div at bounding box center [314, 228] width 368 height 413
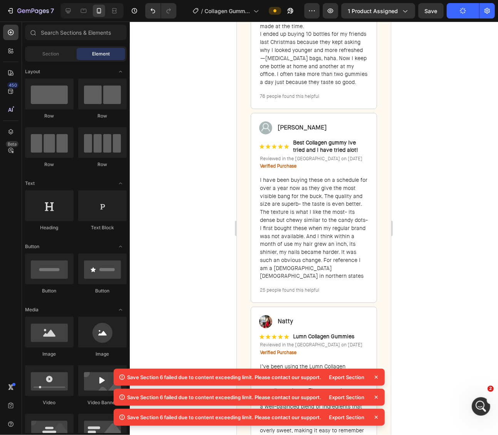
scroll to position [2609, 0]
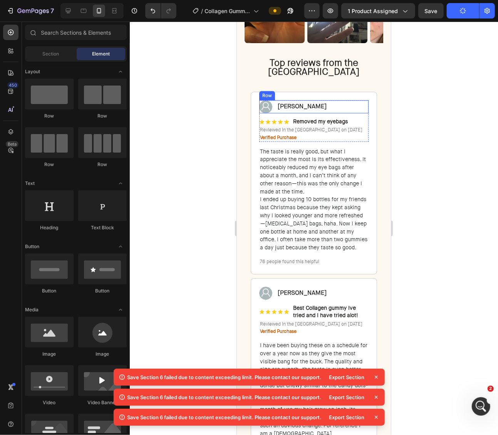
click at [308, 103] on strong "[PERSON_NAME]" at bounding box center [301, 106] width 49 height 8
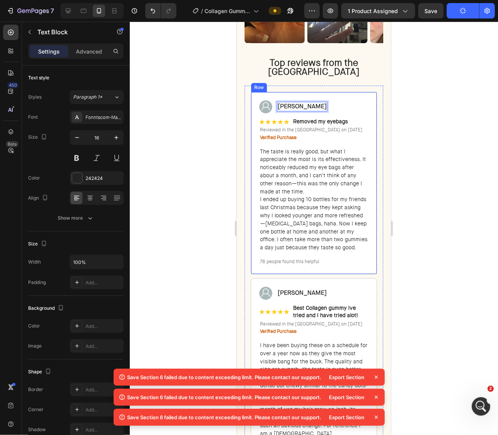
click at [454, 120] on div at bounding box center [314, 228] width 368 height 413
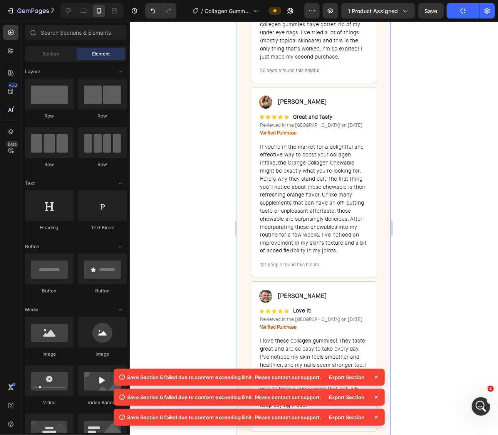
scroll to position [3511, 0]
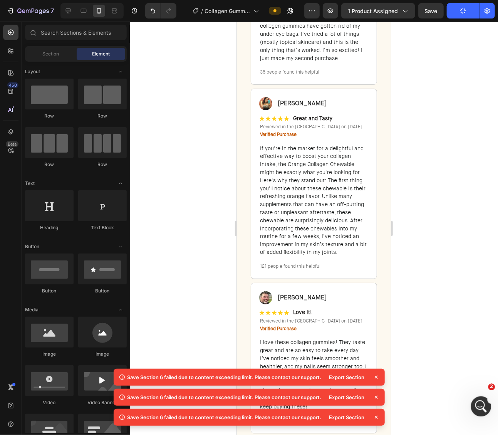
click at [480, 403] on icon "Open Intercom Messenger" at bounding box center [479, 405] width 5 height 6
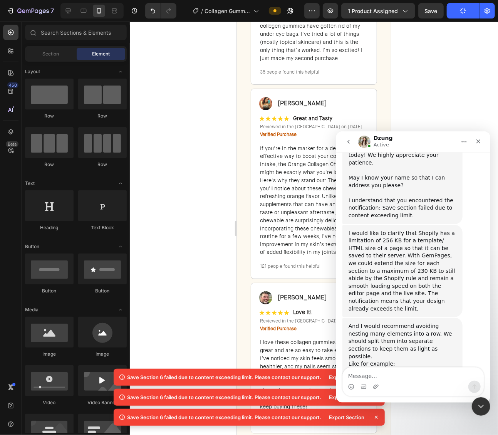
scroll to position [370, 0]
